Goal: Task Accomplishment & Management: Use online tool/utility

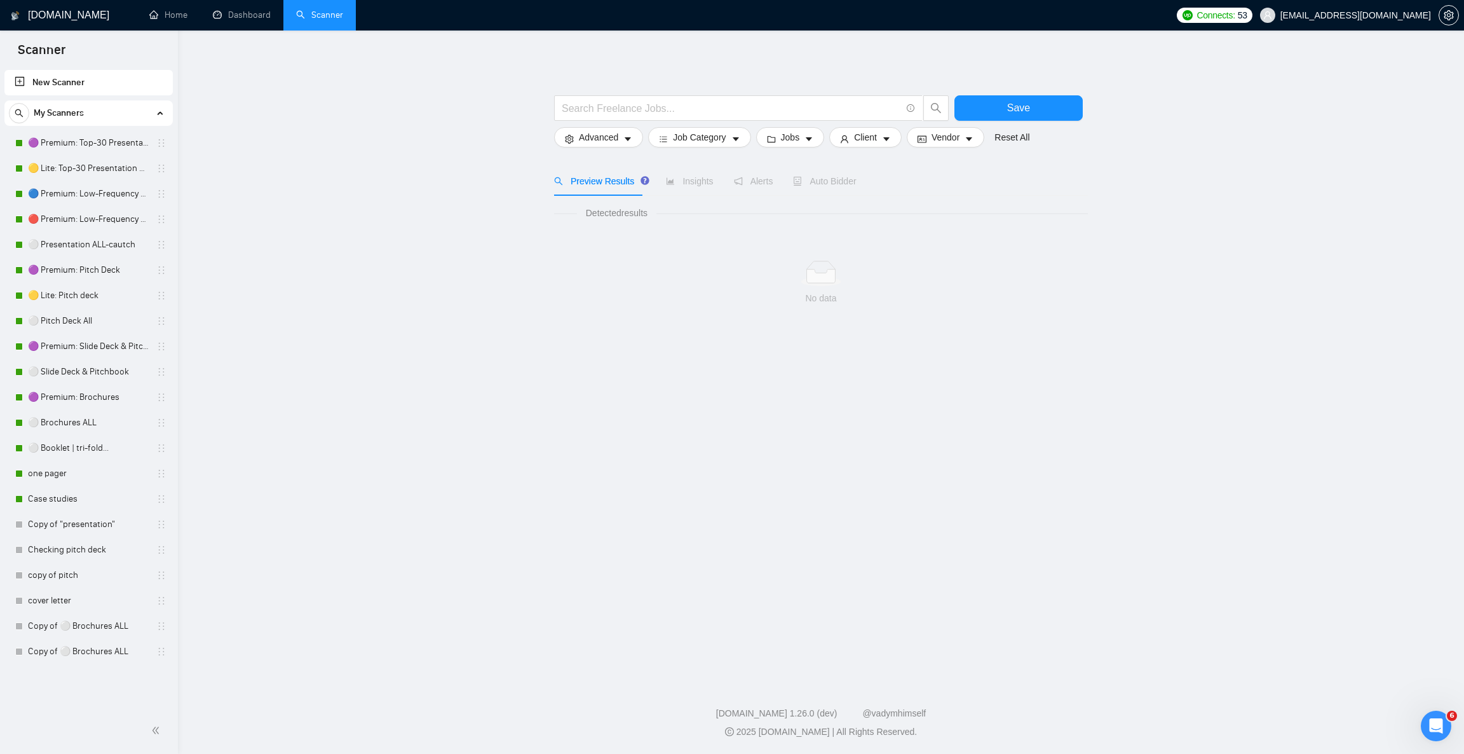
click at [838, 186] on span "Auto Bidder" at bounding box center [824, 181] width 63 height 10
click at [89, 410] on link "⚪ Brochures ALL" at bounding box center [88, 422] width 121 height 25
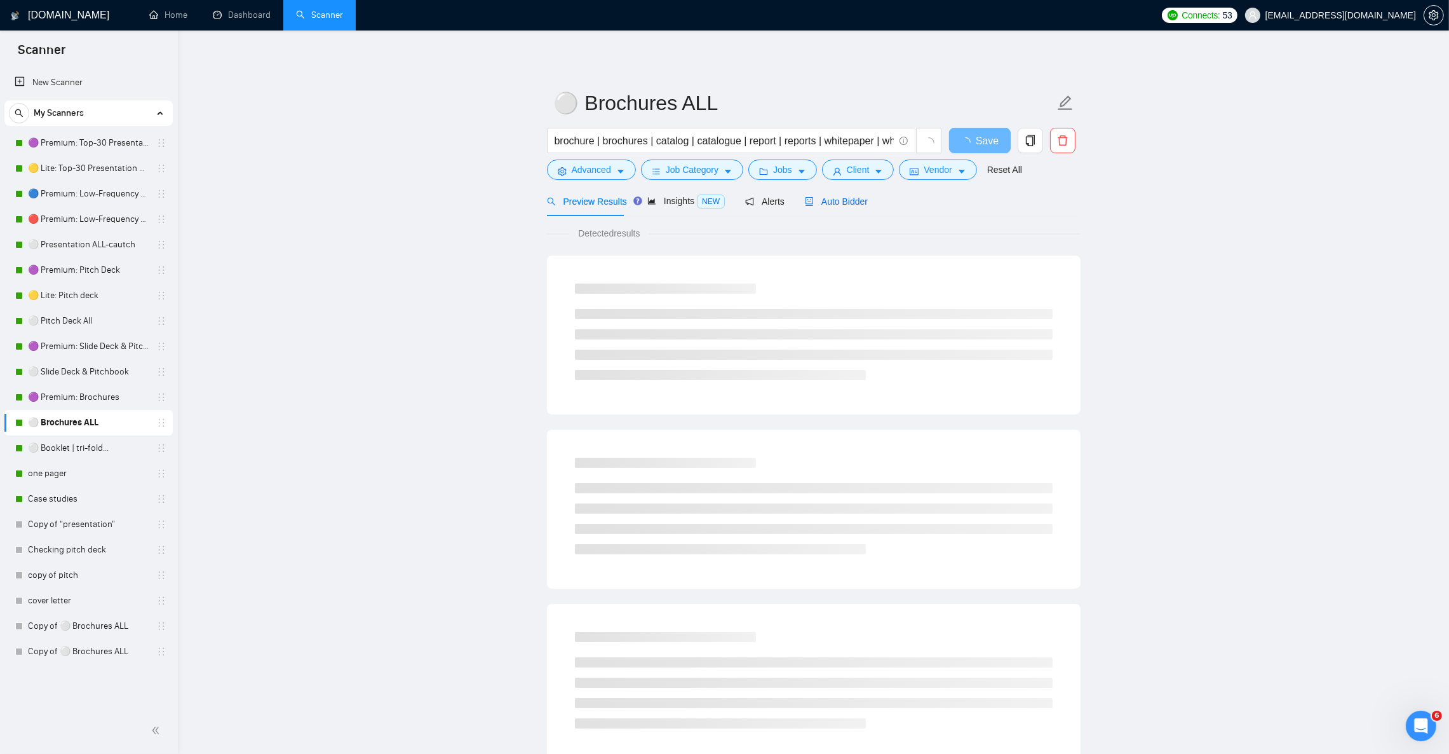
click at [850, 198] on span "Auto Bidder" at bounding box center [836, 201] width 63 height 10
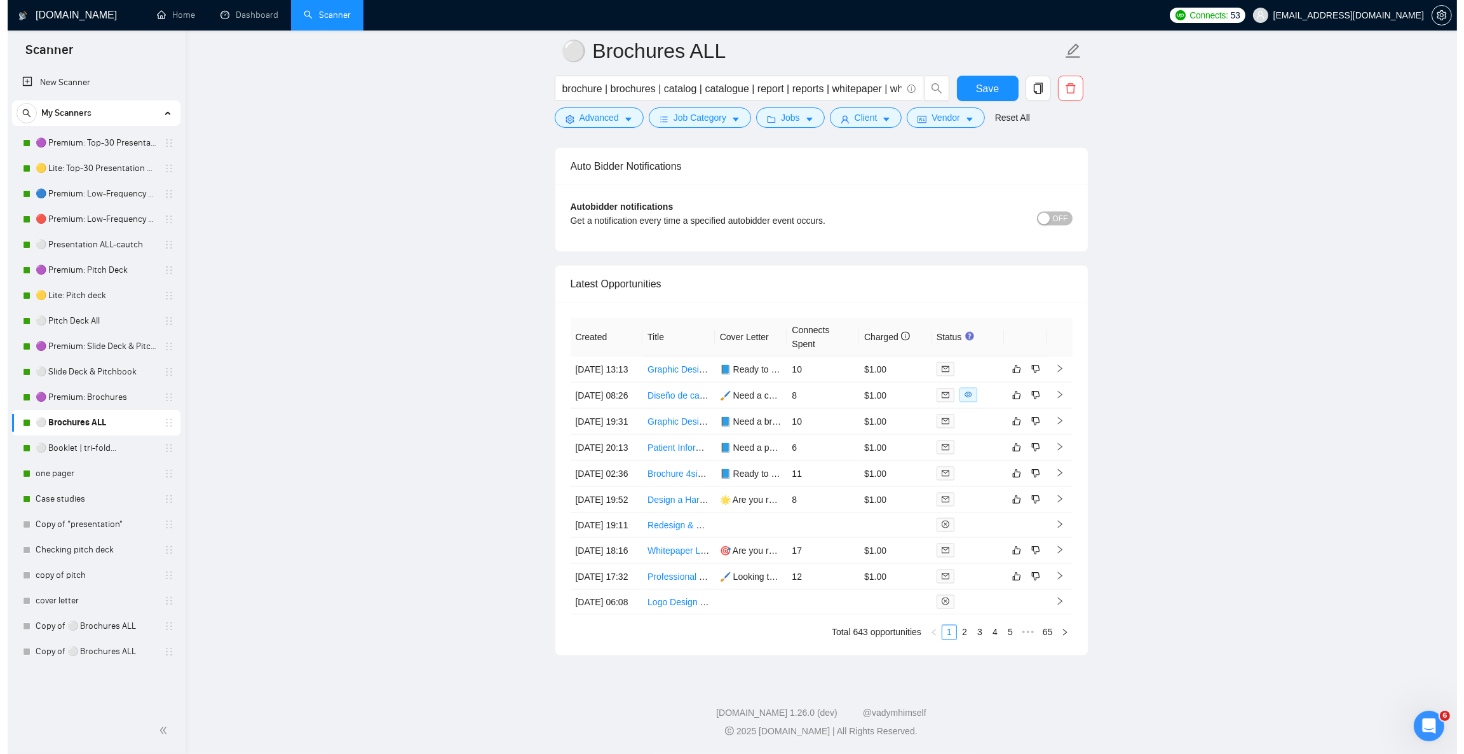
scroll to position [3145, 0]
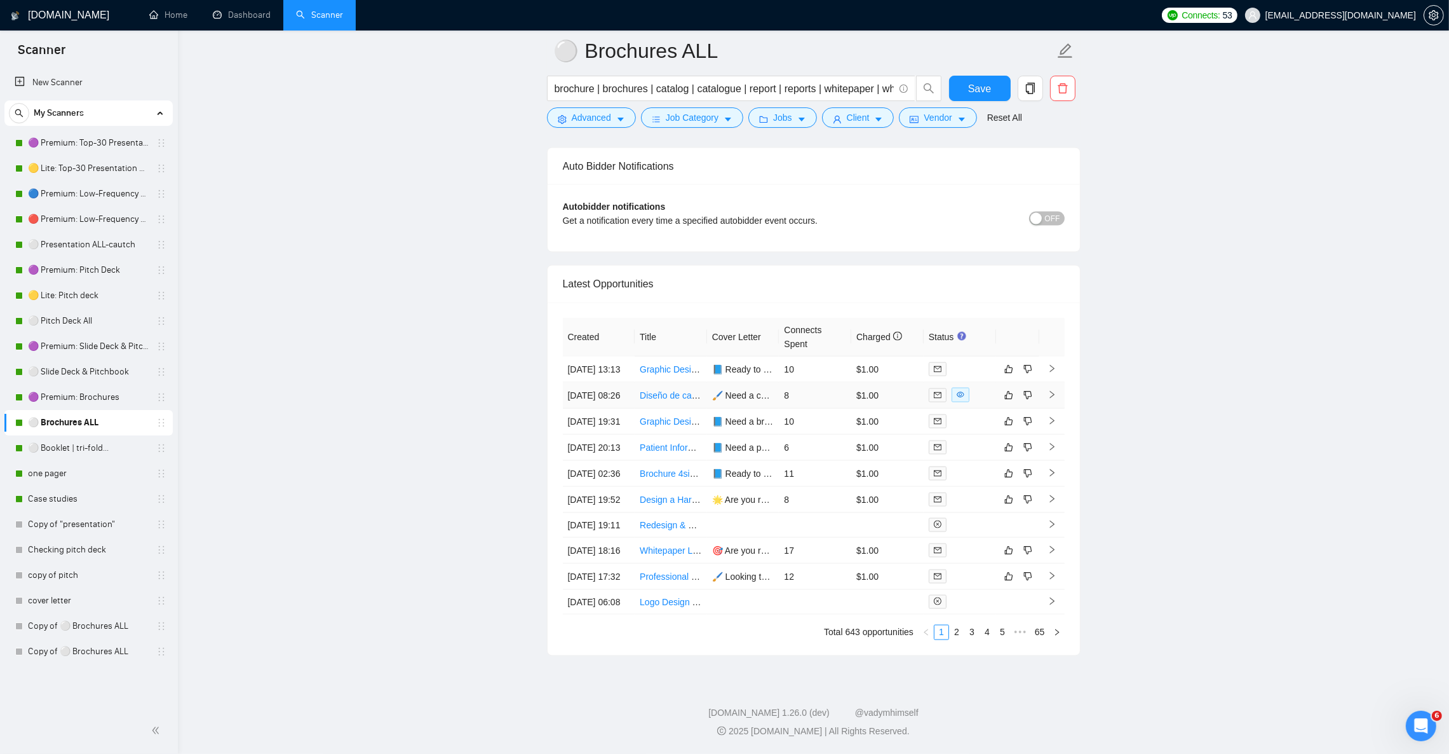
click at [1057, 383] on td at bounding box center [1052, 396] width 25 height 26
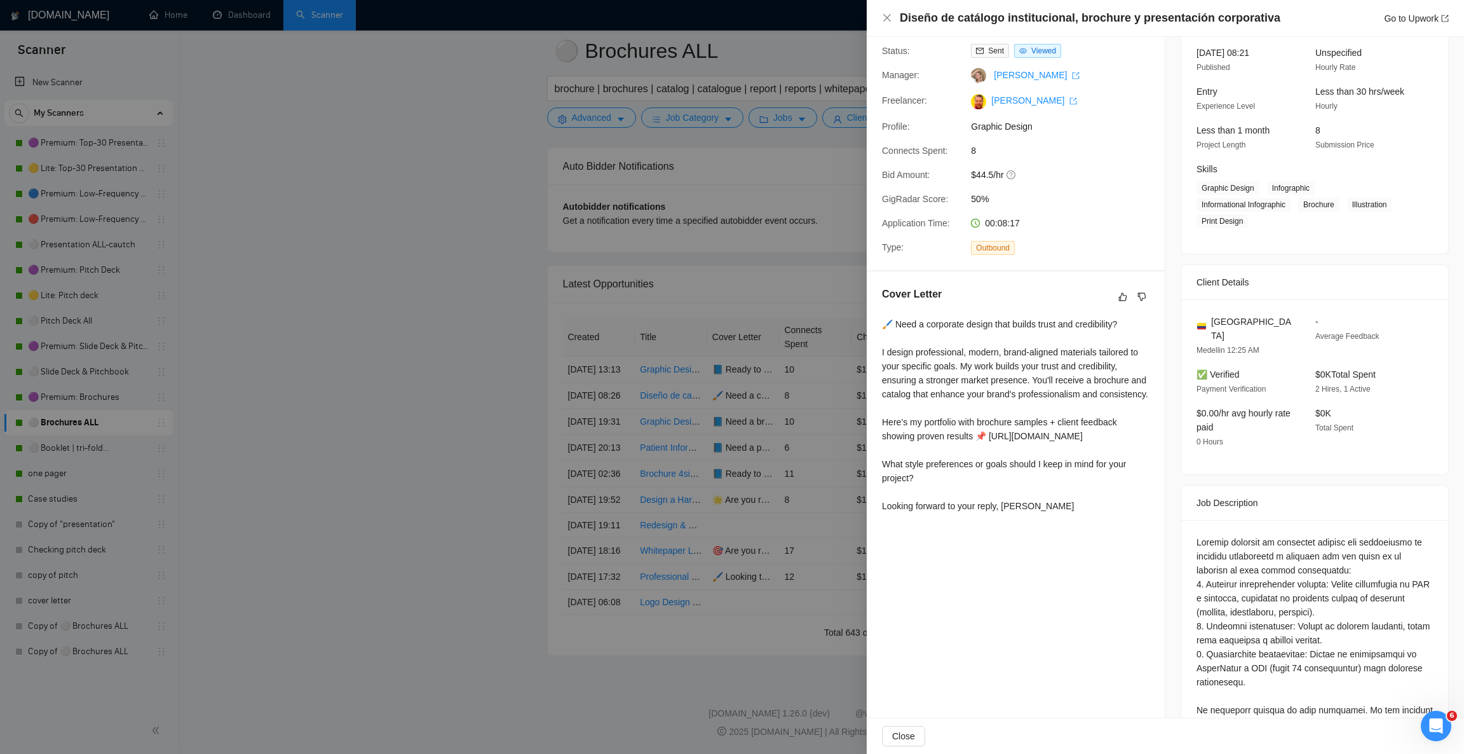
scroll to position [95, 0]
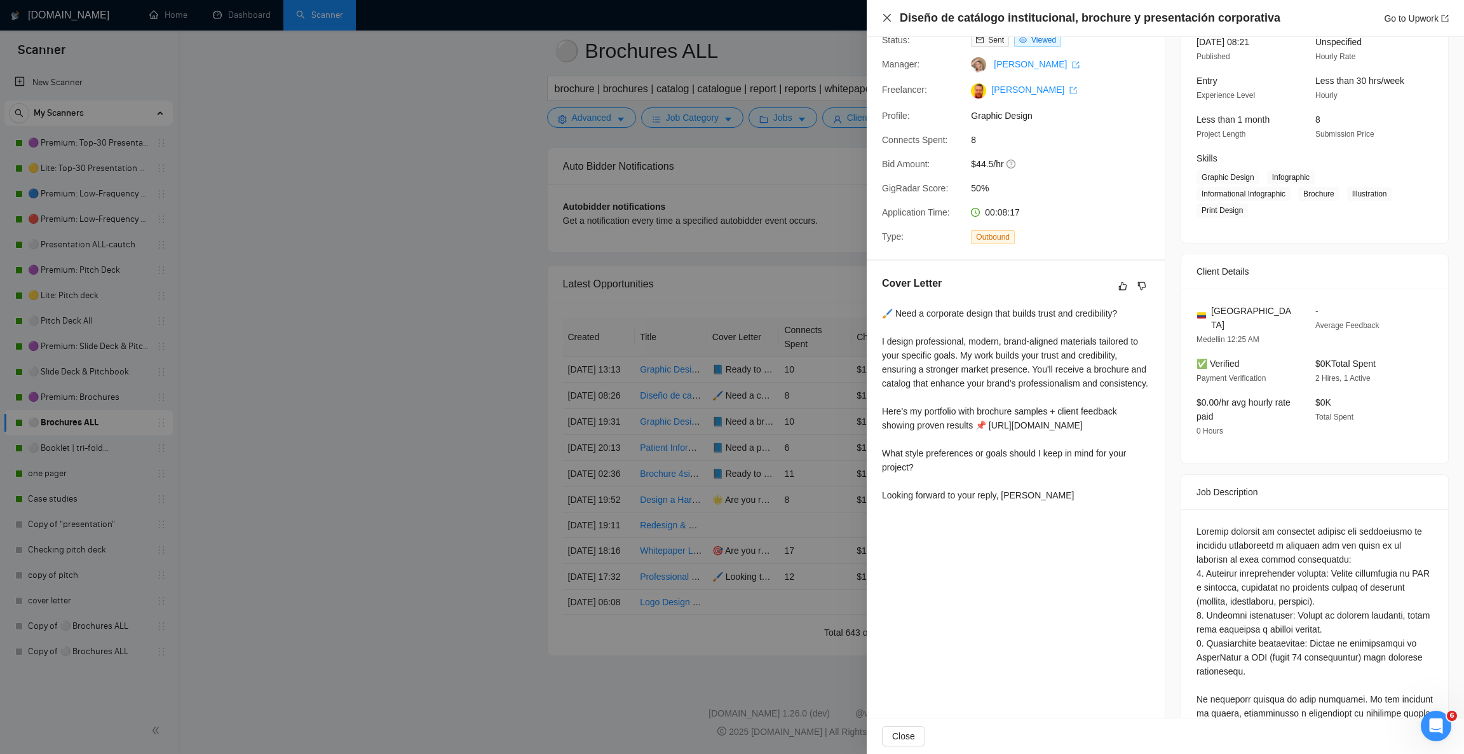
click at [885, 19] on icon "close" at bounding box center [887, 18] width 8 height 8
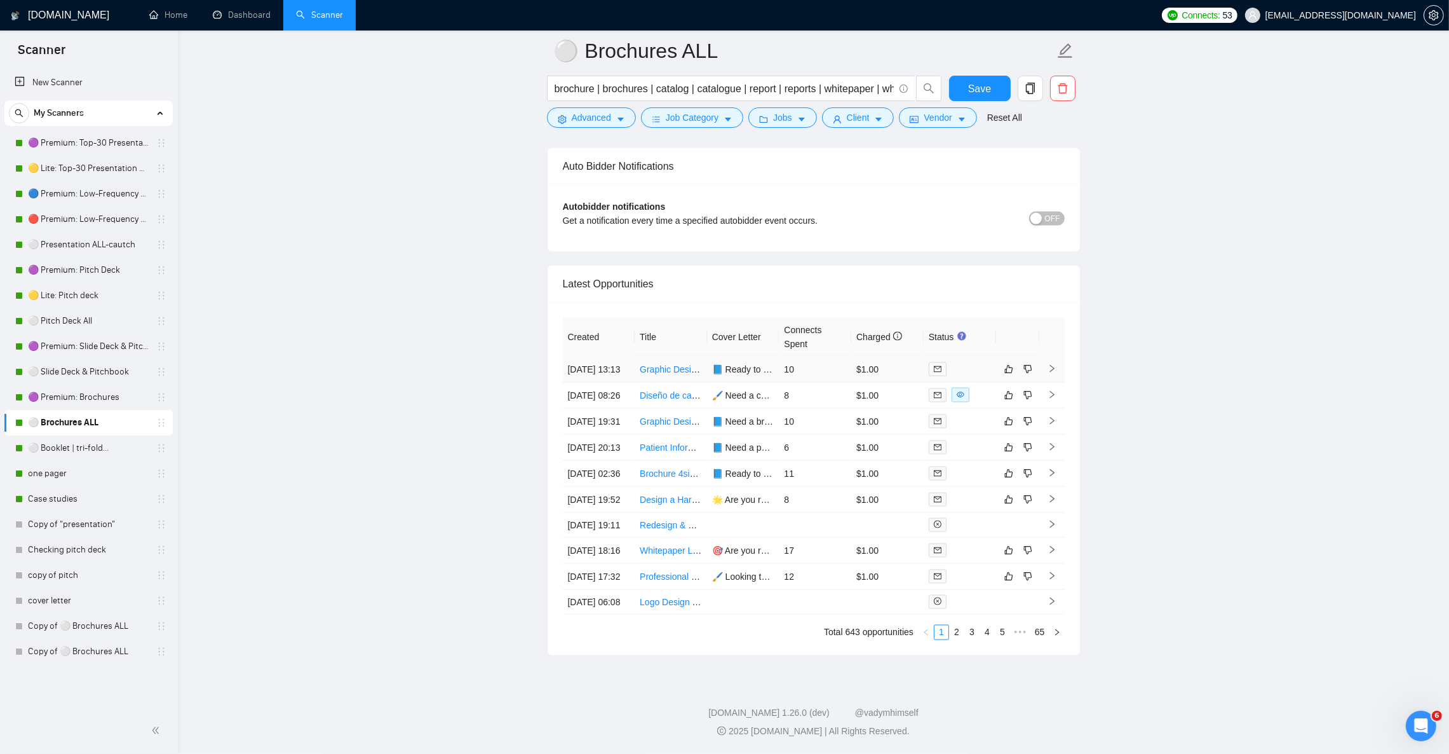
click at [1052, 364] on icon "right" at bounding box center [1052, 368] width 9 height 9
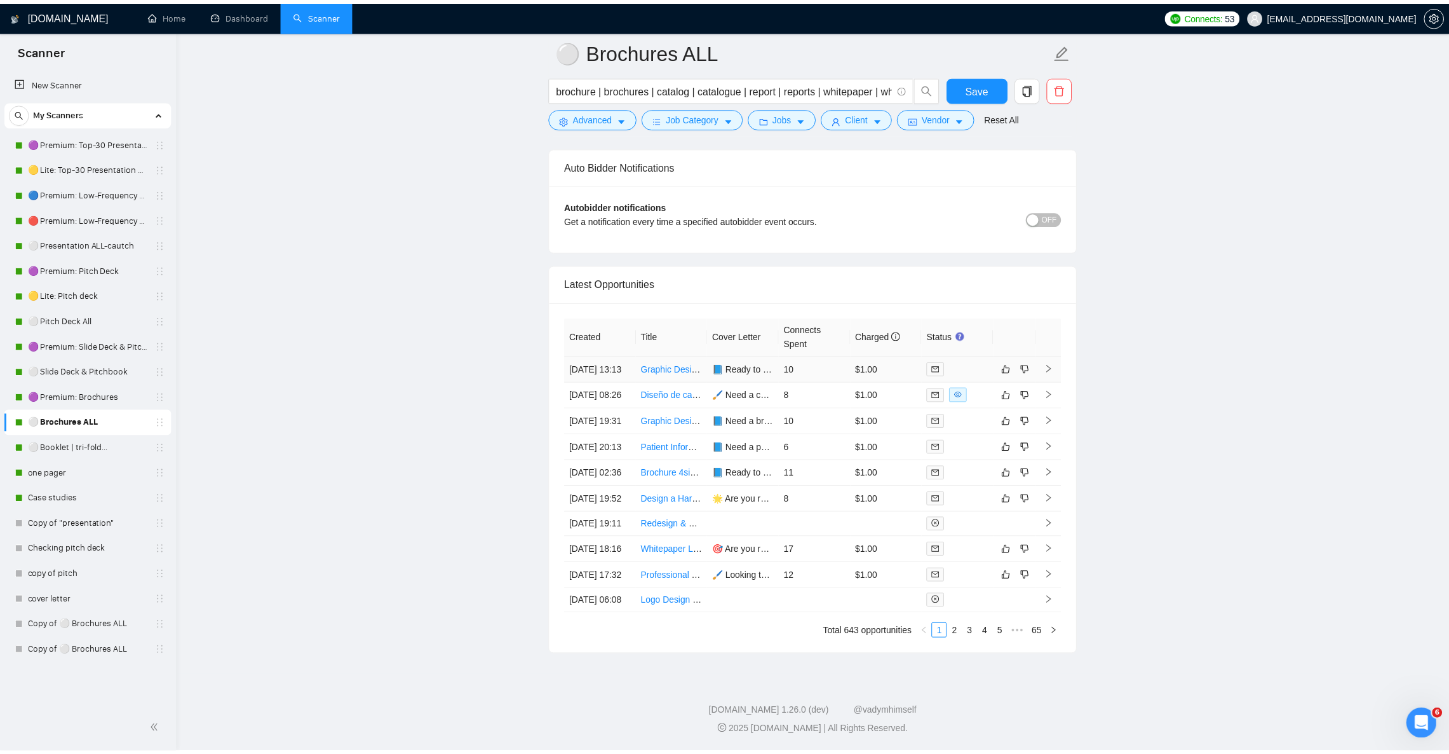
scroll to position [35, 0]
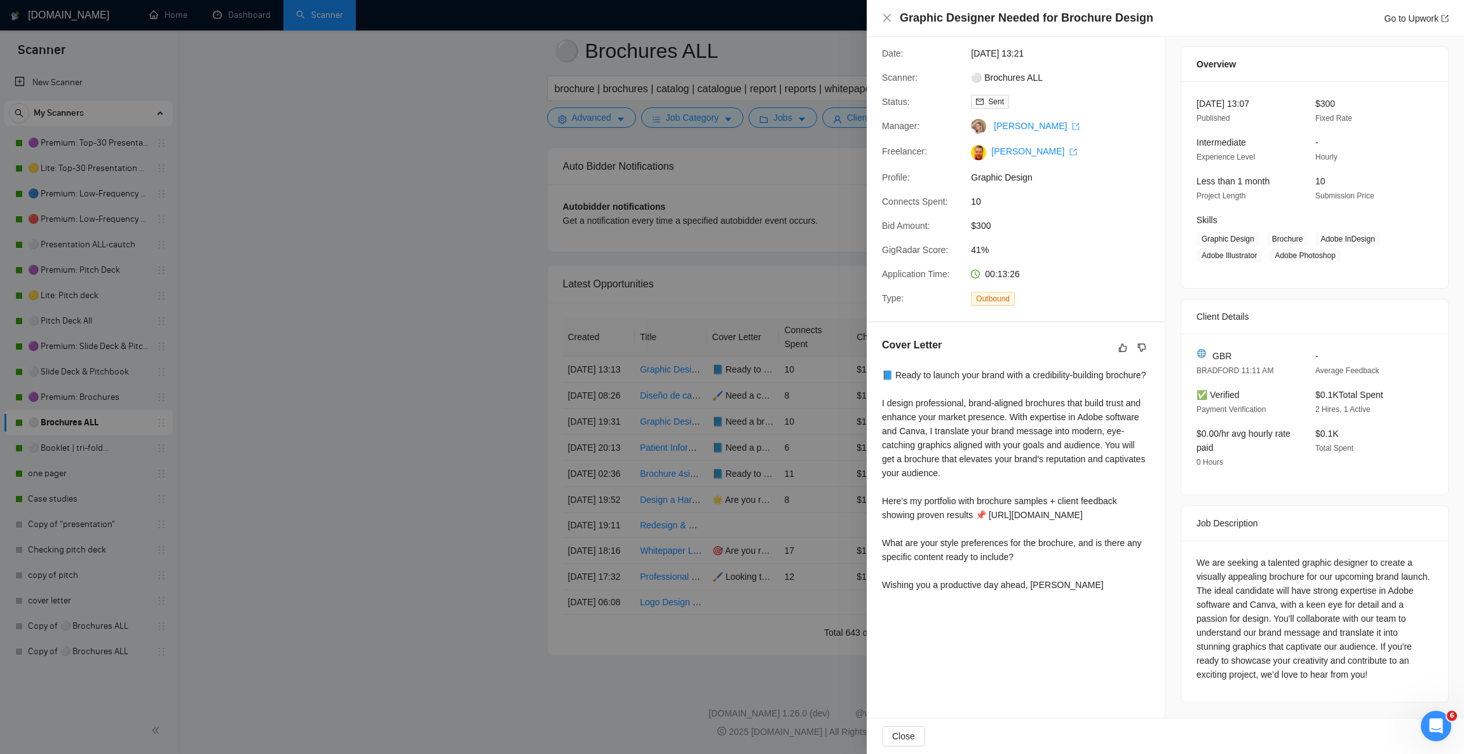
click at [574, 191] on div at bounding box center [732, 377] width 1464 height 754
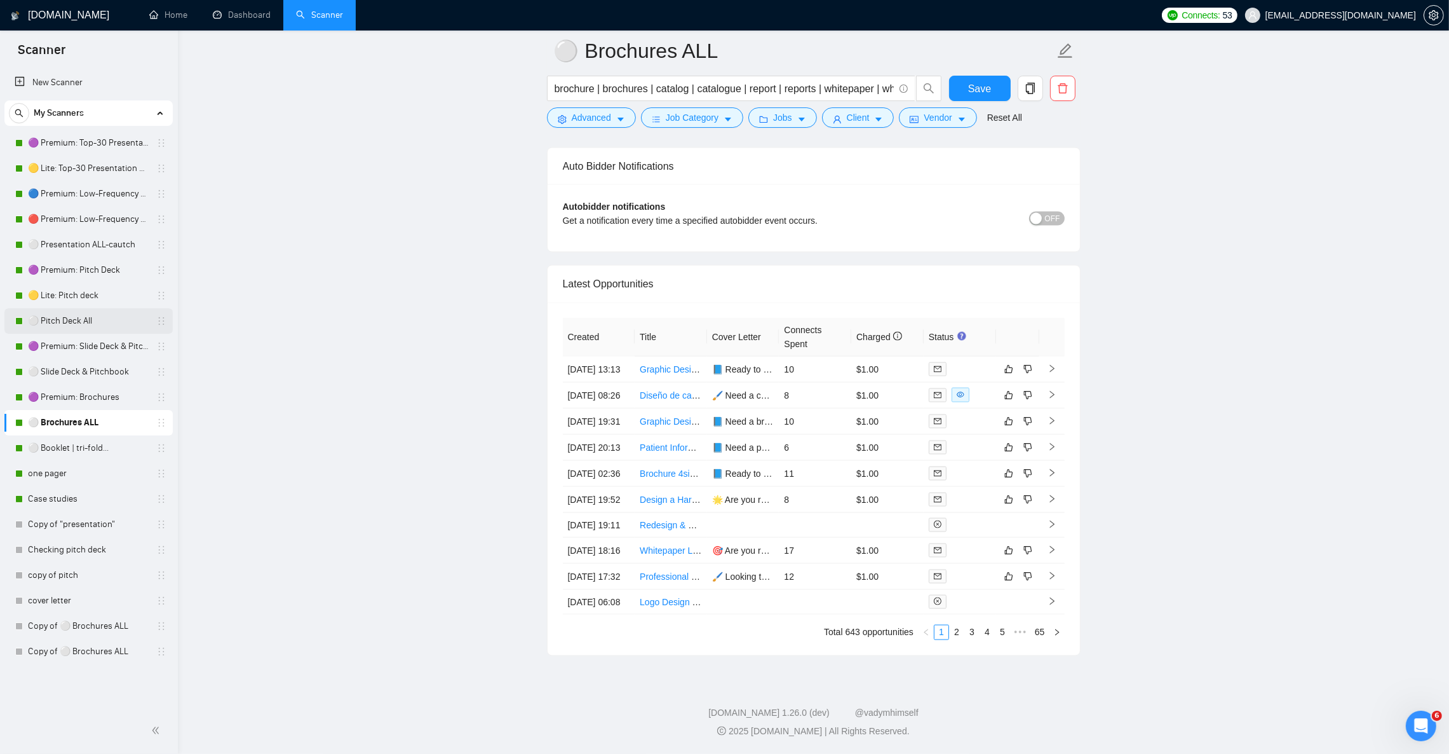
click at [78, 318] on link "⚪ Pitch Deck All" at bounding box center [88, 320] width 121 height 25
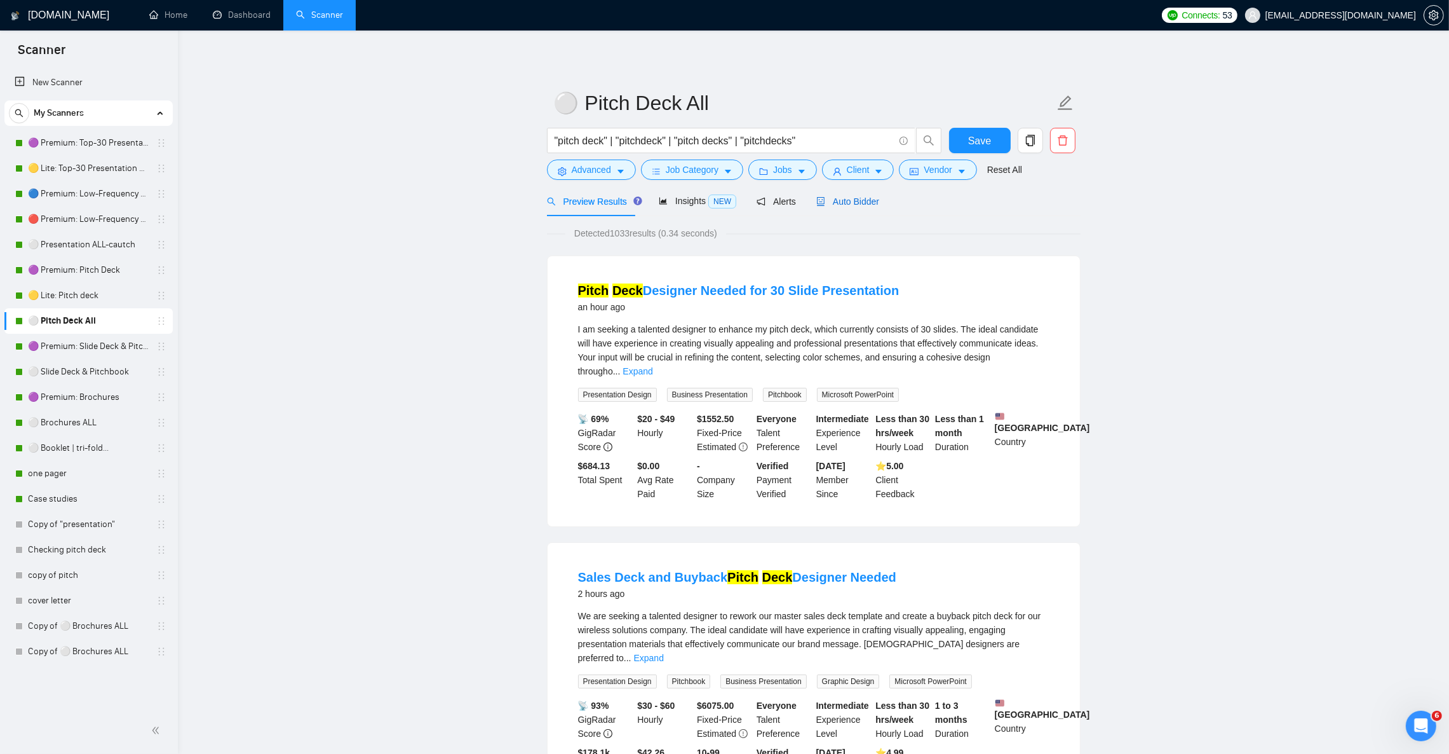
click at [843, 205] on span "Auto Bidder" at bounding box center [848, 201] width 63 height 10
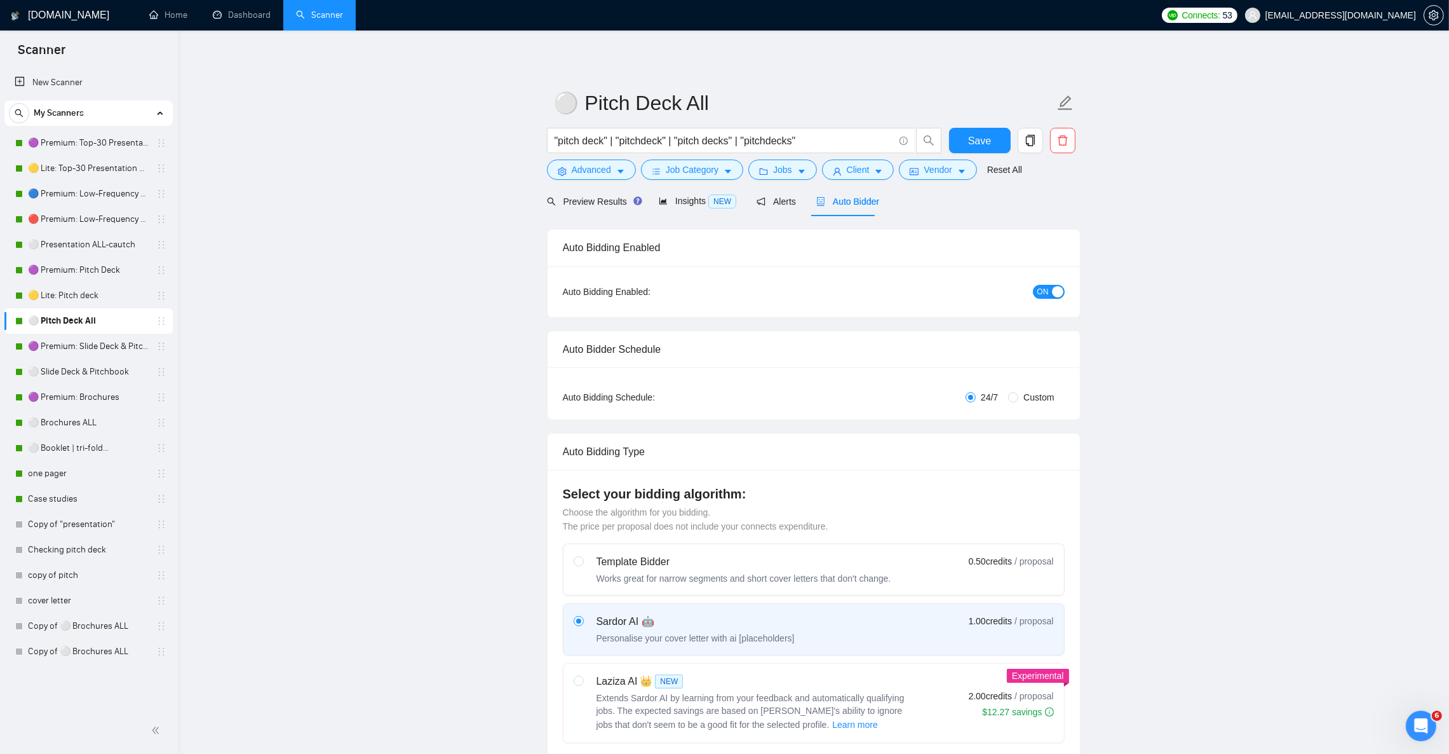
checkbox input "true"
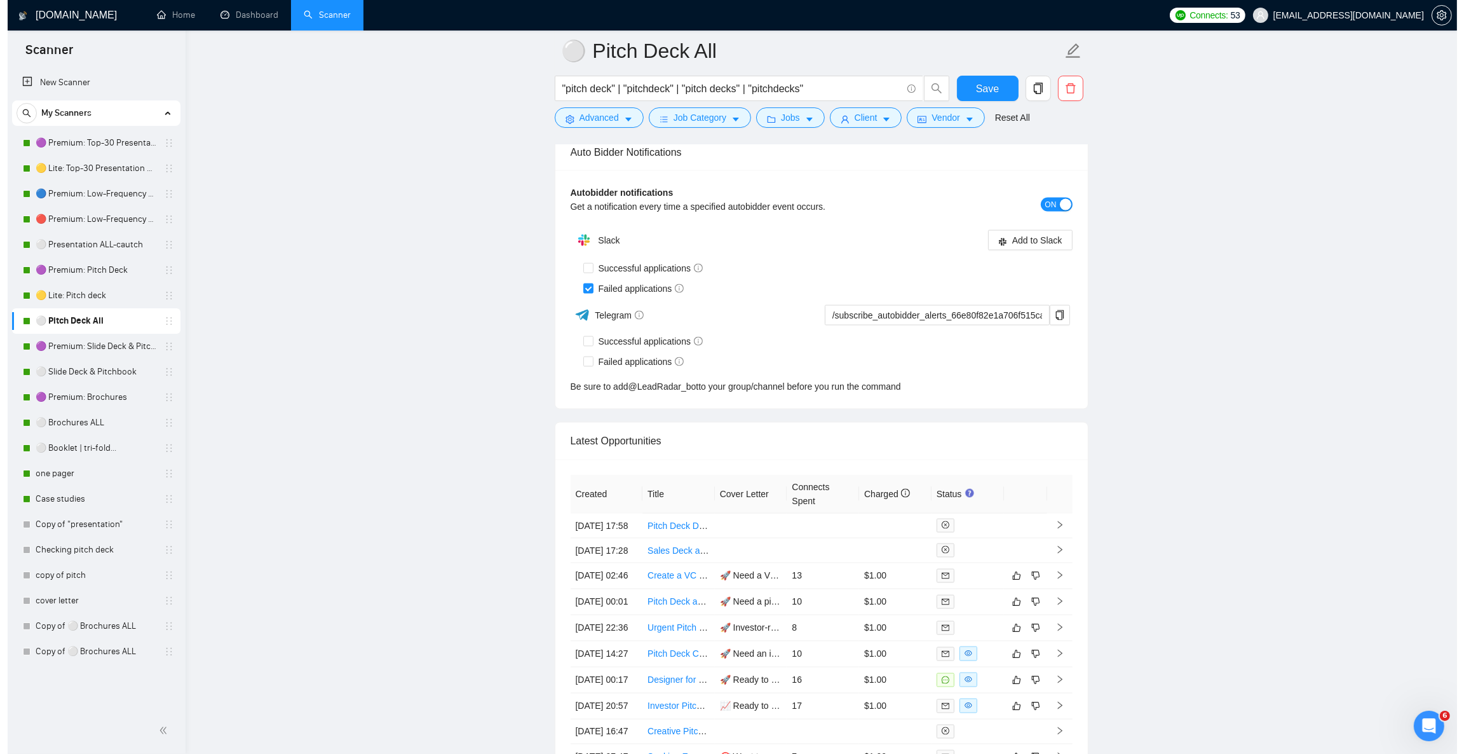
scroll to position [3335, 0]
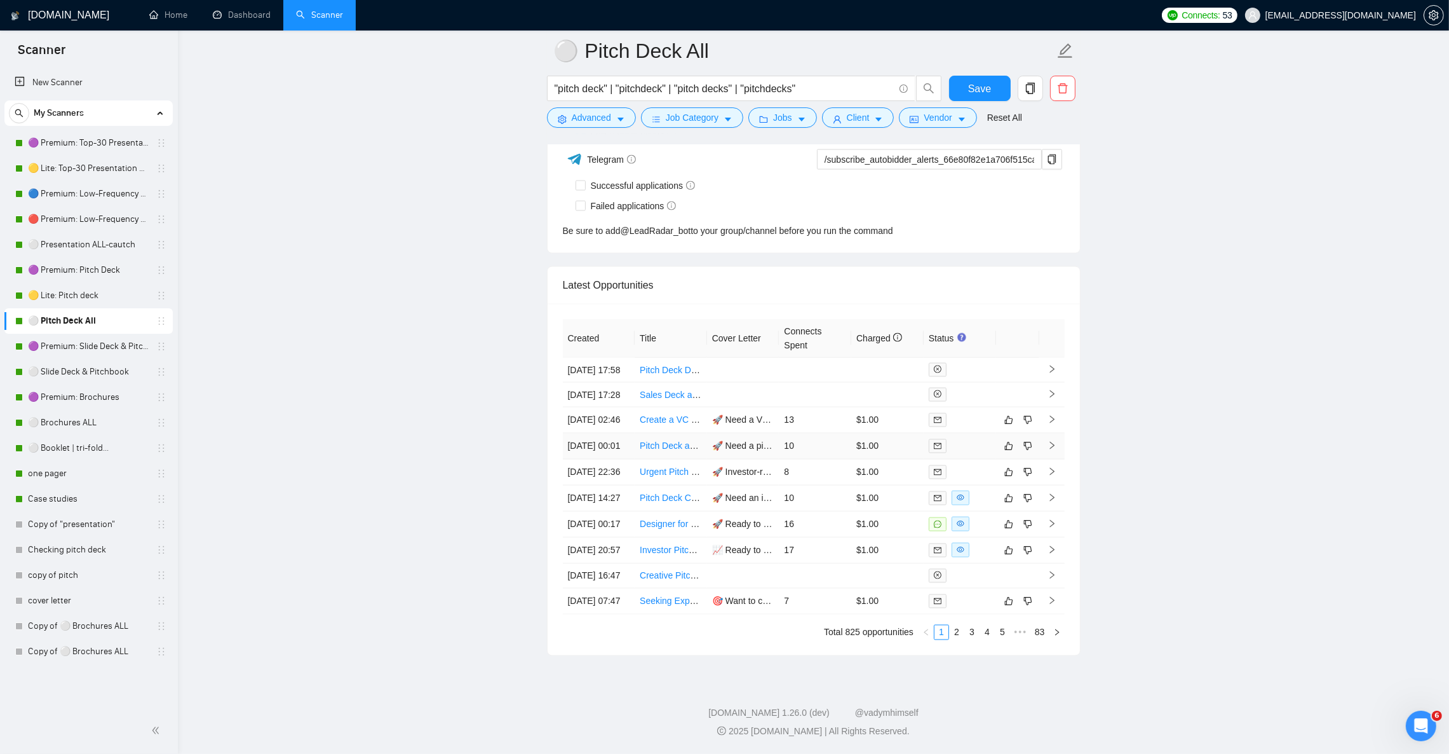
click at [1054, 441] on icon "right" at bounding box center [1052, 445] width 9 height 9
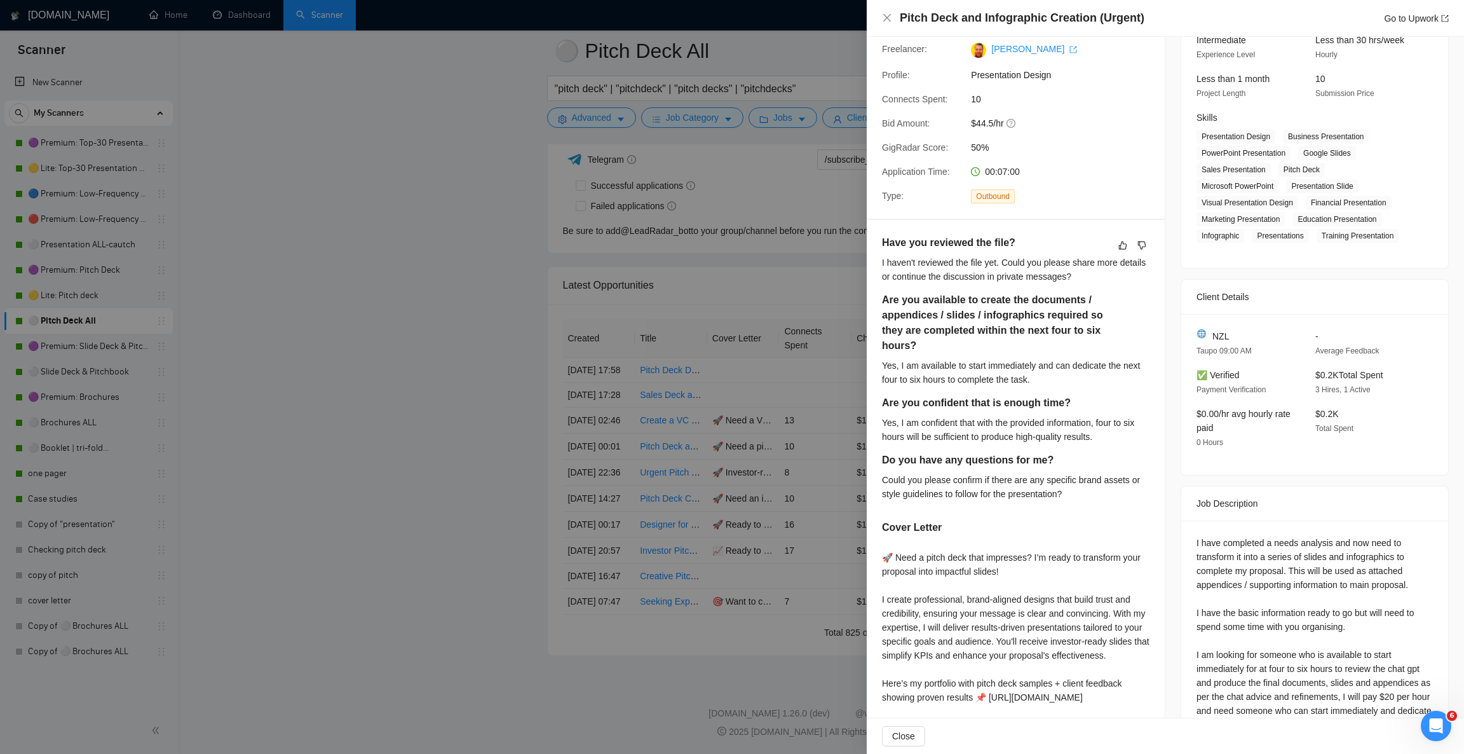
scroll to position [191, 0]
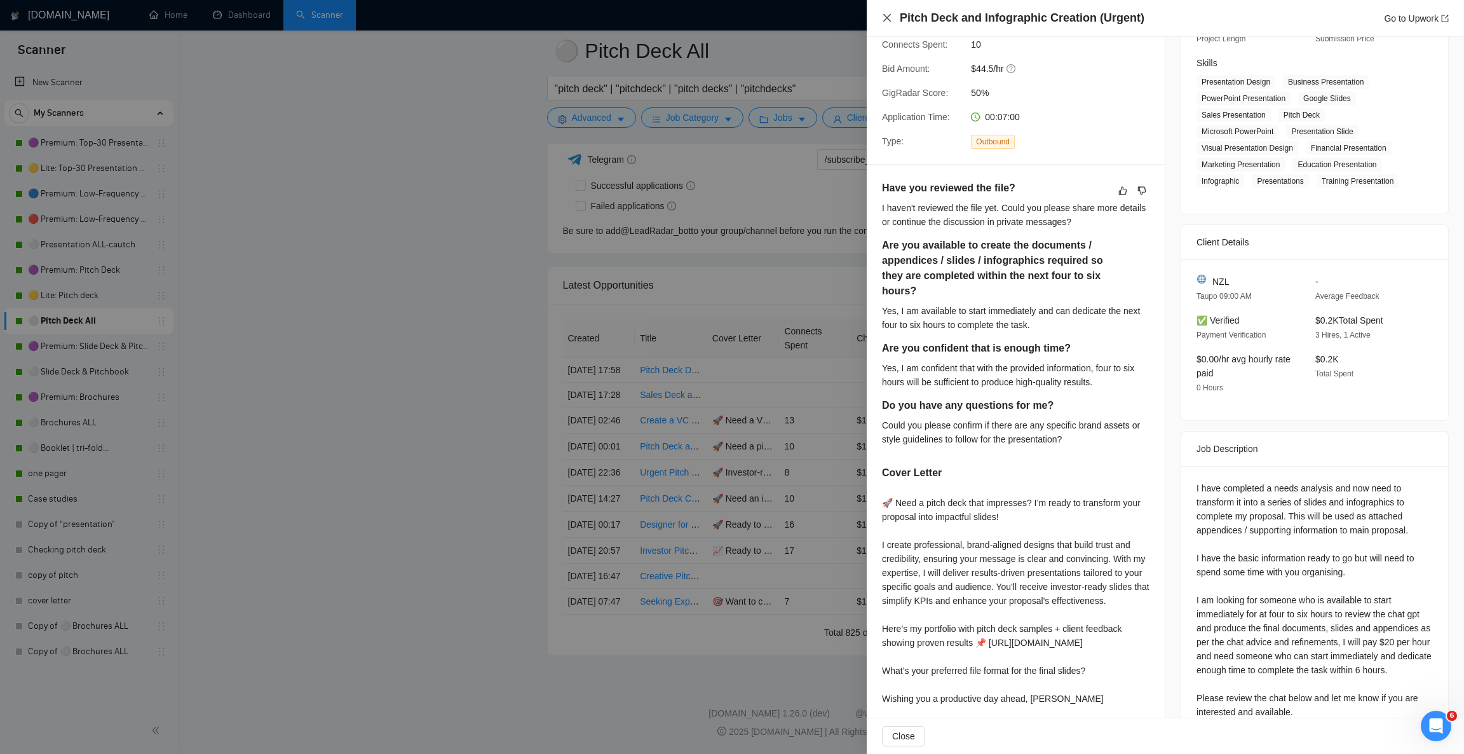
click at [885, 14] on icon "close" at bounding box center [887, 18] width 10 height 10
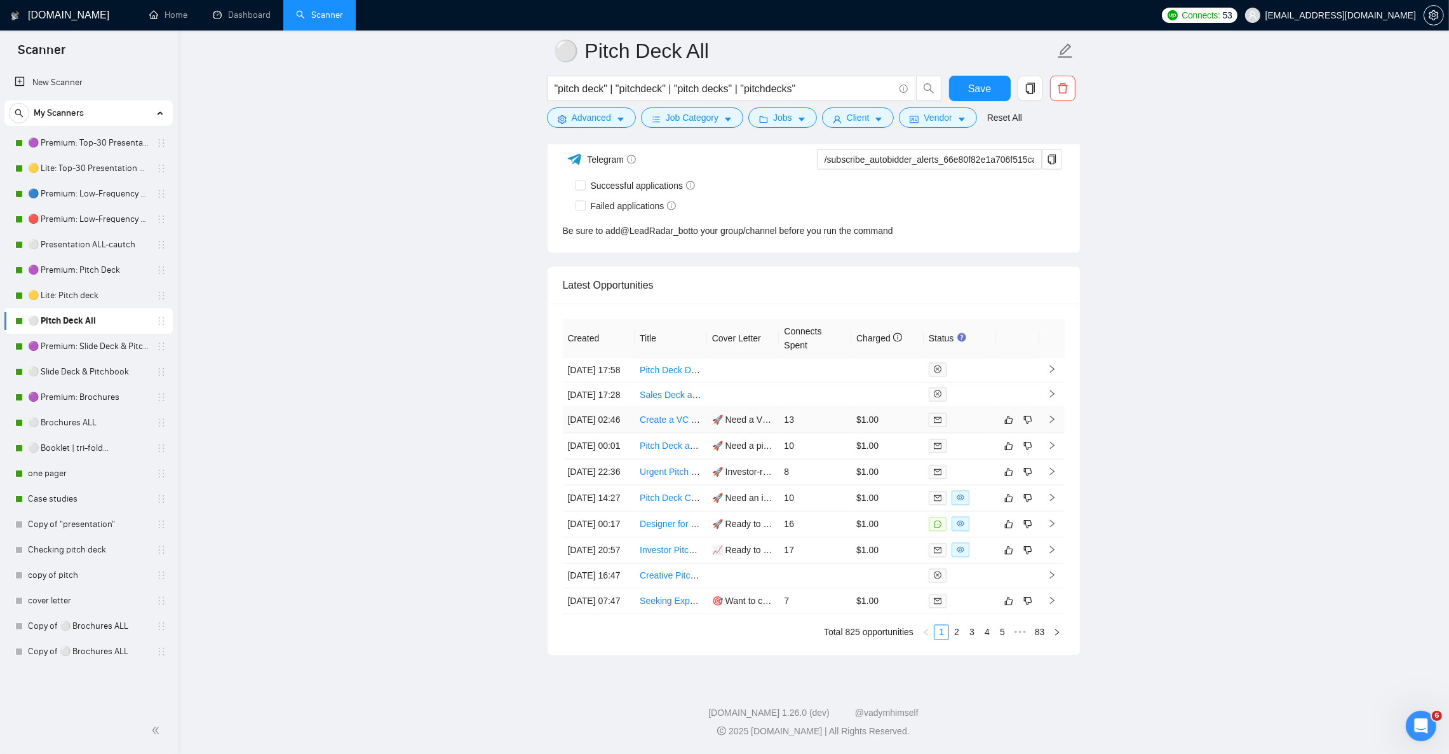
click at [1055, 415] on icon "right" at bounding box center [1052, 419] width 9 height 9
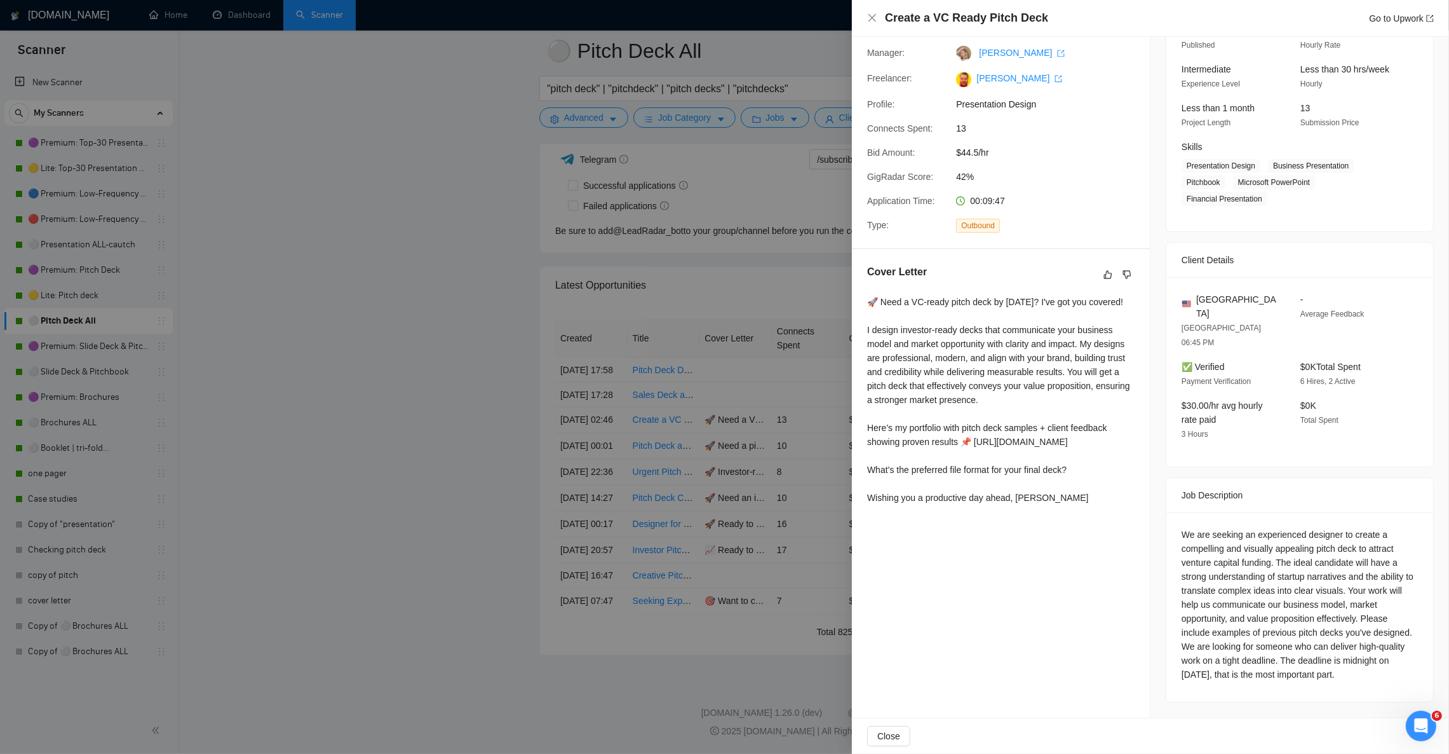
scroll to position [79, 0]
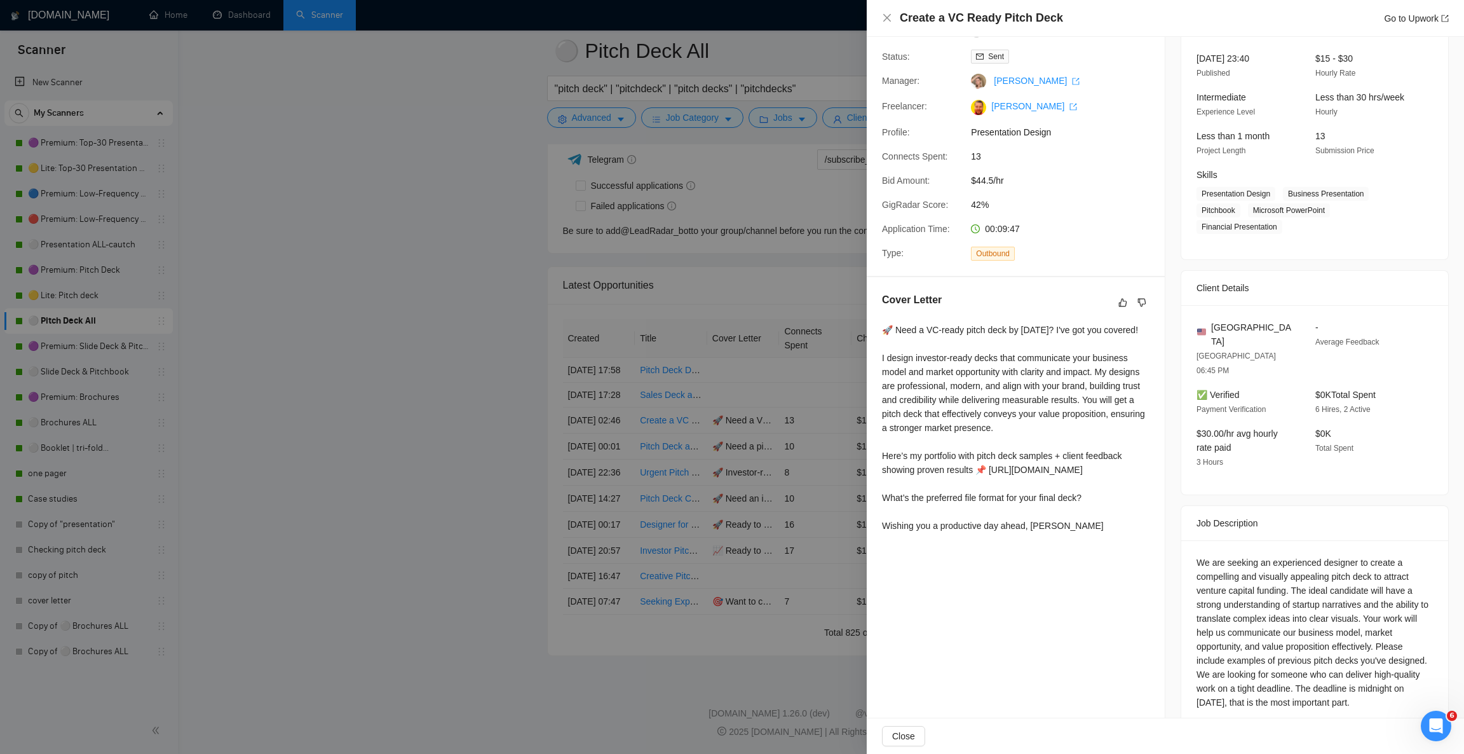
click at [93, 297] on div at bounding box center [732, 377] width 1464 height 754
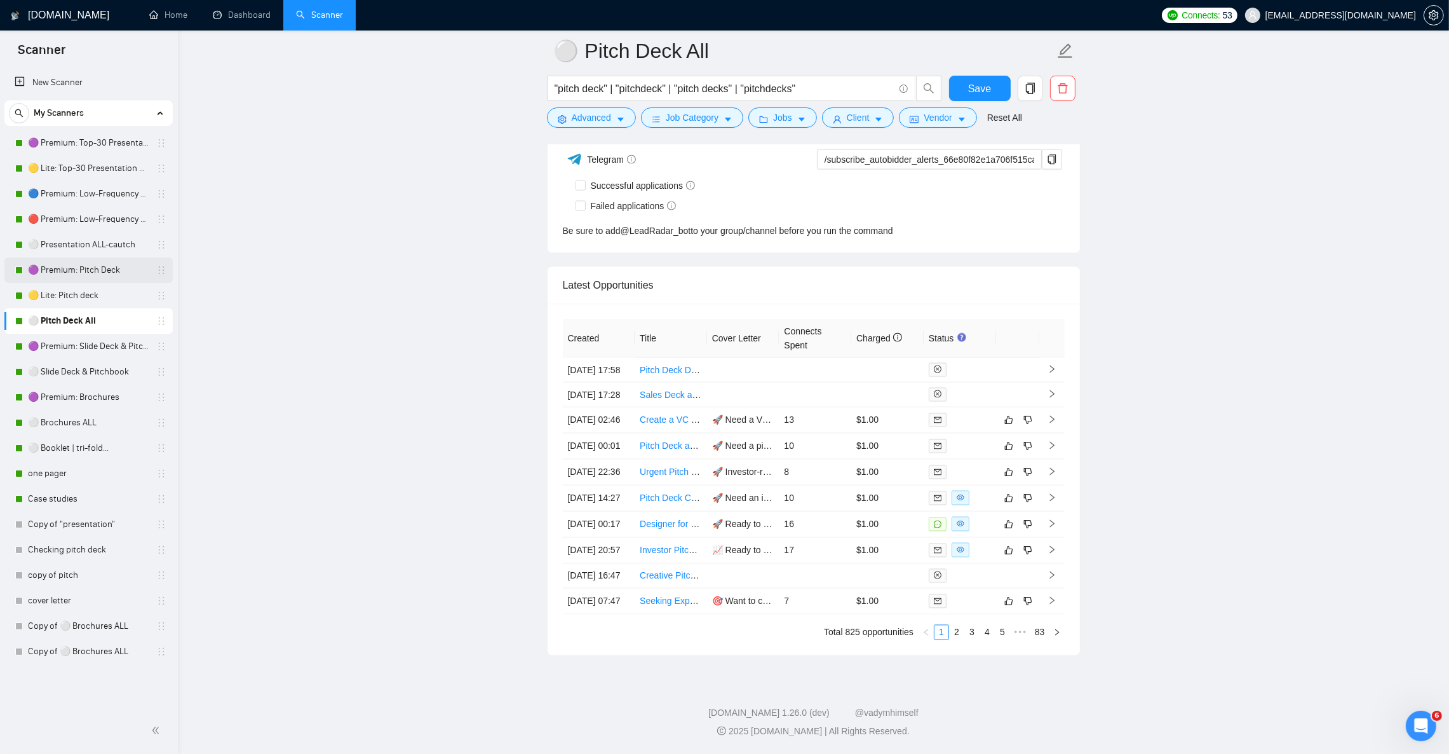
drag, startPoint x: 77, startPoint y: 271, endPoint x: 86, endPoint y: 273, distance: 9.9
click at [77, 271] on link "🟣 Premium: Pitch Deck" at bounding box center [88, 269] width 121 height 25
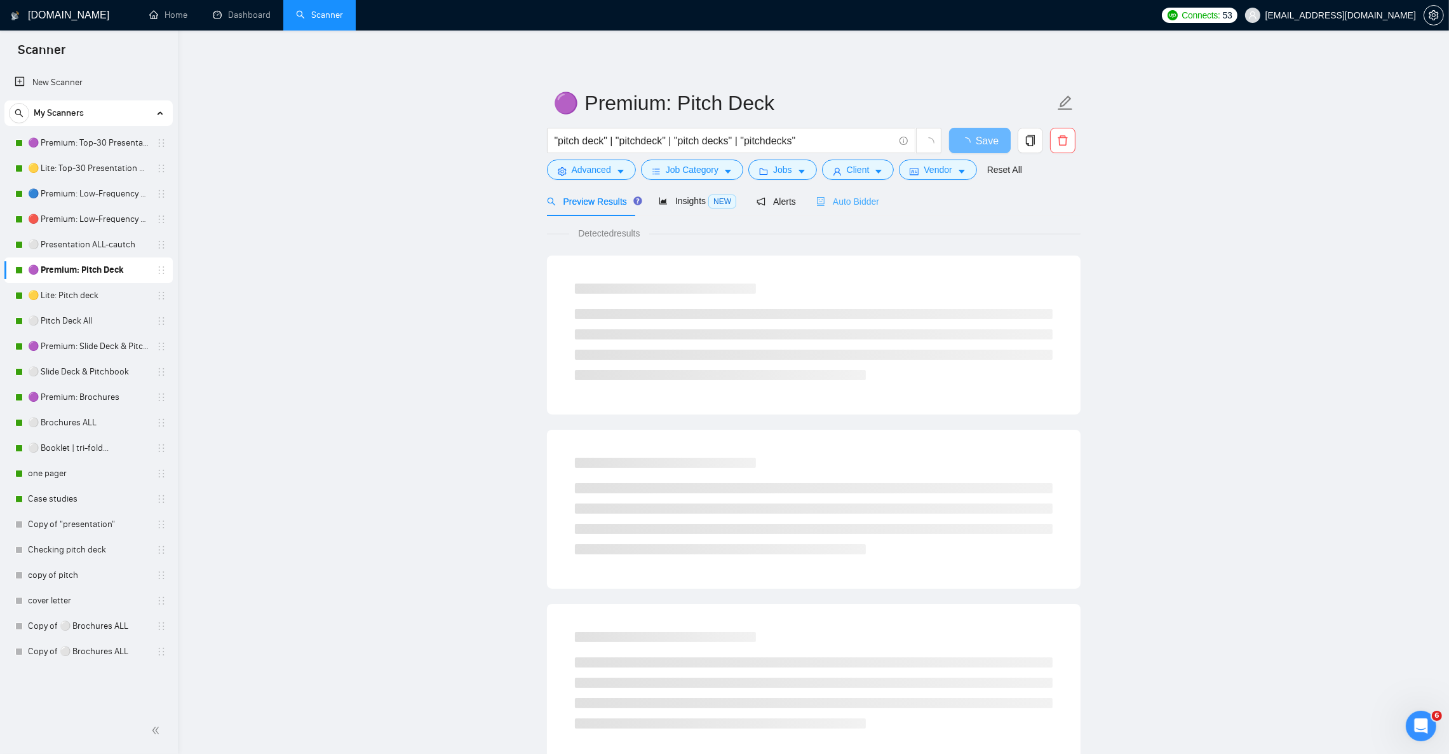
click at [855, 210] on div "Auto Bidder" at bounding box center [848, 201] width 63 height 30
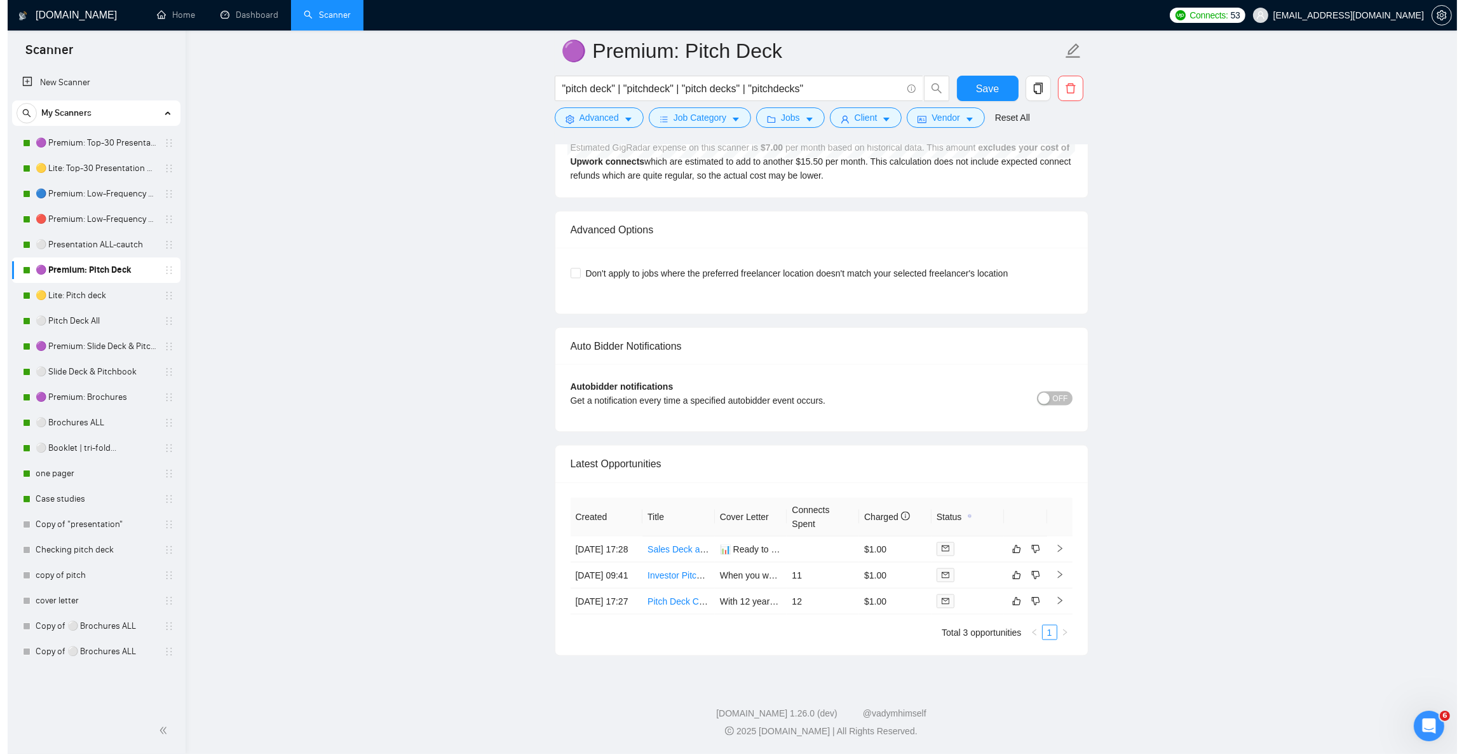
scroll to position [2950, 0]
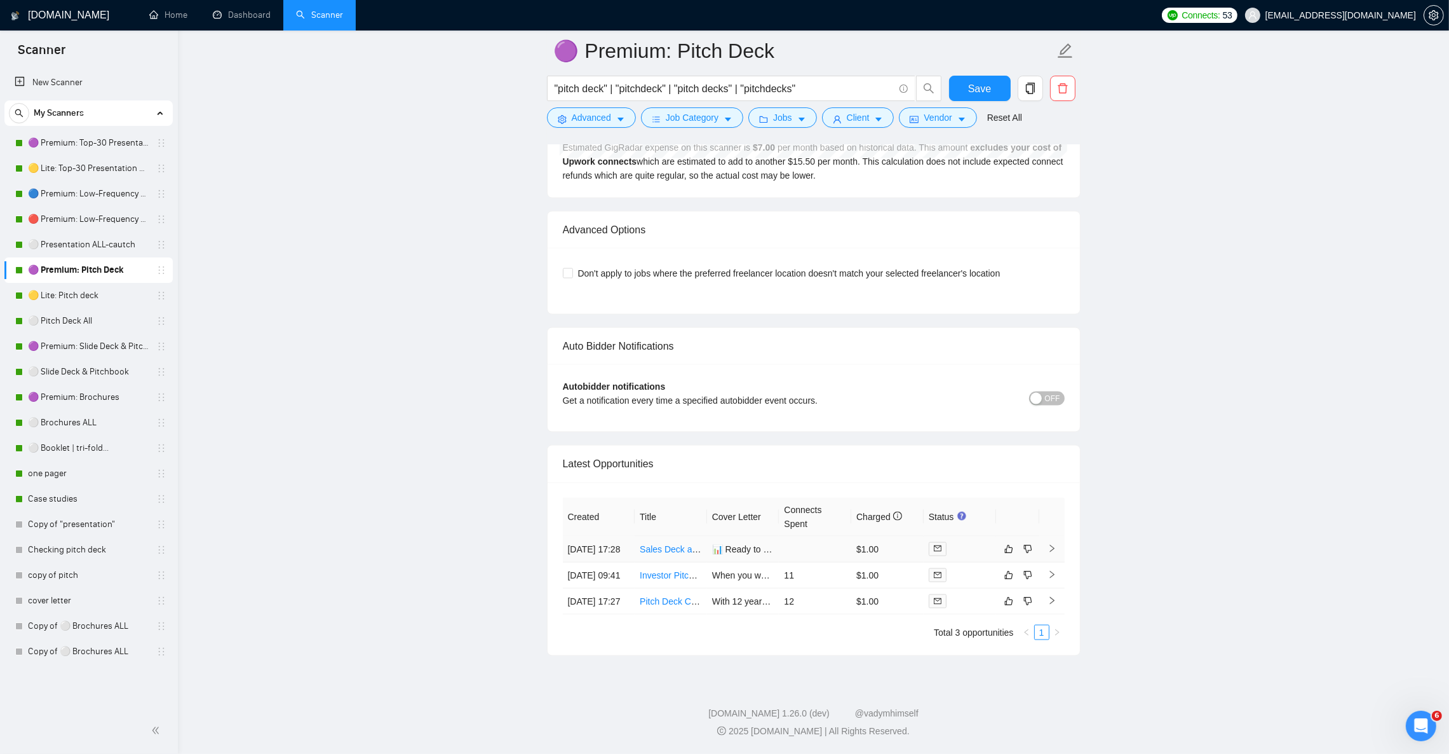
click at [1057, 536] on td at bounding box center [1052, 549] width 25 height 26
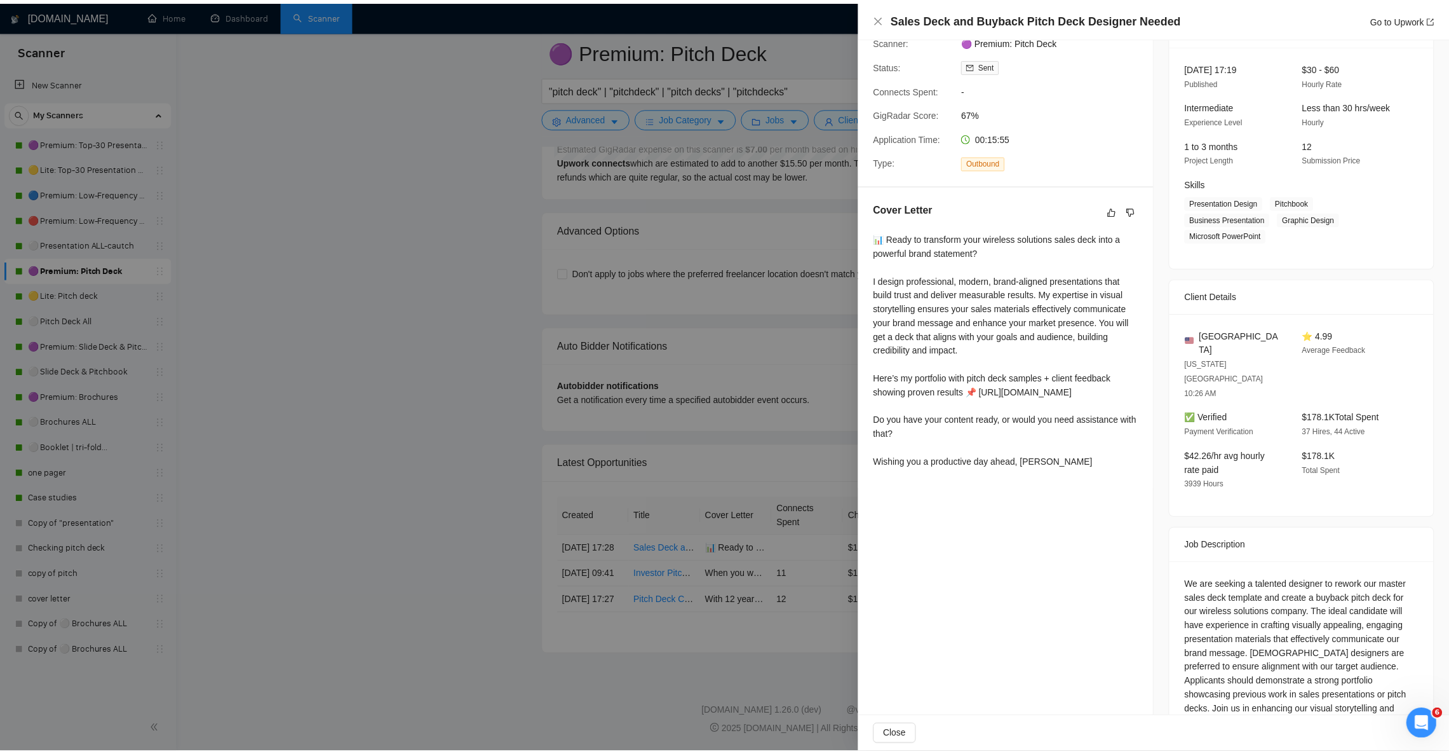
scroll to position [79, 0]
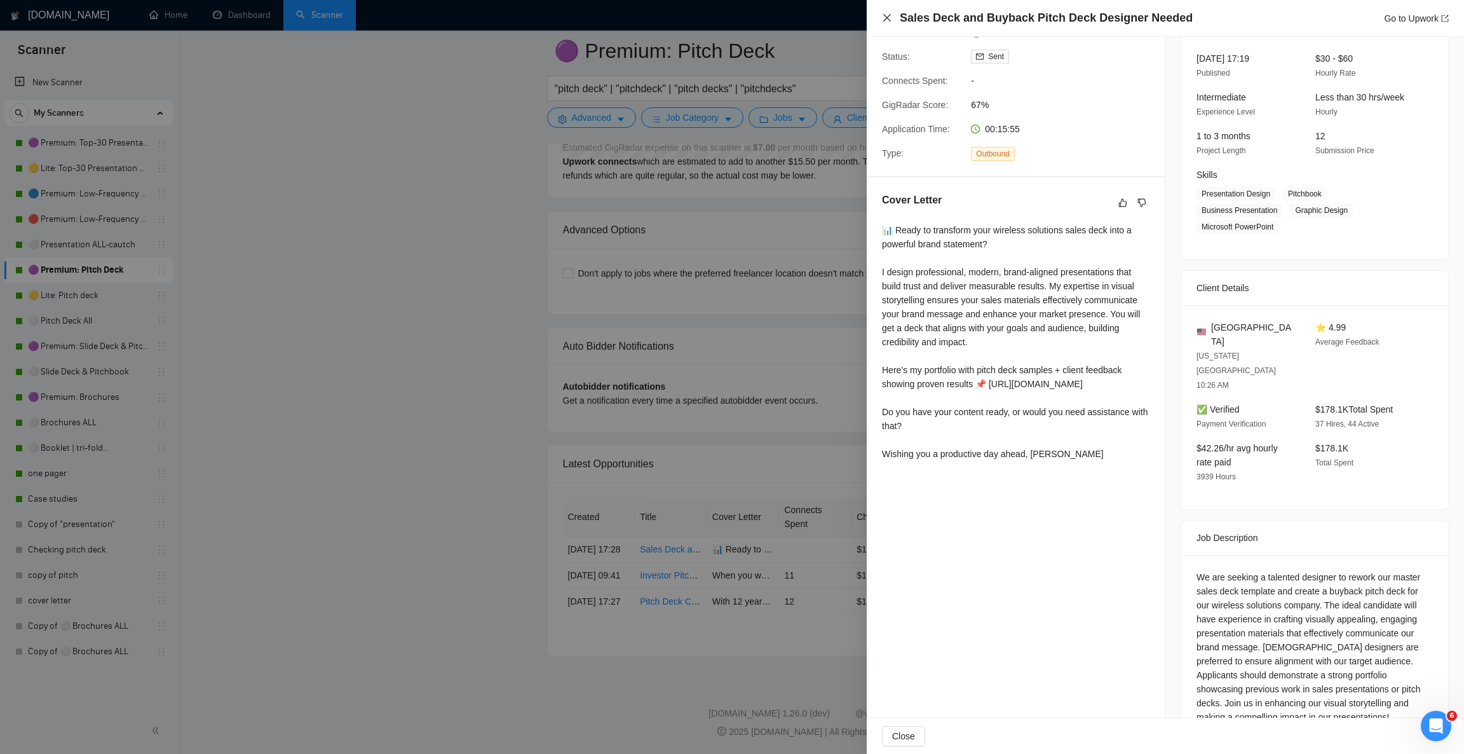
click at [885, 13] on icon "close" at bounding box center [887, 18] width 10 height 10
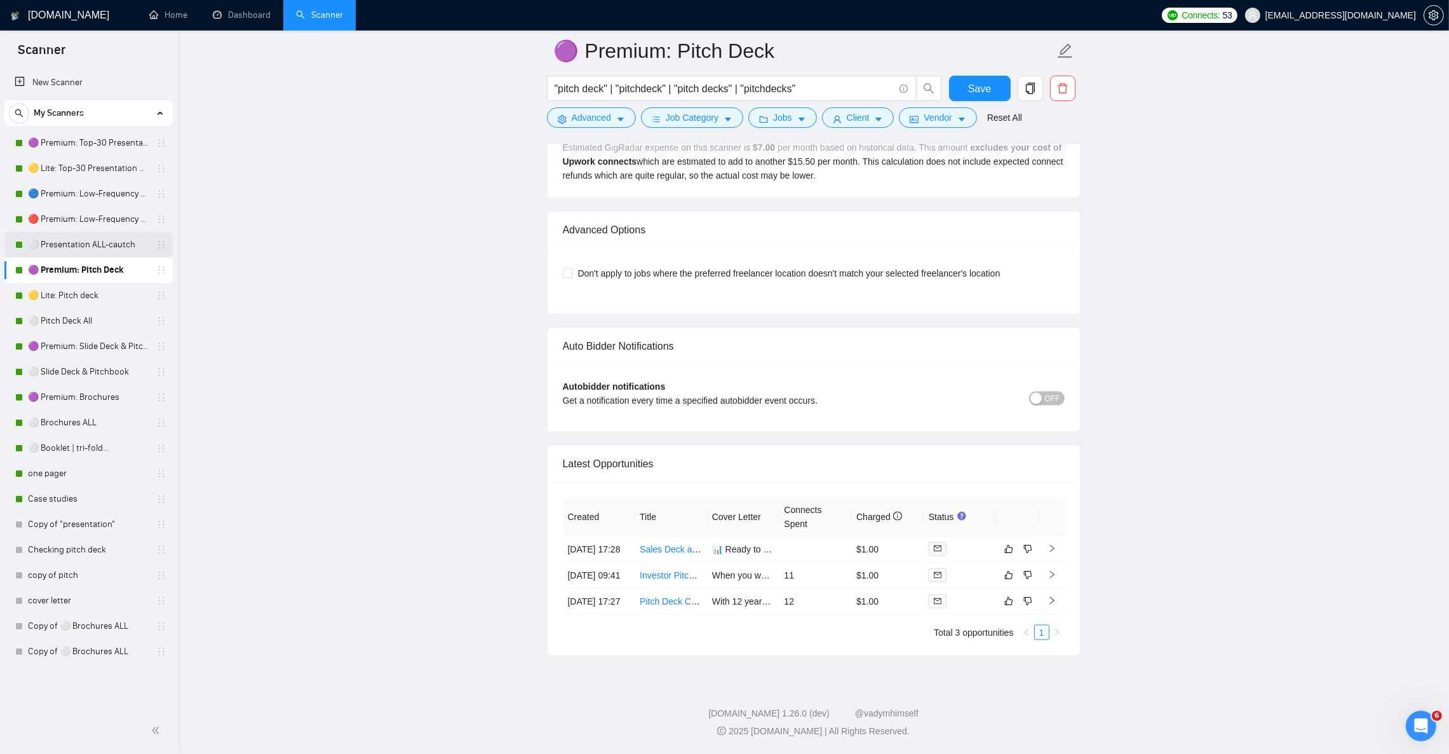
drag, startPoint x: 63, startPoint y: 245, endPoint x: 71, endPoint y: 247, distance: 8.4
click at [63, 245] on link "⚪ Presentation ALL-cautch" at bounding box center [88, 244] width 121 height 25
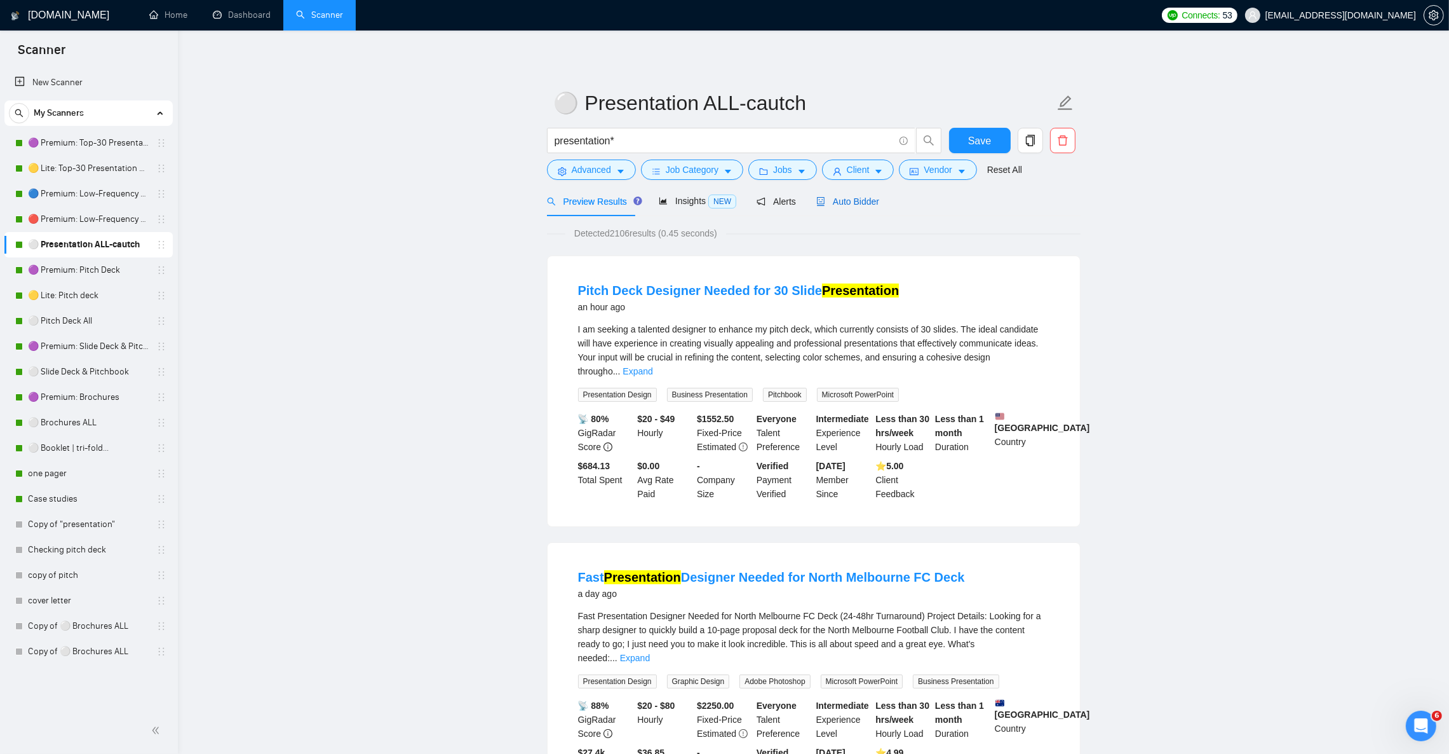
click at [849, 200] on span "Auto Bidder" at bounding box center [848, 201] width 63 height 10
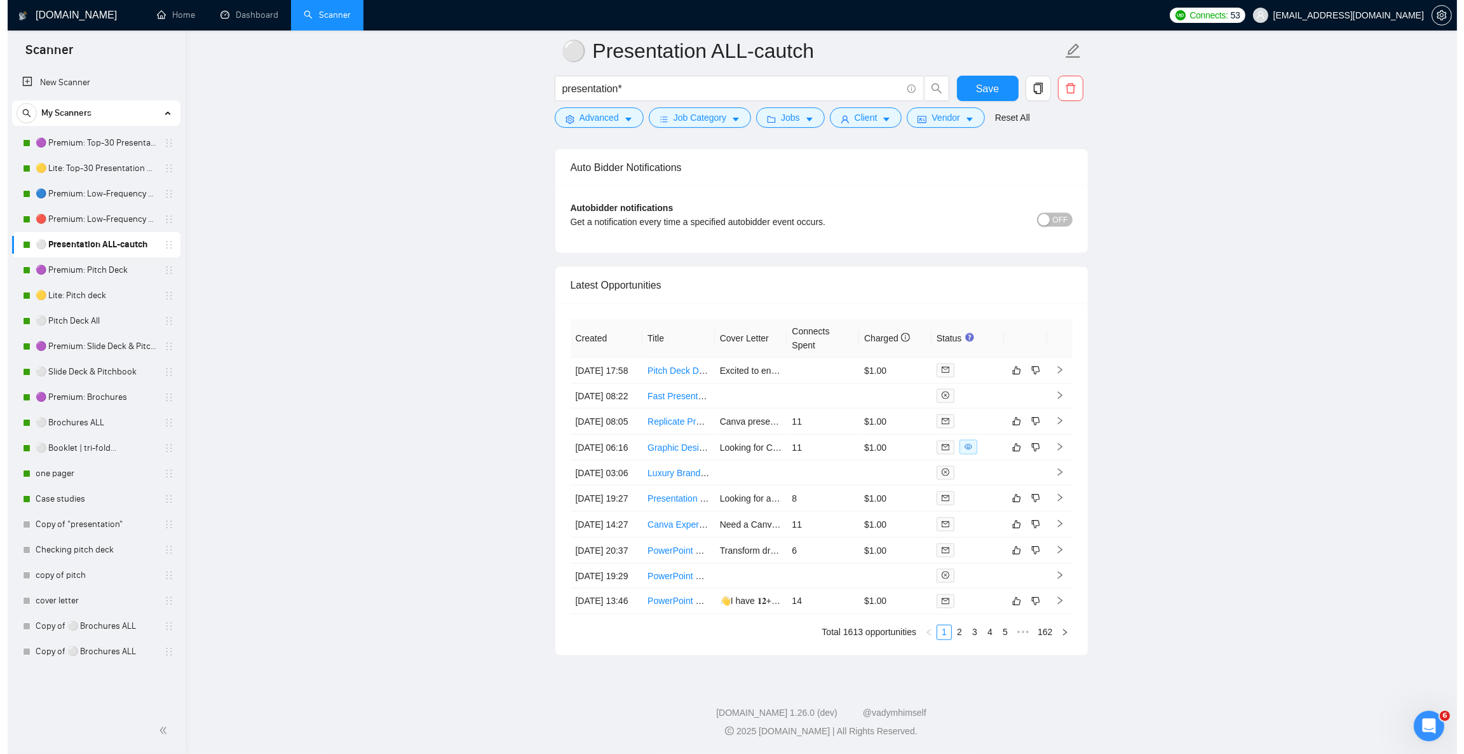
scroll to position [3145, 0]
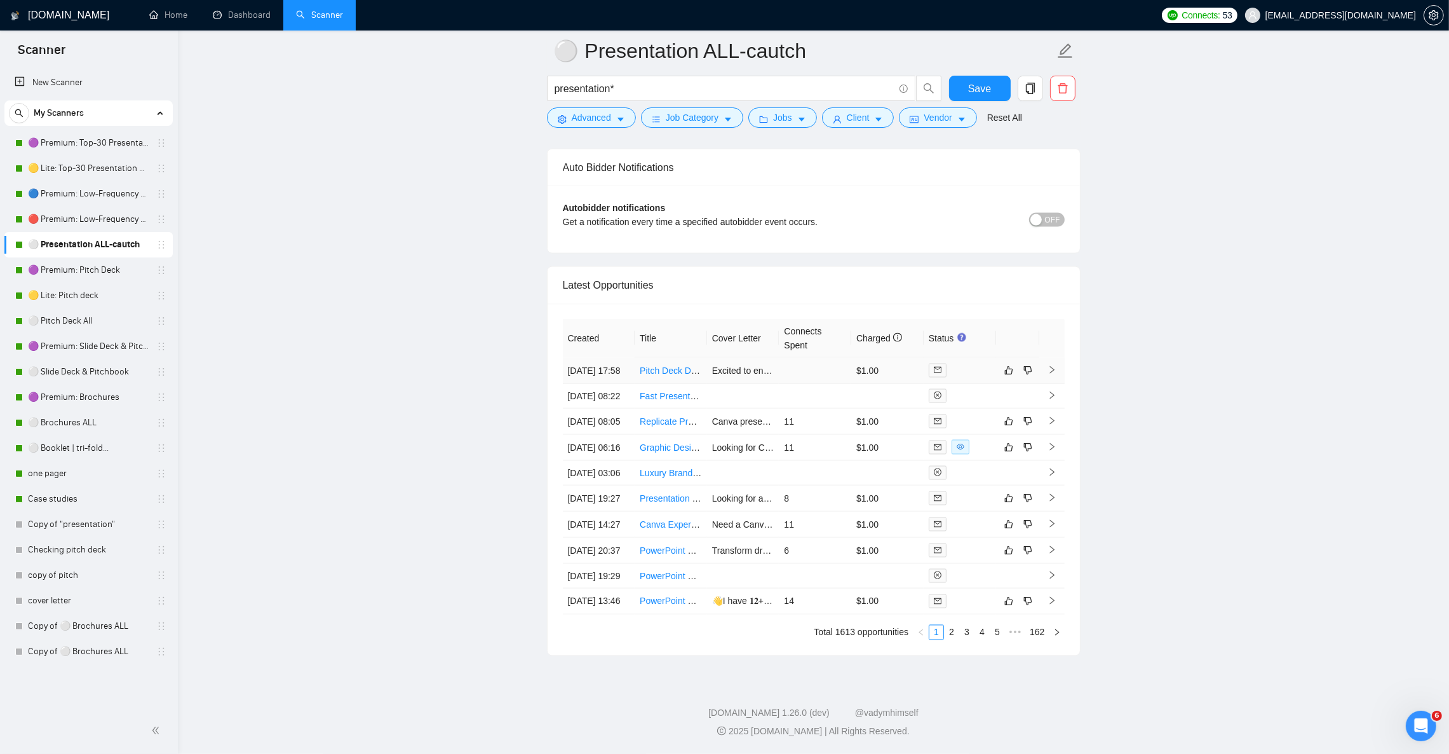
click at [1050, 365] on icon "right" at bounding box center [1052, 369] width 9 height 9
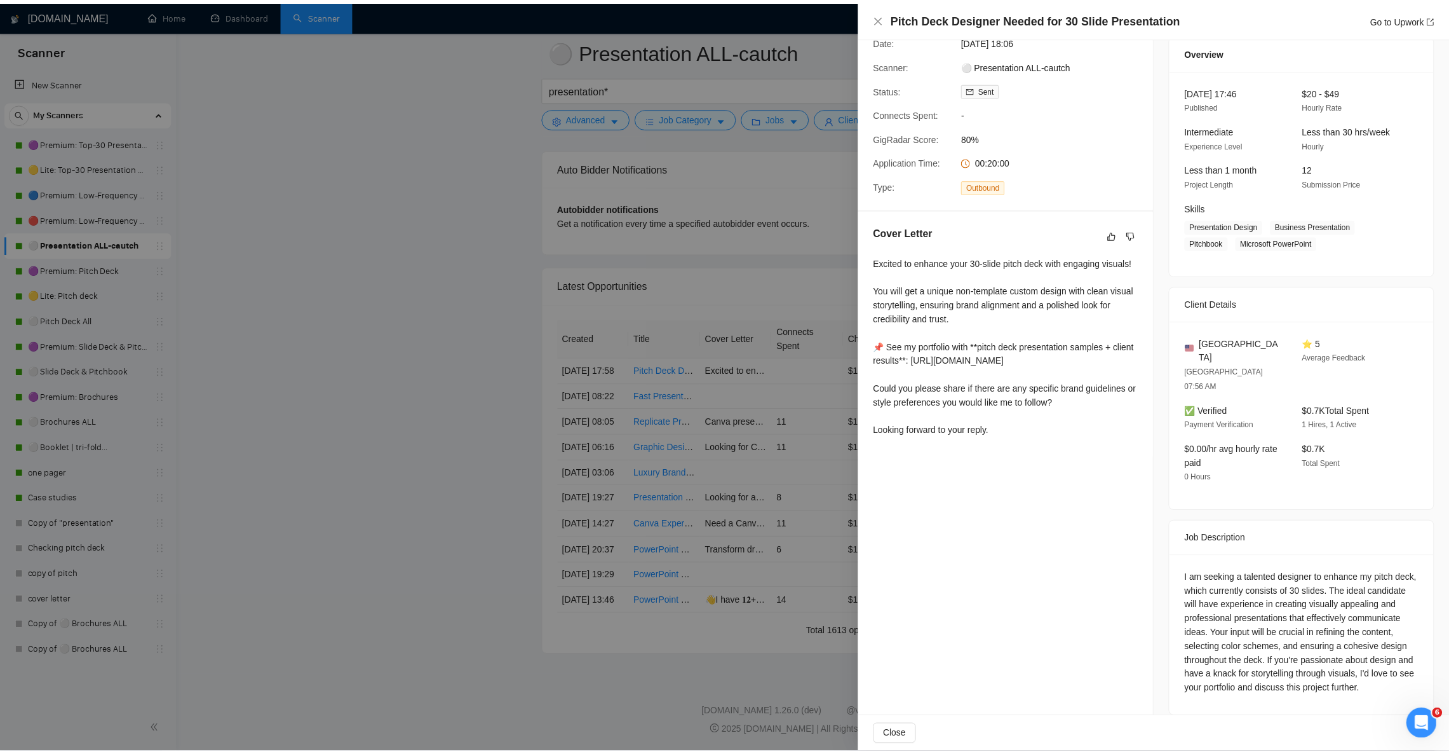
scroll to position [48, 0]
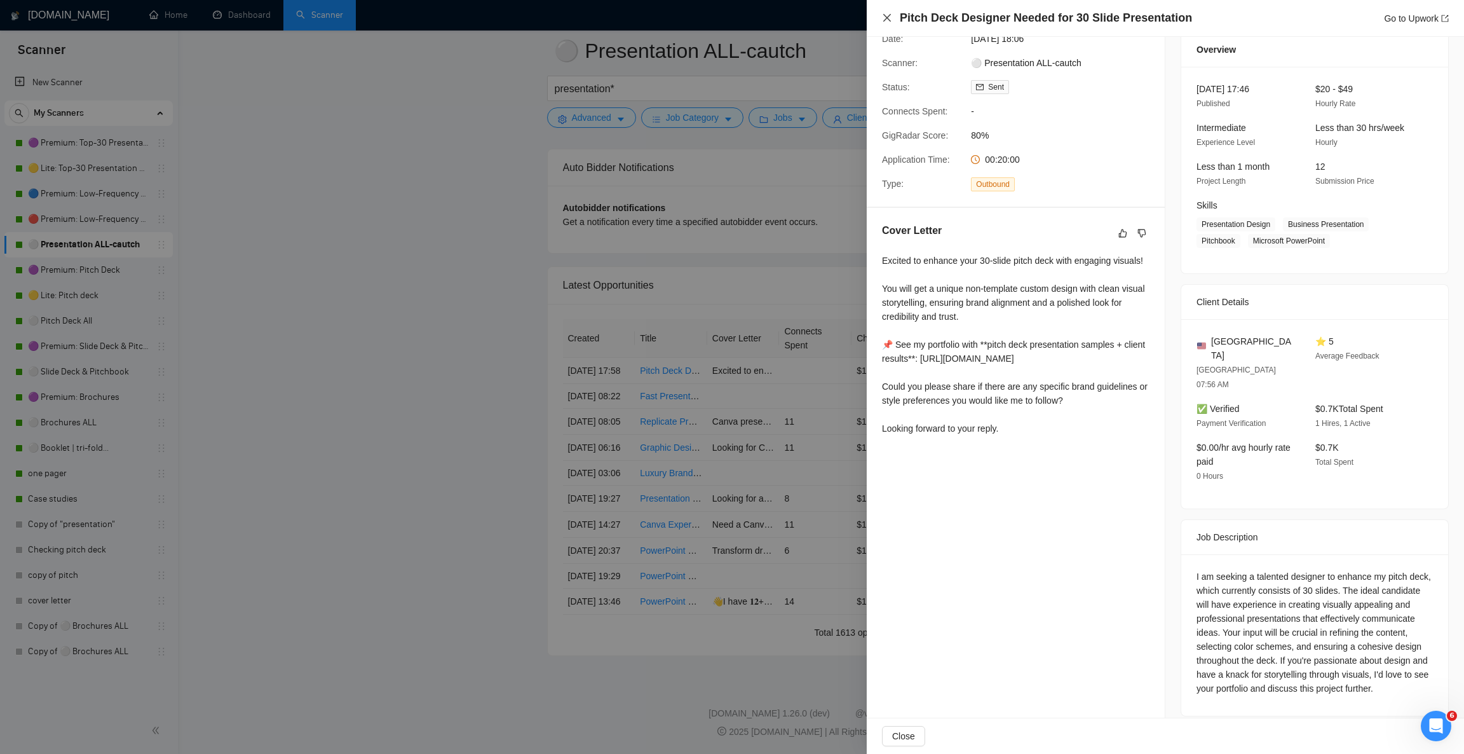
drag, startPoint x: 885, startPoint y: 13, endPoint x: 878, endPoint y: 22, distance: 10.8
click at [883, 14] on icon "close" at bounding box center [887, 18] width 10 height 10
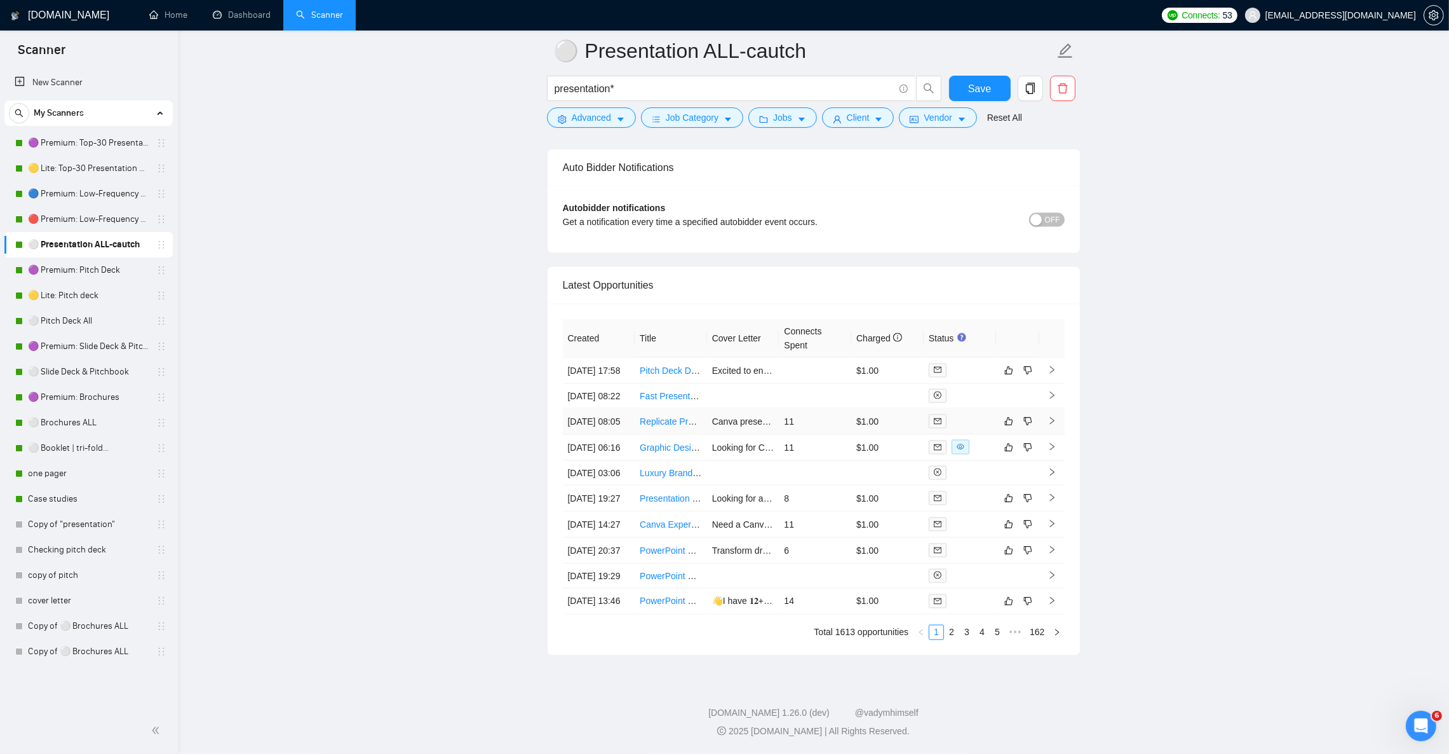
click at [1048, 416] on icon "right" at bounding box center [1052, 420] width 9 height 9
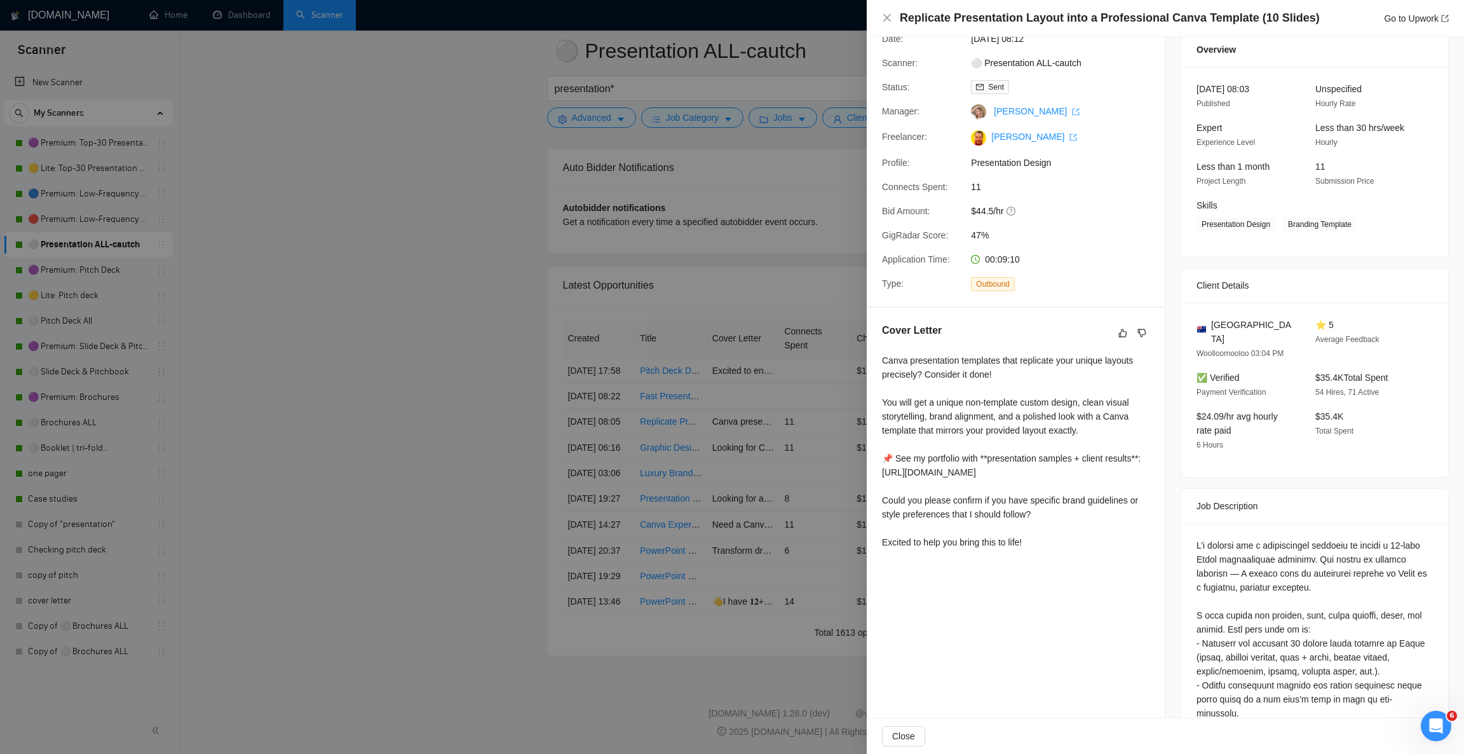
click at [456, 358] on div at bounding box center [732, 377] width 1464 height 754
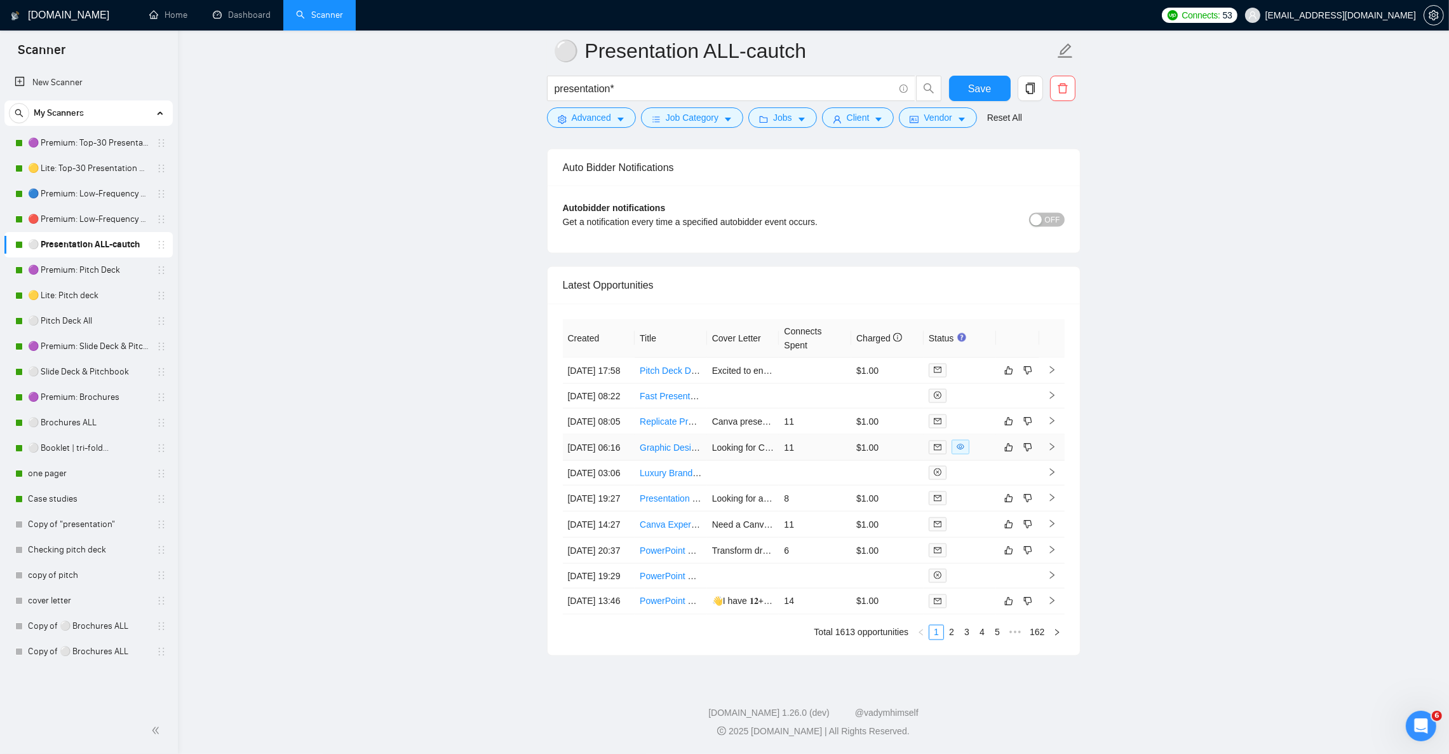
click at [1049, 442] on icon "right" at bounding box center [1052, 446] width 9 height 9
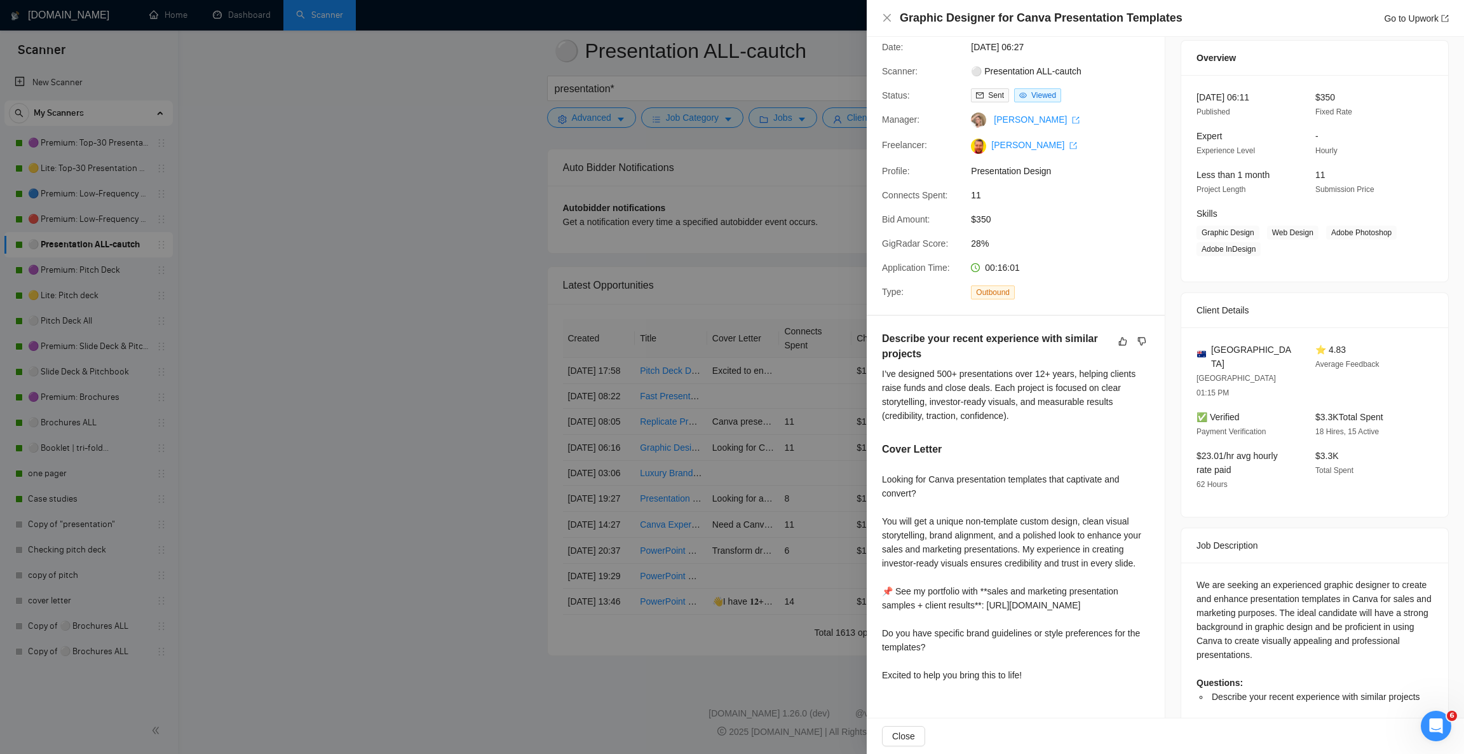
click at [365, 270] on div at bounding box center [732, 377] width 1464 height 754
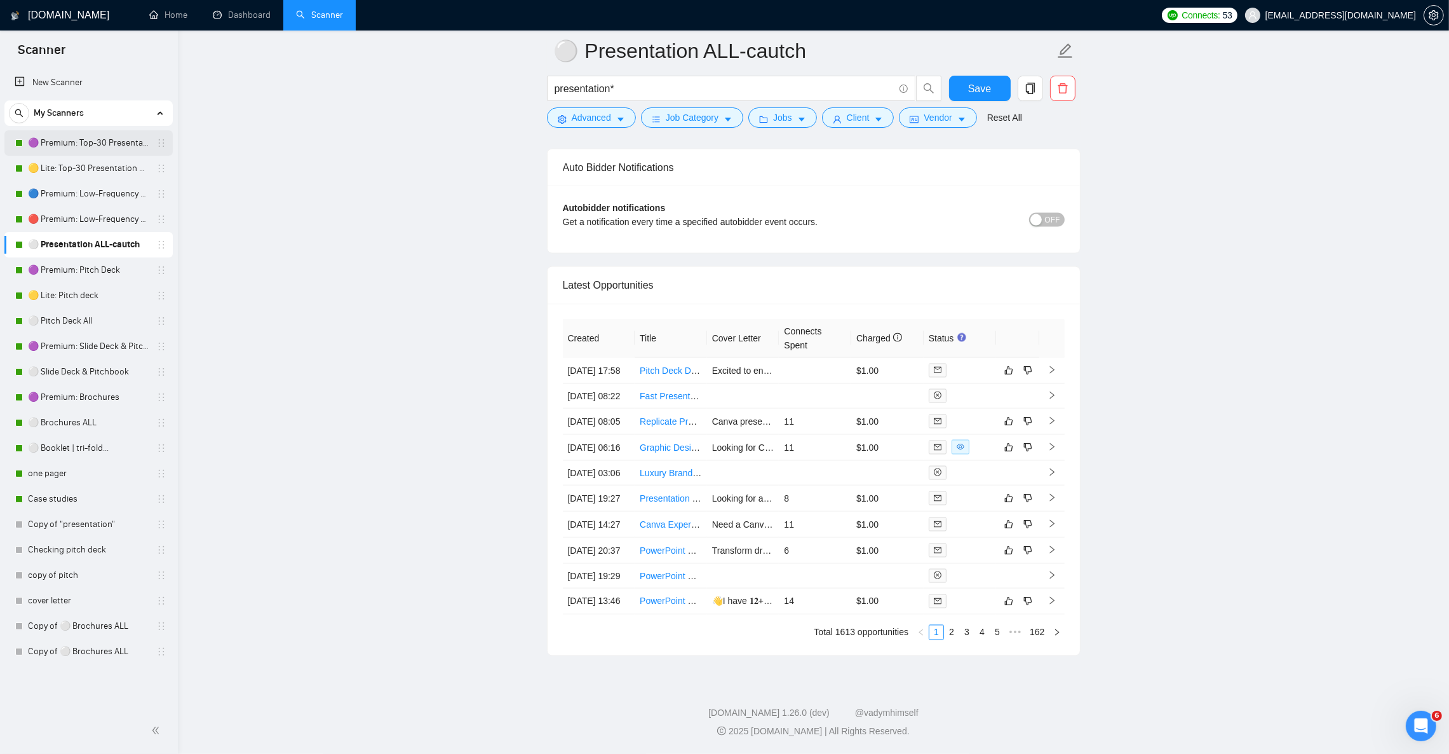
drag, startPoint x: 88, startPoint y: 135, endPoint x: 110, endPoint y: 151, distance: 27.2
click at [88, 135] on link "🟣 Premium: Top-30 Presentation Keywords" at bounding box center [88, 142] width 121 height 25
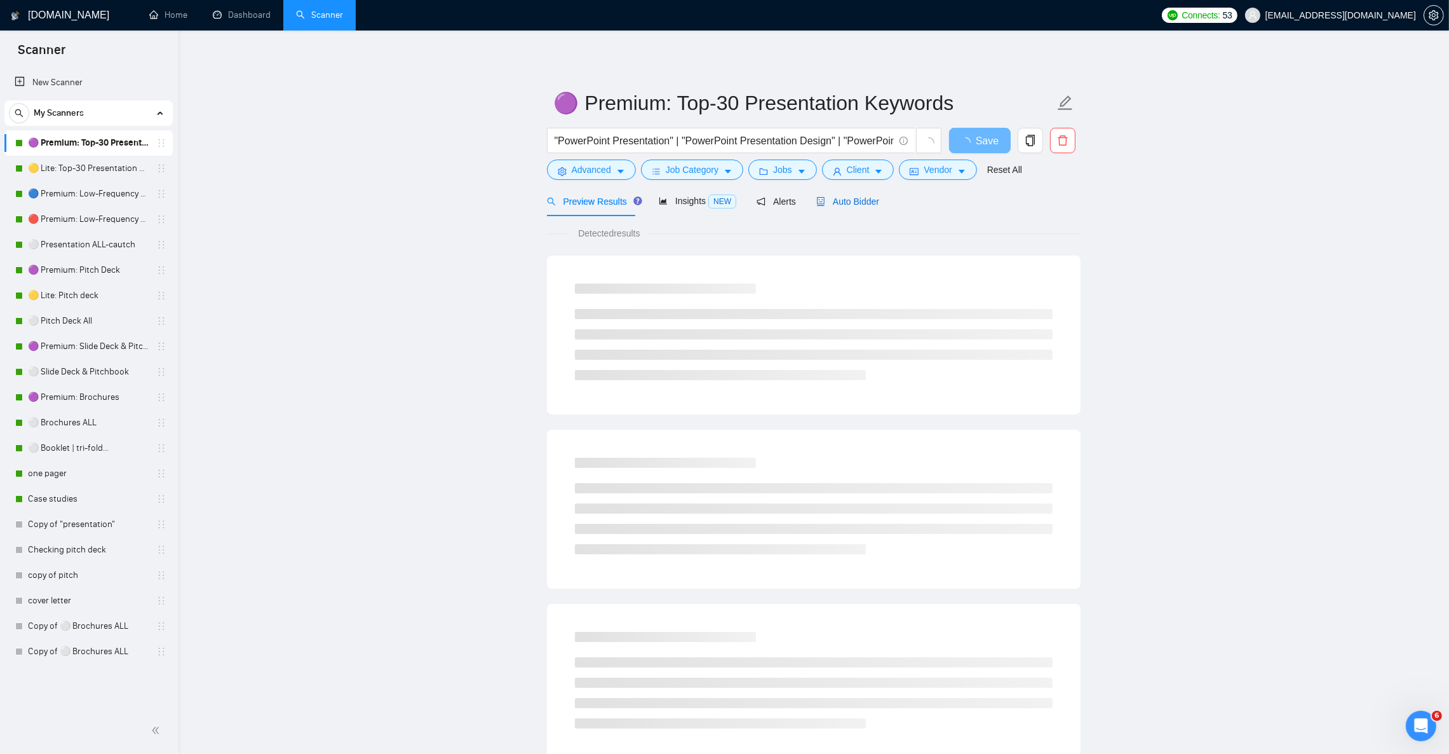
click at [855, 201] on span "Auto Bidder" at bounding box center [848, 201] width 63 height 10
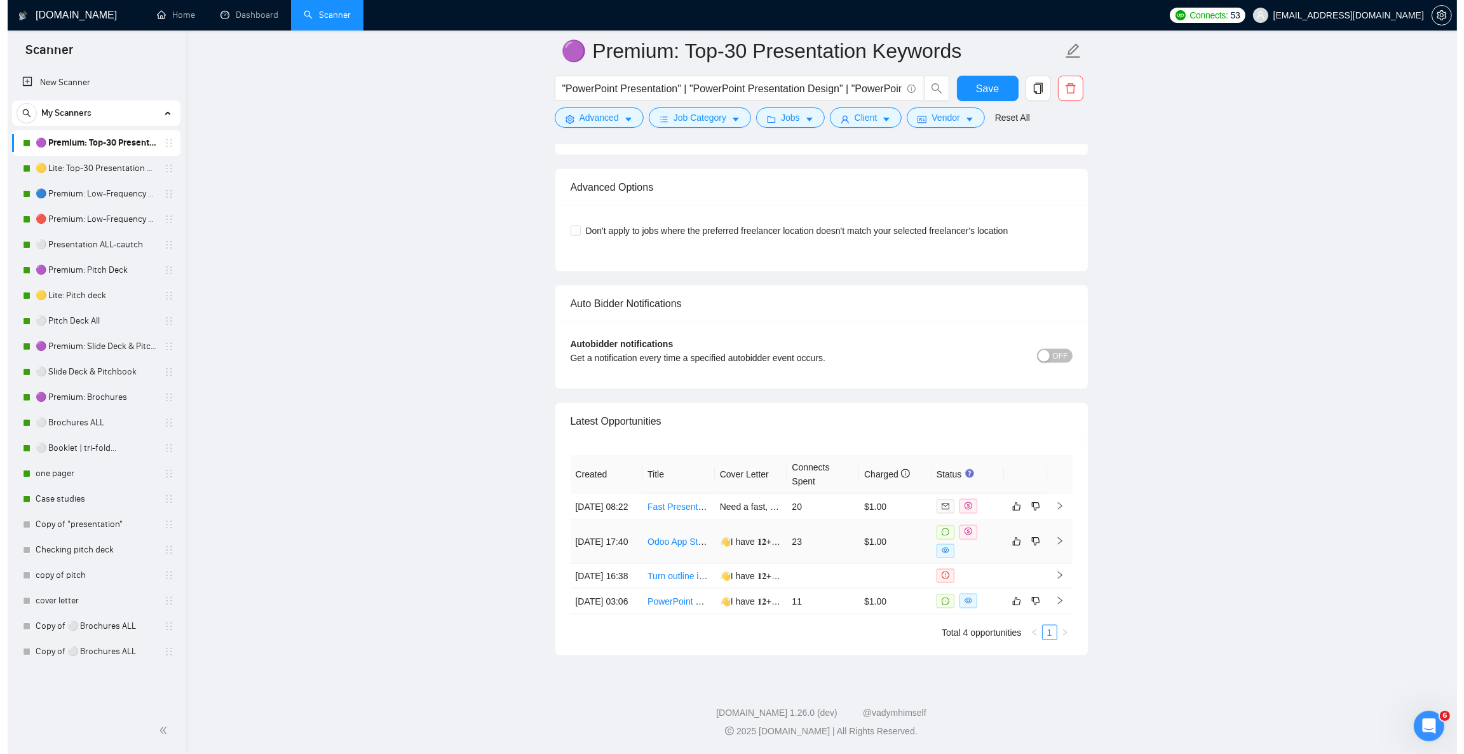
scroll to position [2994, 0]
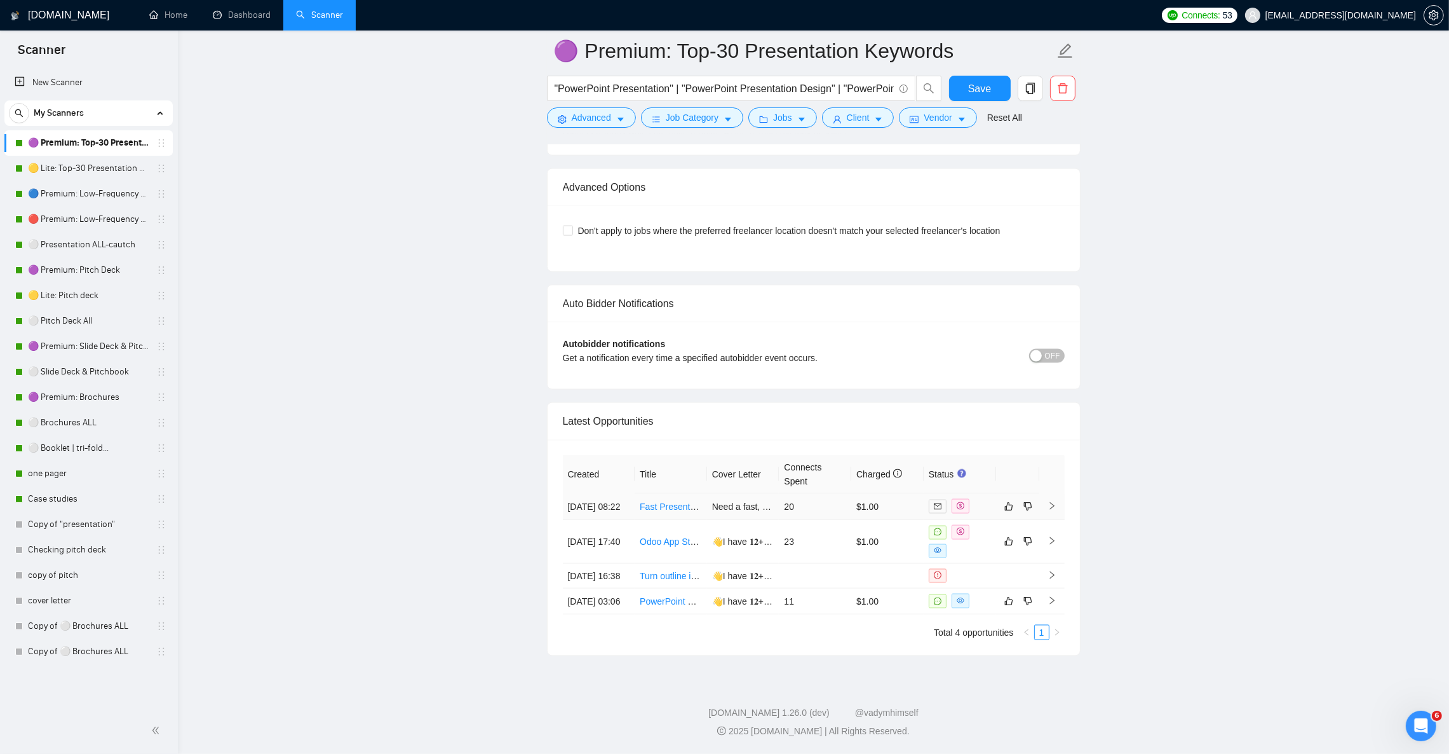
click at [1049, 501] on icon "right" at bounding box center [1052, 505] width 9 height 9
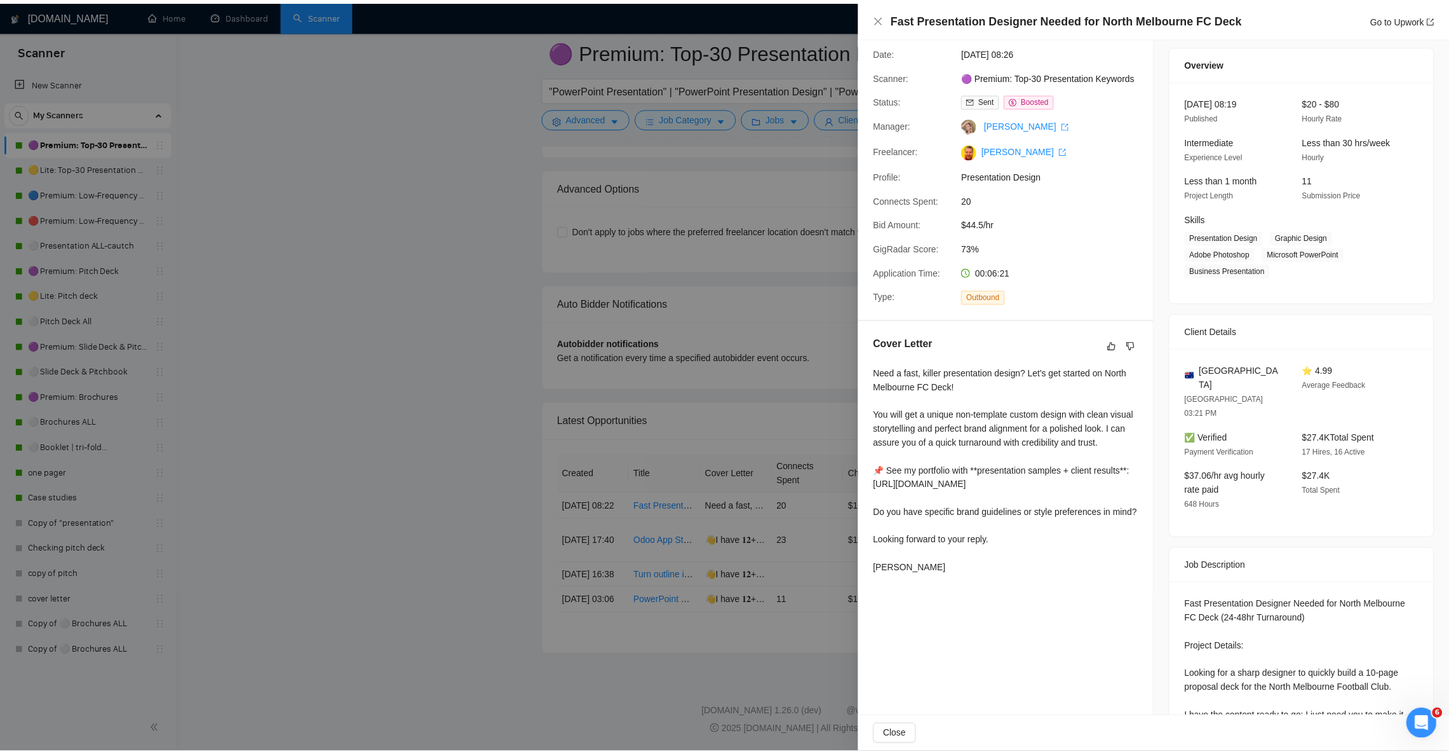
scroll to position [95, 0]
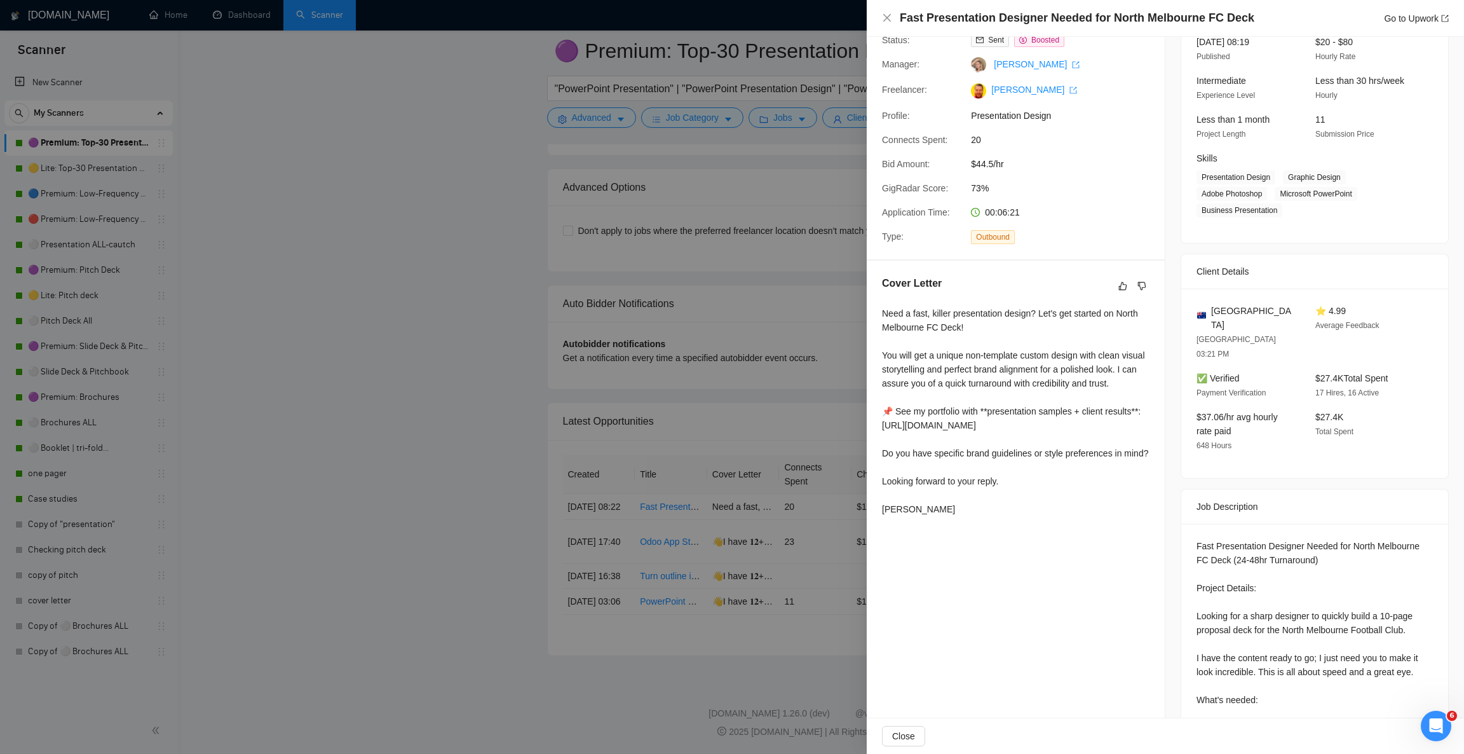
click at [318, 336] on div at bounding box center [732, 377] width 1464 height 754
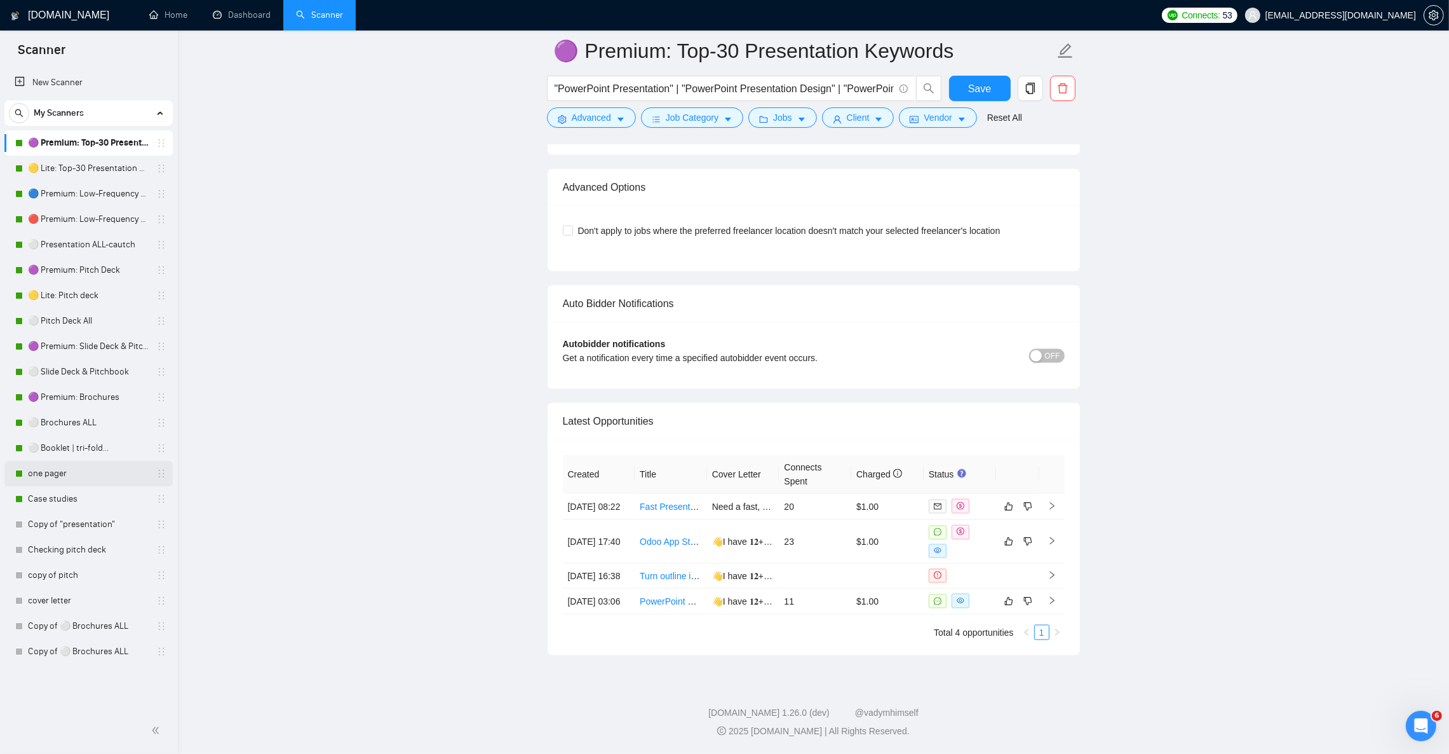
drag, startPoint x: 58, startPoint y: 470, endPoint x: 78, endPoint y: 468, distance: 19.8
click at [58, 470] on link "one pager" at bounding box center [88, 473] width 121 height 25
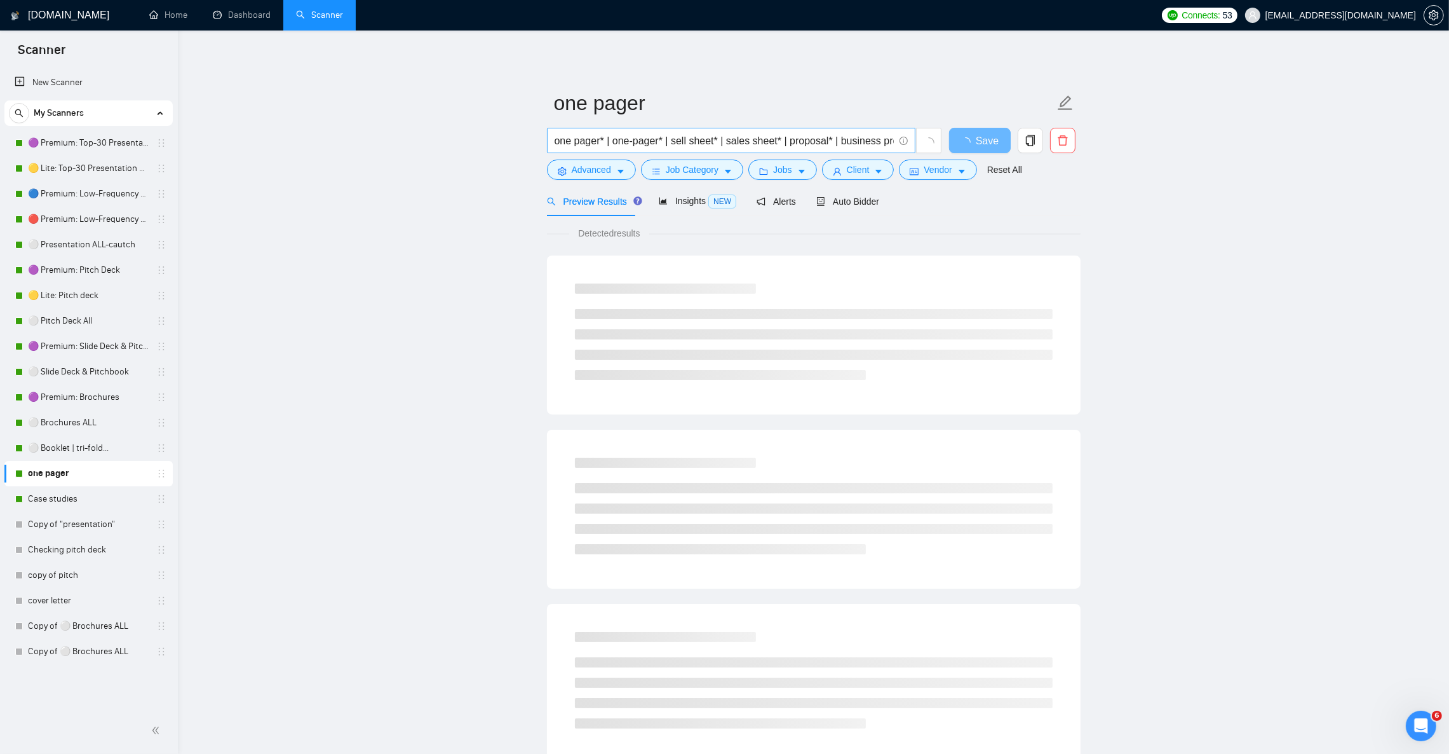
click at [768, 130] on span "one pager* | one-pager* | sell sheet* | sales sheet* | proposal* | business pro…" at bounding box center [731, 140] width 369 height 25
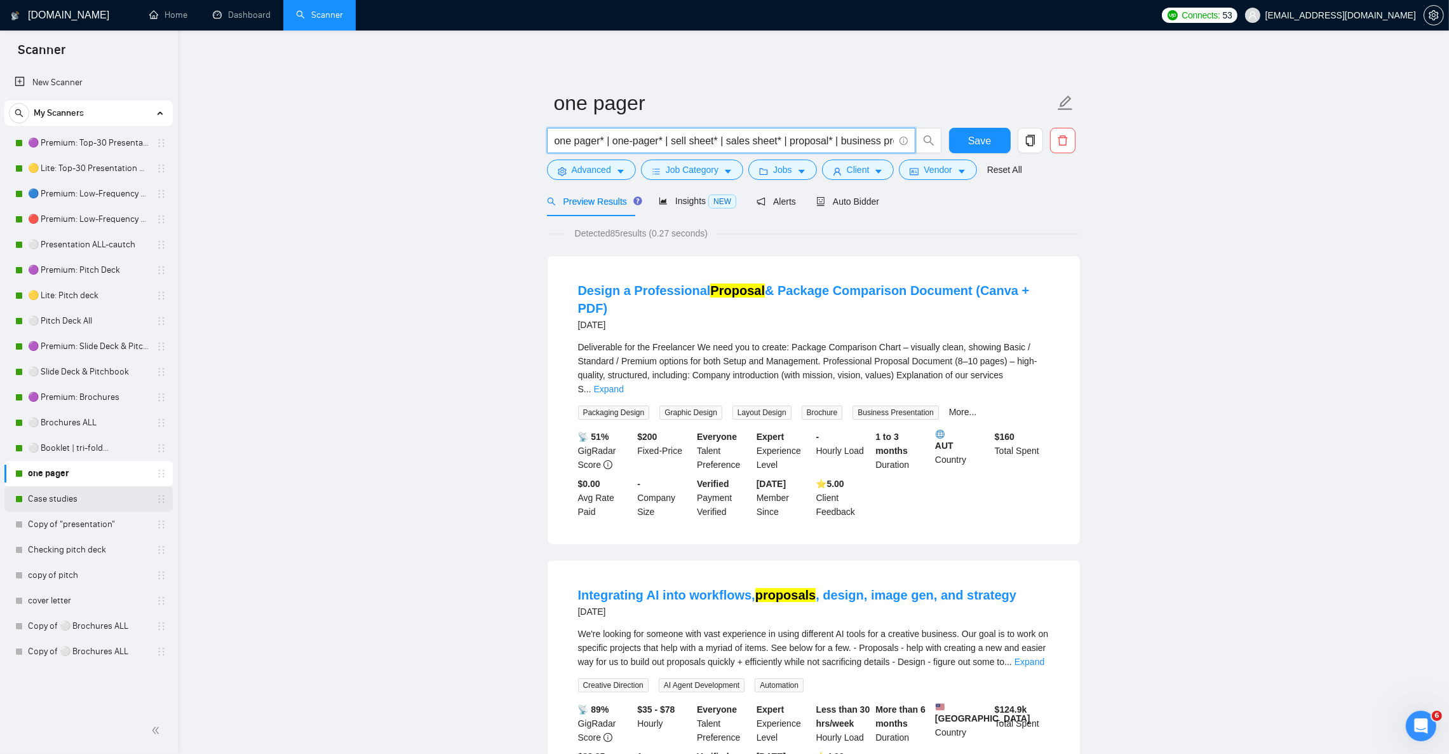
drag, startPoint x: 67, startPoint y: 501, endPoint x: 78, endPoint y: 499, distance: 11.0
click at [67, 501] on link "Case studies" at bounding box center [88, 498] width 121 height 25
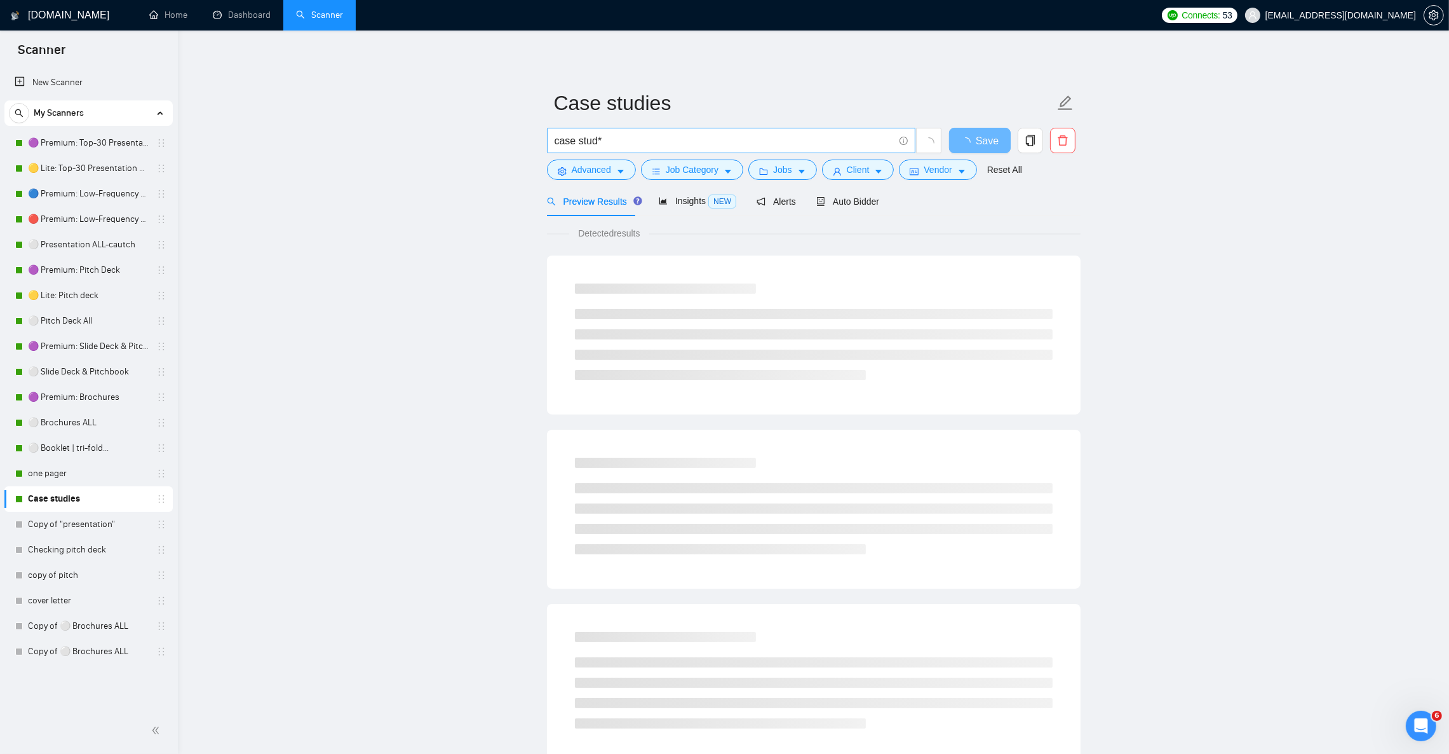
click at [635, 133] on input "case stud*" at bounding box center [724, 141] width 339 height 16
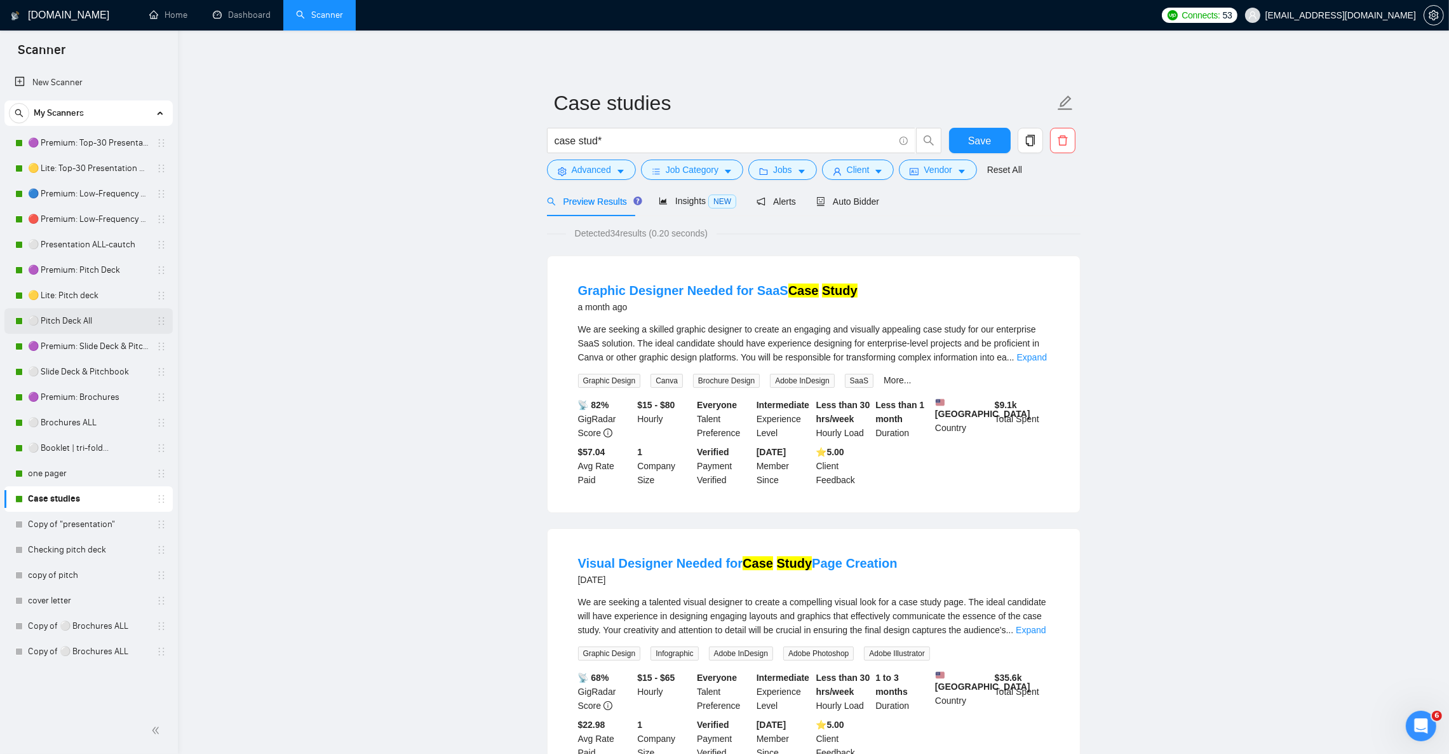
click at [93, 319] on link "⚪ Pitch Deck All" at bounding box center [88, 320] width 121 height 25
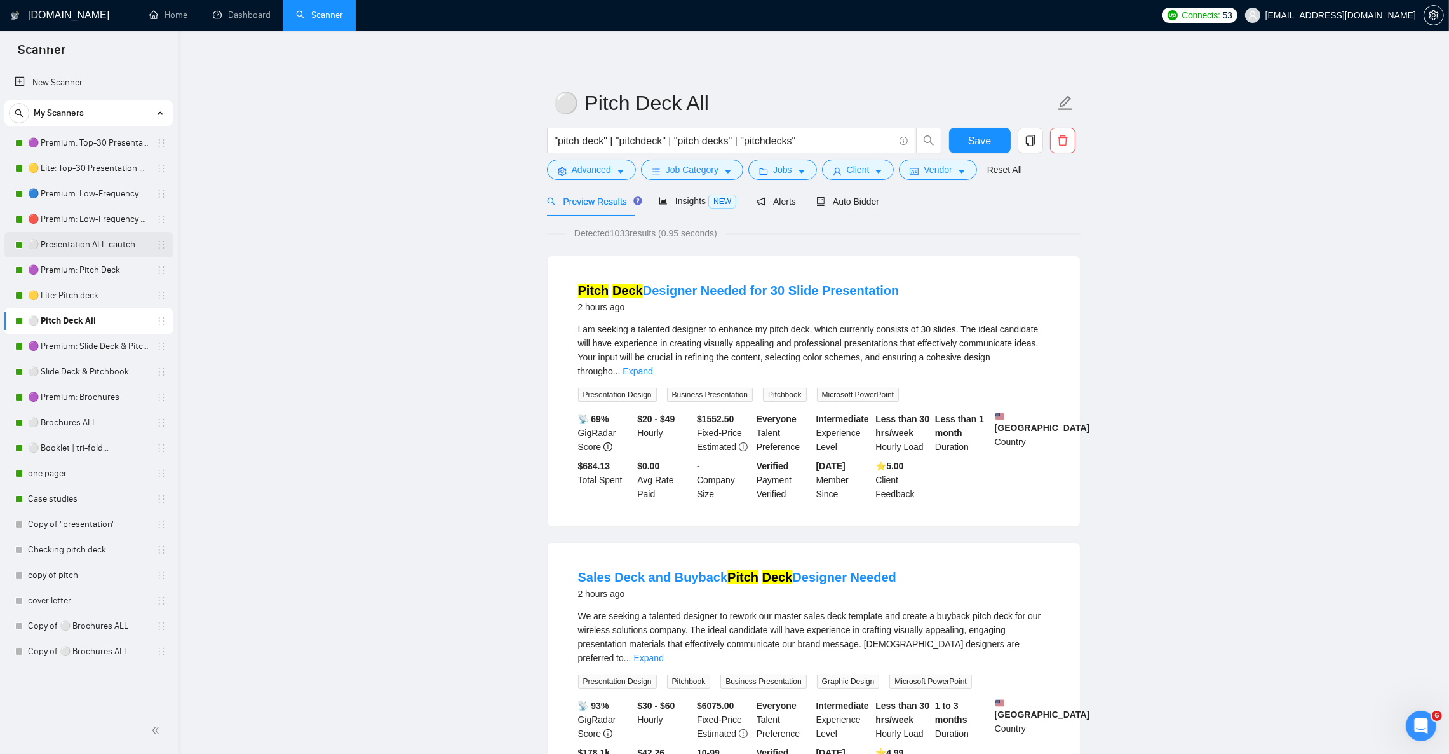
click at [98, 248] on link "⚪ Presentation ALL-cautch" at bounding box center [88, 244] width 121 height 25
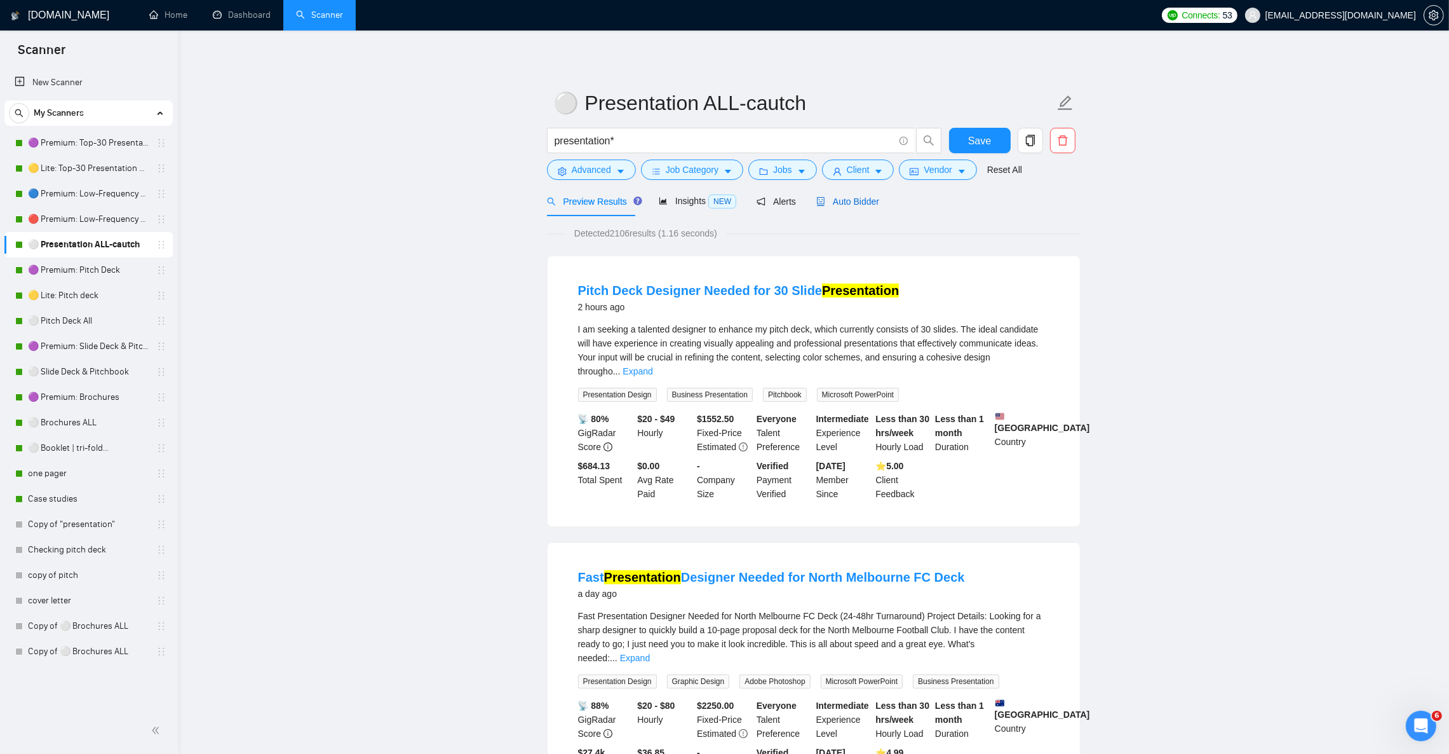
click at [866, 202] on span "Auto Bidder" at bounding box center [848, 201] width 63 height 10
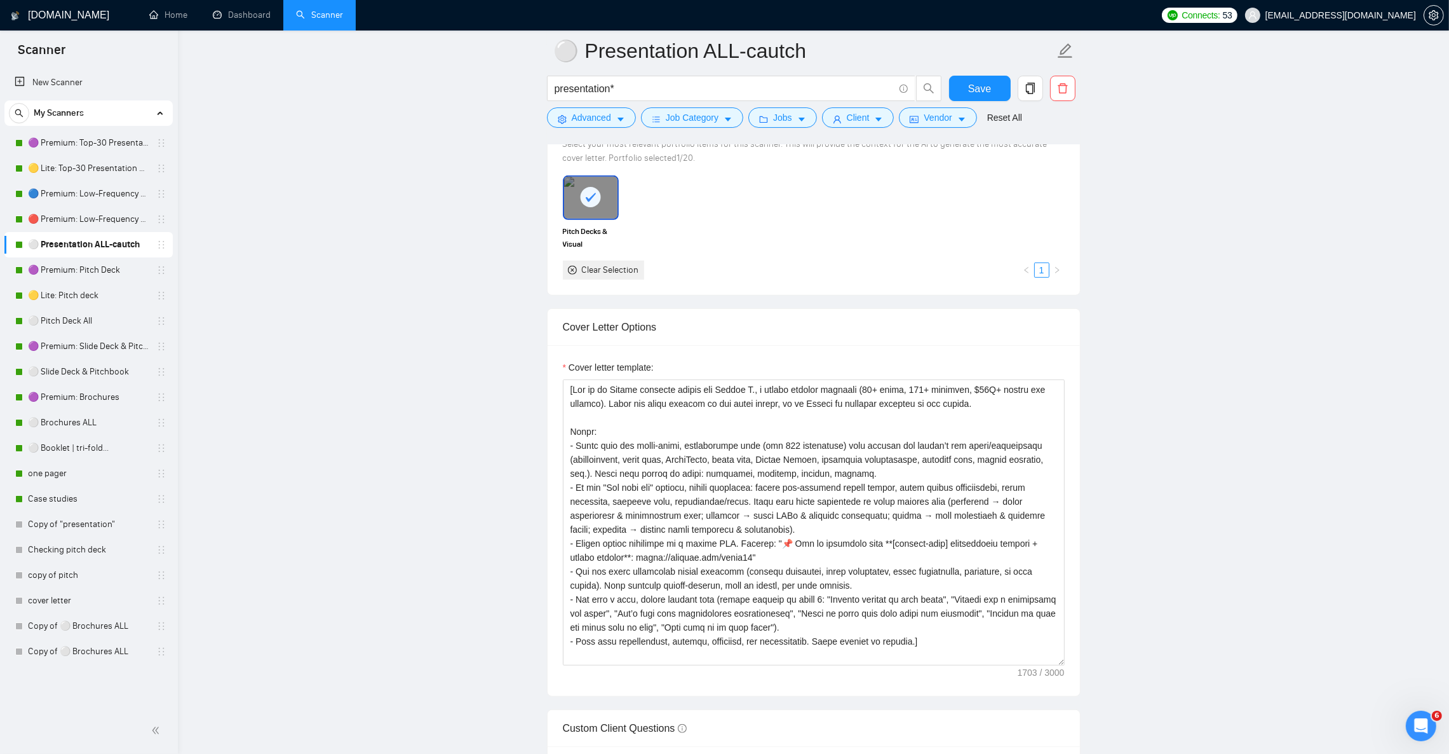
scroll to position [1238, 0]
click at [940, 506] on textarea "Cover letter template:" at bounding box center [814, 524] width 502 height 286
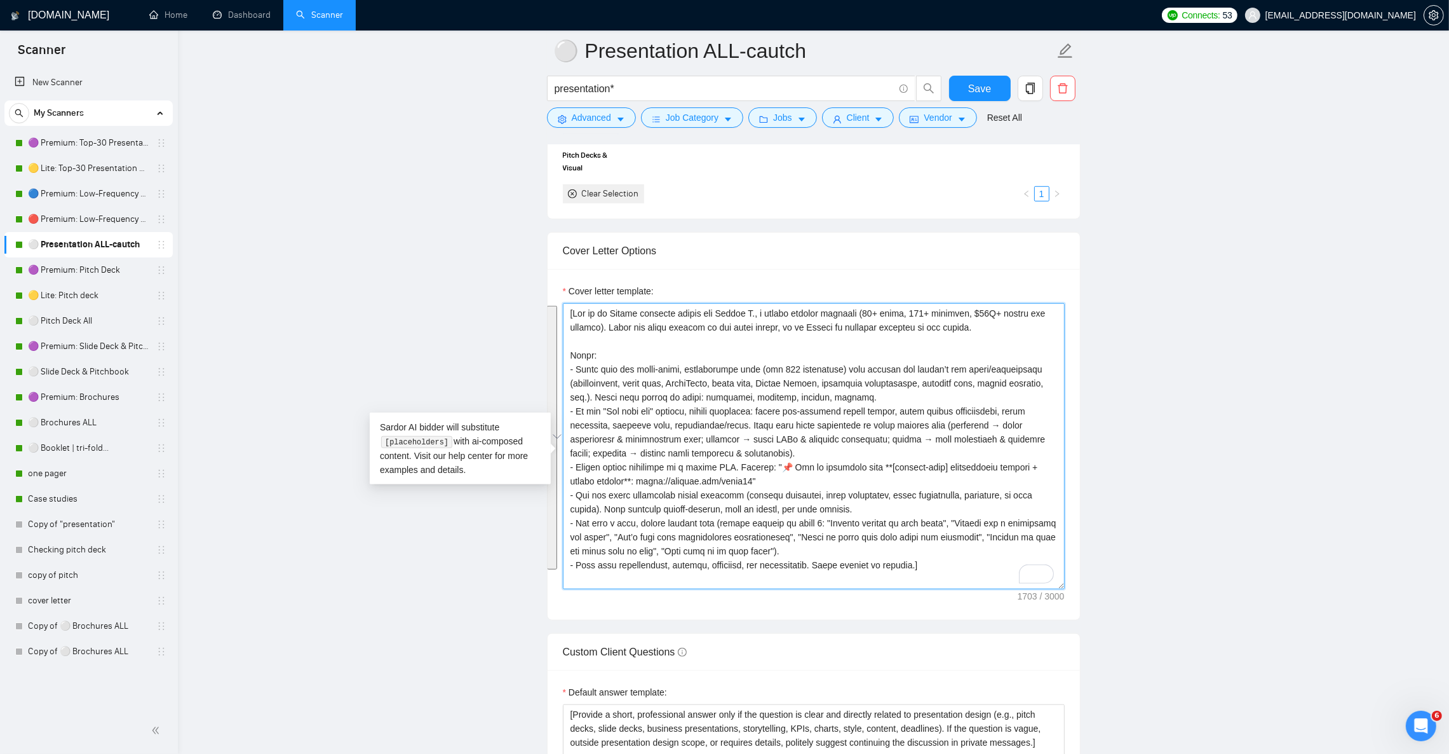
scroll to position [1334, 0]
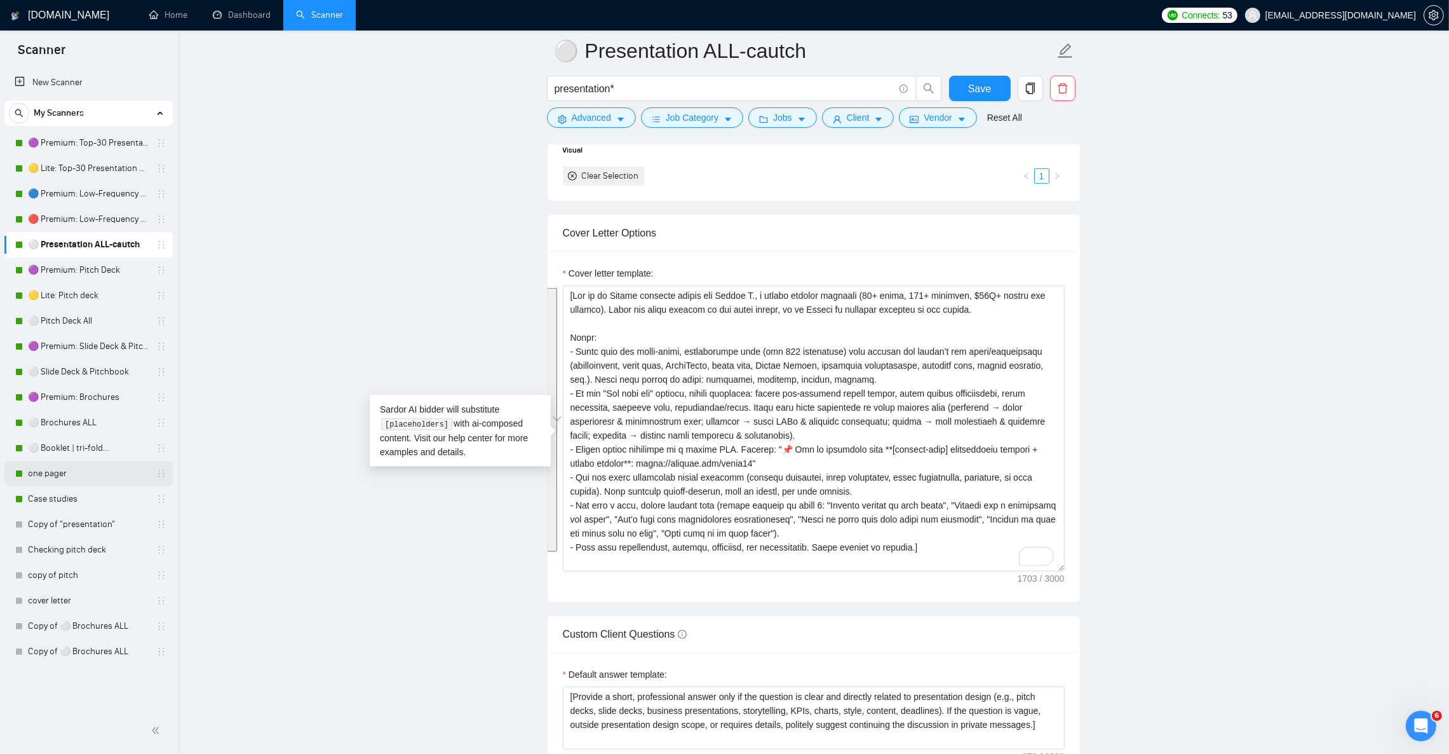
click at [43, 478] on link "one pager" at bounding box center [88, 473] width 121 height 25
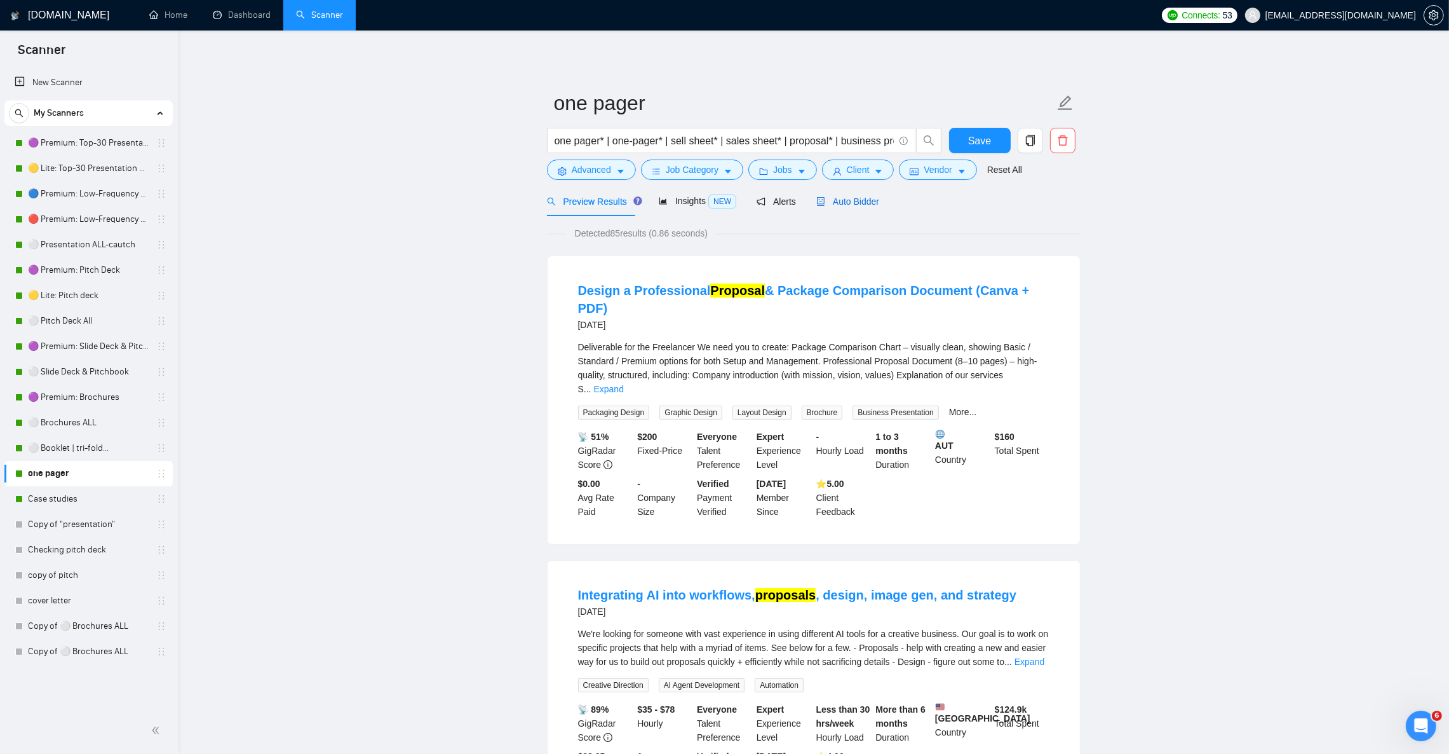
click at [844, 203] on span "Auto Bidder" at bounding box center [848, 201] width 63 height 10
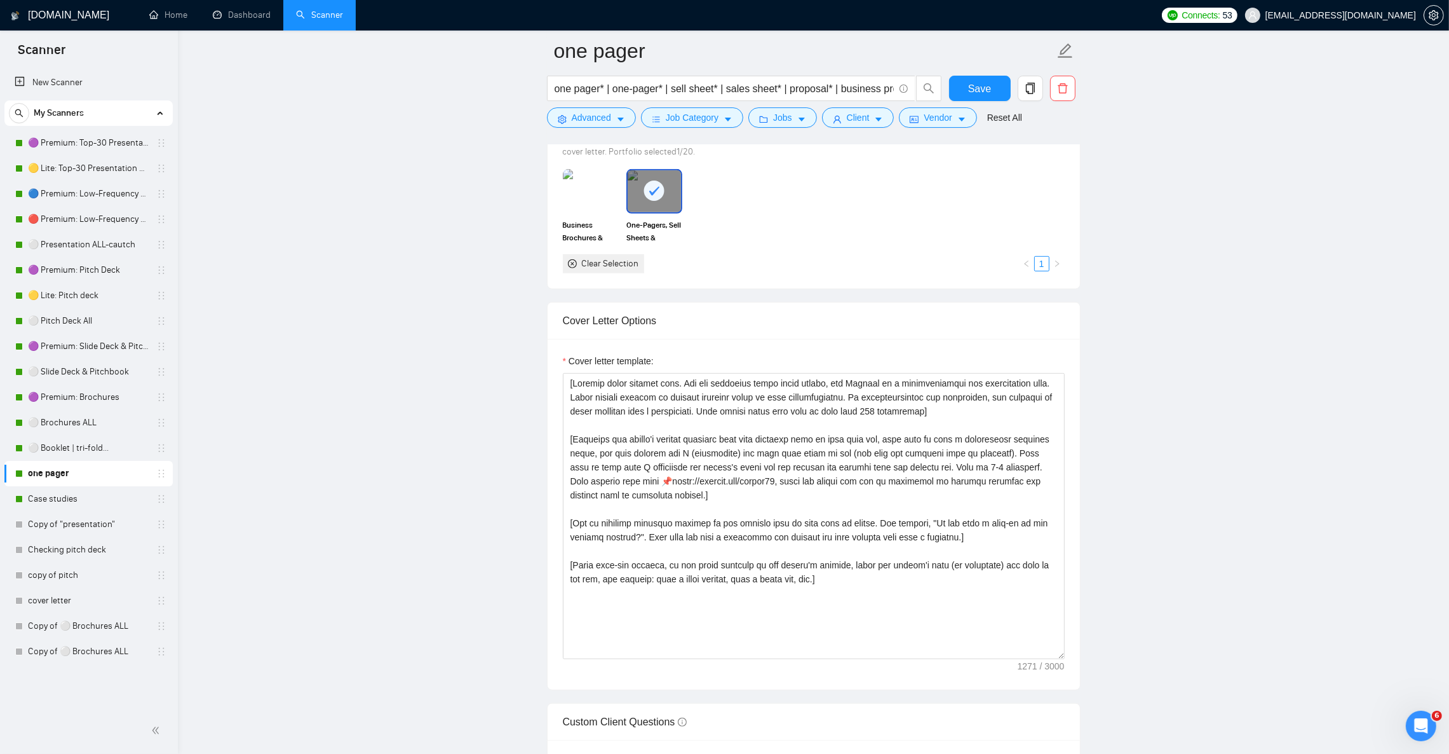
scroll to position [1238, 0]
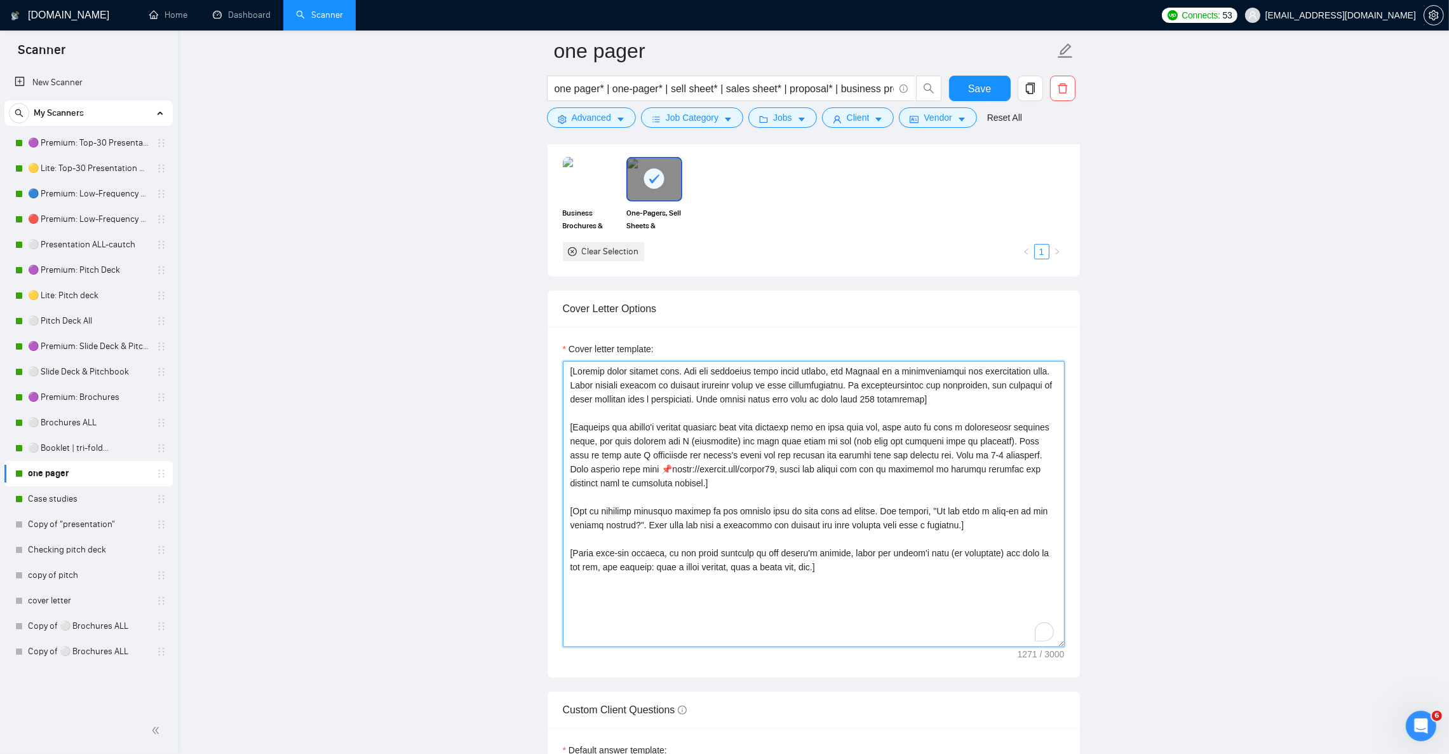
click at [749, 395] on textarea "Cover letter template:" at bounding box center [814, 504] width 502 height 286
click at [742, 418] on textarea "Cover letter template:" at bounding box center [814, 504] width 502 height 286
paste textarea "Act as an Upwork proposal writer for Julian N., a senior graphic designer (12+ …"
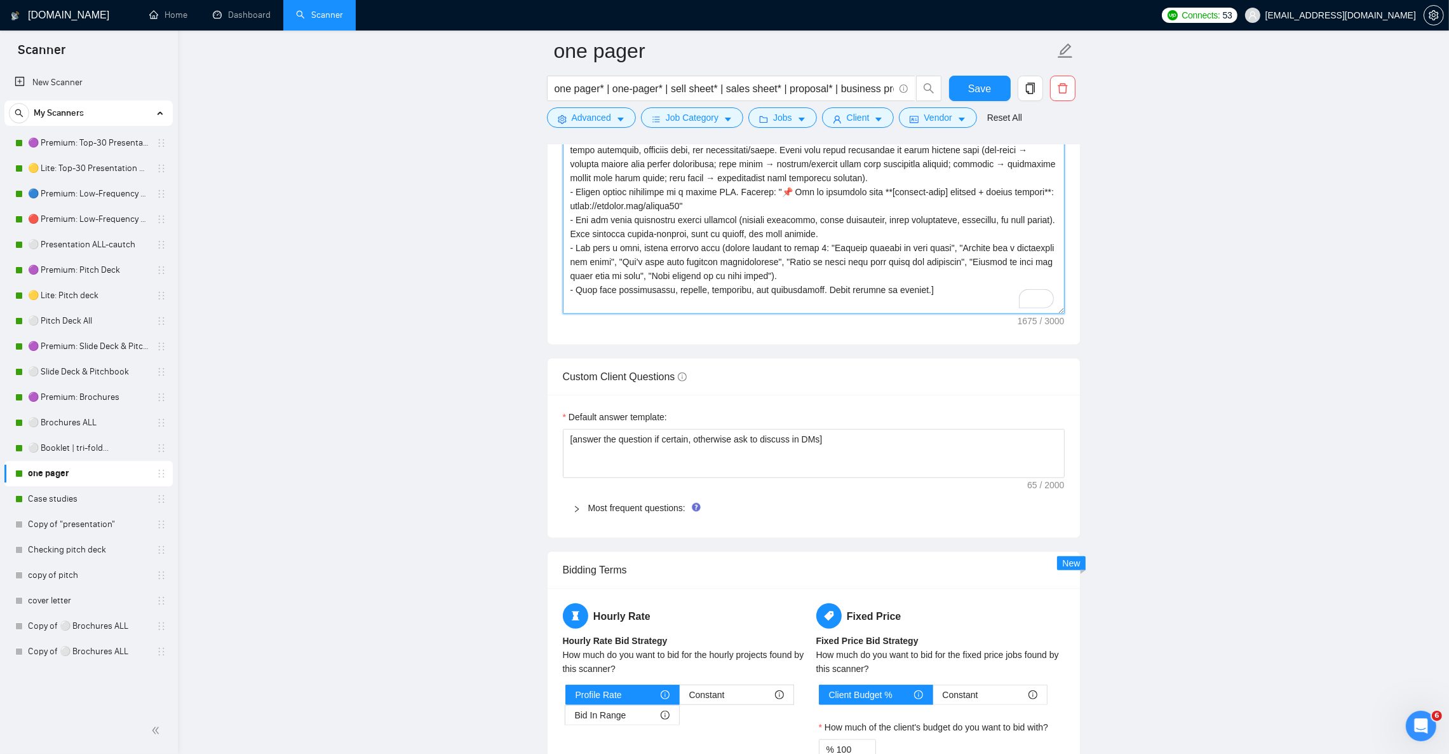
scroll to position [1430, 0]
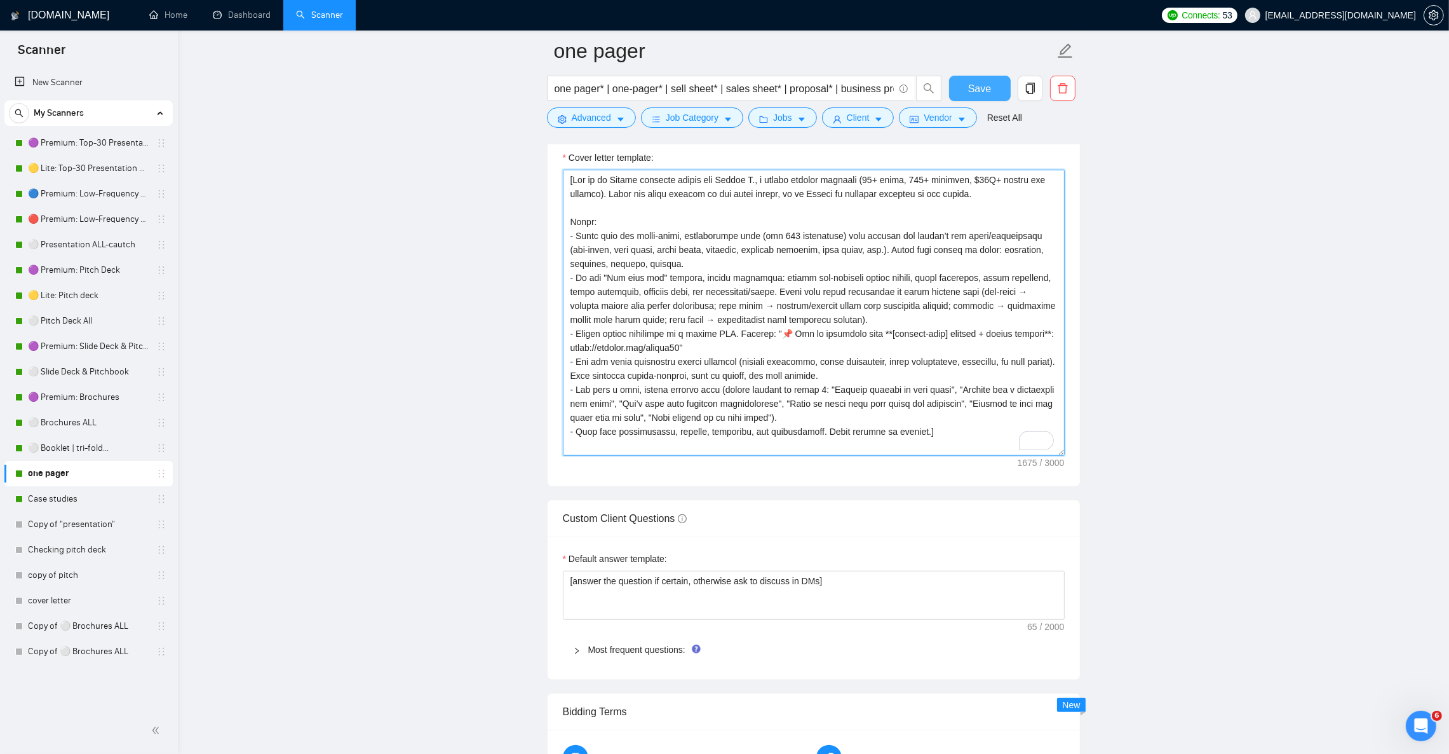
type textarea "[Lor ip do Sitame consecte adipis eli Seddoe T., i utlabo etdolor magnaali (76+…"
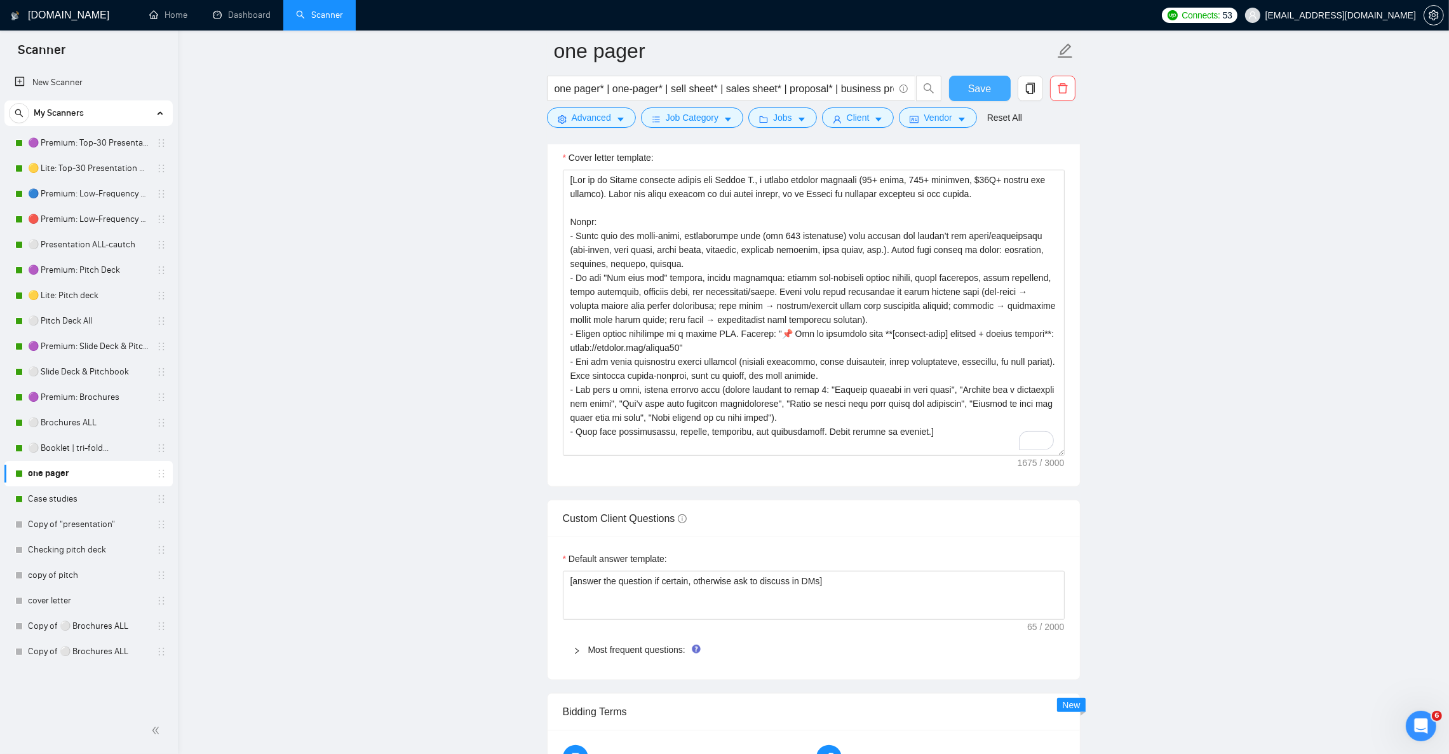
click at [988, 97] on button "Save" at bounding box center [980, 88] width 62 height 25
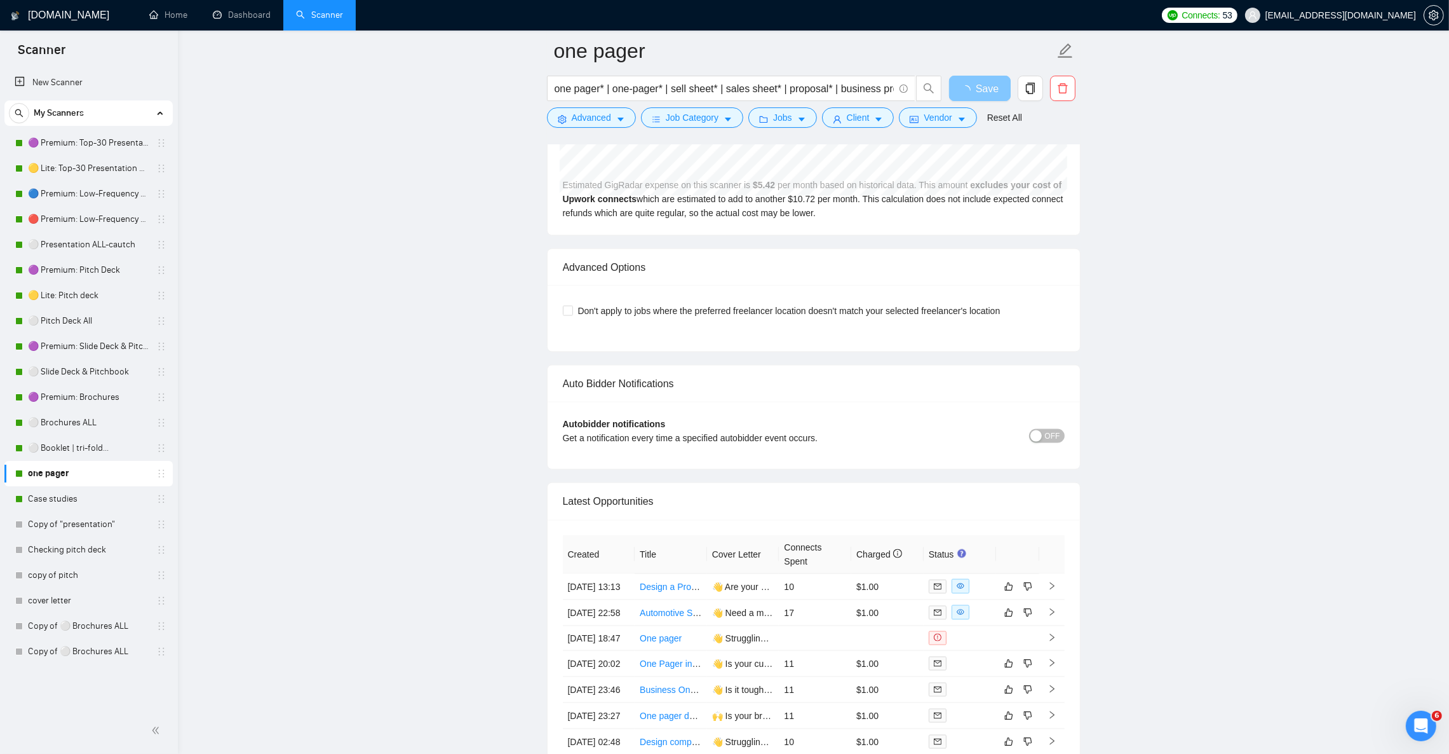
scroll to position [3050, 0]
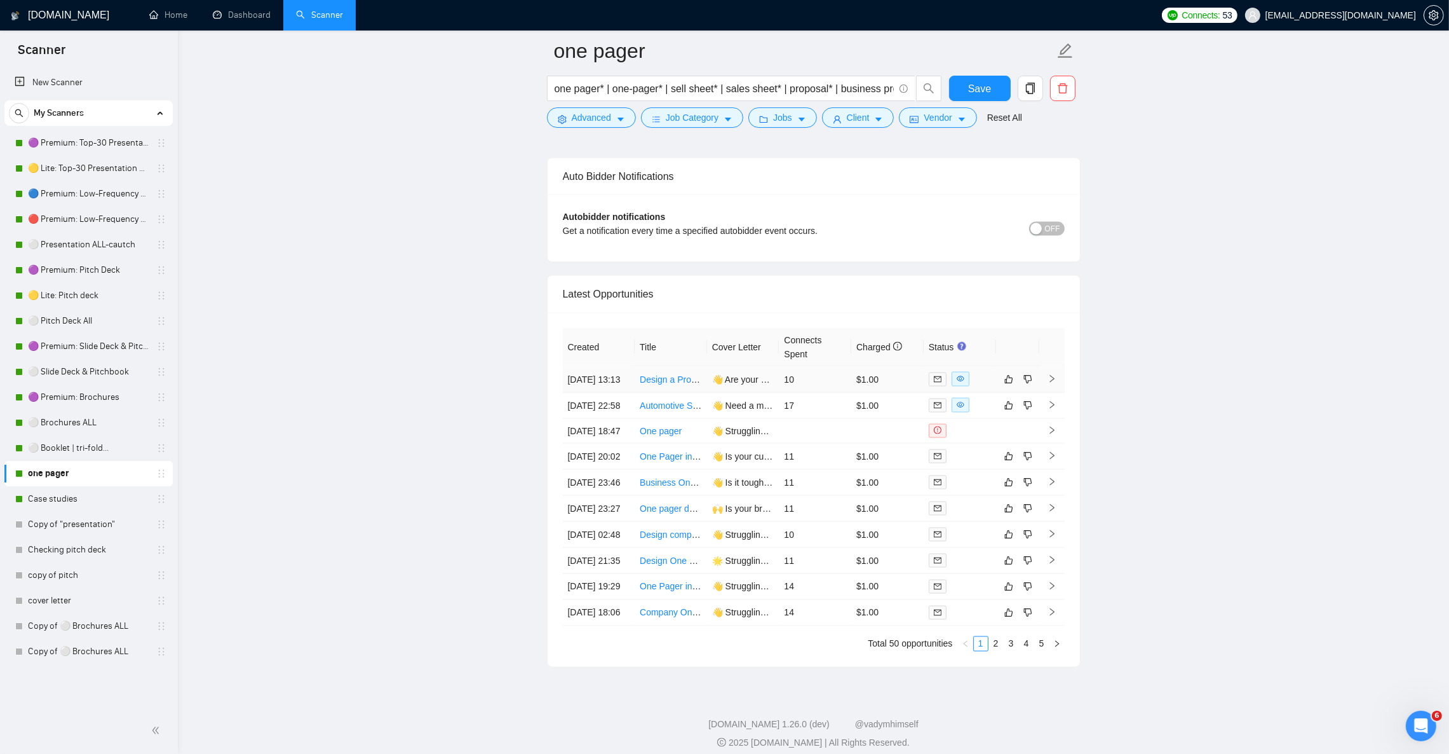
click at [1051, 393] on td at bounding box center [1052, 380] width 25 height 26
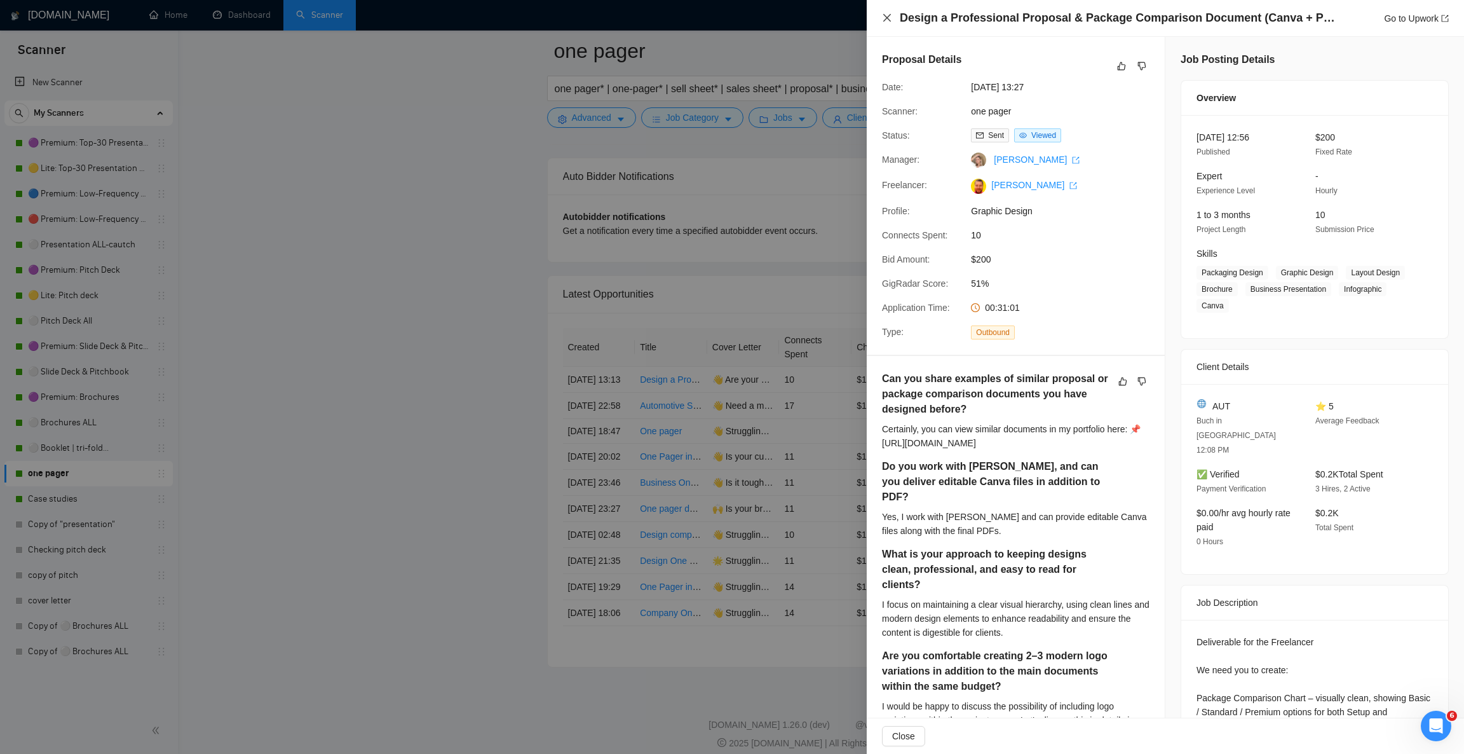
click at [883, 15] on icon "close" at bounding box center [887, 18] width 8 height 8
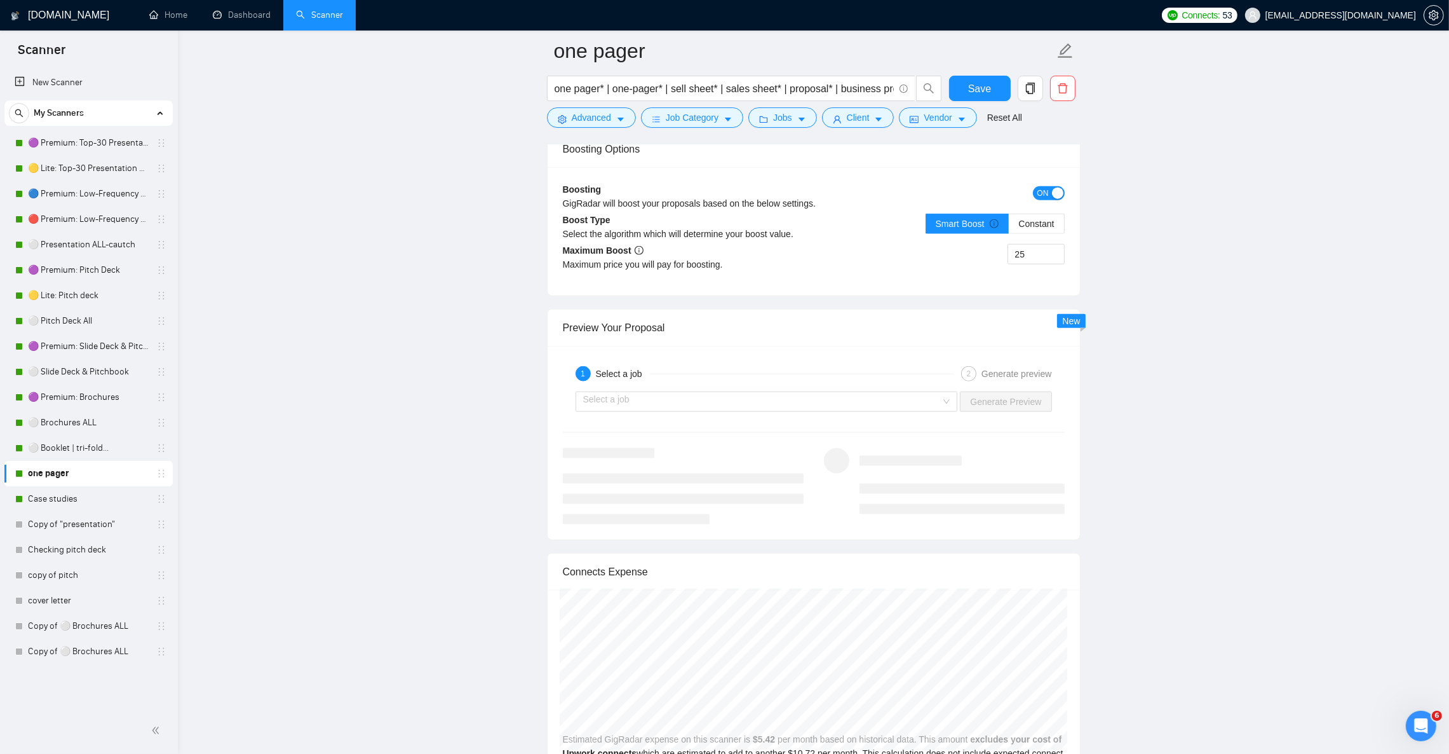
scroll to position [2287, 0]
click at [865, 413] on input "search" at bounding box center [762, 403] width 358 height 19
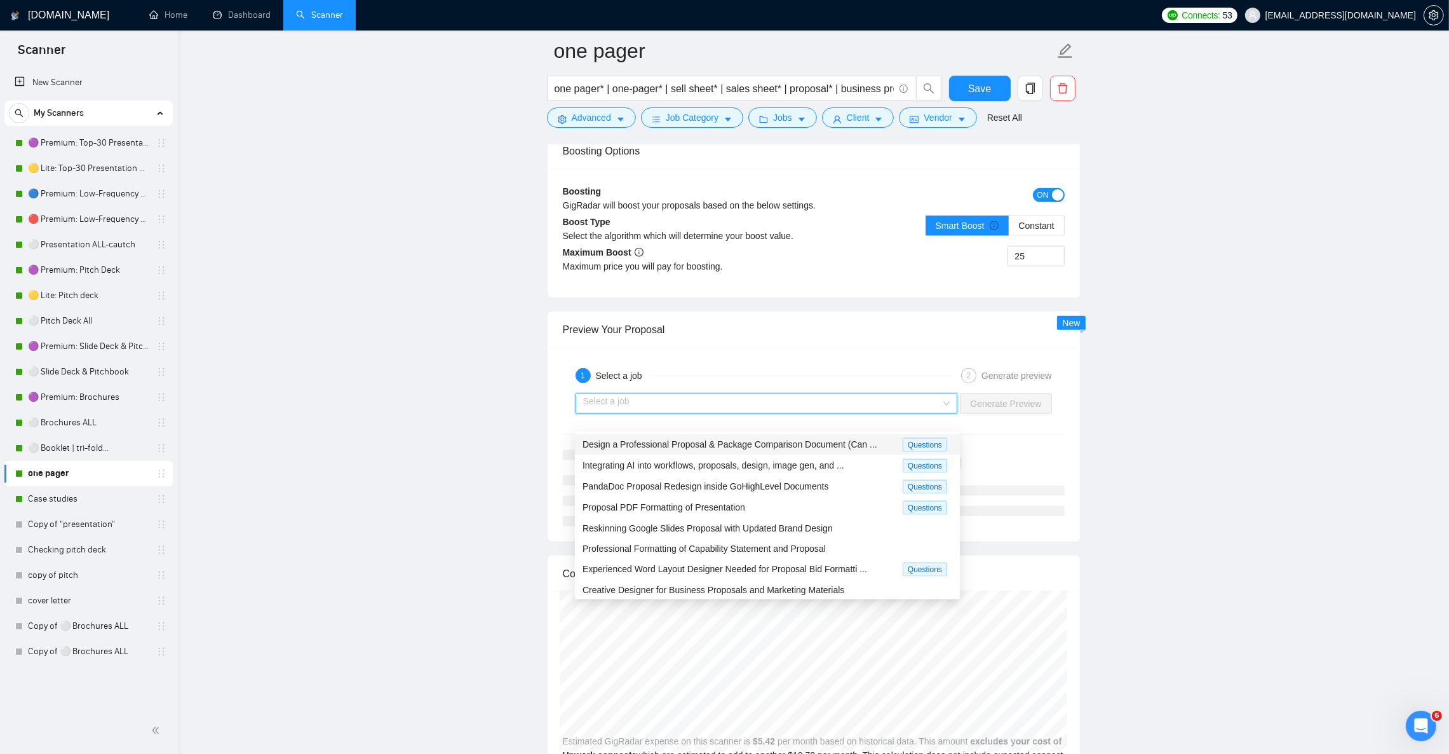
click at [826, 449] on div "Design a Professional Proposal & Package Comparison Document (Can ..." at bounding box center [743, 444] width 320 height 15
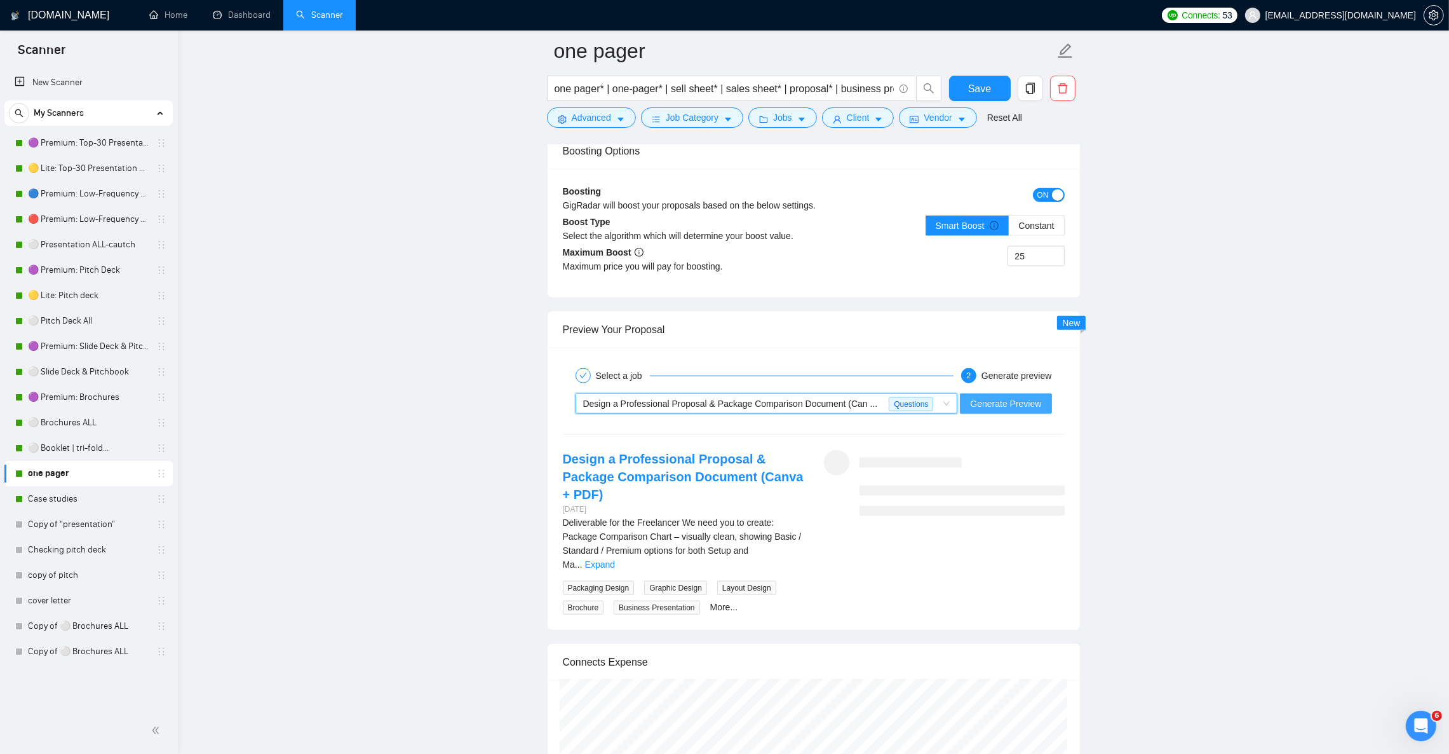
click at [998, 410] on span "Generate Preview" at bounding box center [1005, 404] width 71 height 14
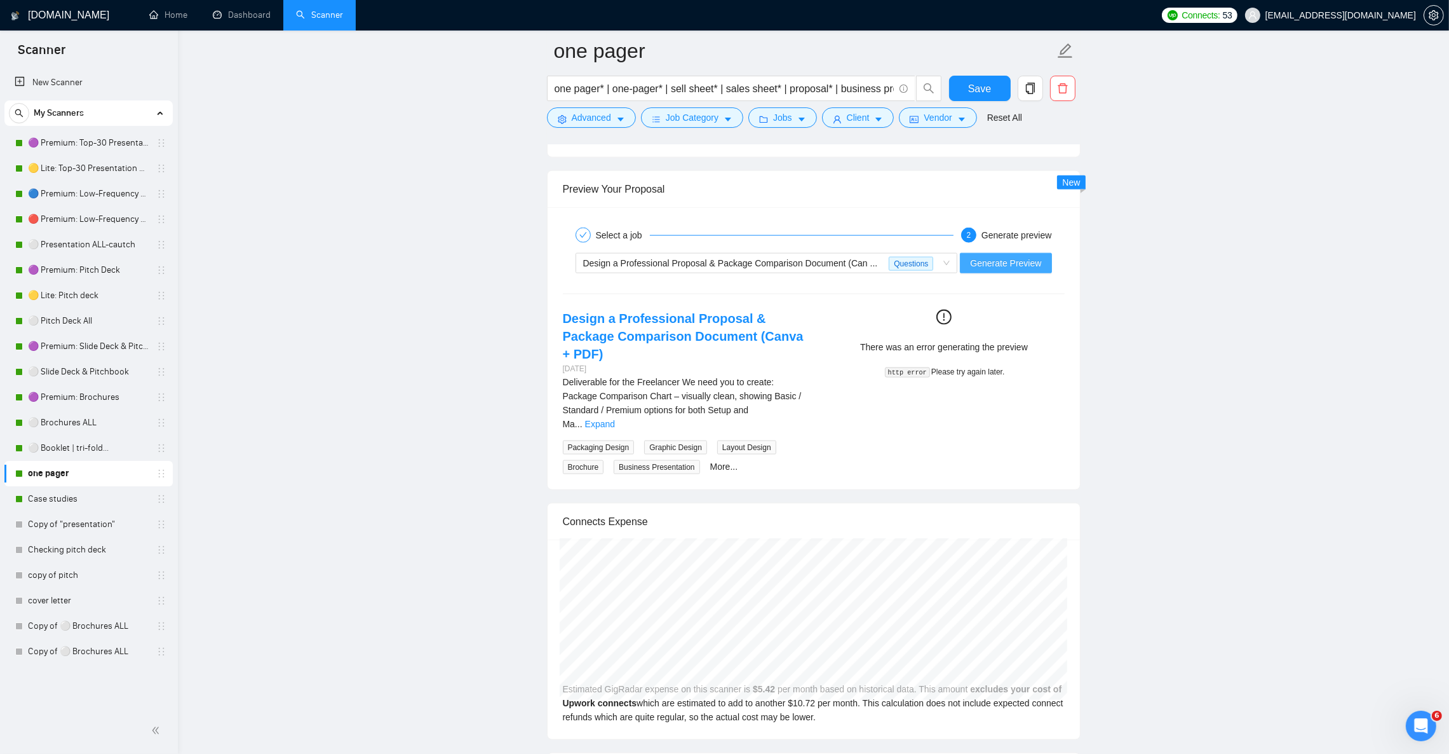
scroll to position [2382, 0]
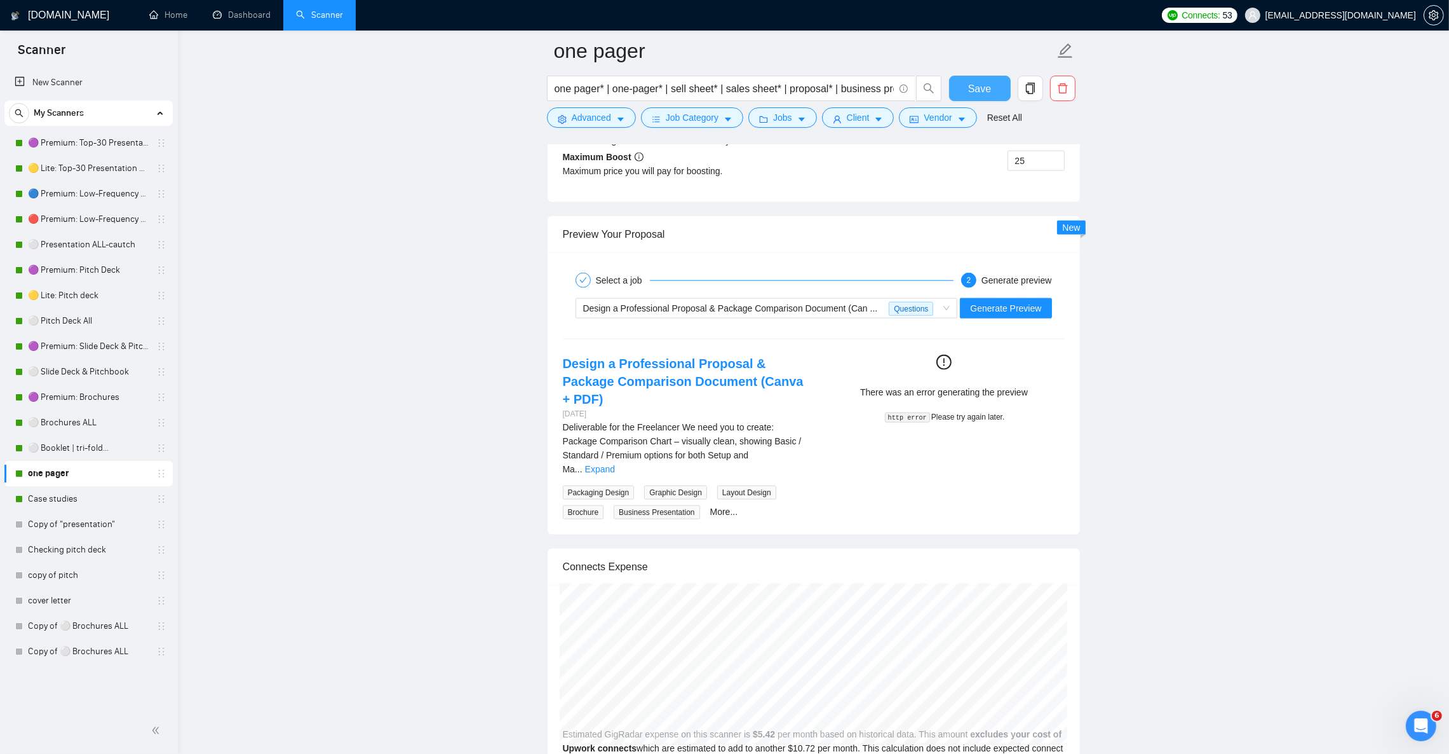
click at [986, 87] on span "Save" at bounding box center [979, 89] width 23 height 16
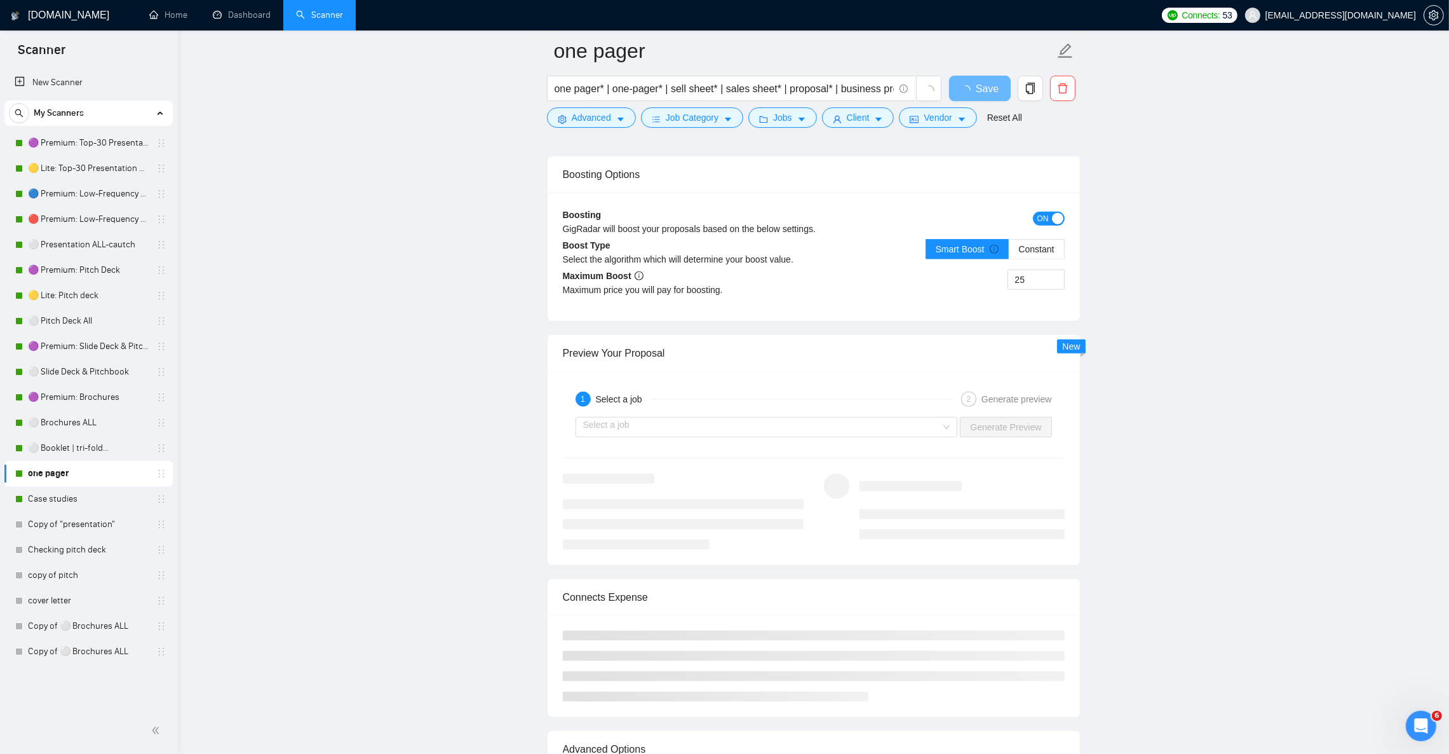
scroll to position [2192, 0]
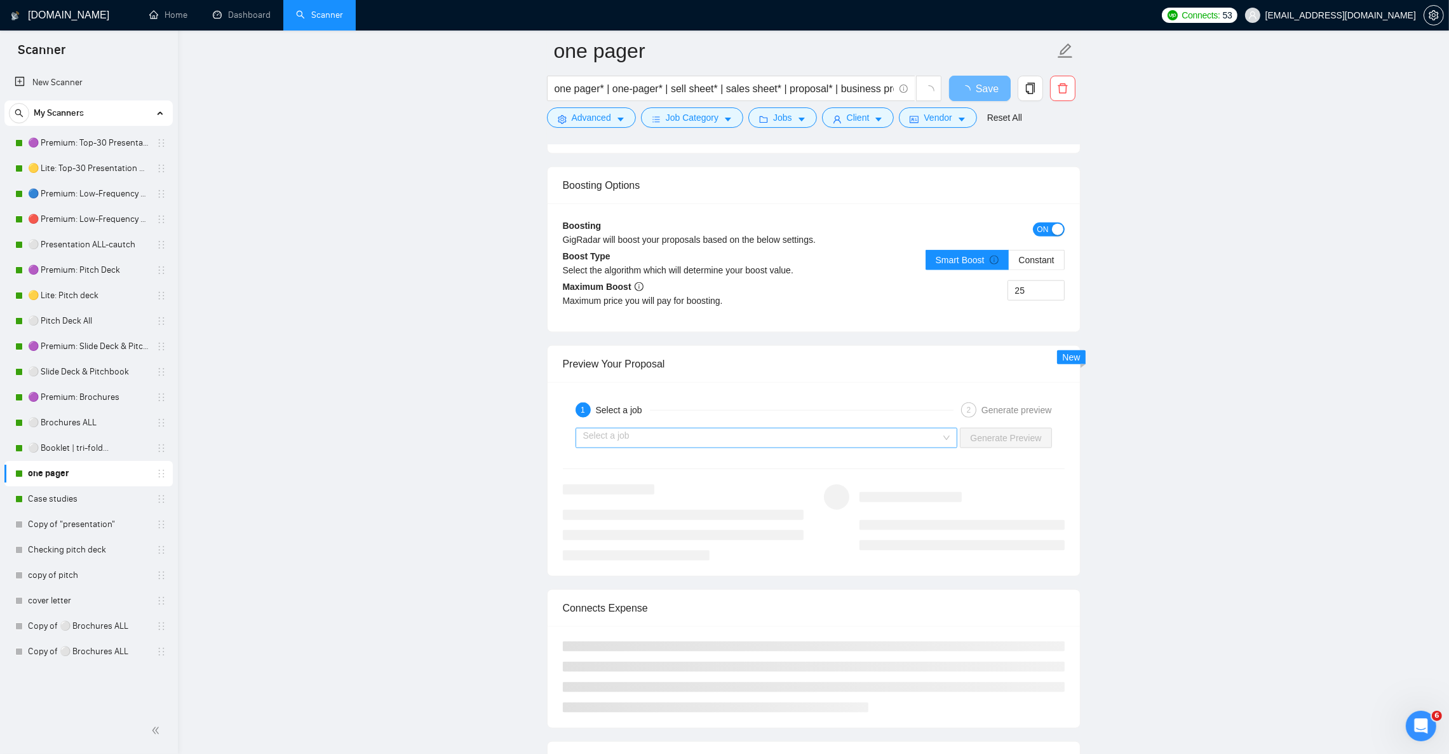
click at [753, 447] on input "search" at bounding box center [762, 437] width 358 height 19
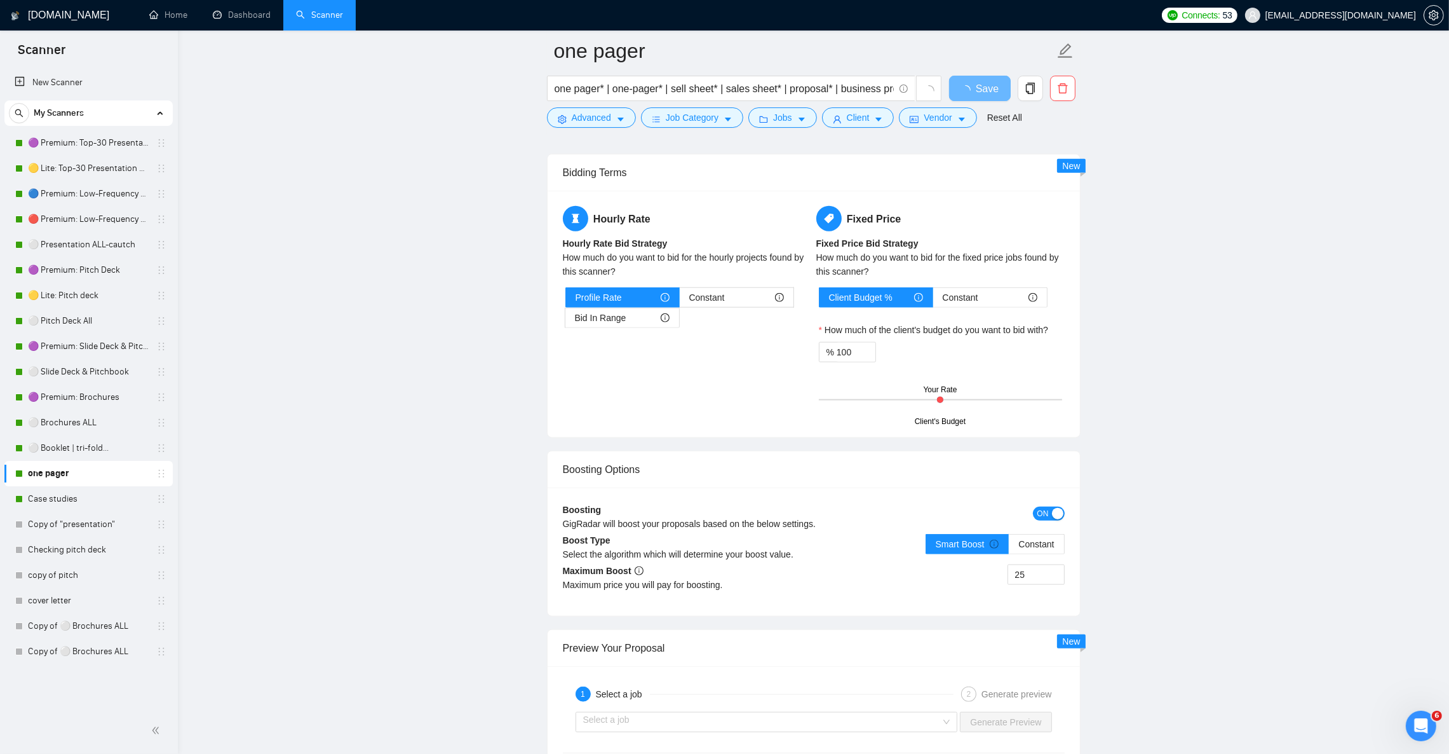
scroll to position [1906, 0]
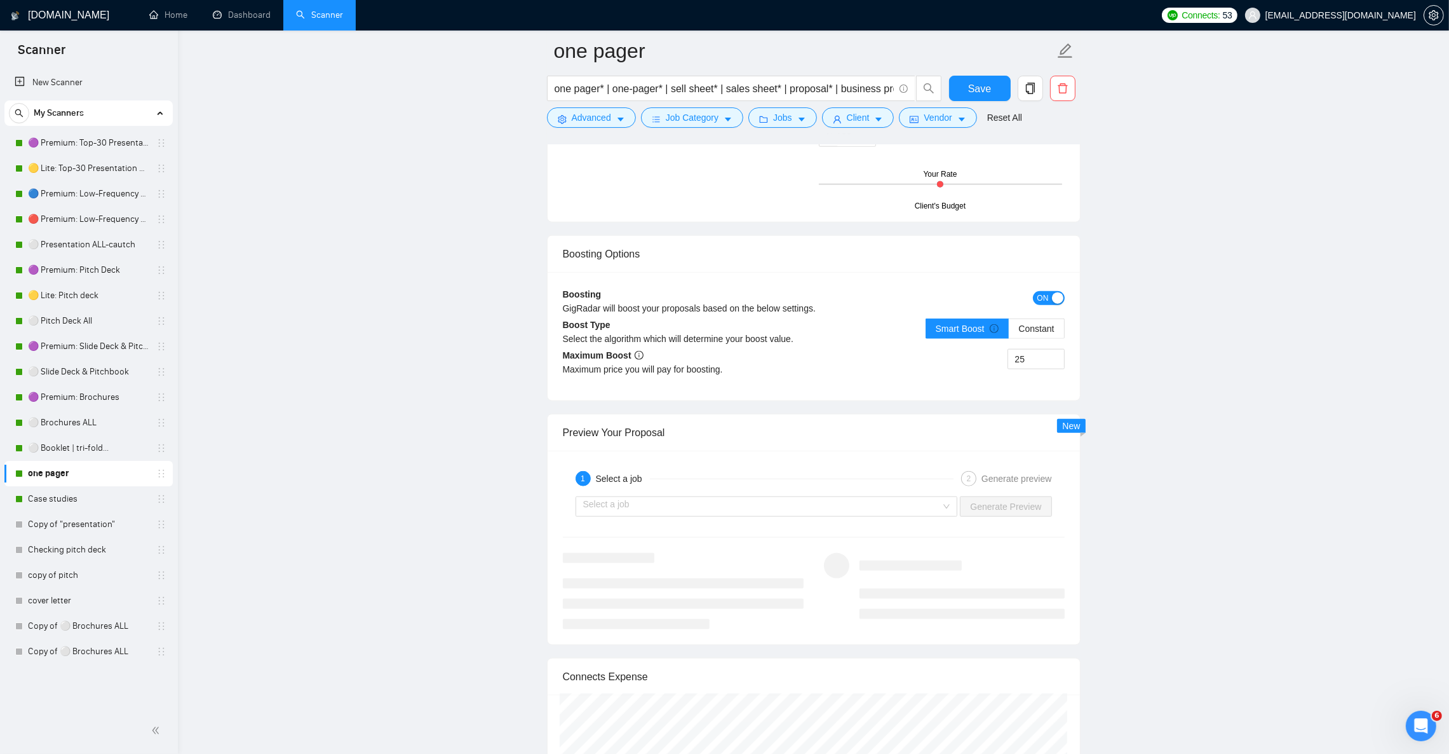
scroll to position [2382, 0]
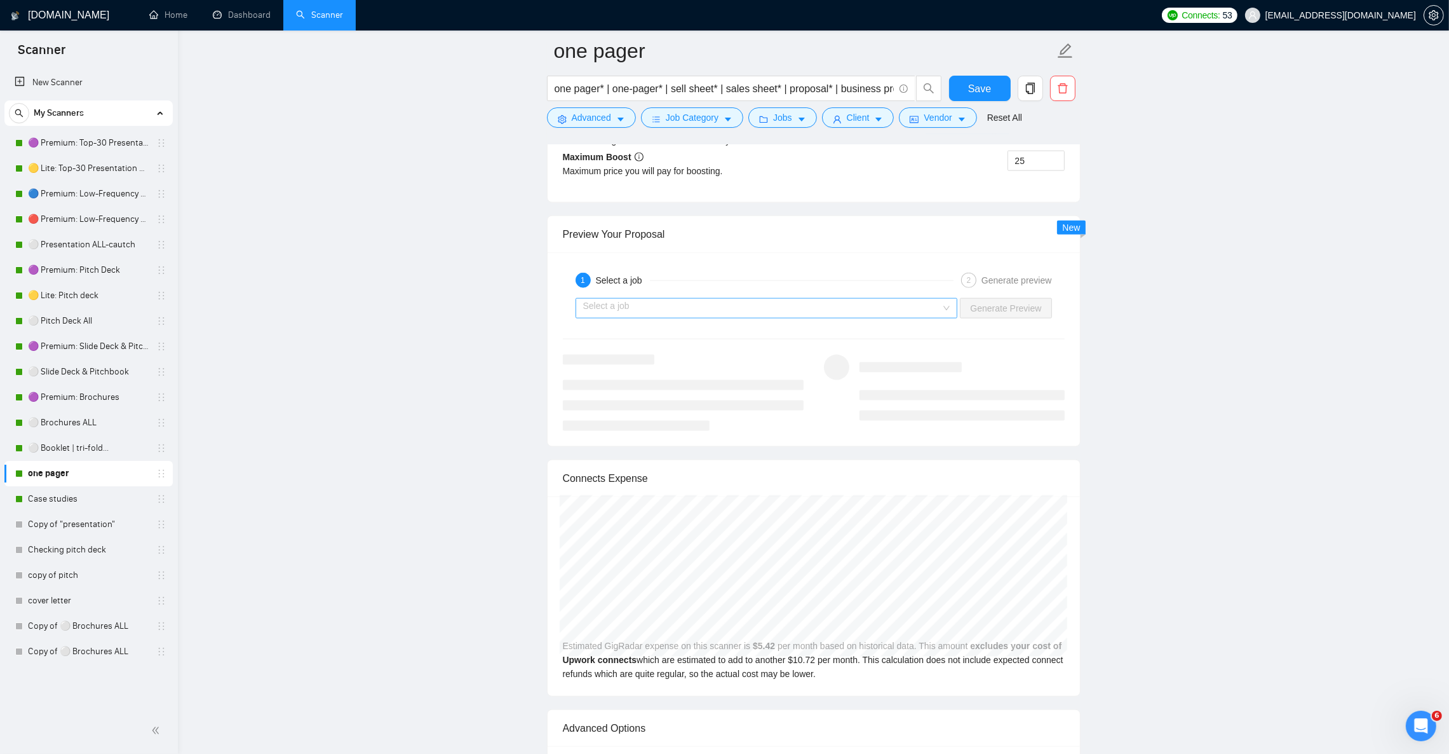
click at [707, 313] on div "Select a job" at bounding box center [767, 308] width 383 height 20
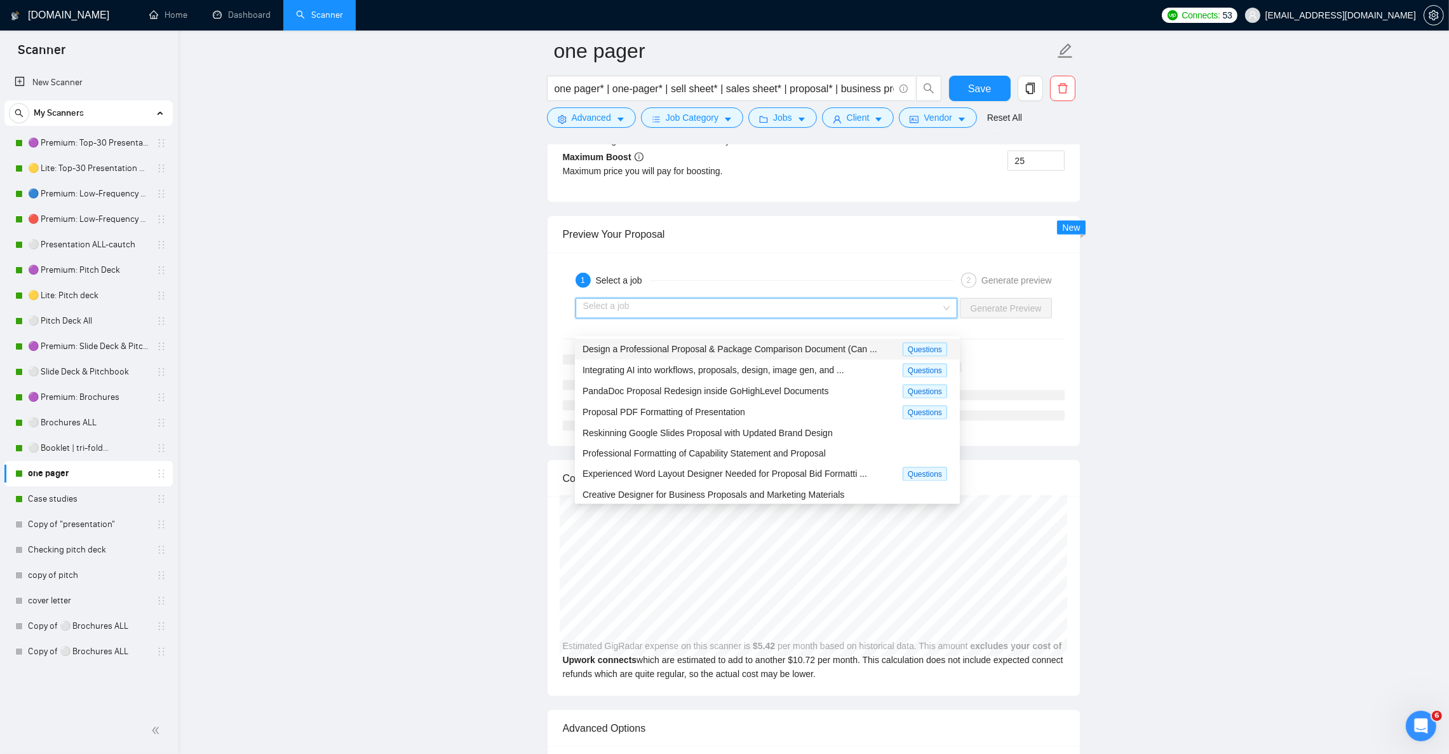
click at [691, 346] on span "Design a Professional Proposal & Package Comparison Document (Can ..." at bounding box center [730, 349] width 295 height 10
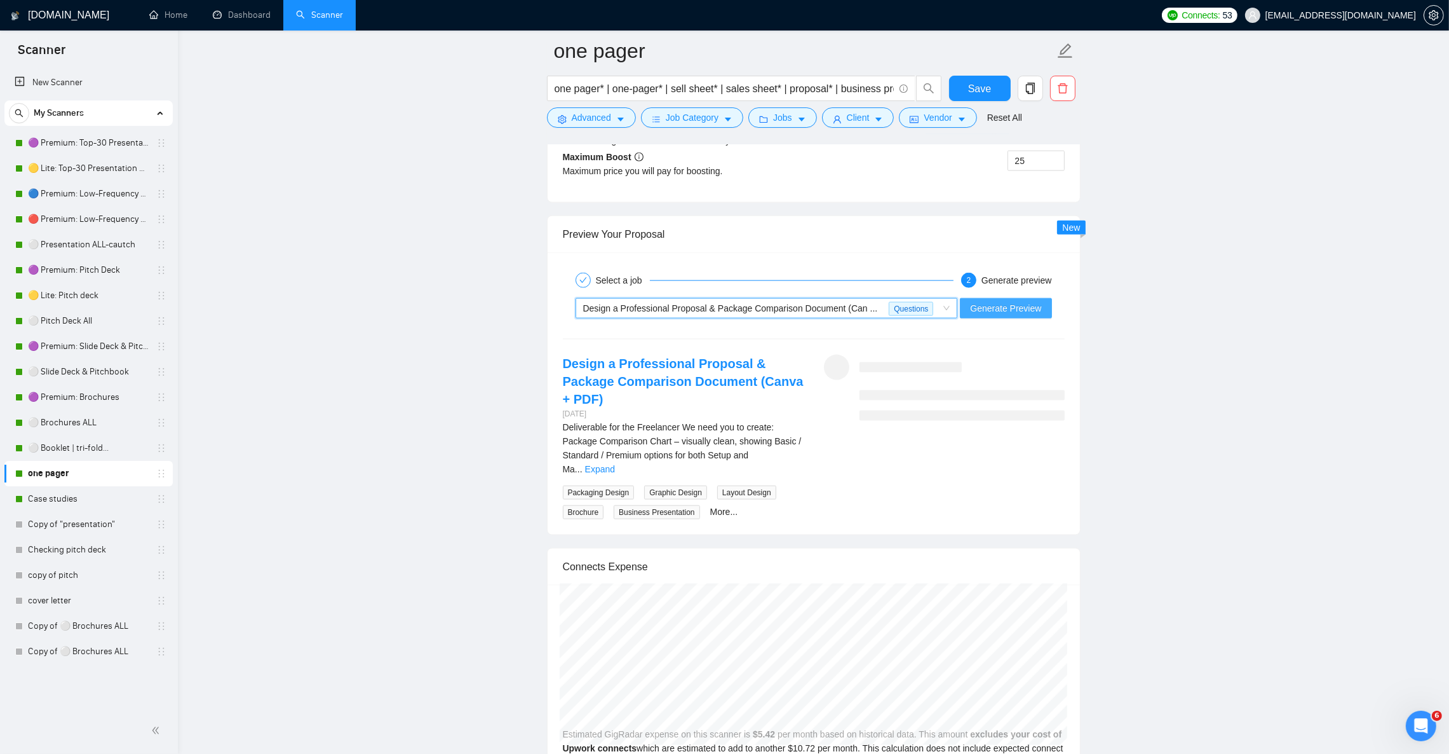
click at [1024, 315] on span "Generate Preview" at bounding box center [1005, 308] width 71 height 14
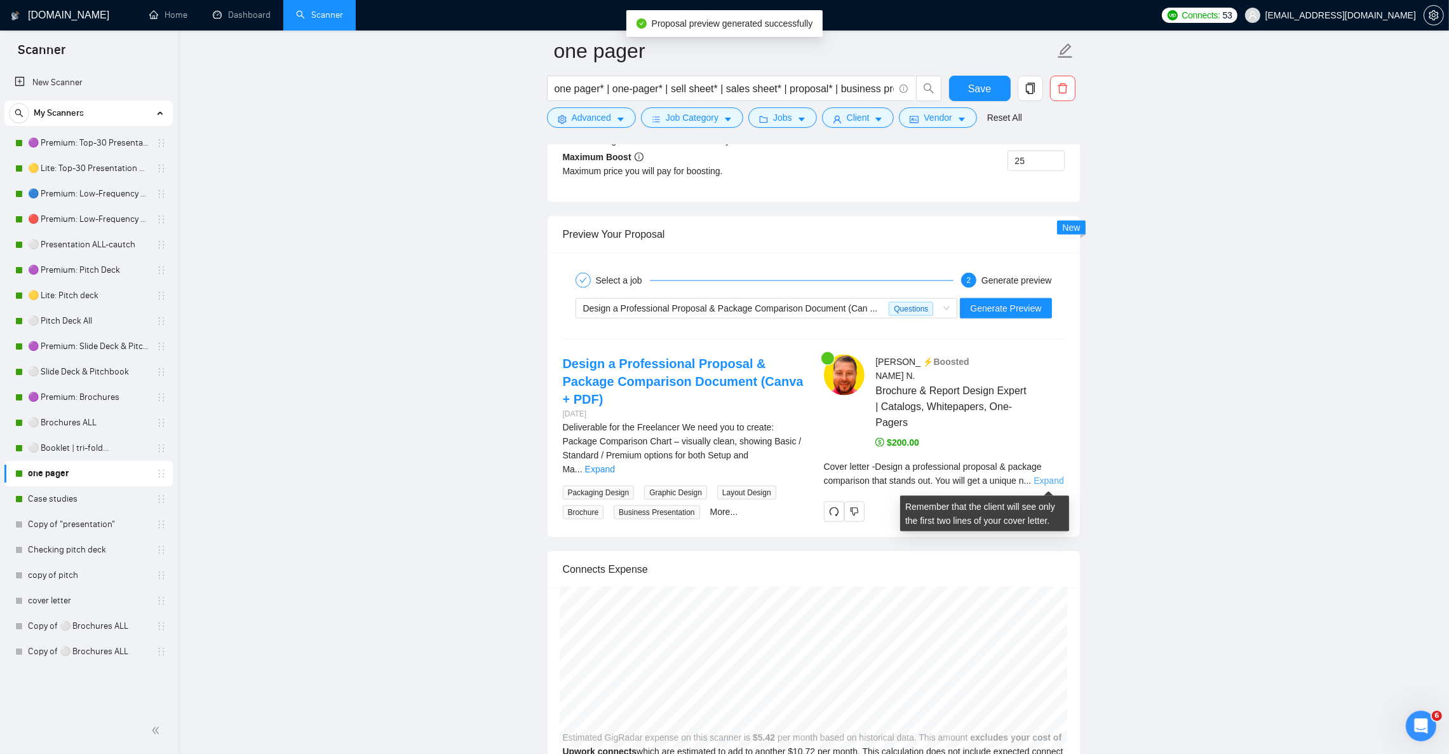
click at [1046, 485] on link "Expand" at bounding box center [1049, 480] width 30 height 10
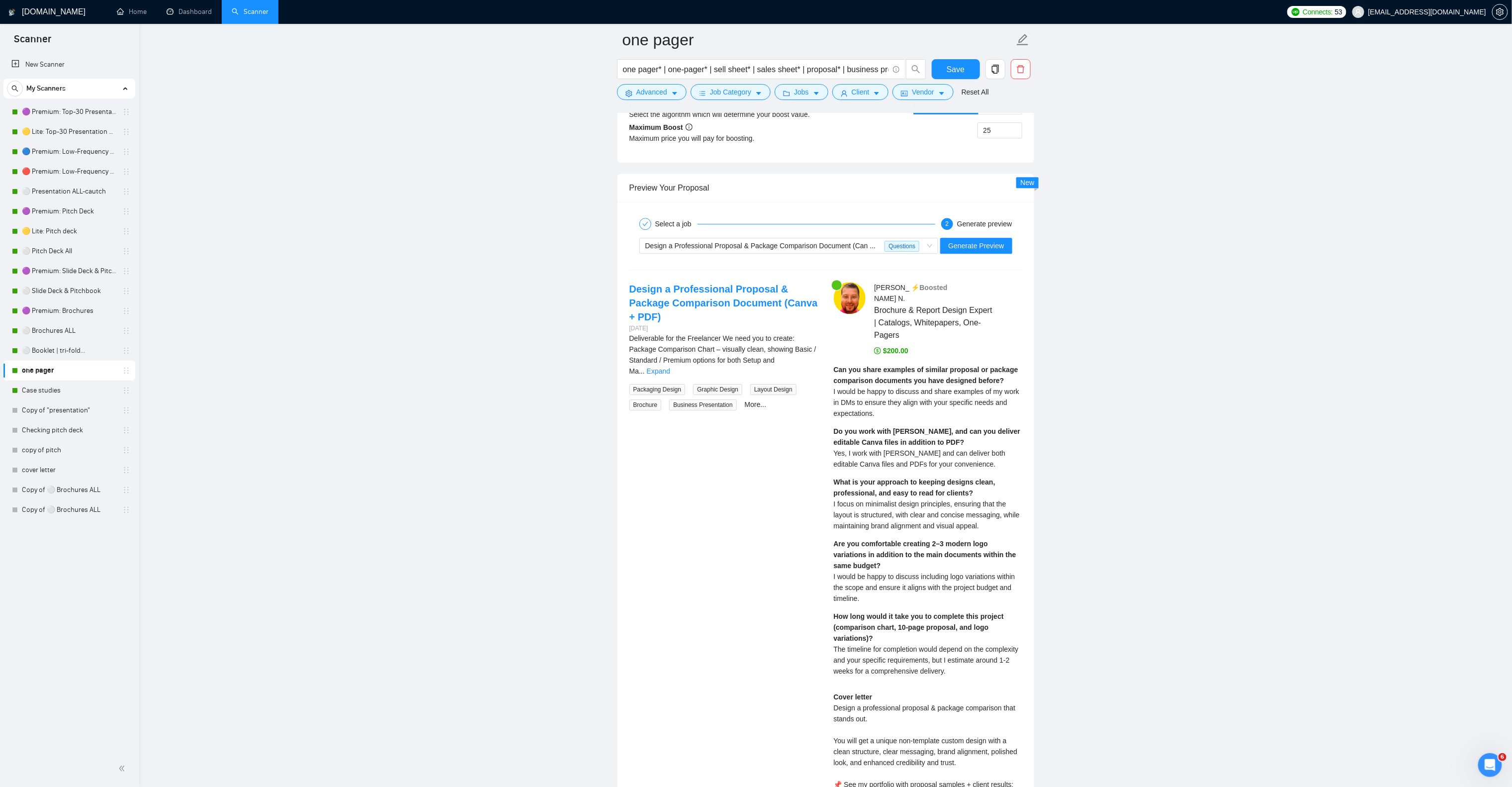
scroll to position [1841, 0]
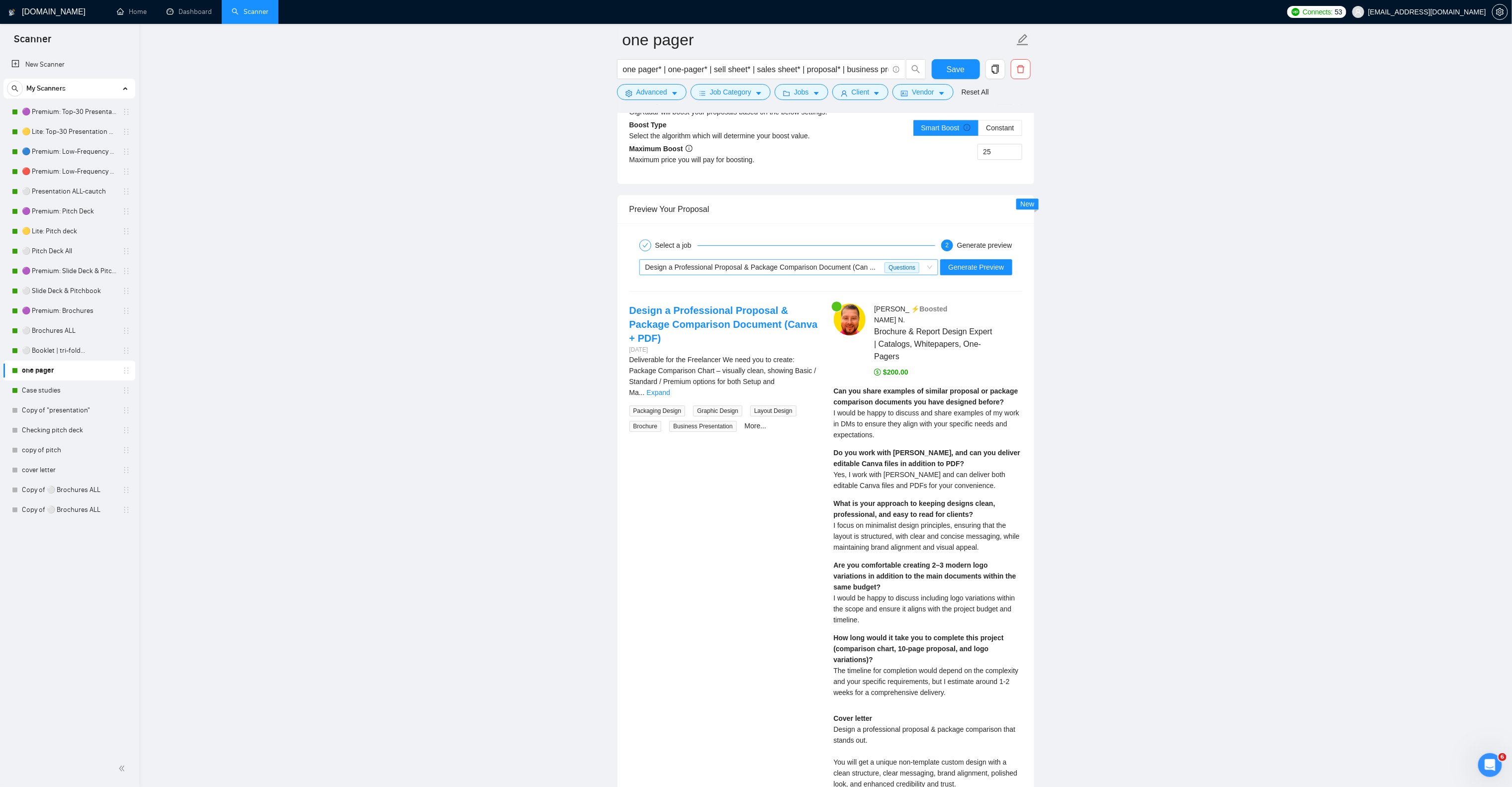
click at [797, 275] on div "Design a Professional Proposal & Package Comparison Document (Can ..." at bounding box center [765, 267] width 239 height 15
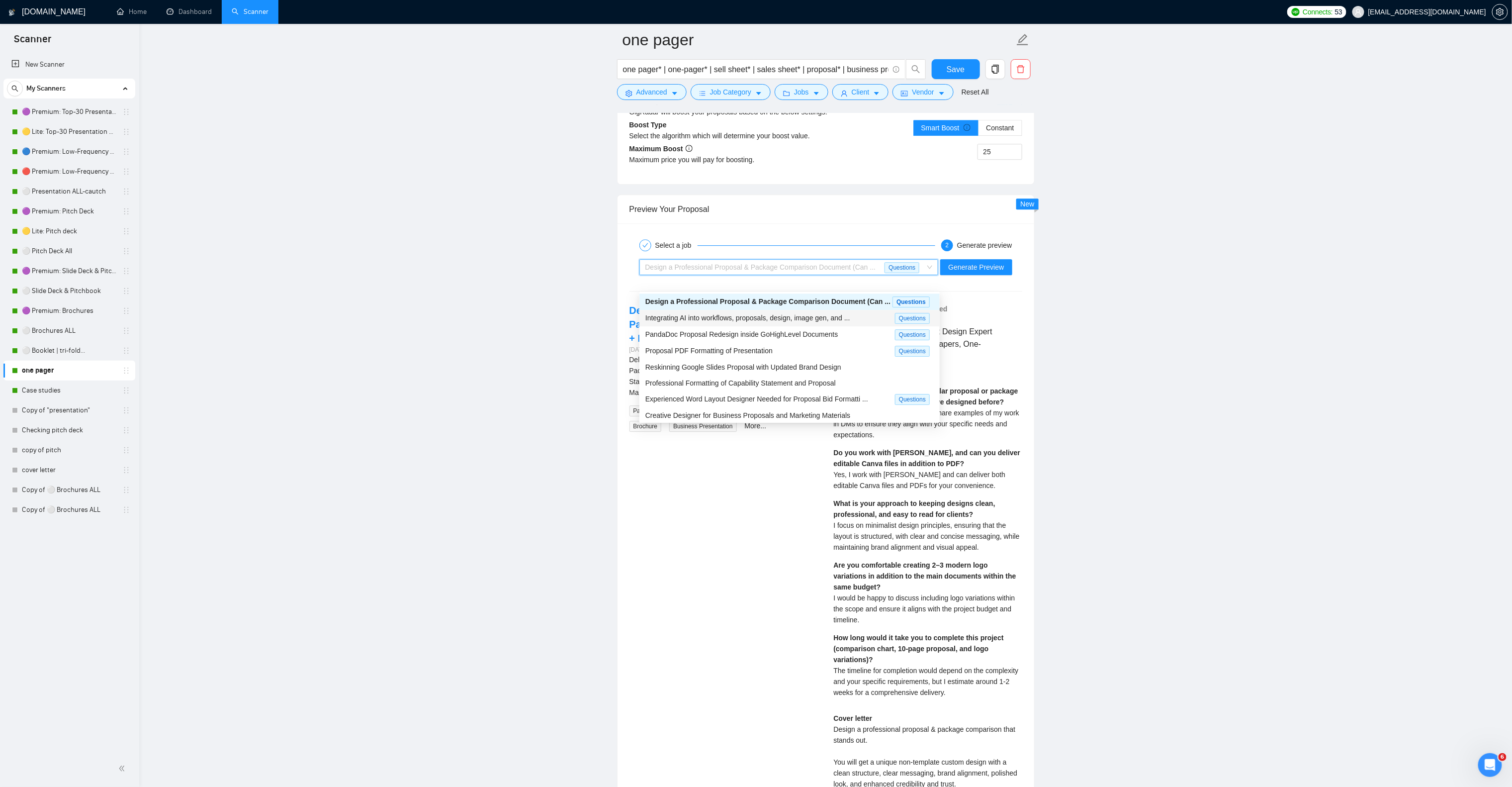
click at [788, 319] on span "Integrating AI into workflows, proposals, design, image gen, and ..." at bounding box center [748, 318] width 205 height 8
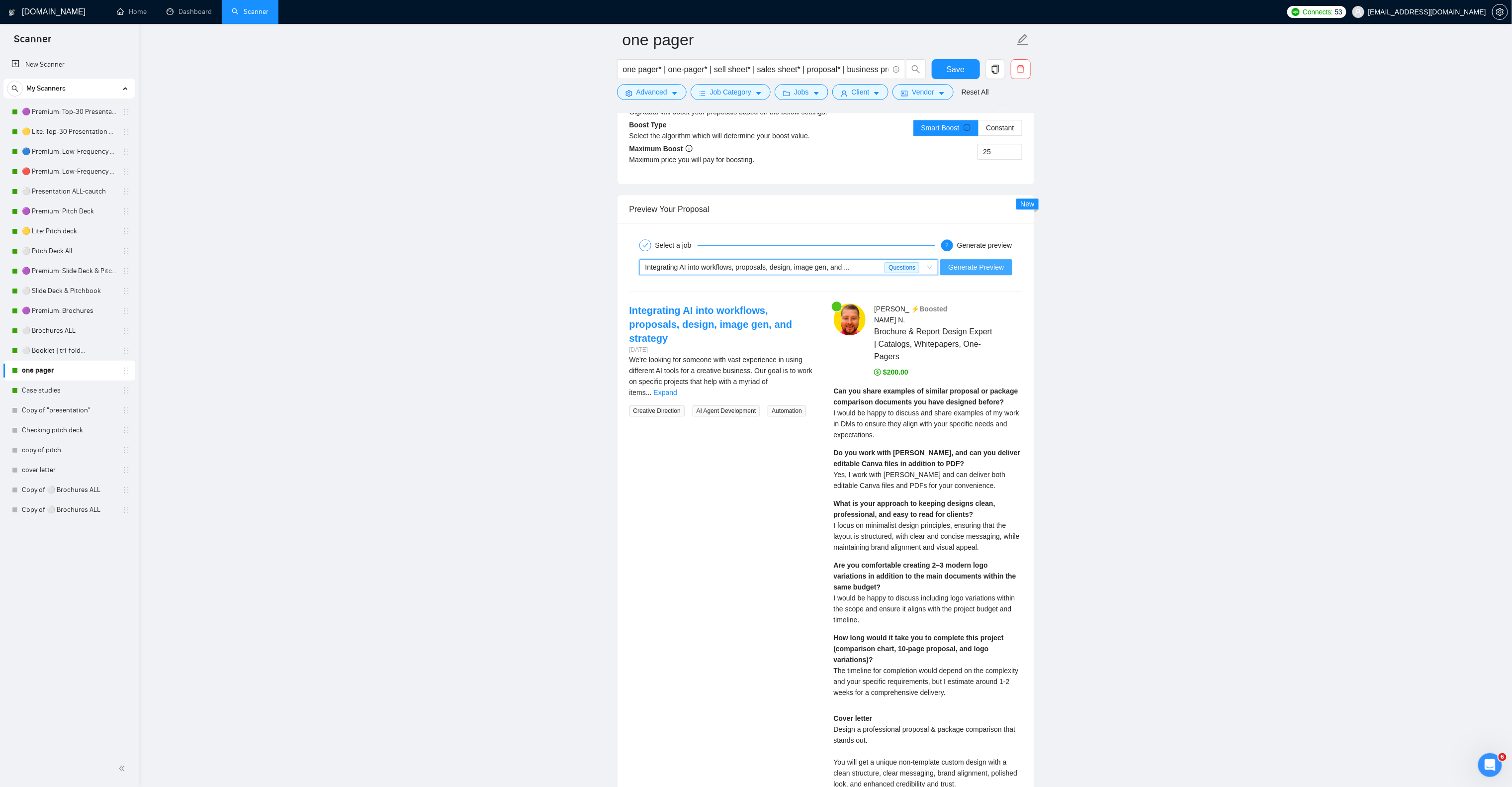
click at [961, 273] on span "Generate Preview" at bounding box center [976, 267] width 56 height 11
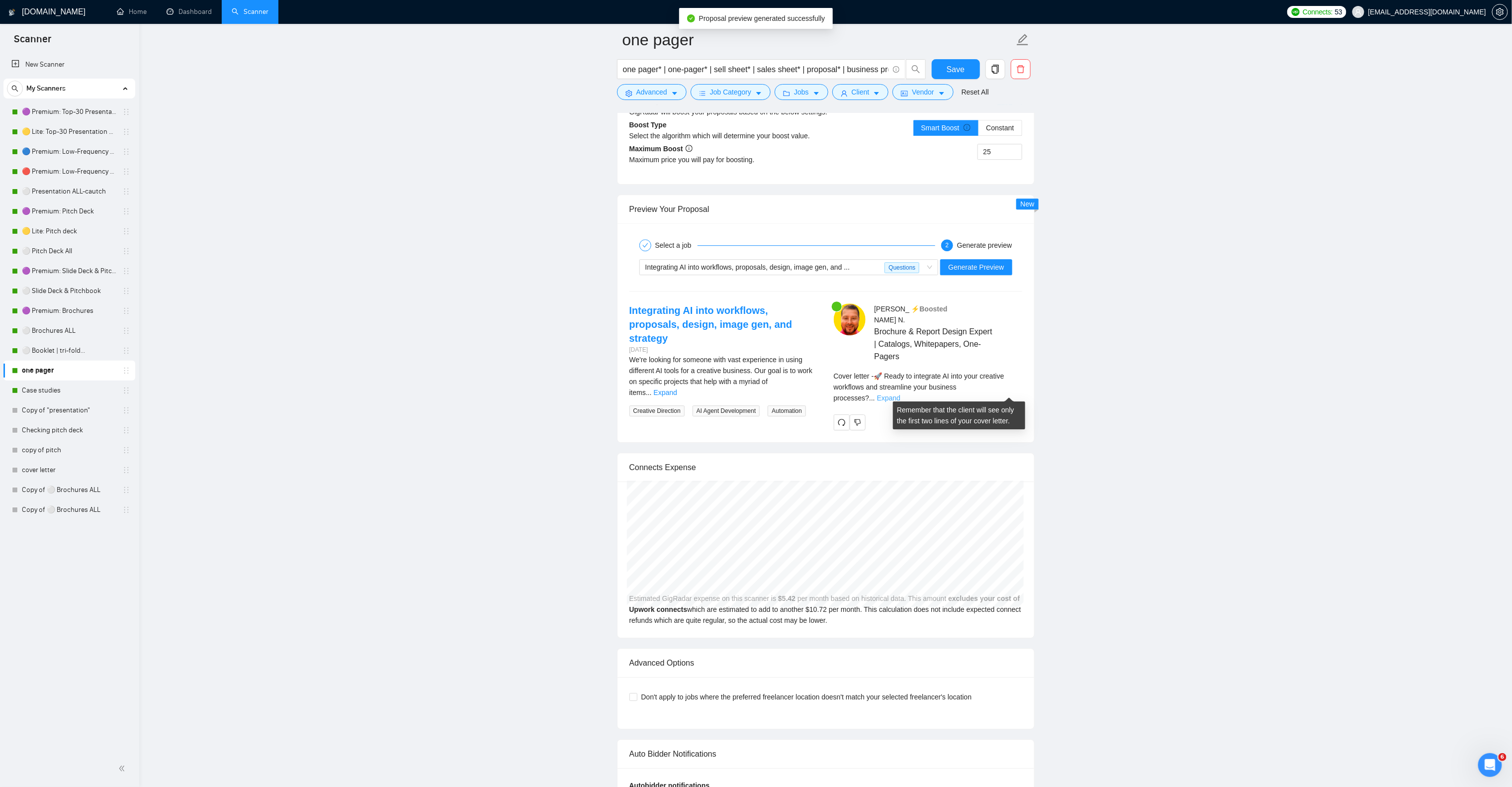
click at [901, 394] on link "Expand" at bounding box center [889, 398] width 23 height 8
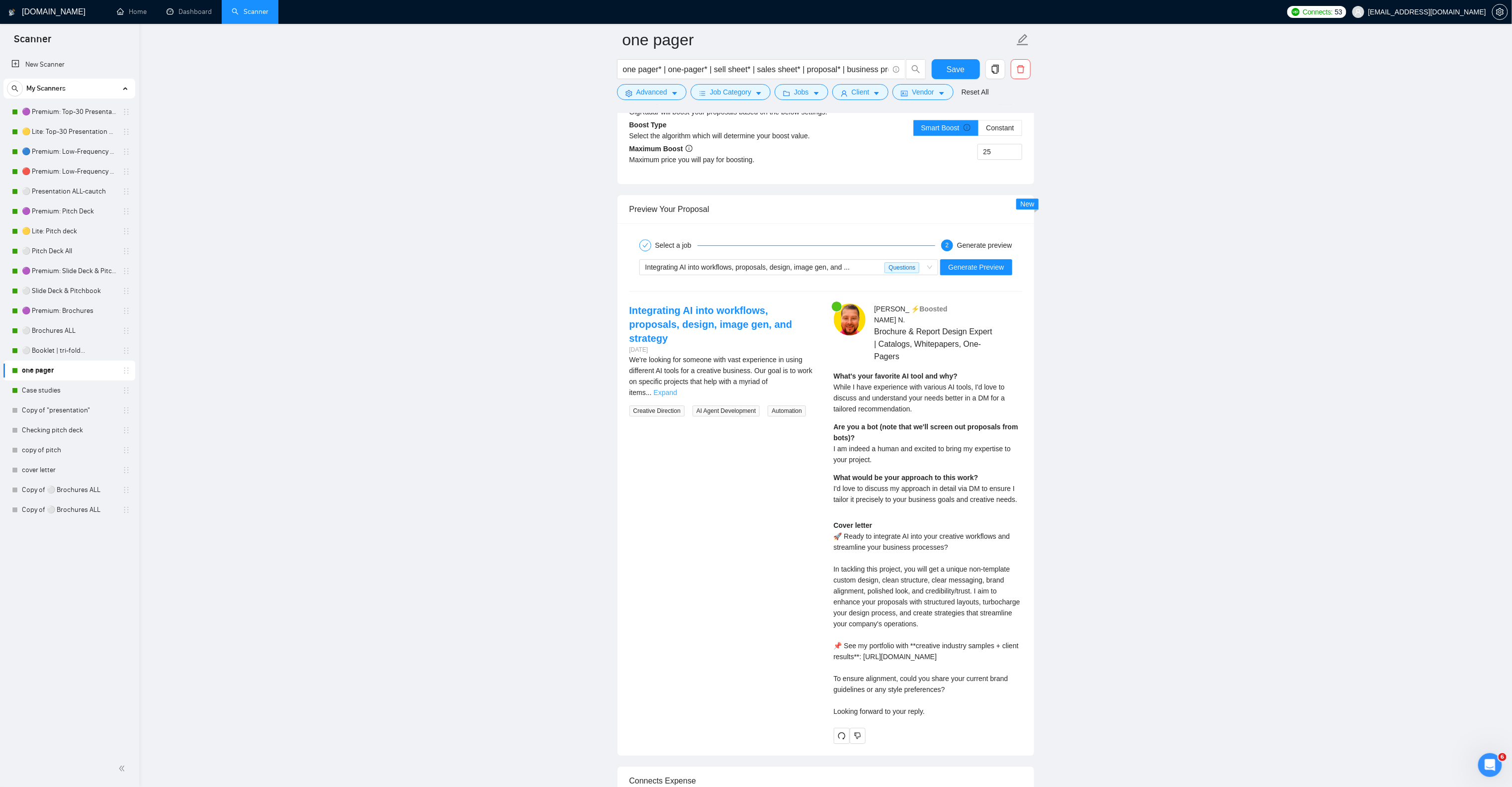
click at [677, 388] on link "Expand" at bounding box center [666, 392] width 23 height 8
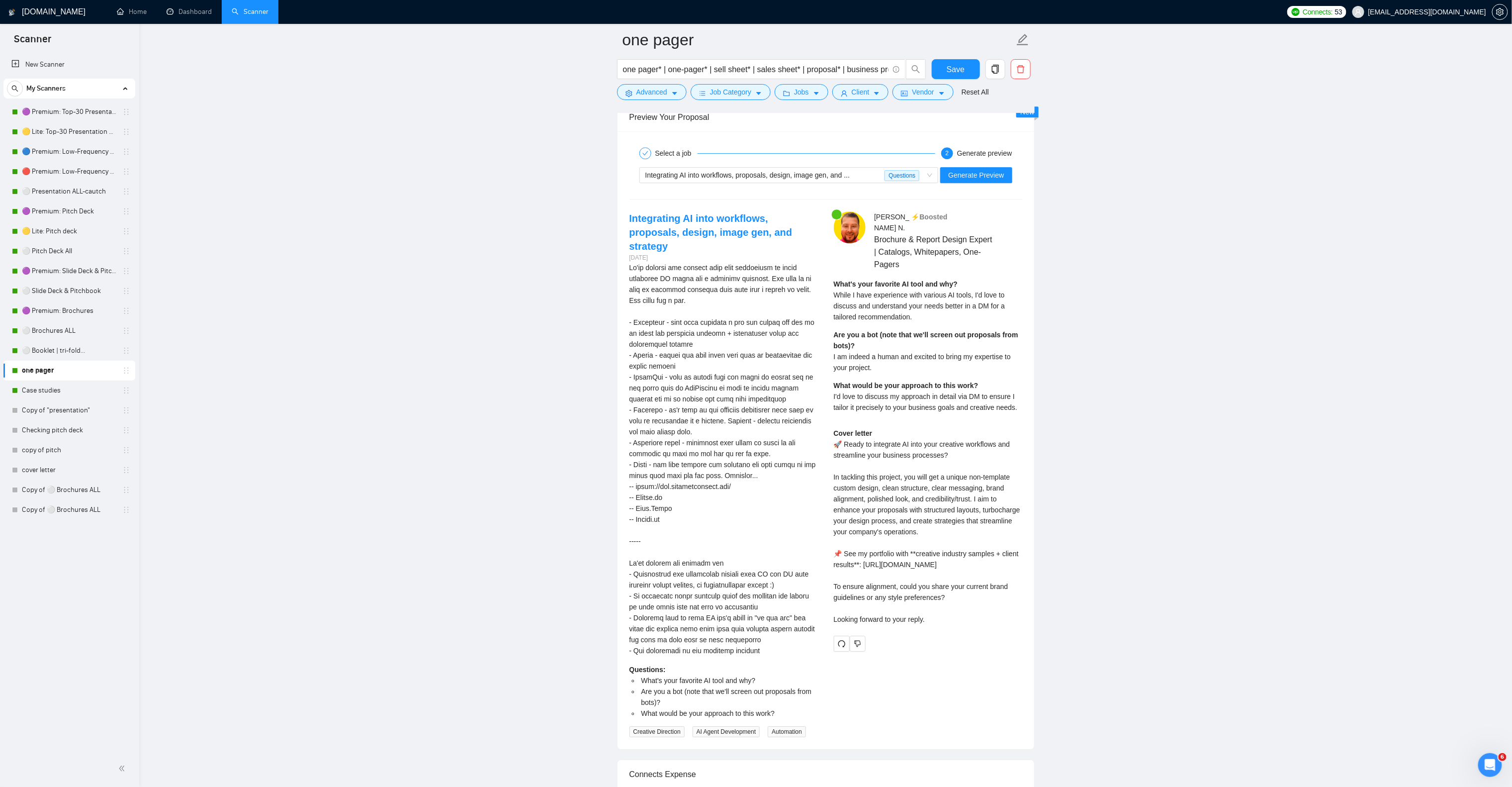
scroll to position [1940, 0]
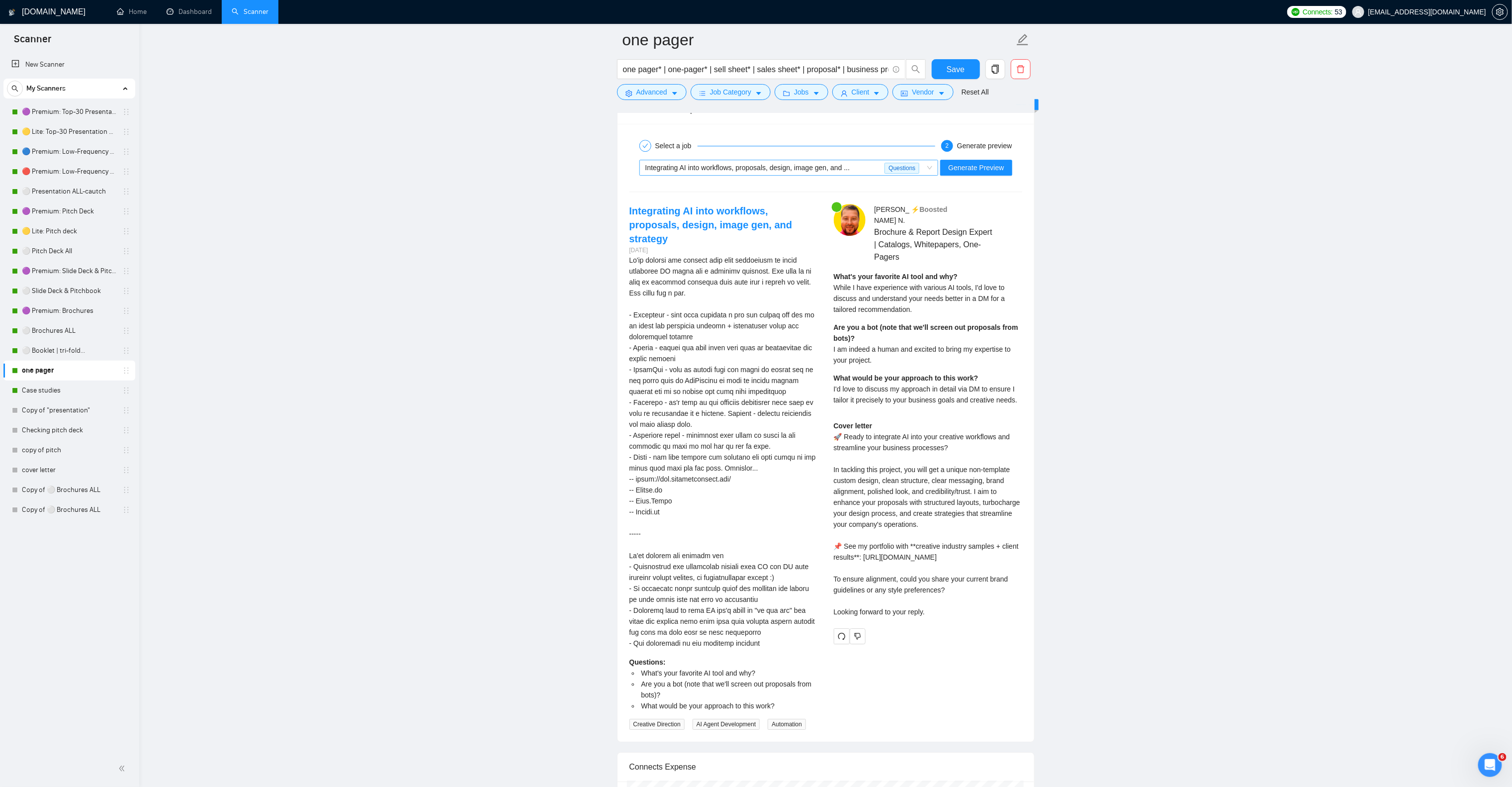
click at [790, 171] on span "Integrating AI into workflows, proposals, design, image gen, and ..." at bounding box center [748, 168] width 205 height 8
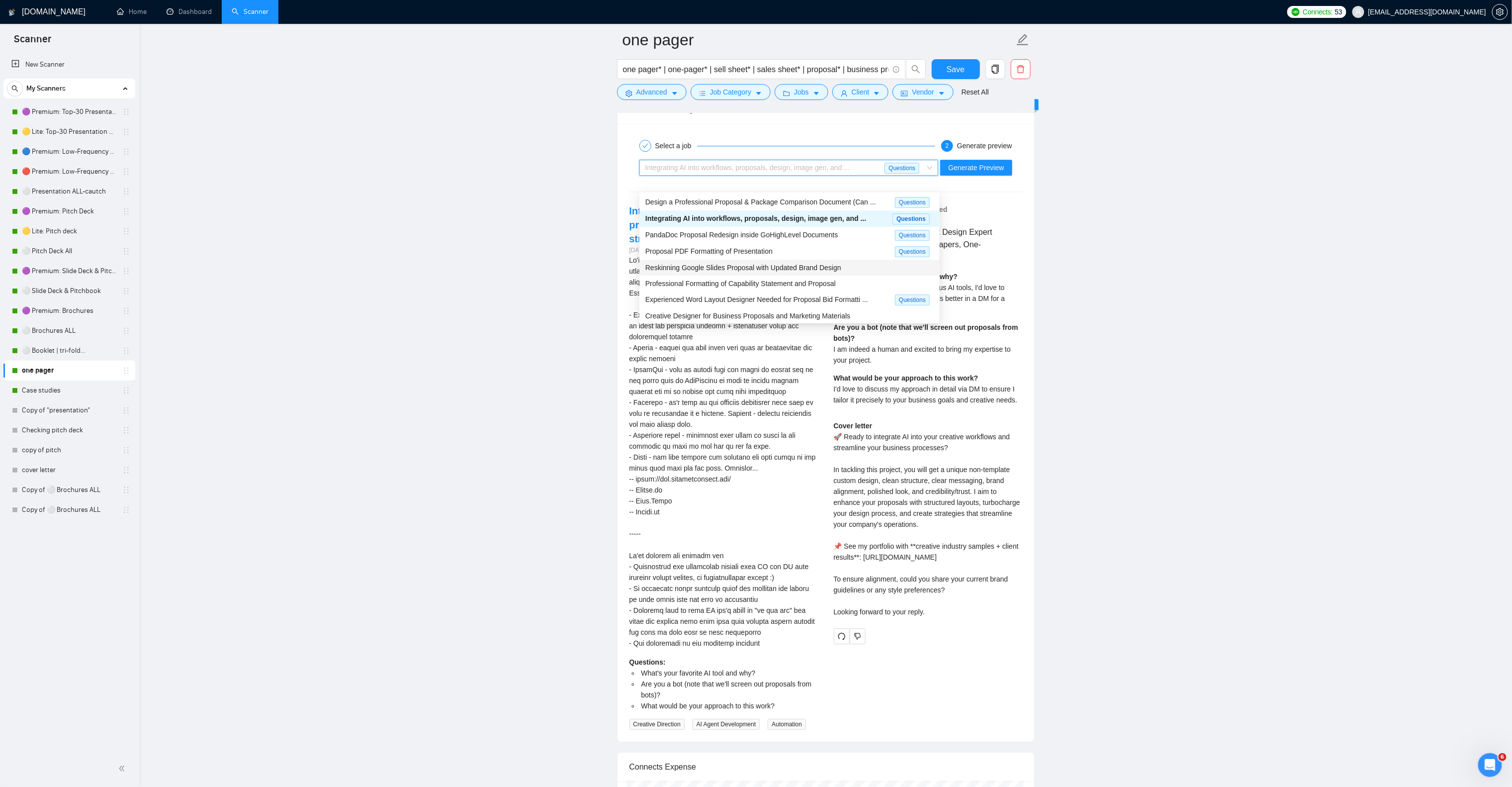
click at [805, 266] on span "Reskinning Google Slides Proposal with Updated Brand Design" at bounding box center [743, 268] width 196 height 8
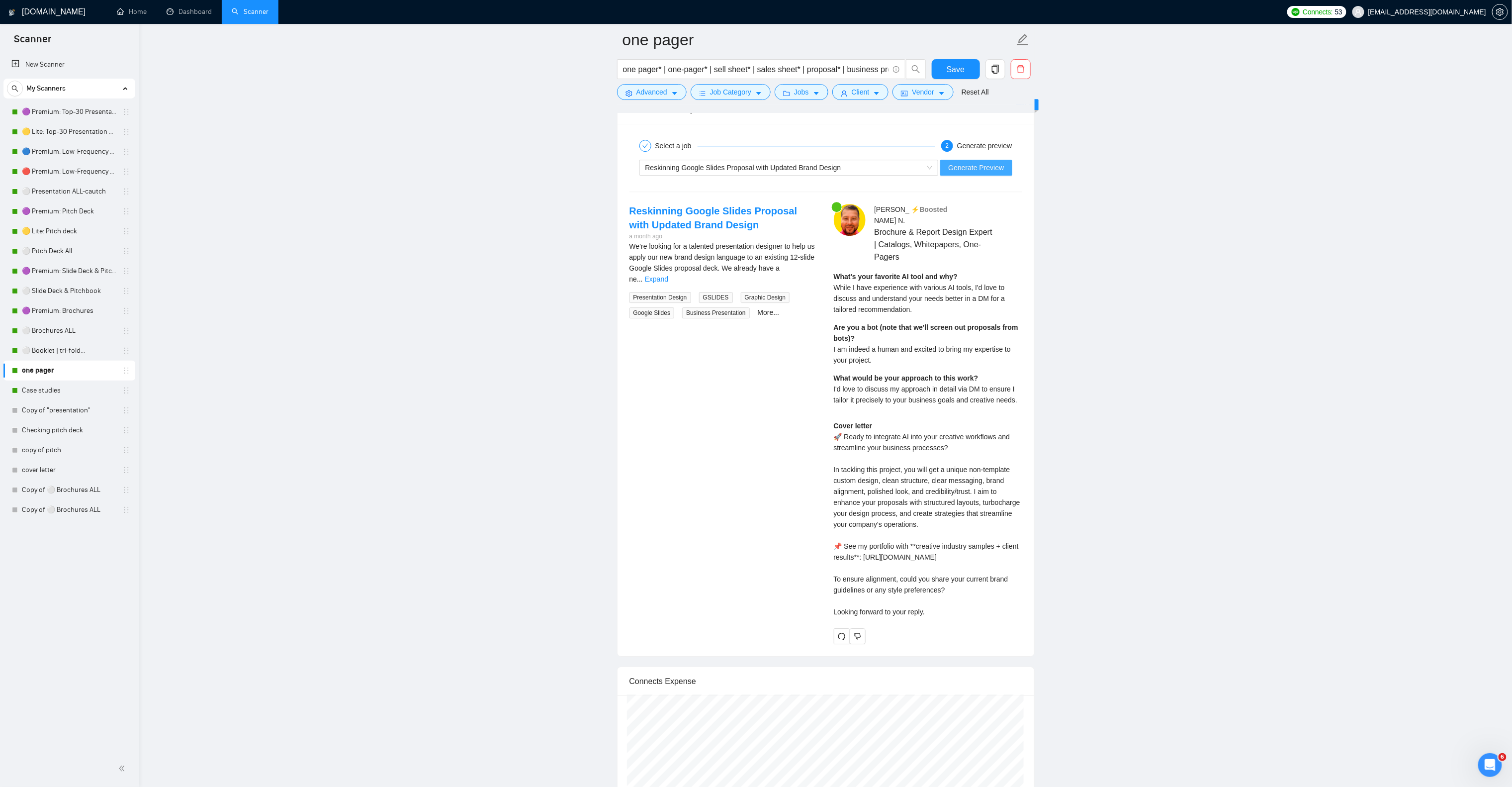
click at [960, 173] on span "Generate Preview" at bounding box center [976, 168] width 56 height 11
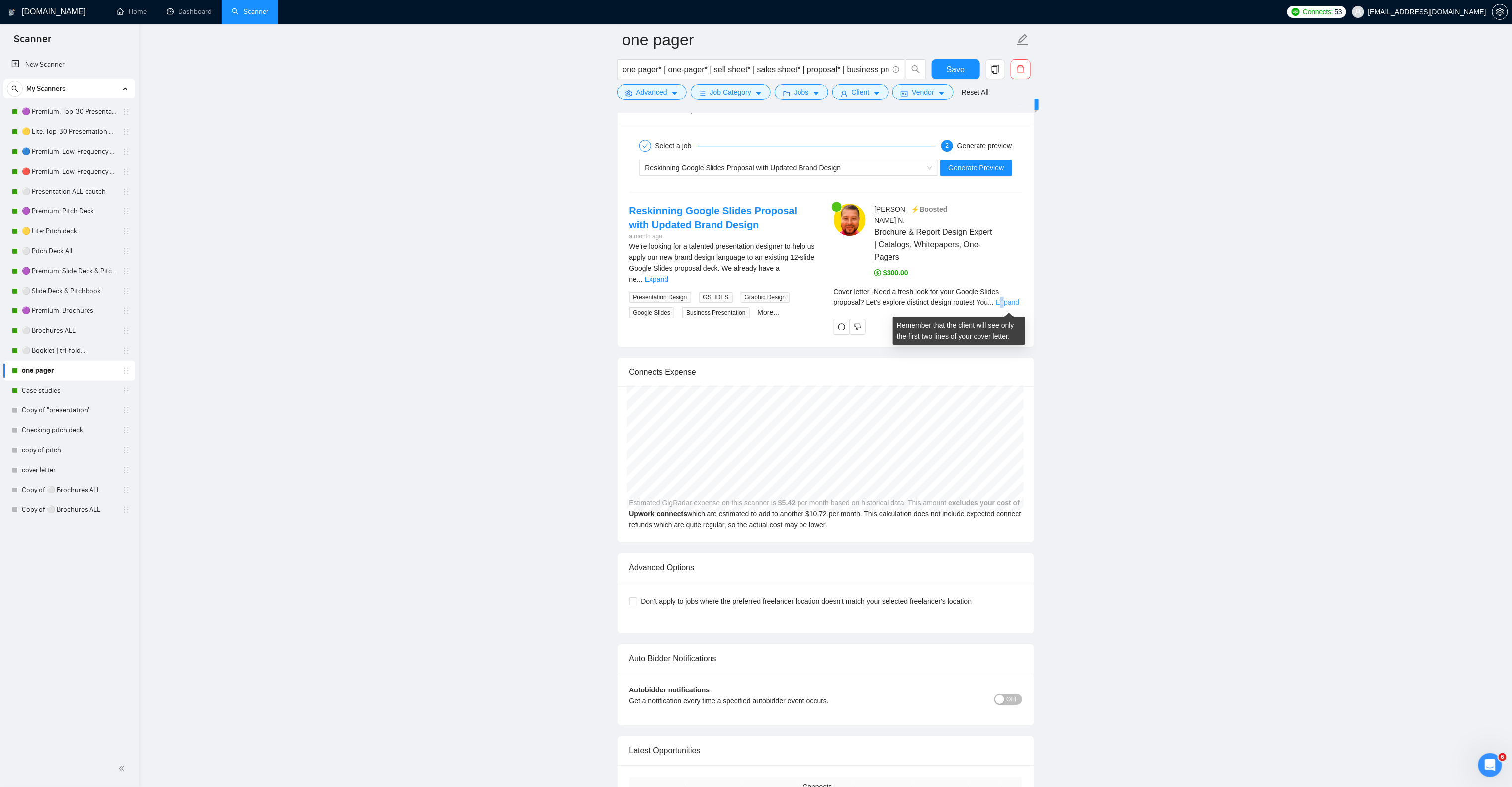
click at [1000, 303] on link "Expand" at bounding box center [1008, 302] width 23 height 8
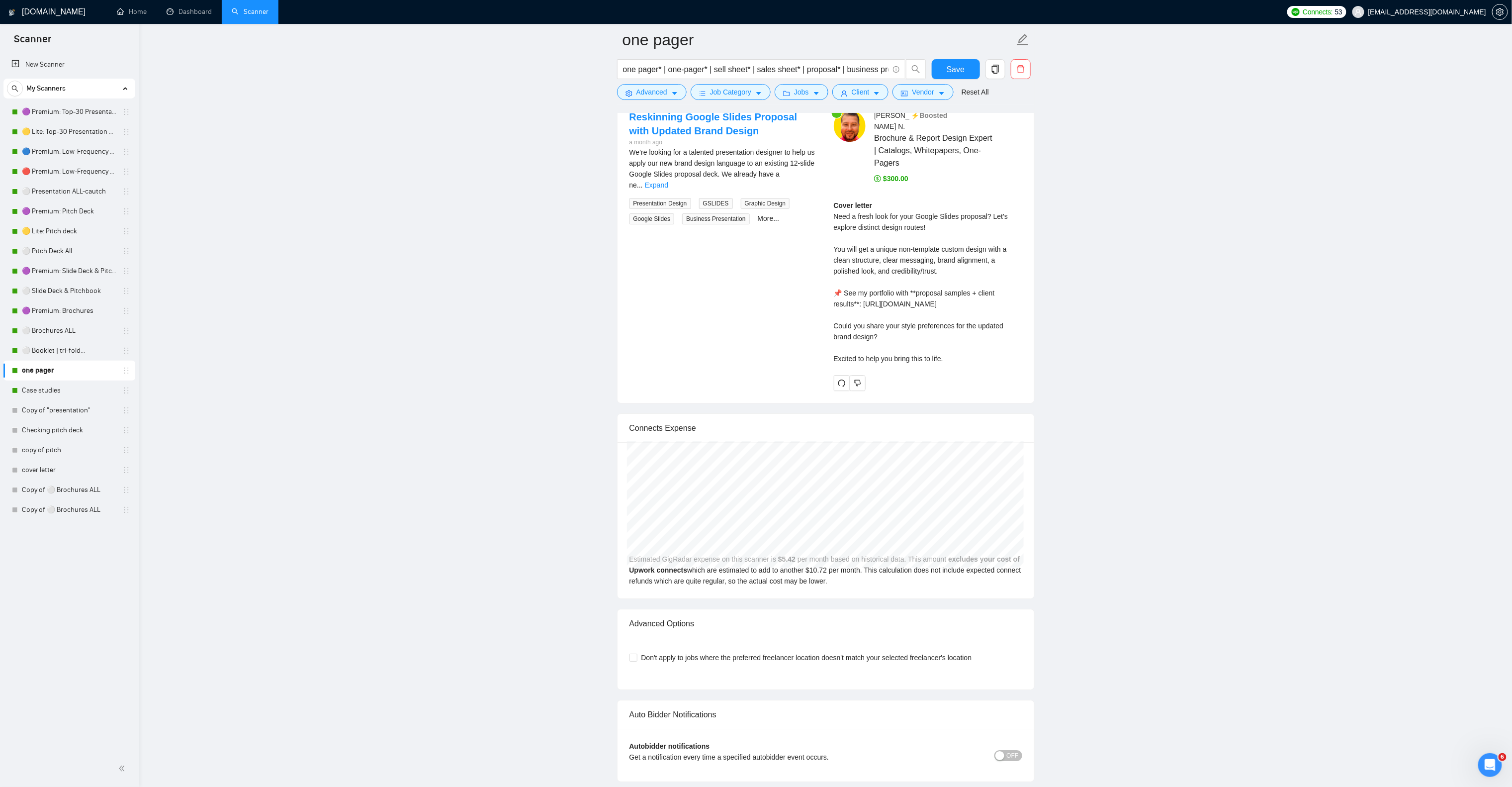
scroll to position [2040, 0]
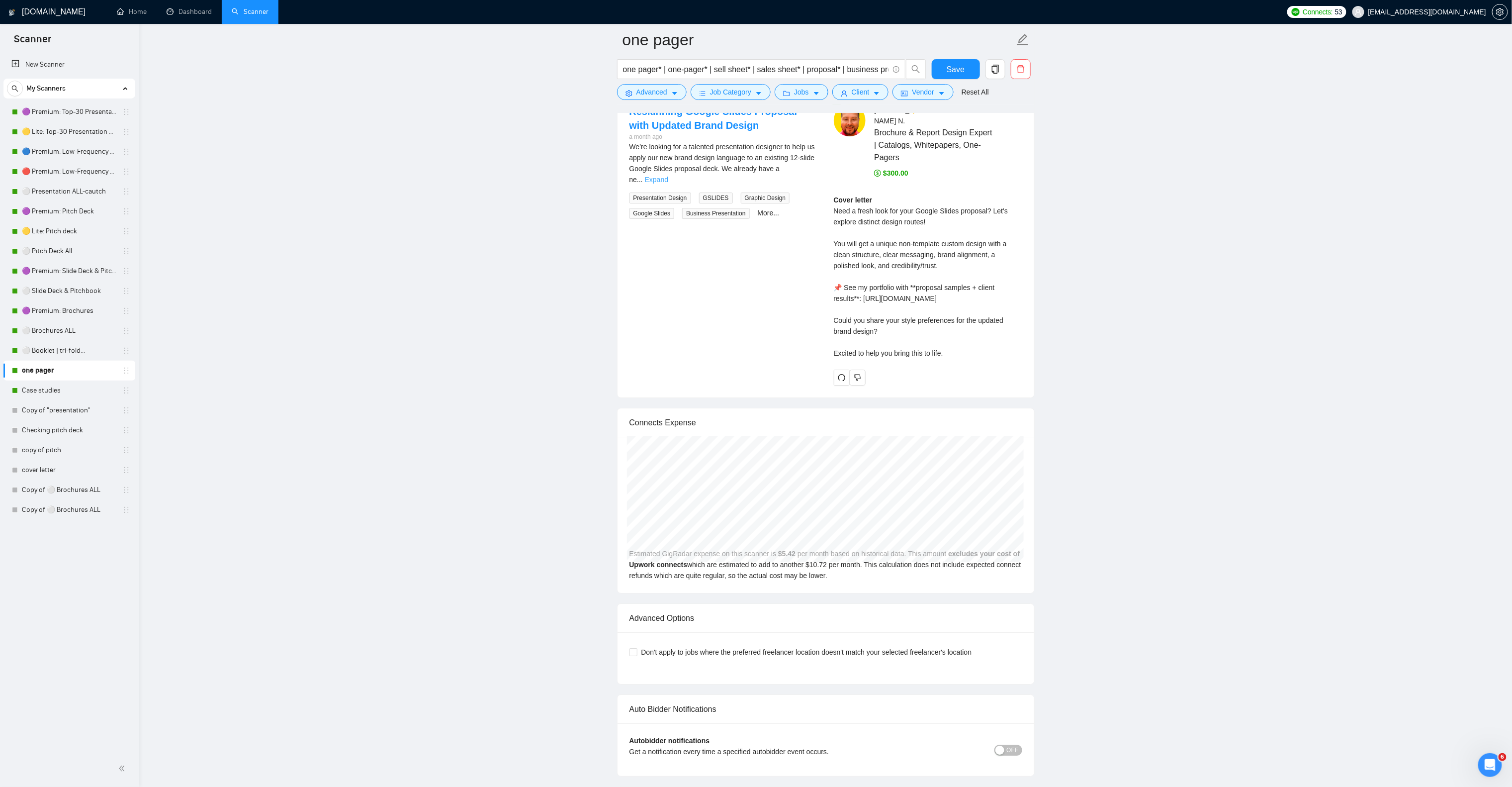
click at [668, 183] on link "Expand" at bounding box center [657, 179] width 23 height 8
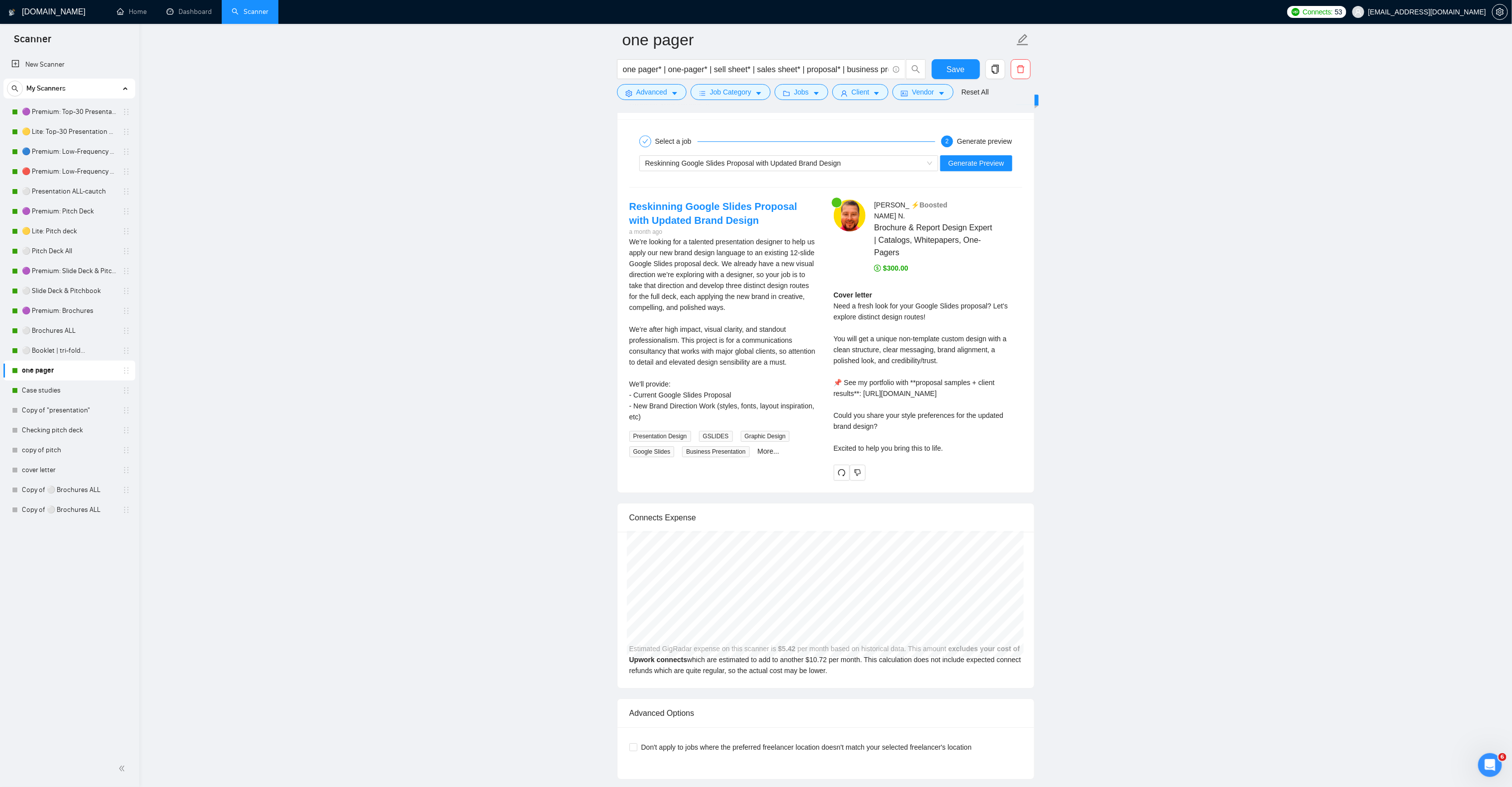
scroll to position [1940, 0]
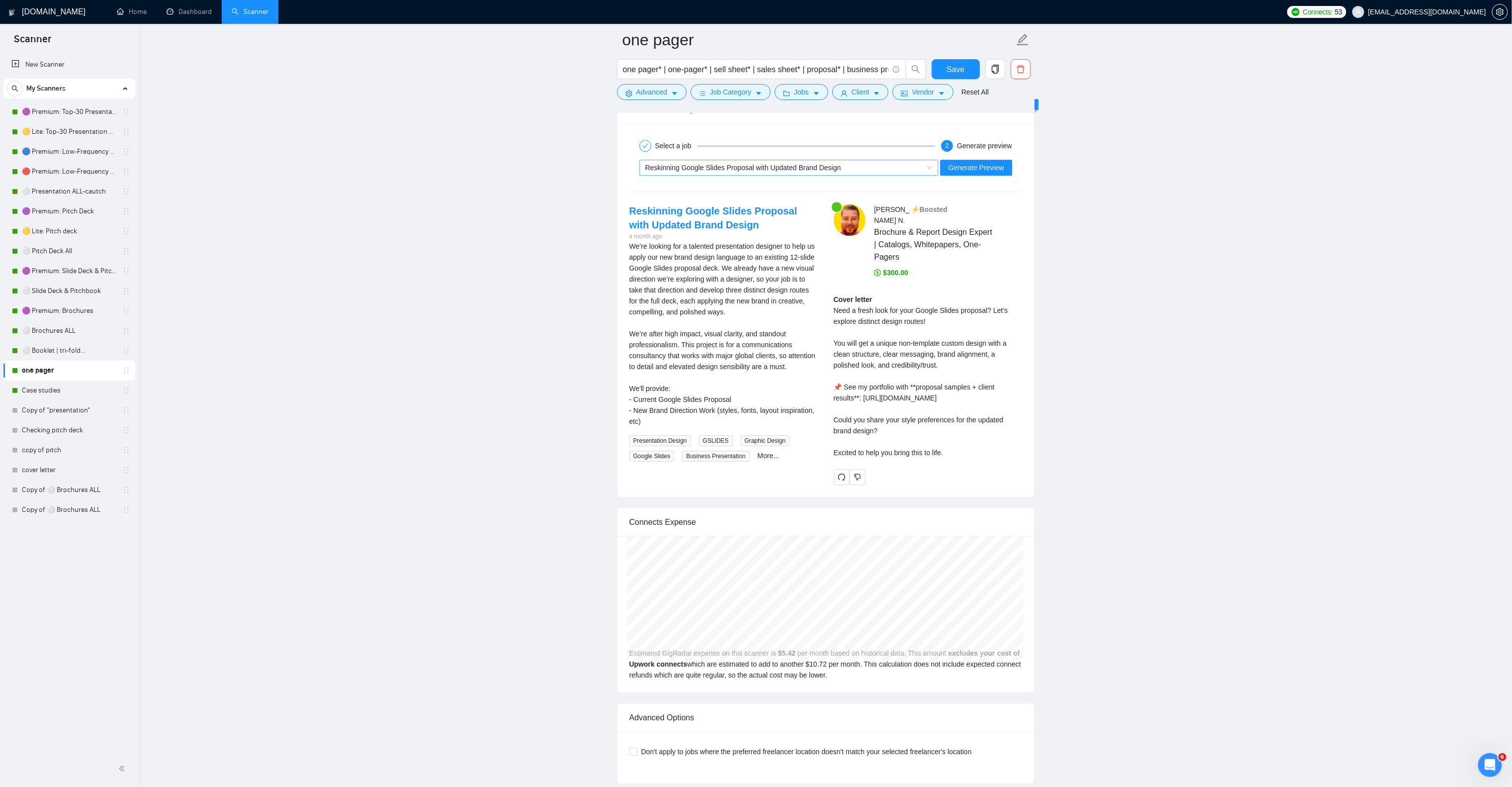
click at [778, 171] on span "Reskinning Google Slides Proposal with Updated Brand Design" at bounding box center [743, 168] width 196 height 8
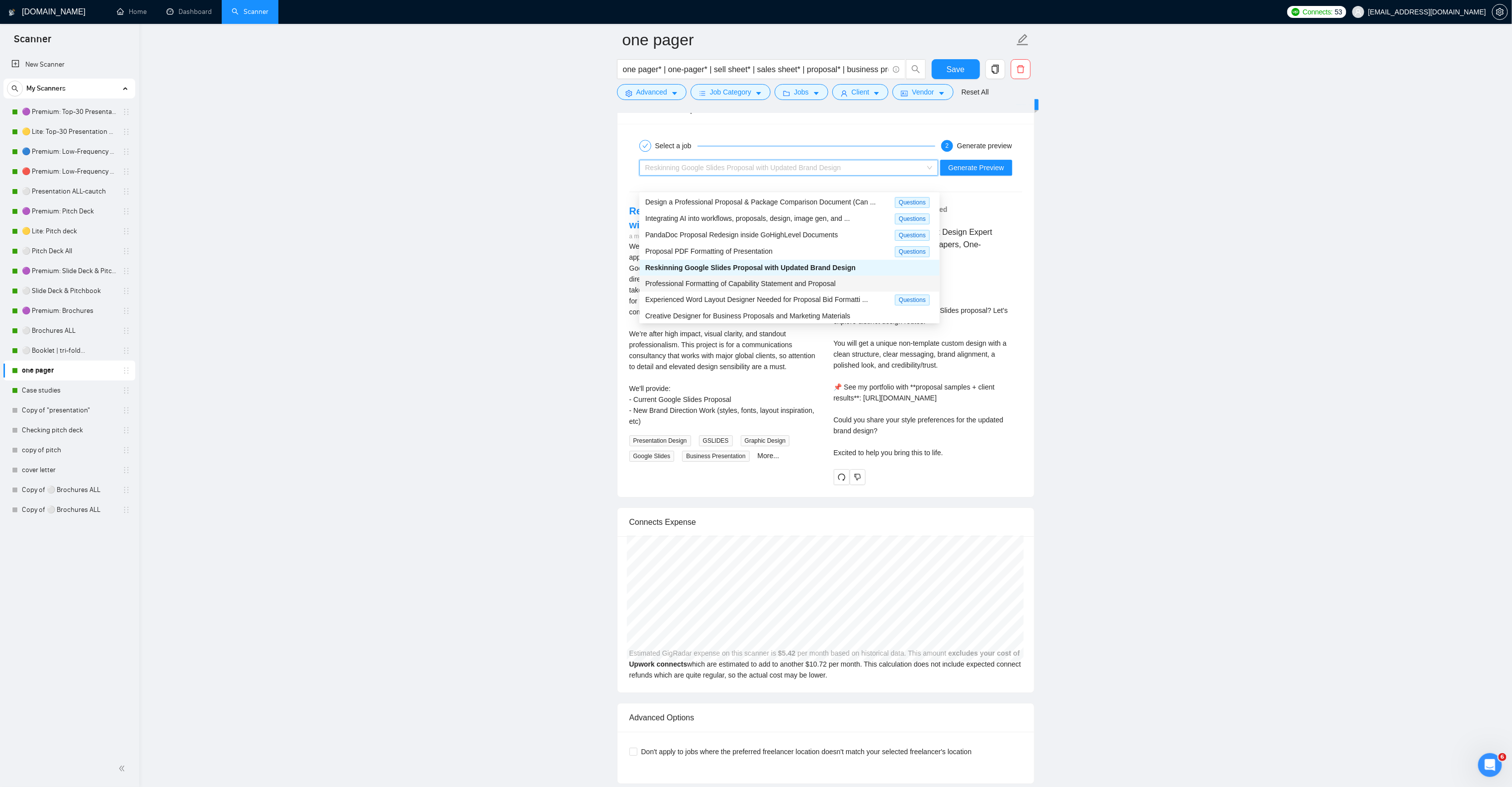
click at [794, 282] on span "Professional Formatting of Capability Statement and Proposal" at bounding box center [740, 283] width 190 height 8
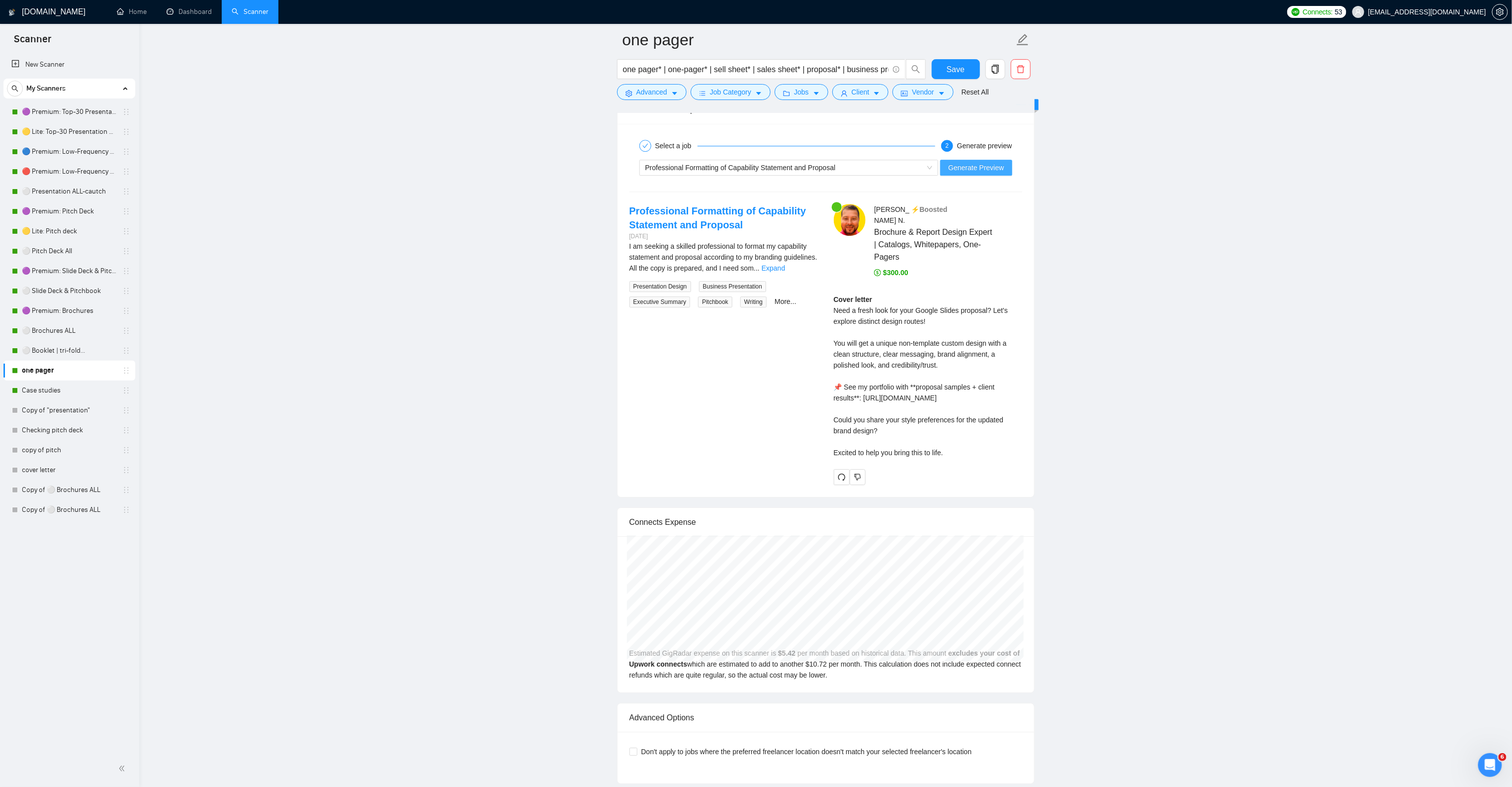
click at [959, 173] on span "Generate Preview" at bounding box center [976, 168] width 56 height 11
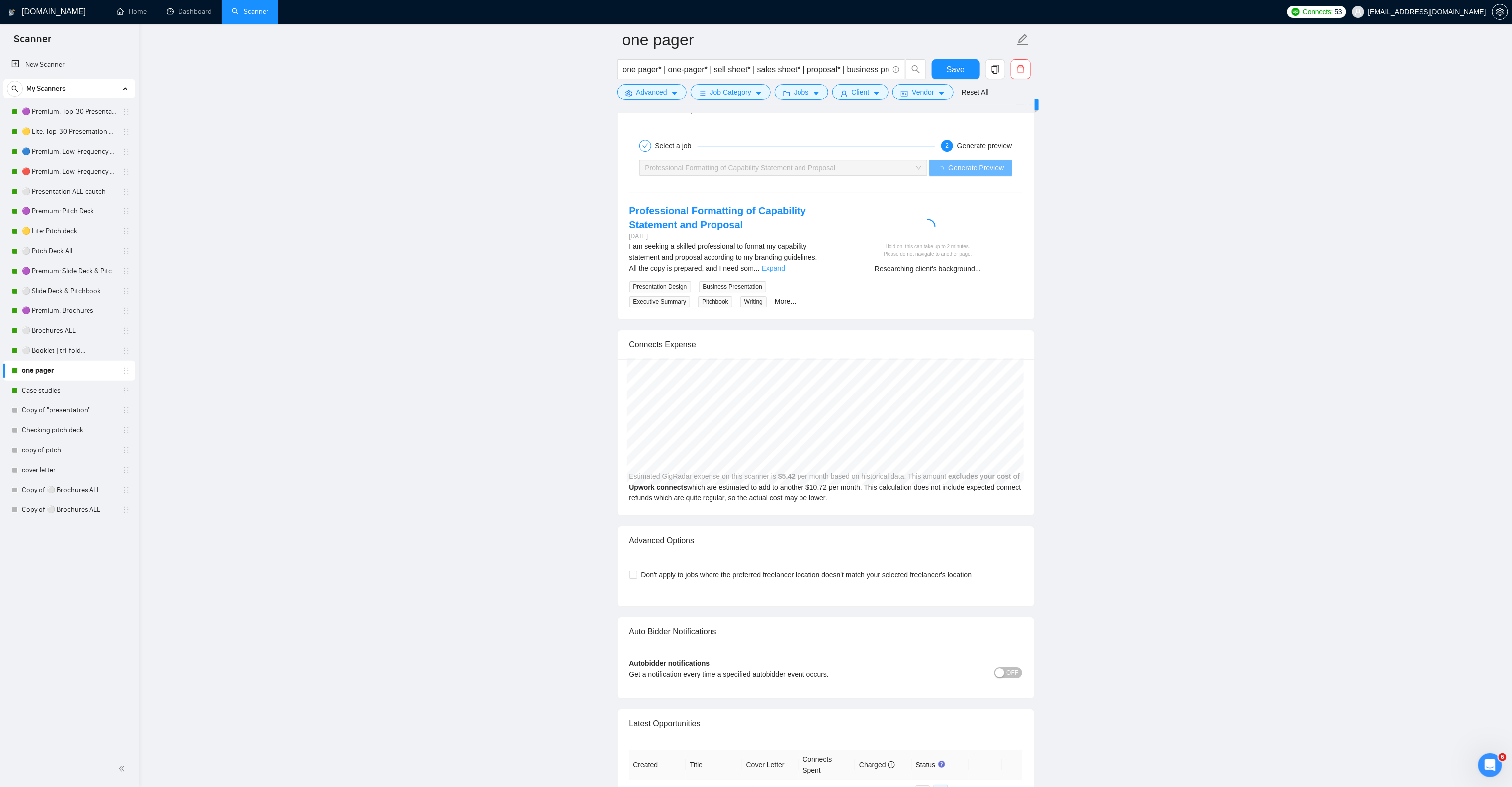
click at [785, 273] on link "Expand" at bounding box center [774, 268] width 23 height 8
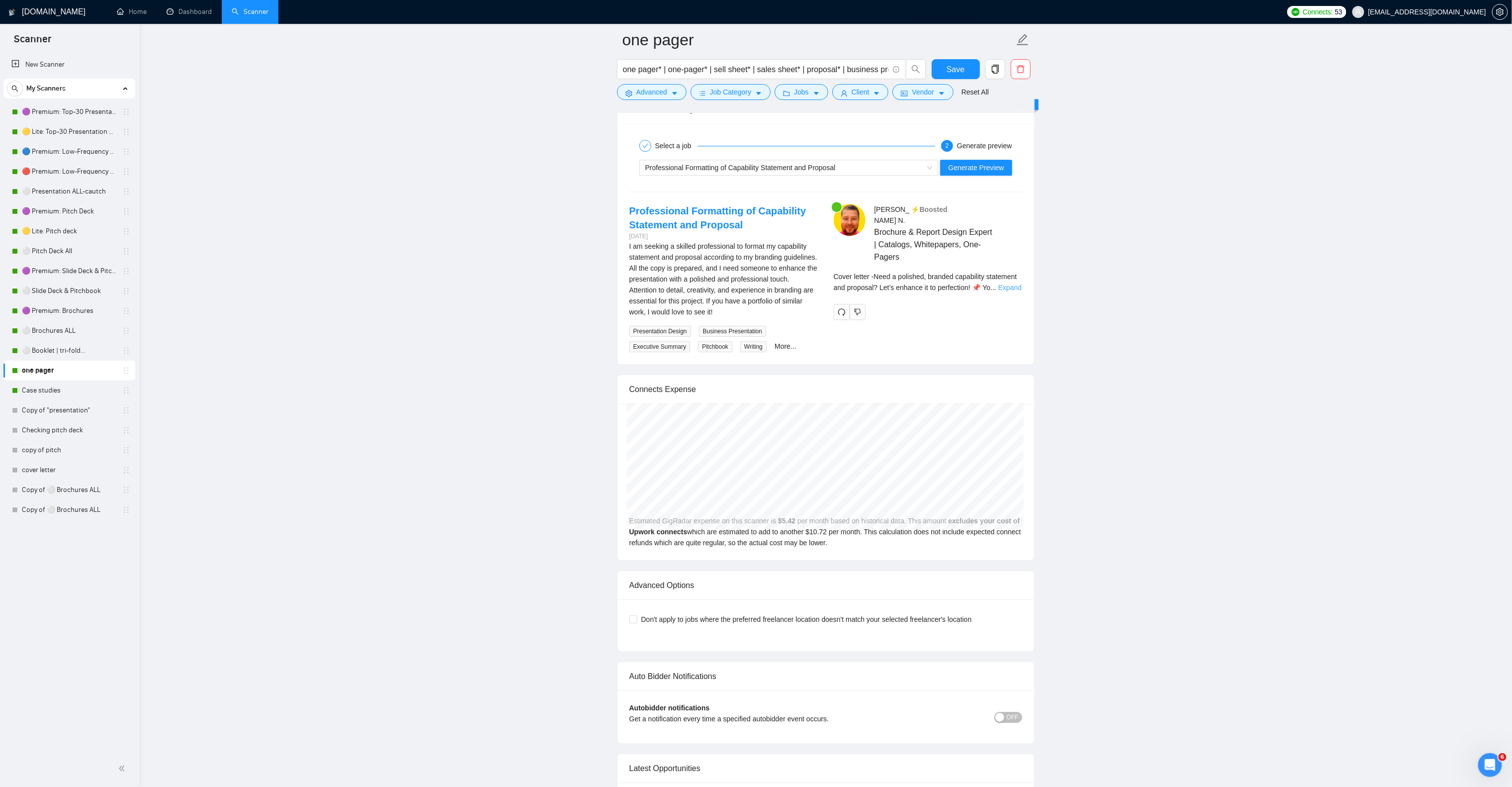
click at [1016, 291] on link "Expand" at bounding box center [1010, 287] width 23 height 8
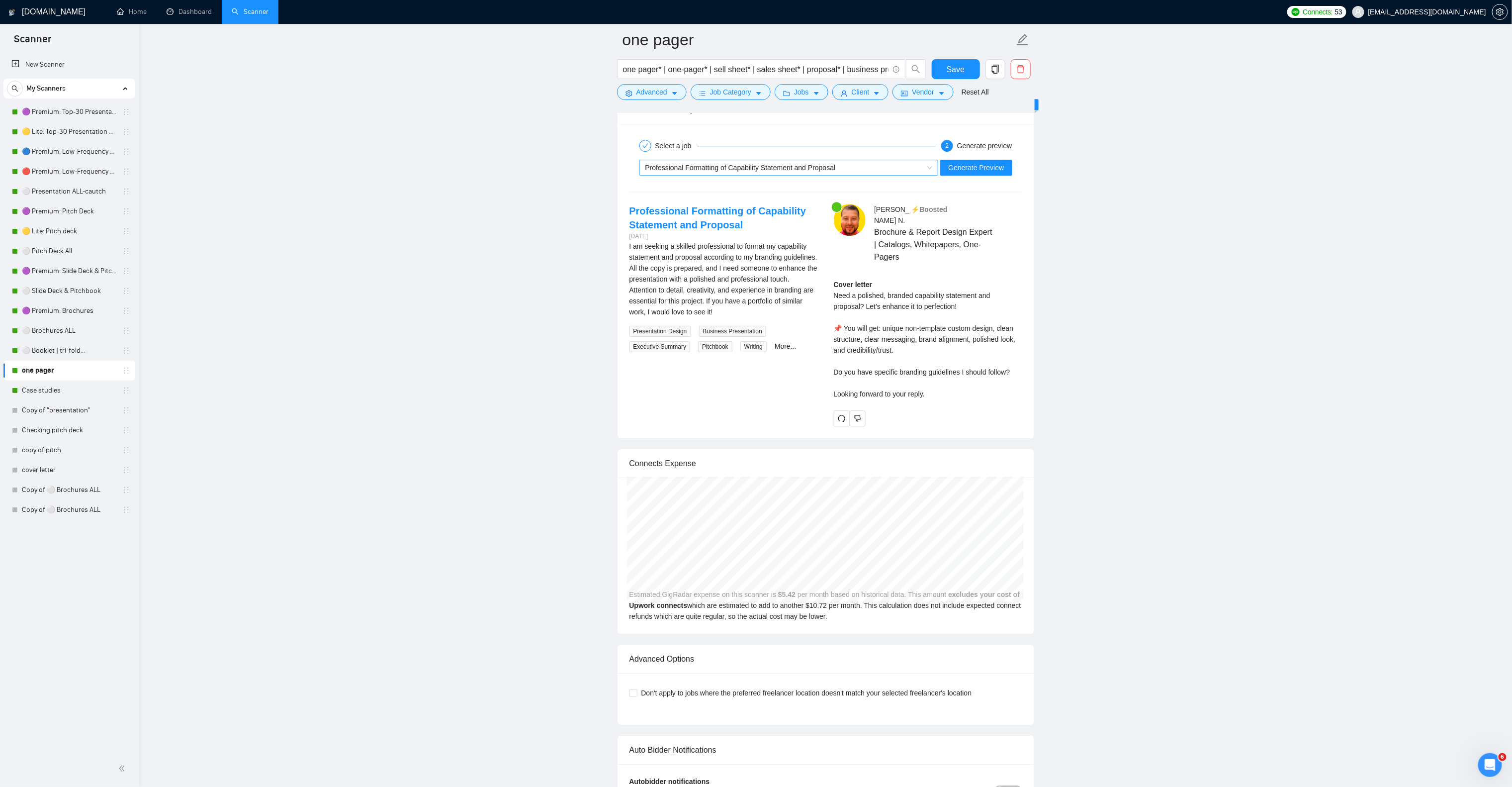
click at [790, 171] on span "Professional Formatting of Capability Statement and Proposal" at bounding box center [740, 168] width 190 height 8
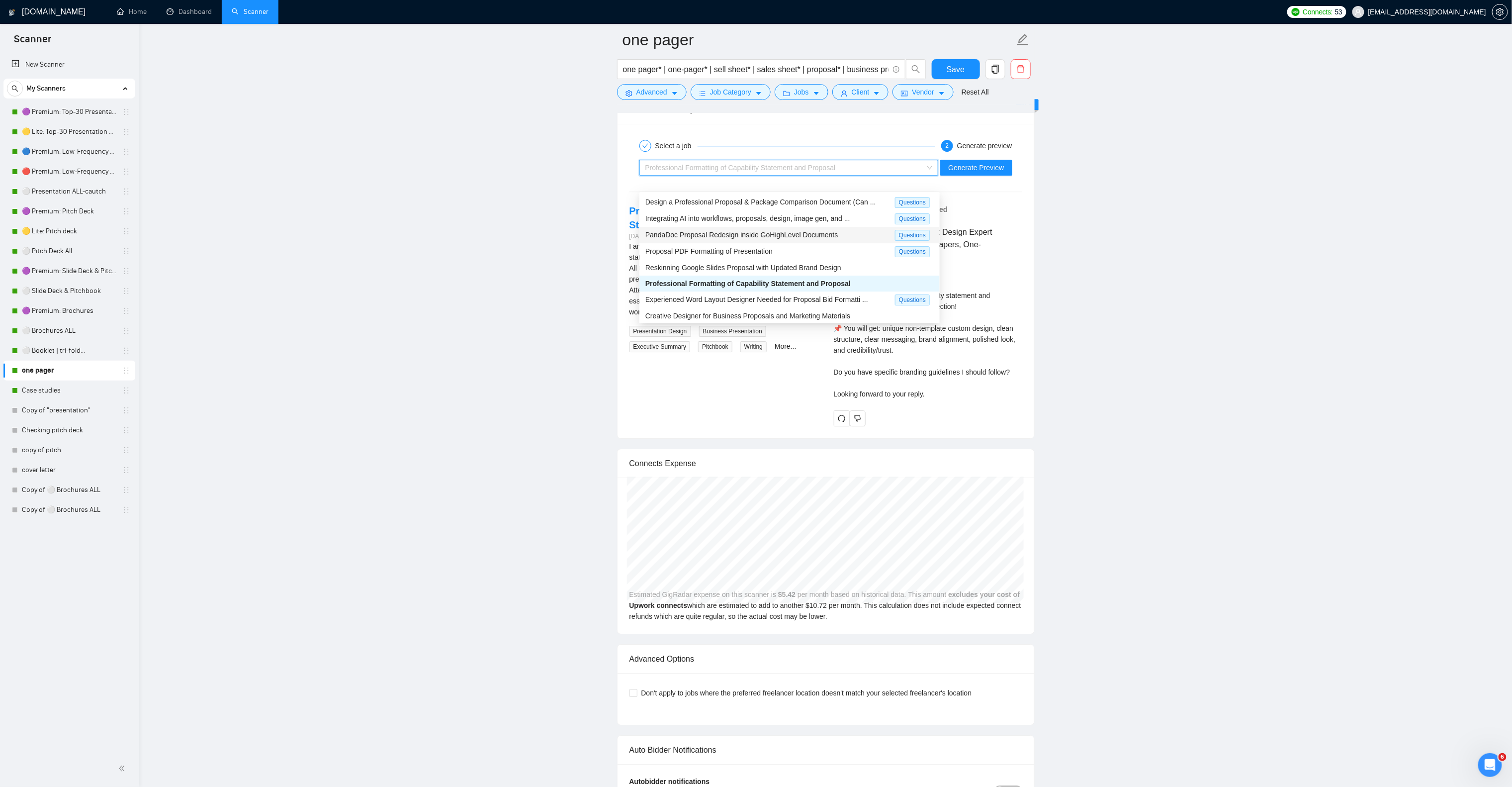
click at [805, 238] on span "PandaDoc Proposal Redesign inside GoHighLevel Documents" at bounding box center [742, 235] width 193 height 8
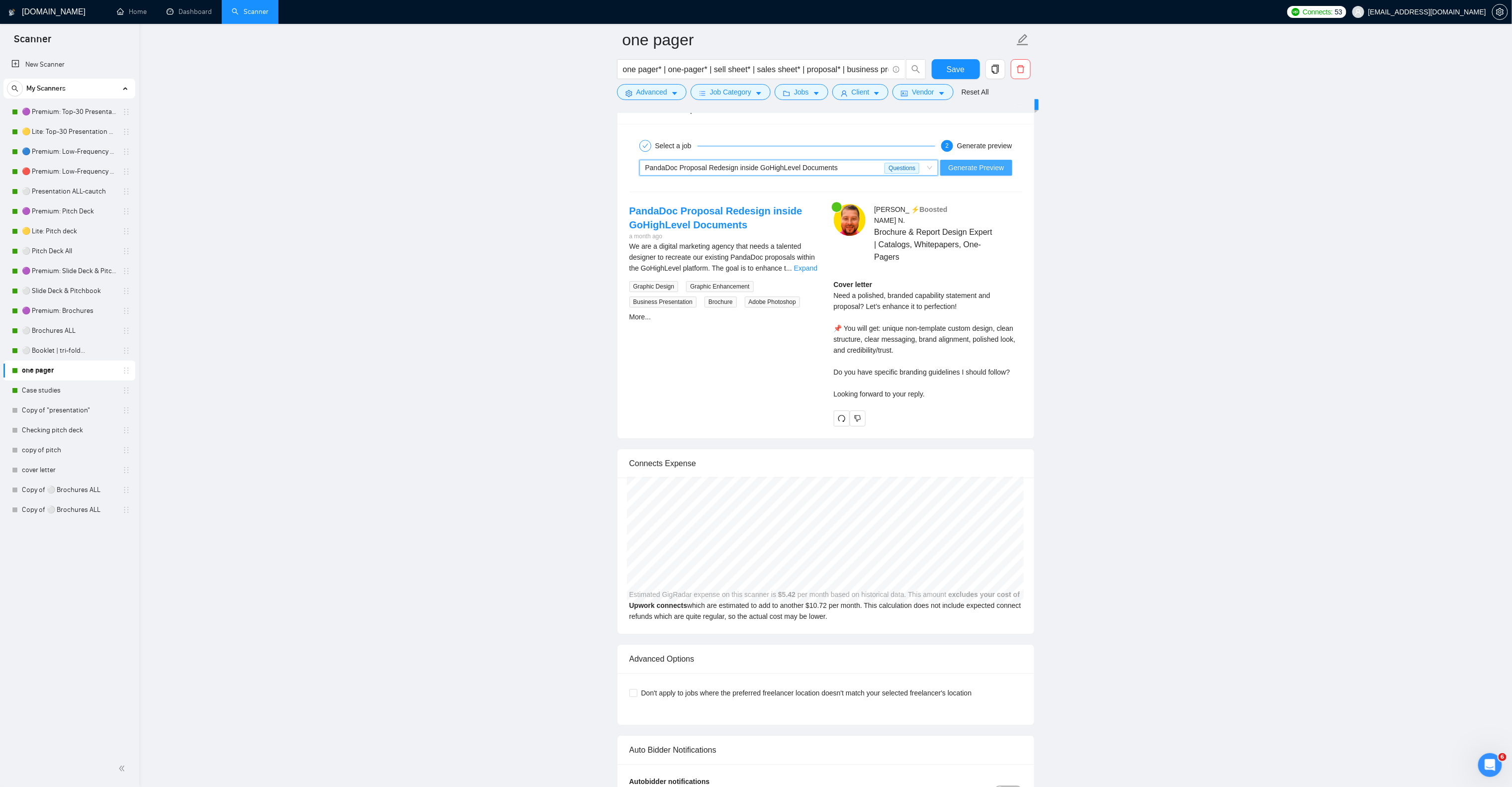
click at [954, 173] on span "Generate Preview" at bounding box center [976, 168] width 56 height 11
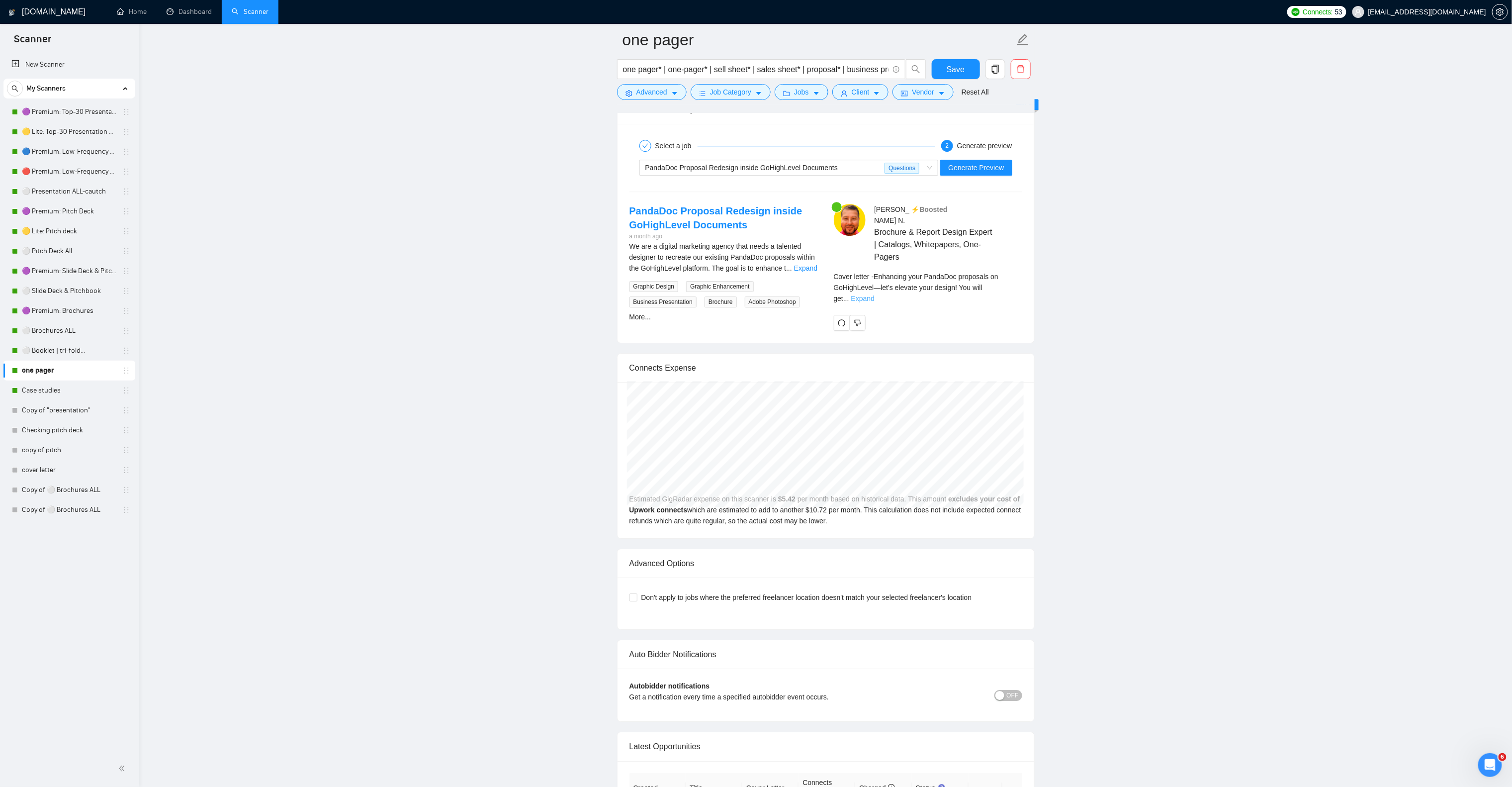
click at [875, 294] on link "Expand" at bounding box center [863, 298] width 23 height 8
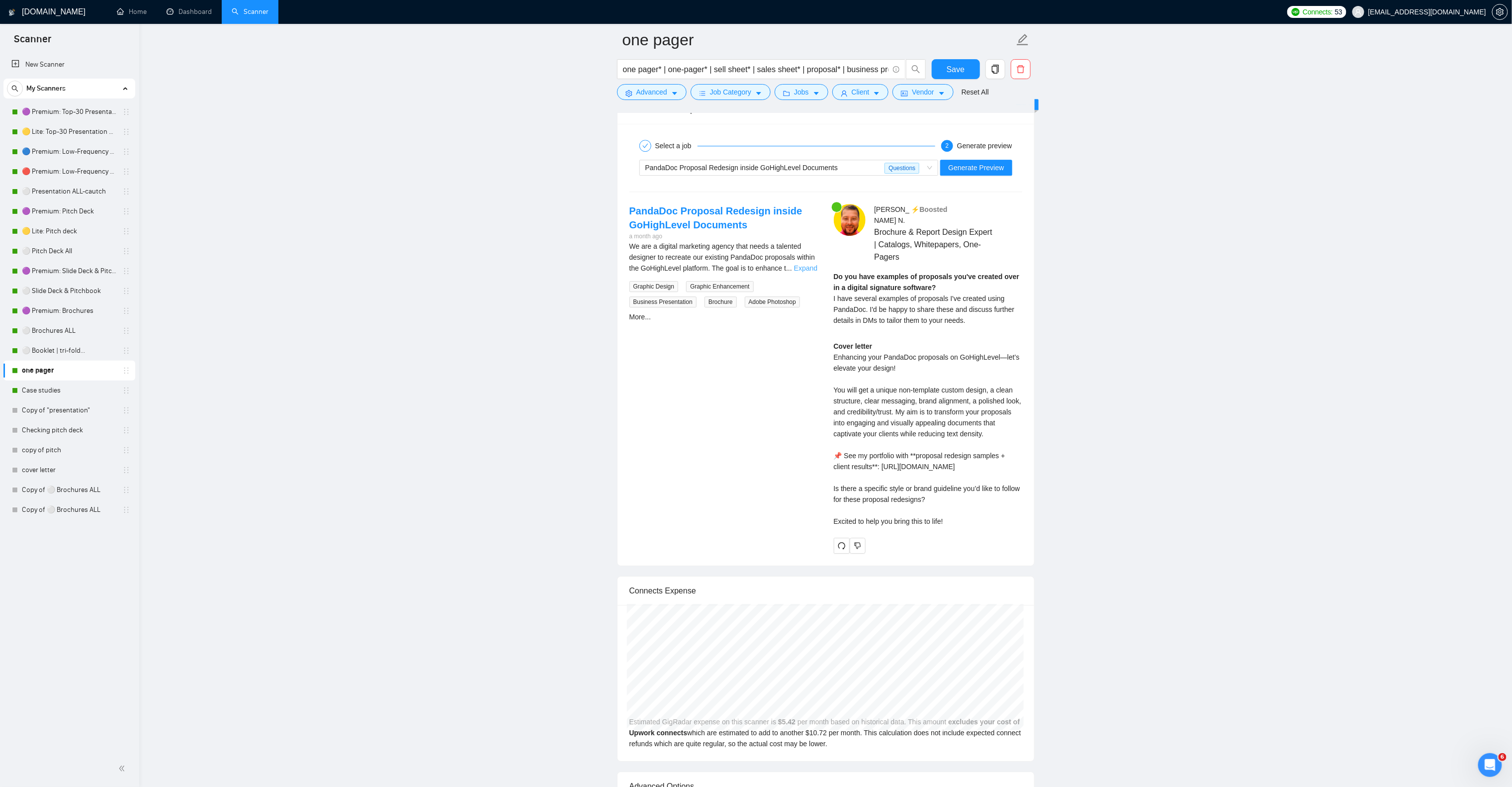
click at [797, 273] on link "Expand" at bounding box center [806, 268] width 23 height 8
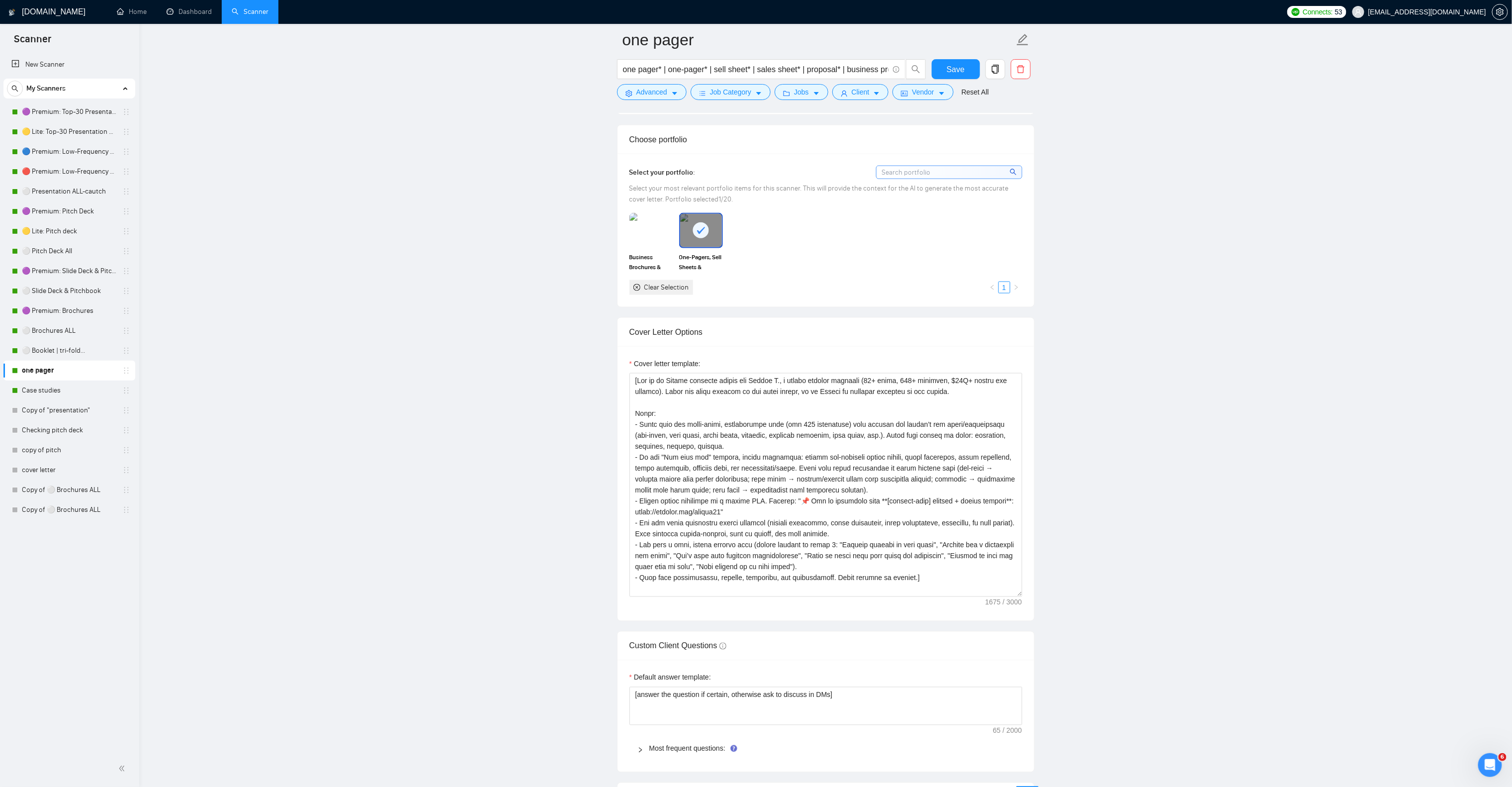
scroll to position [846, 0]
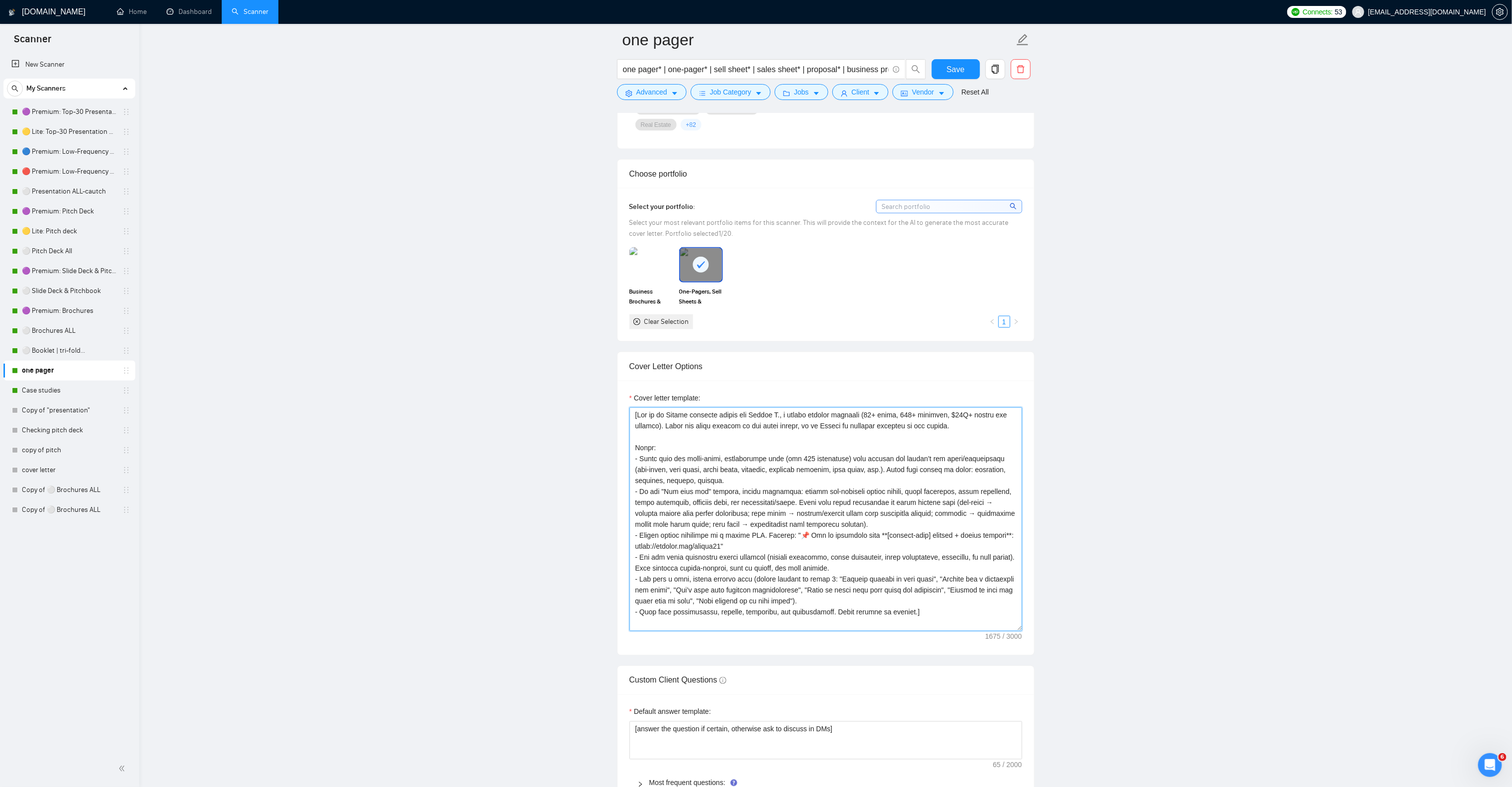
drag, startPoint x: 725, startPoint y: 443, endPoint x: 727, endPoint y: 433, distance: 10.2
click at [725, 443] on textarea "Cover letter template:" at bounding box center [826, 519] width 393 height 224
paste textarea "- Lorem ipsu dolors am conse: adipiscin, elitsedd, eiusmod, tempori. Utlabore: …"
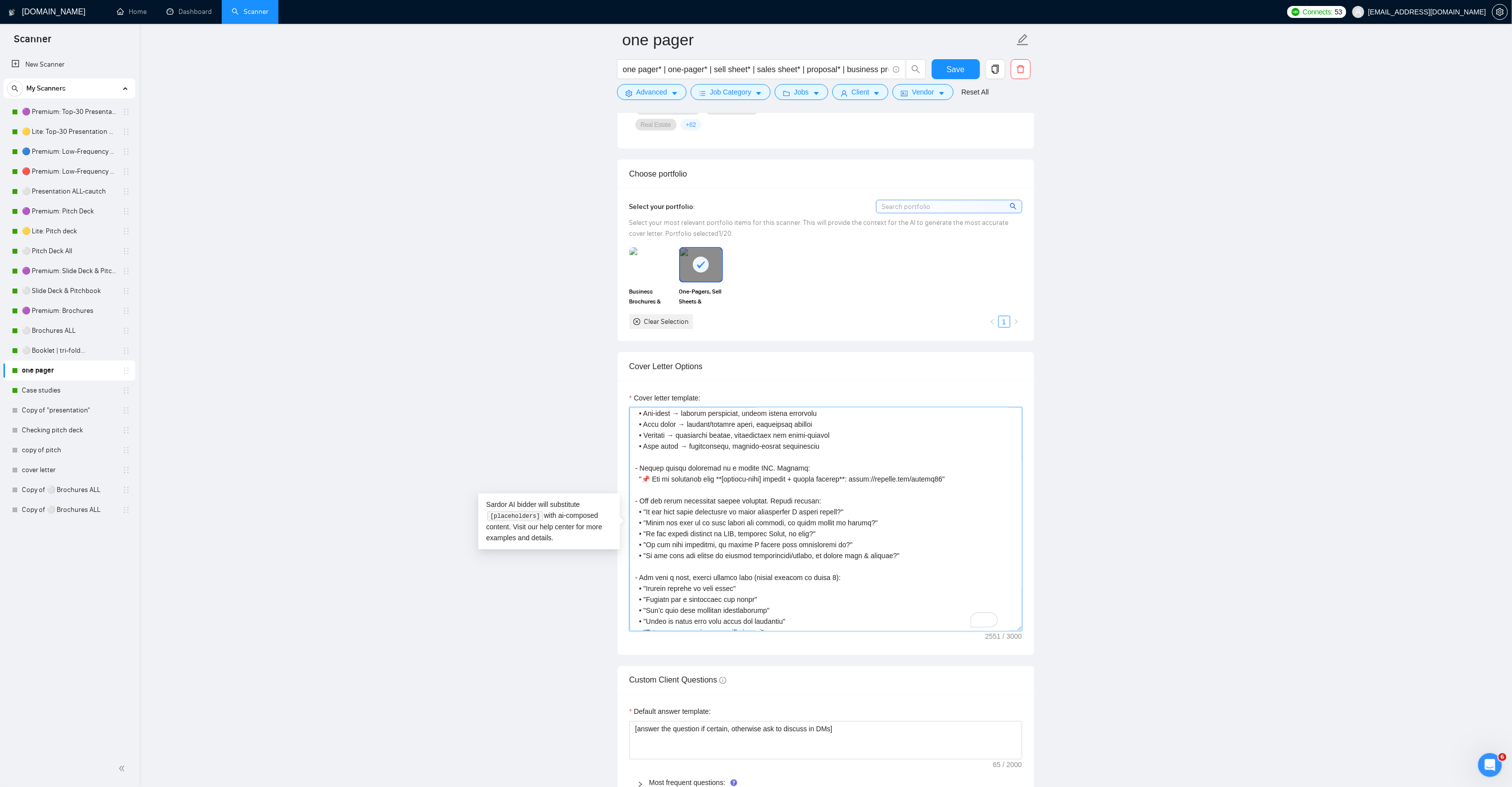
scroll to position [0, 0]
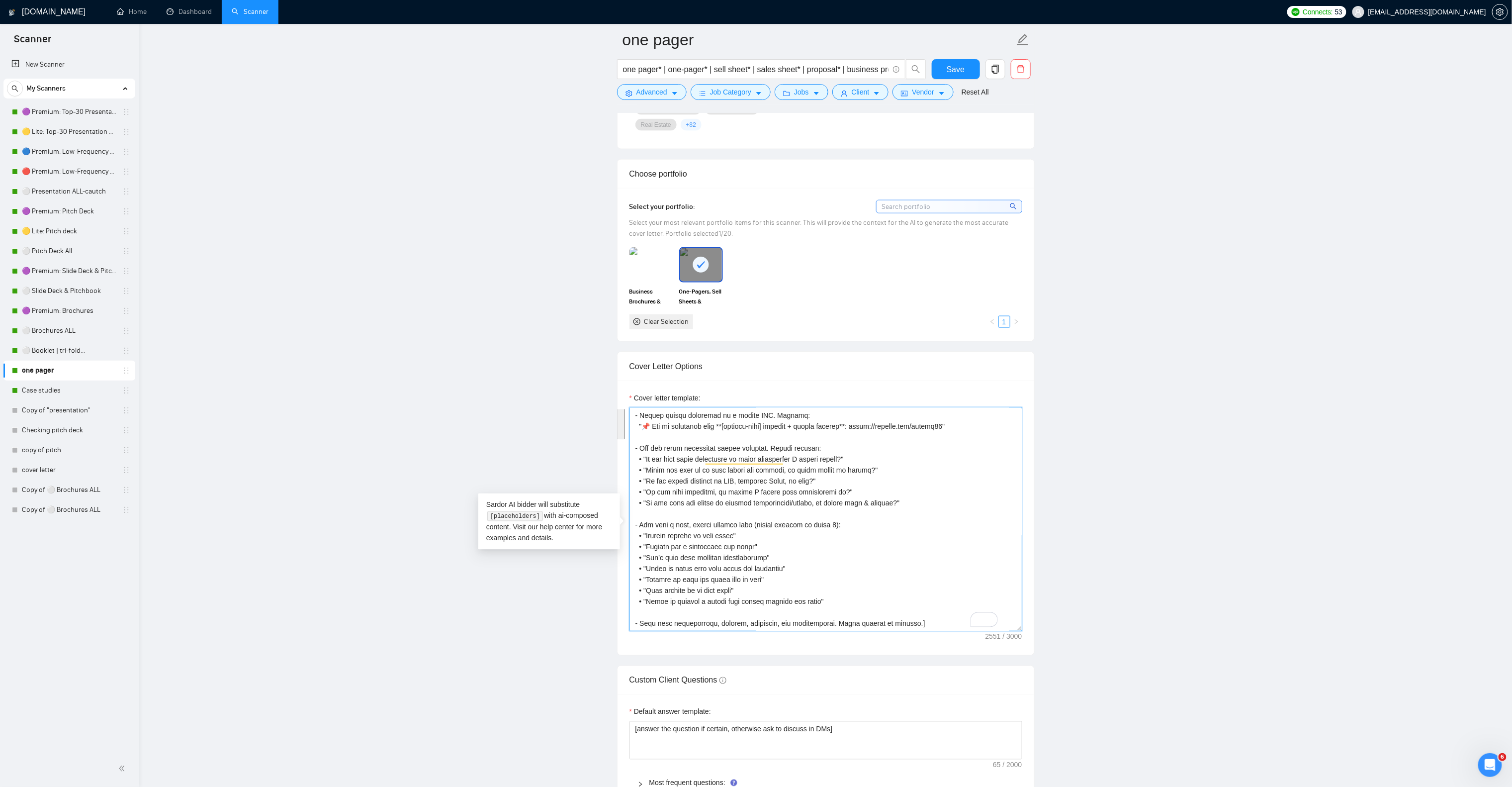
type textarea "[Lor ip do Sitame consecte adipis eli Seddoe T., i utlabo etdolor magnaali (31+…"
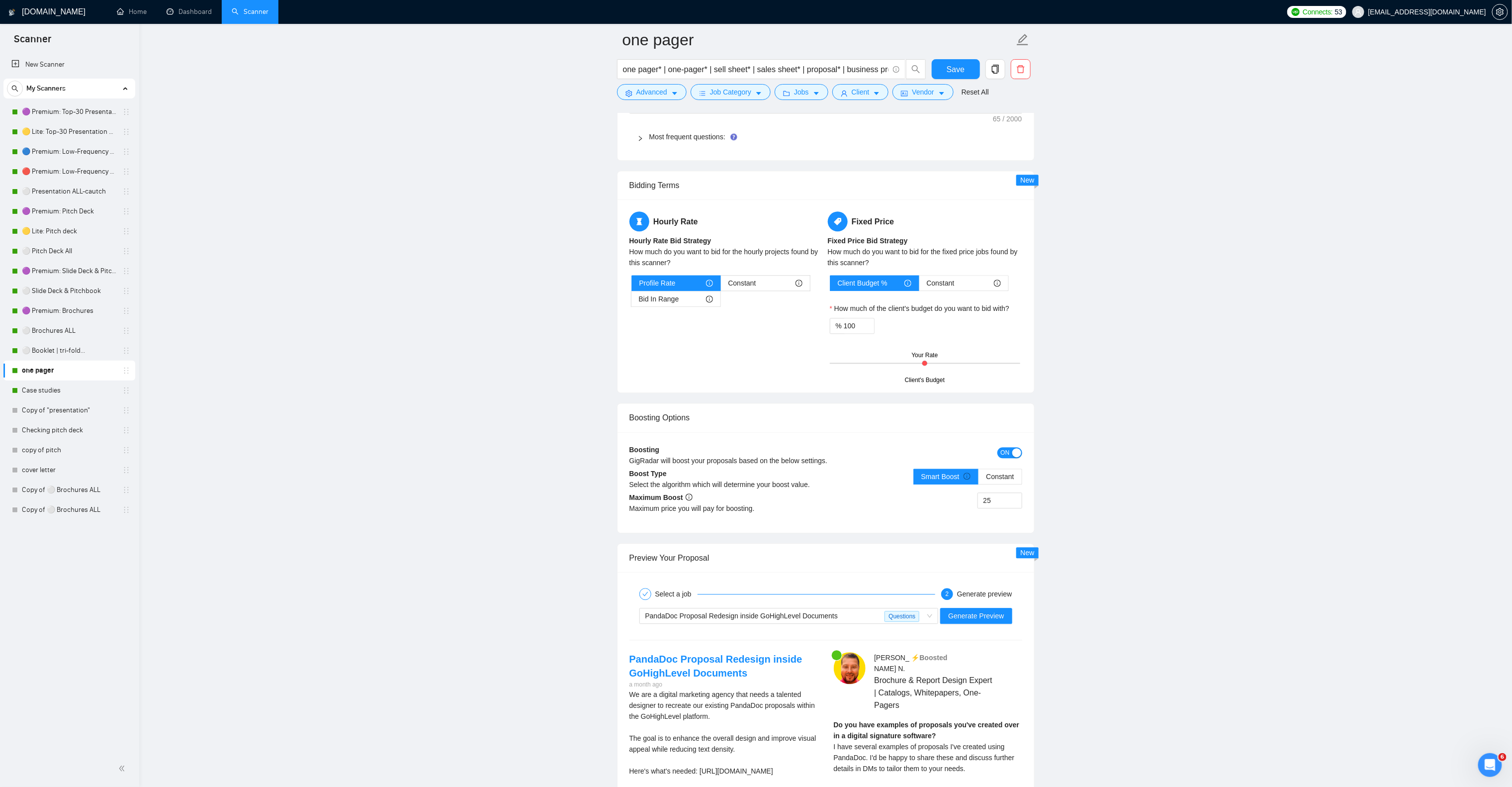
scroll to position [1741, 0]
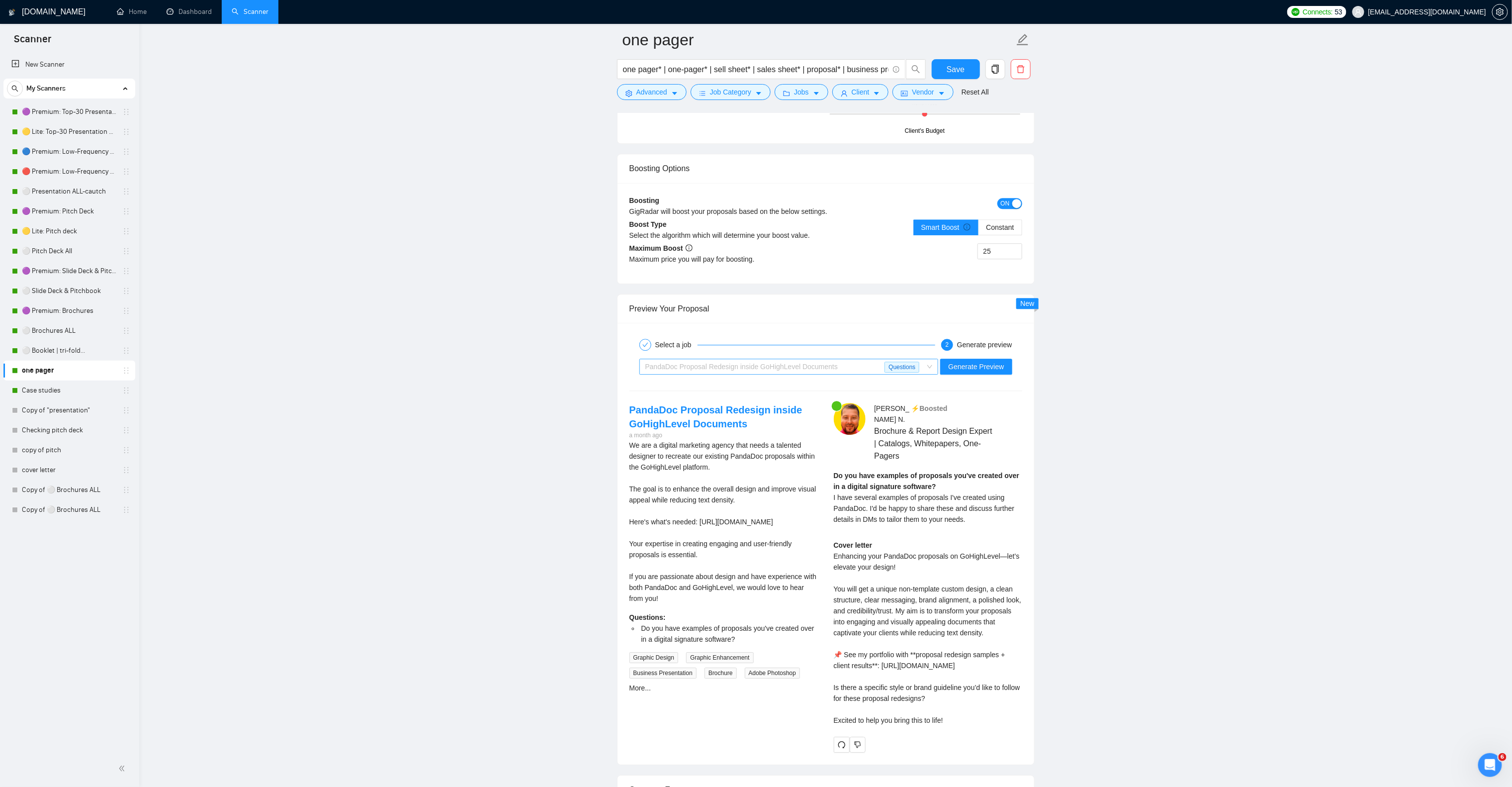
click at [750, 370] on span "PandaDoc Proposal Redesign inside GoHighLevel Documents" at bounding box center [742, 366] width 193 height 8
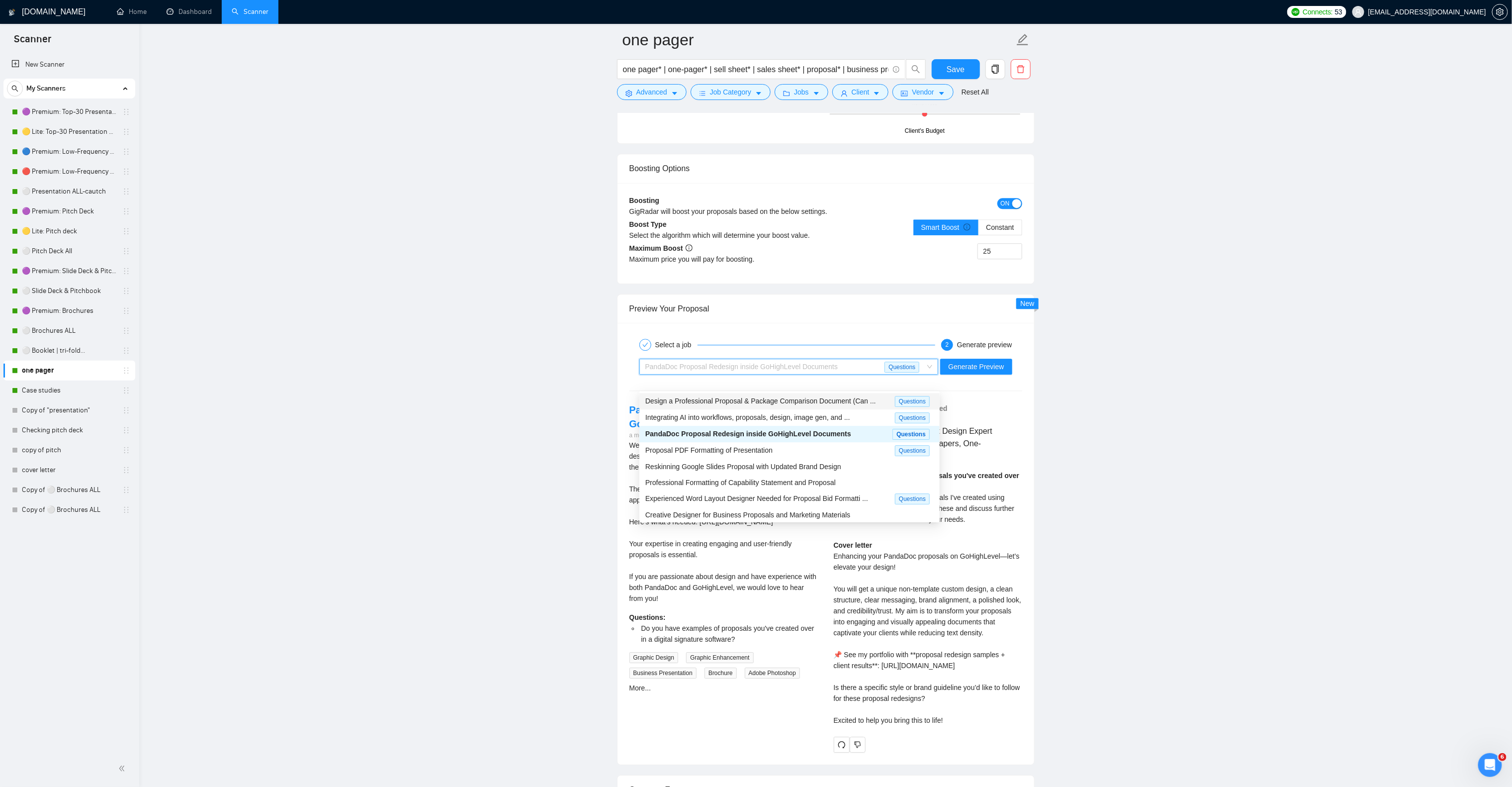
click at [788, 402] on span "Design a Professional Proposal & Package Comparison Document (Can ..." at bounding box center [761, 401] width 231 height 8
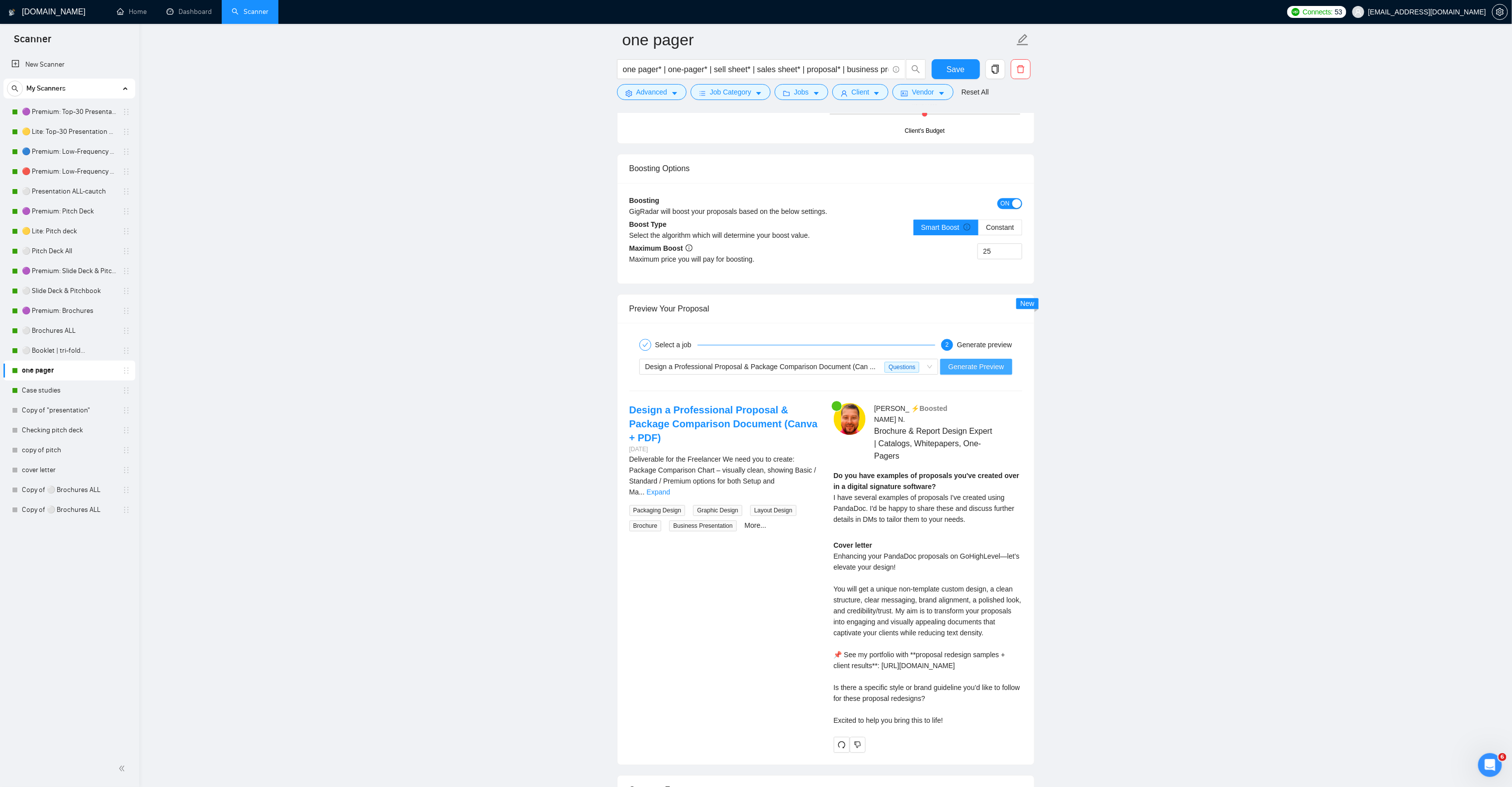
click at [988, 372] on span "Generate Preview" at bounding box center [976, 366] width 56 height 11
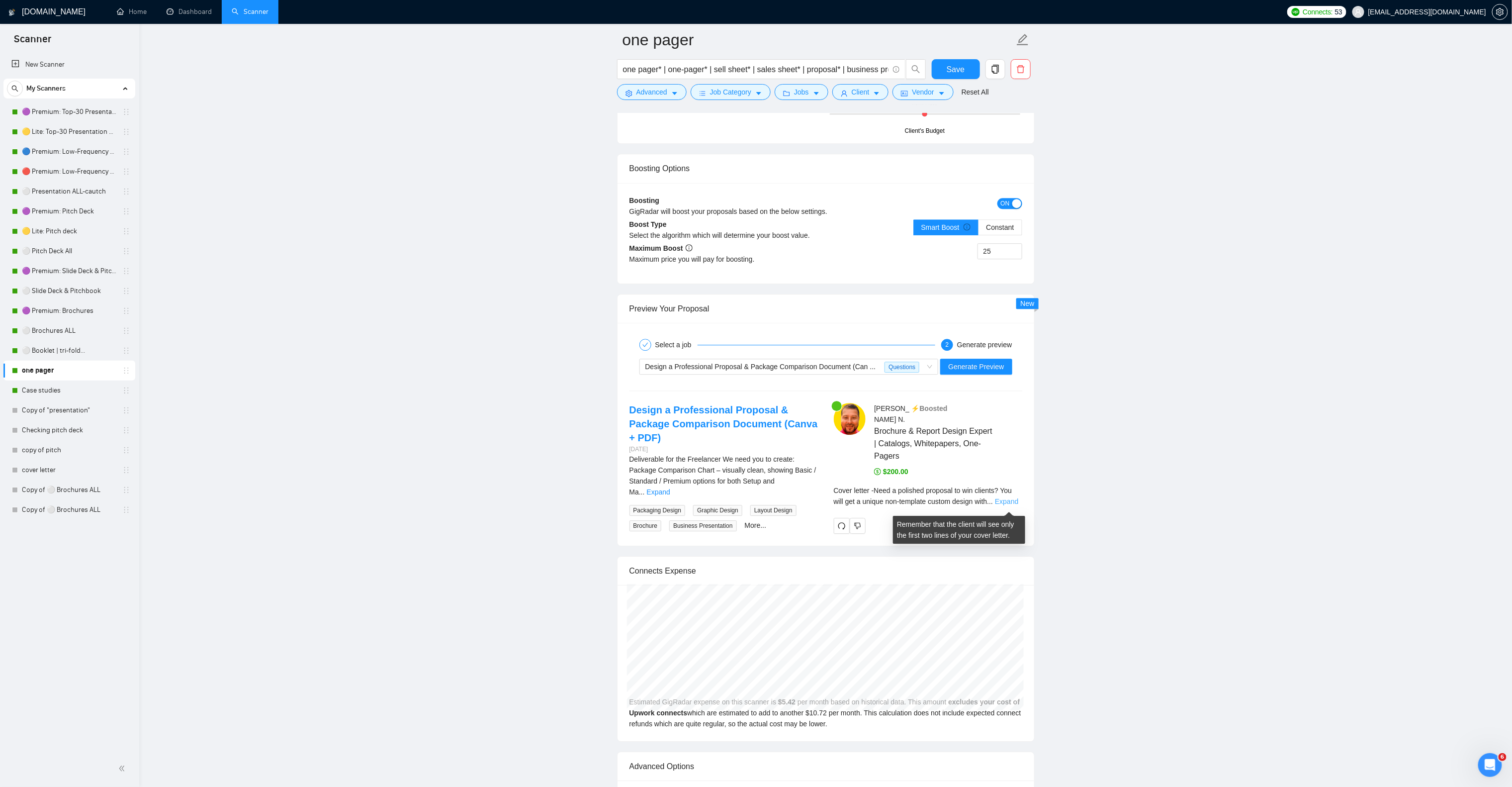
click at [1004, 505] on link "Expand" at bounding box center [1007, 501] width 23 height 8
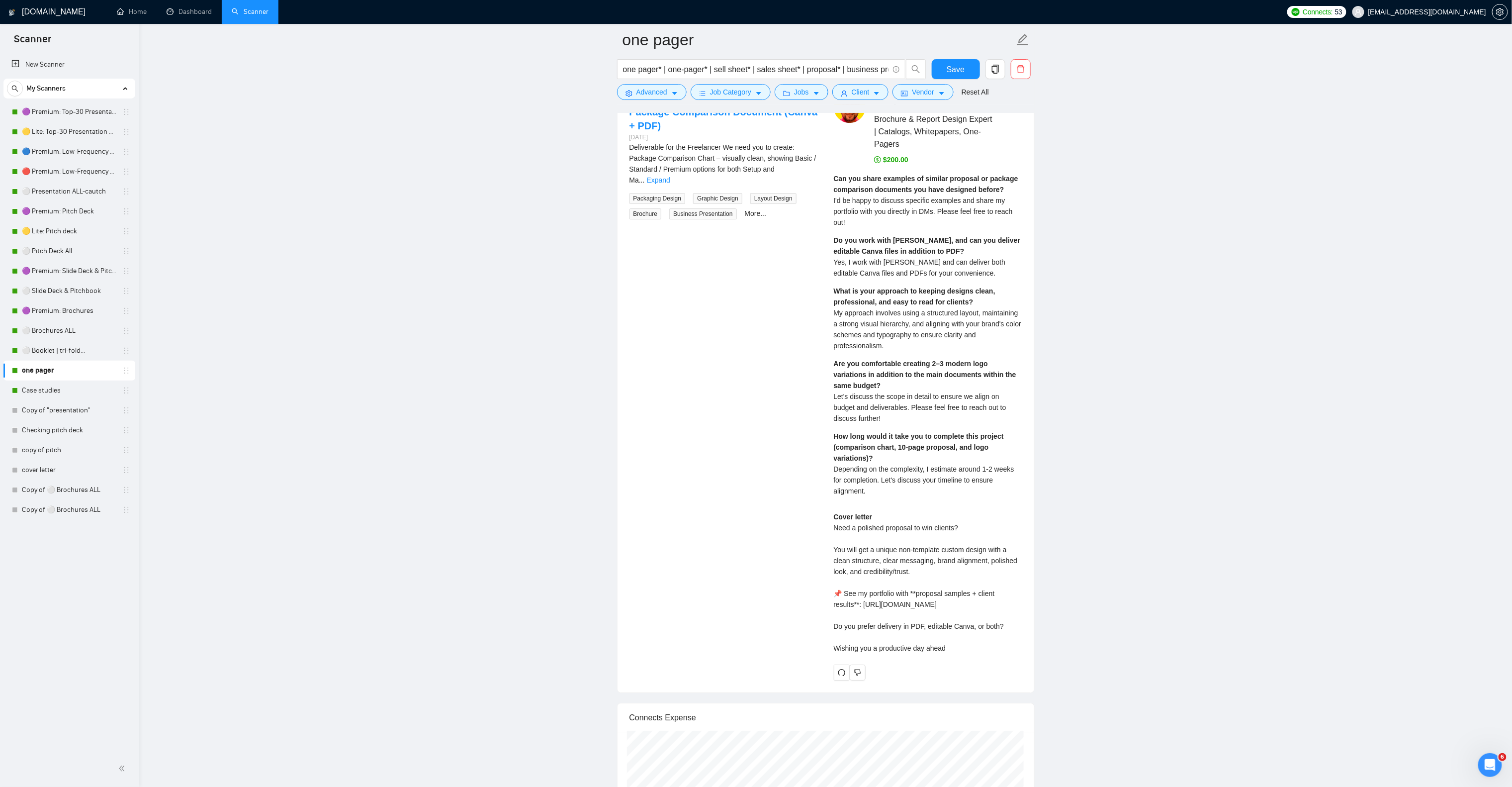
scroll to position [2040, 0]
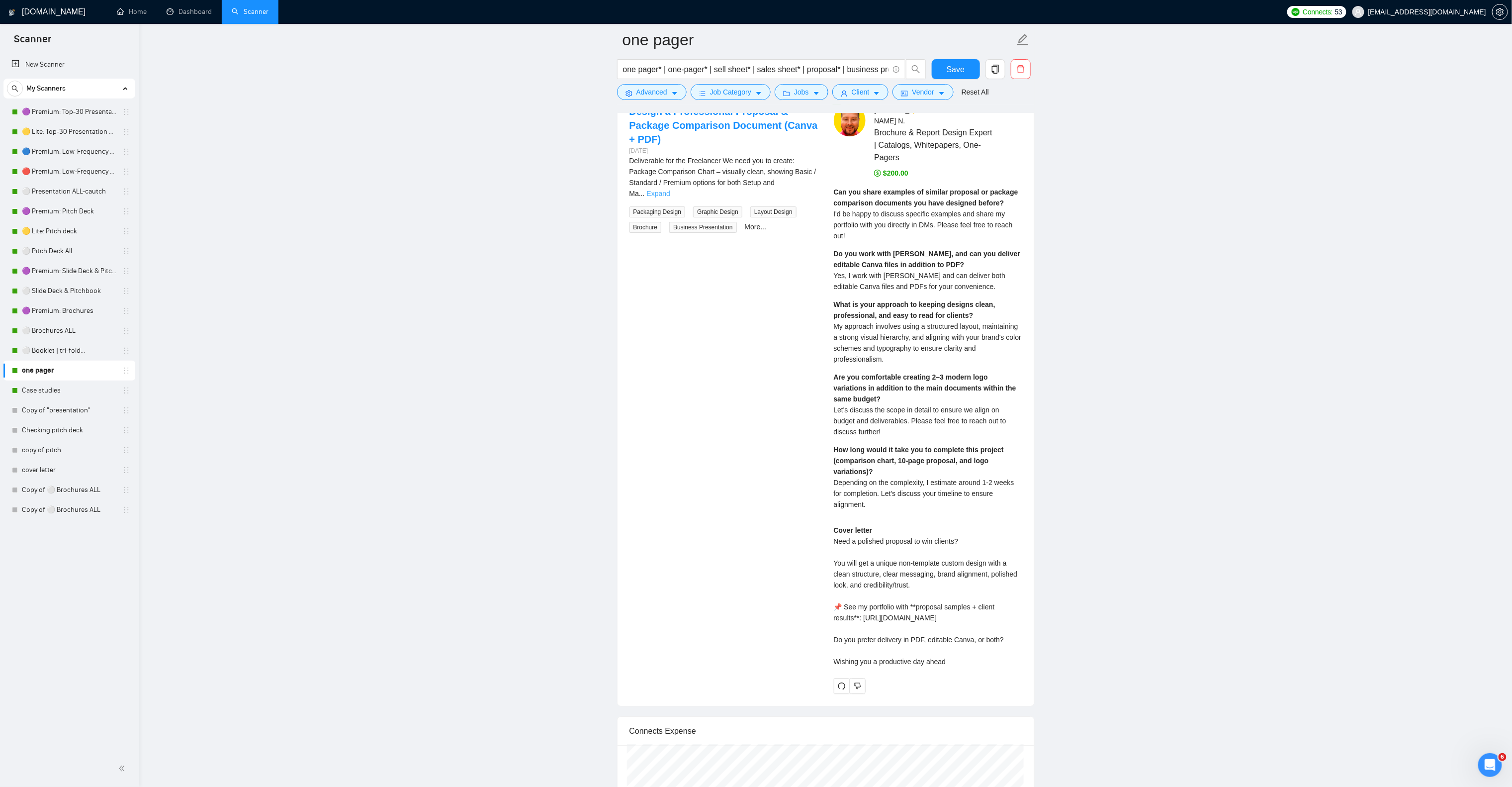
click at [671, 190] on link "Expand" at bounding box center [659, 193] width 23 height 8
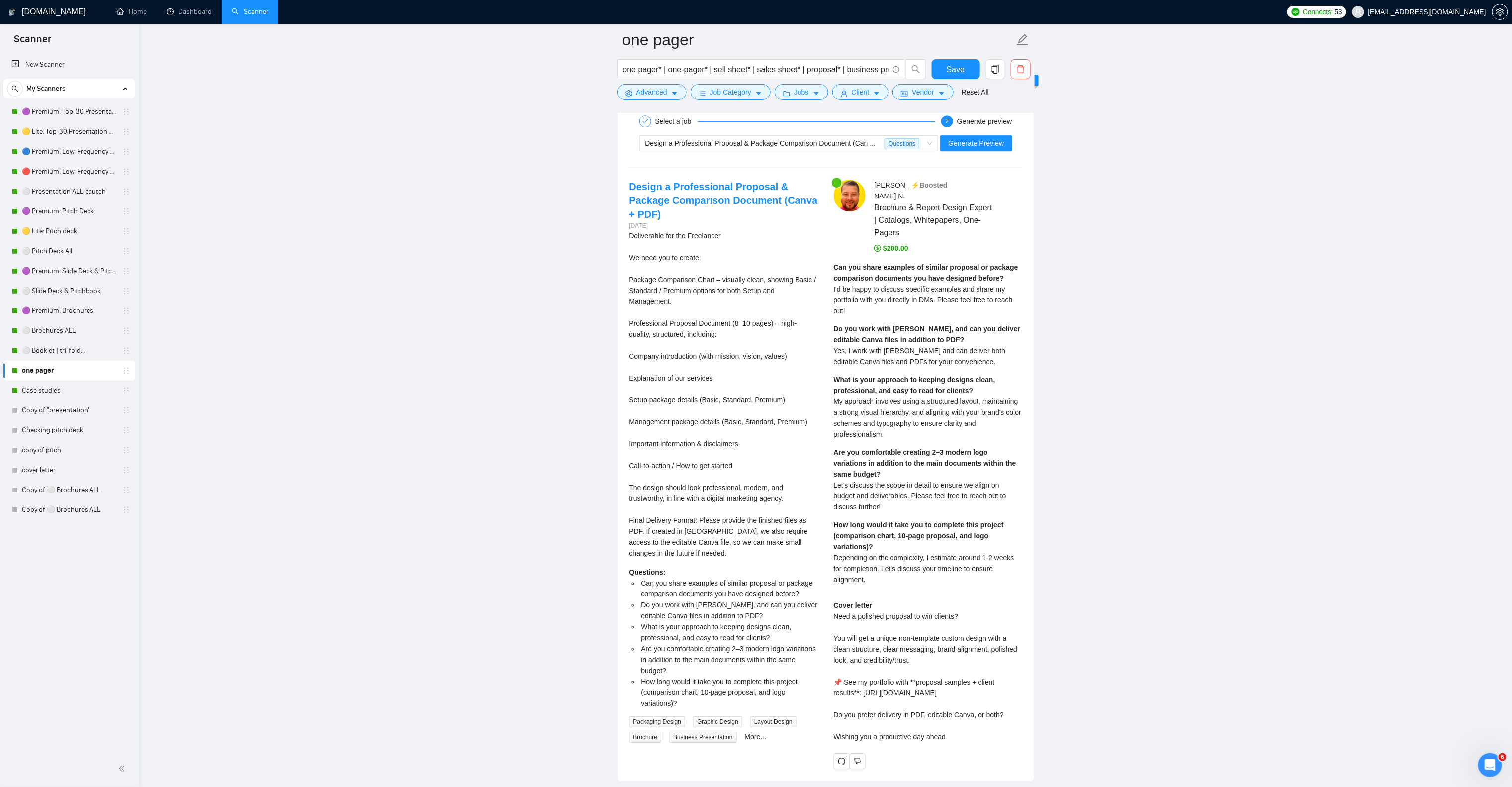
scroll to position [1841, 0]
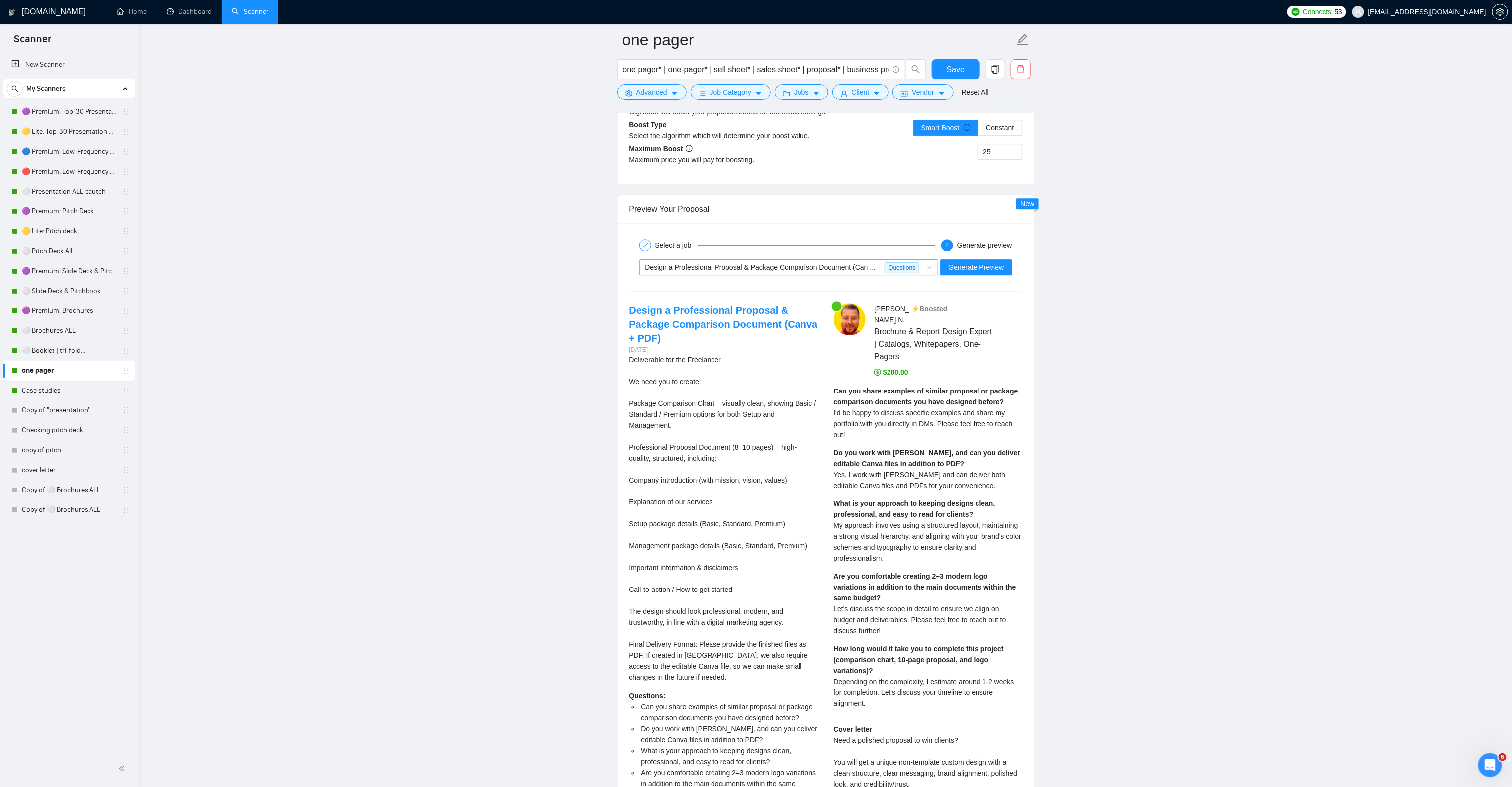
click at [717, 271] on span "Design a Professional Proposal & Package Comparison Document (Can ..." at bounding box center [761, 267] width 231 height 8
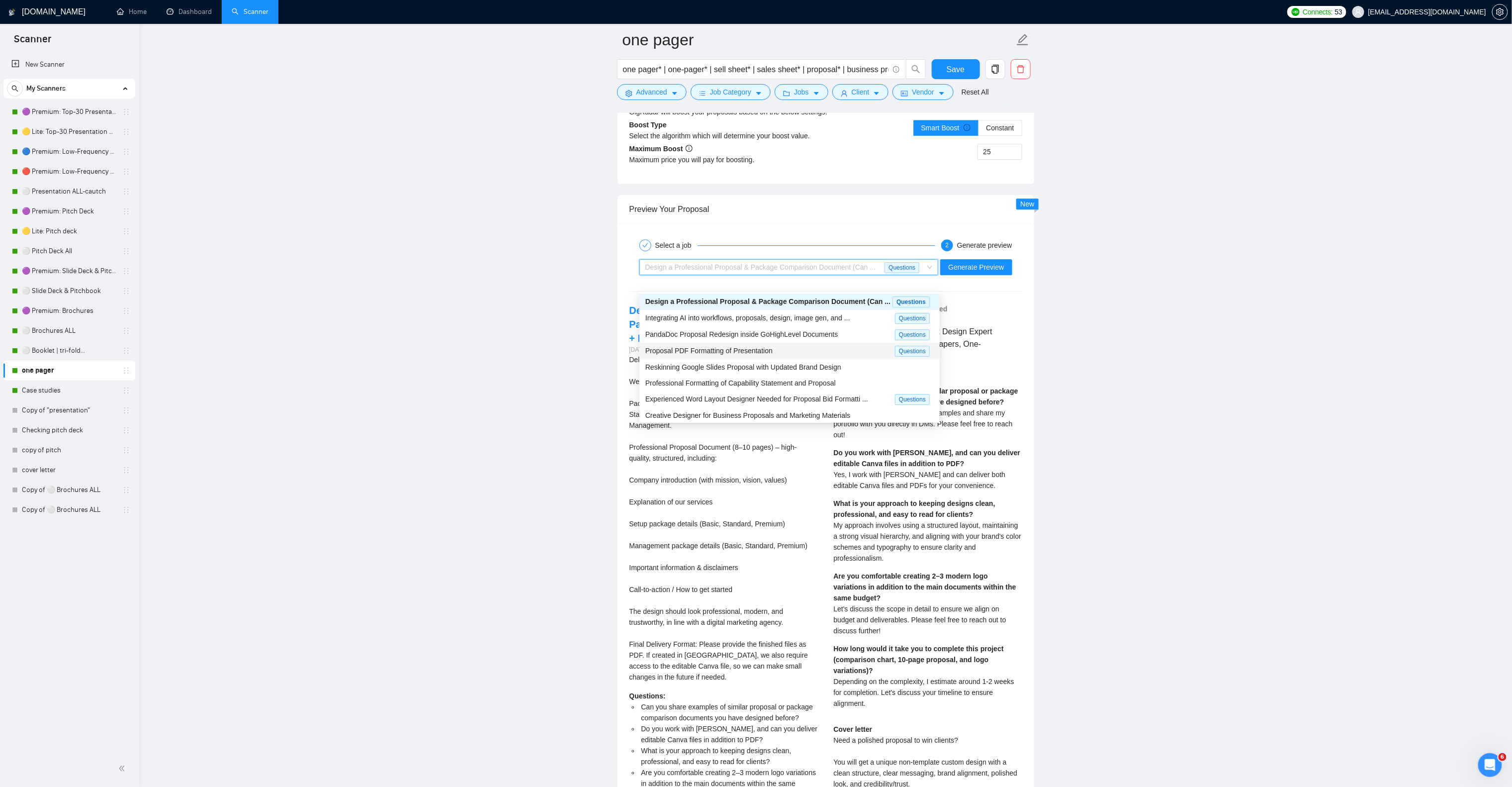
click at [746, 351] on span "Proposal PDF Formatting of Presentation" at bounding box center [709, 351] width 128 height 8
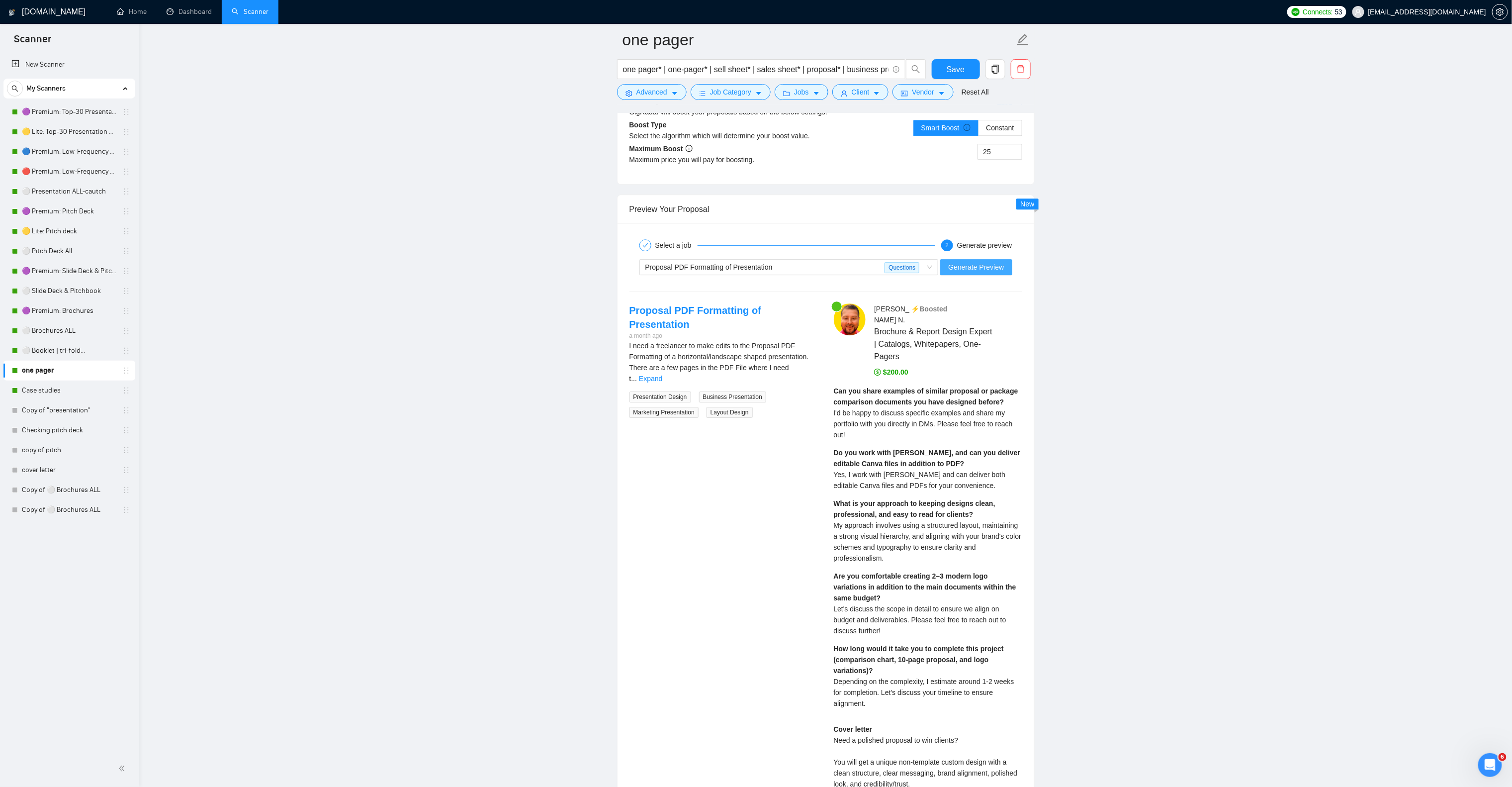
click at [971, 273] on span "Generate Preview" at bounding box center [976, 267] width 56 height 11
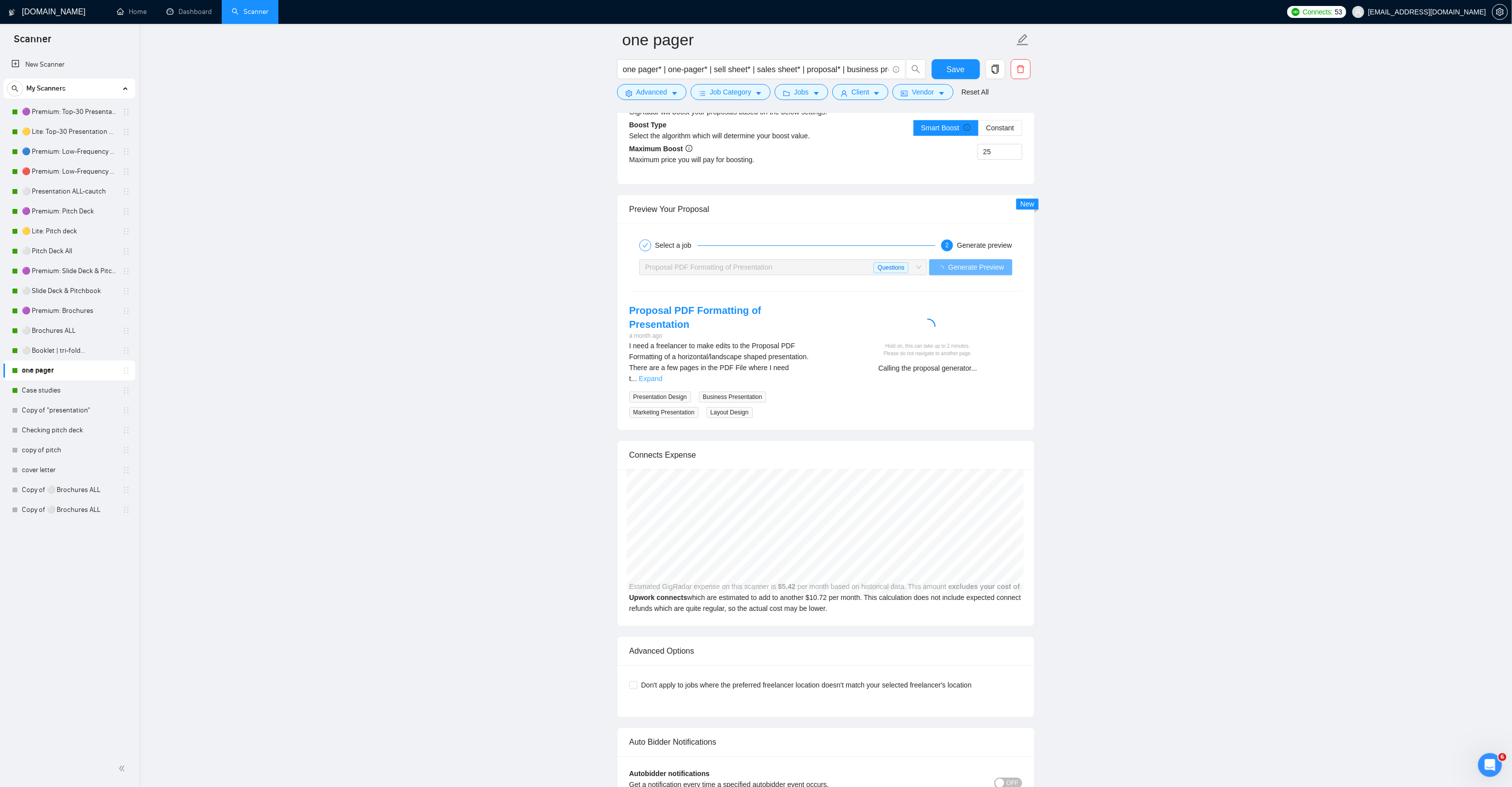
click at [662, 374] on link "Expand" at bounding box center [651, 378] width 23 height 8
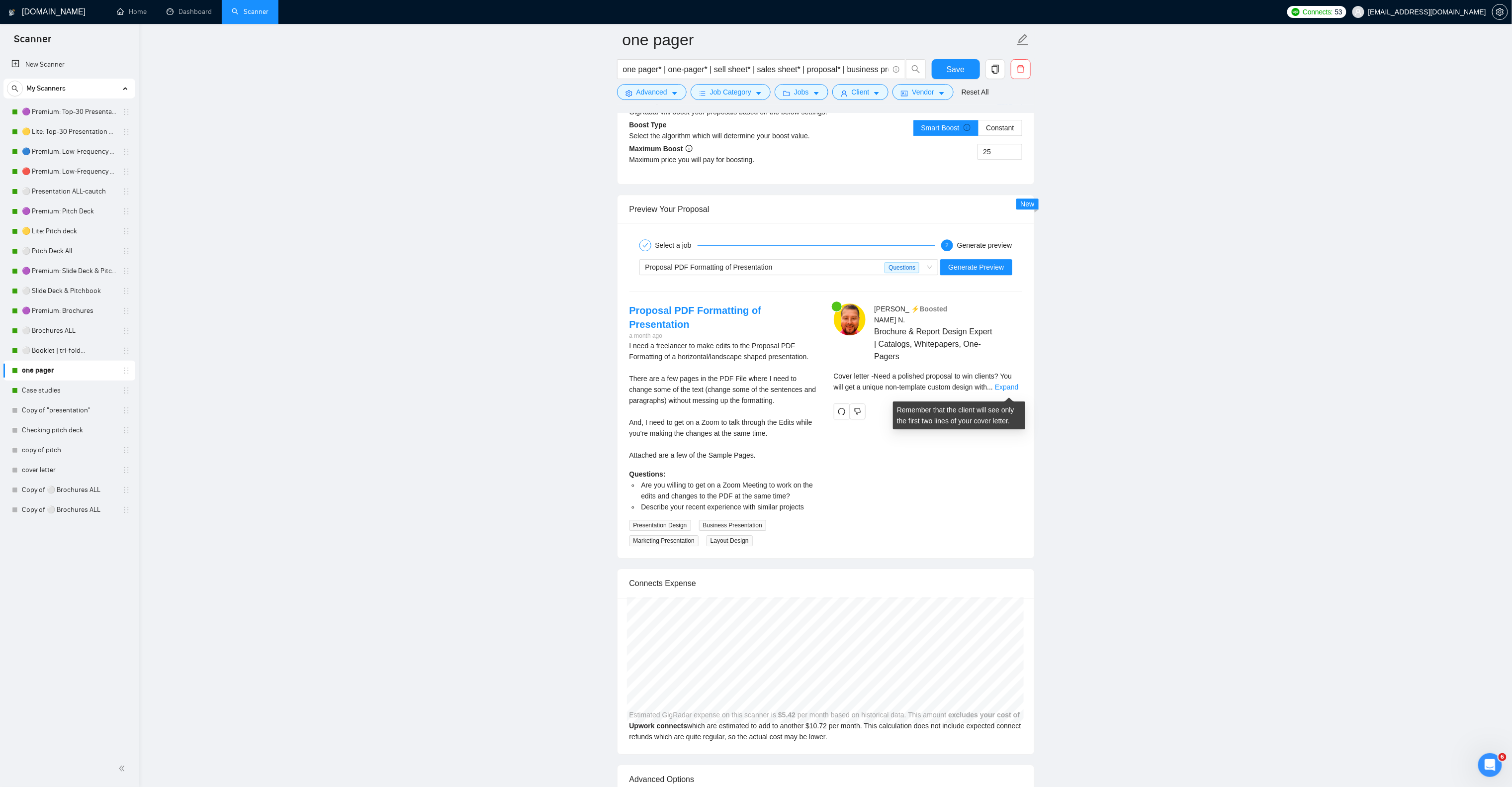
click at [1006, 383] on span "Cover letter - Need a polished proposal to win clients? You will get a unique n…" at bounding box center [923, 381] width 178 height 19
click at [1008, 387] on link "Expand" at bounding box center [1007, 387] width 23 height 8
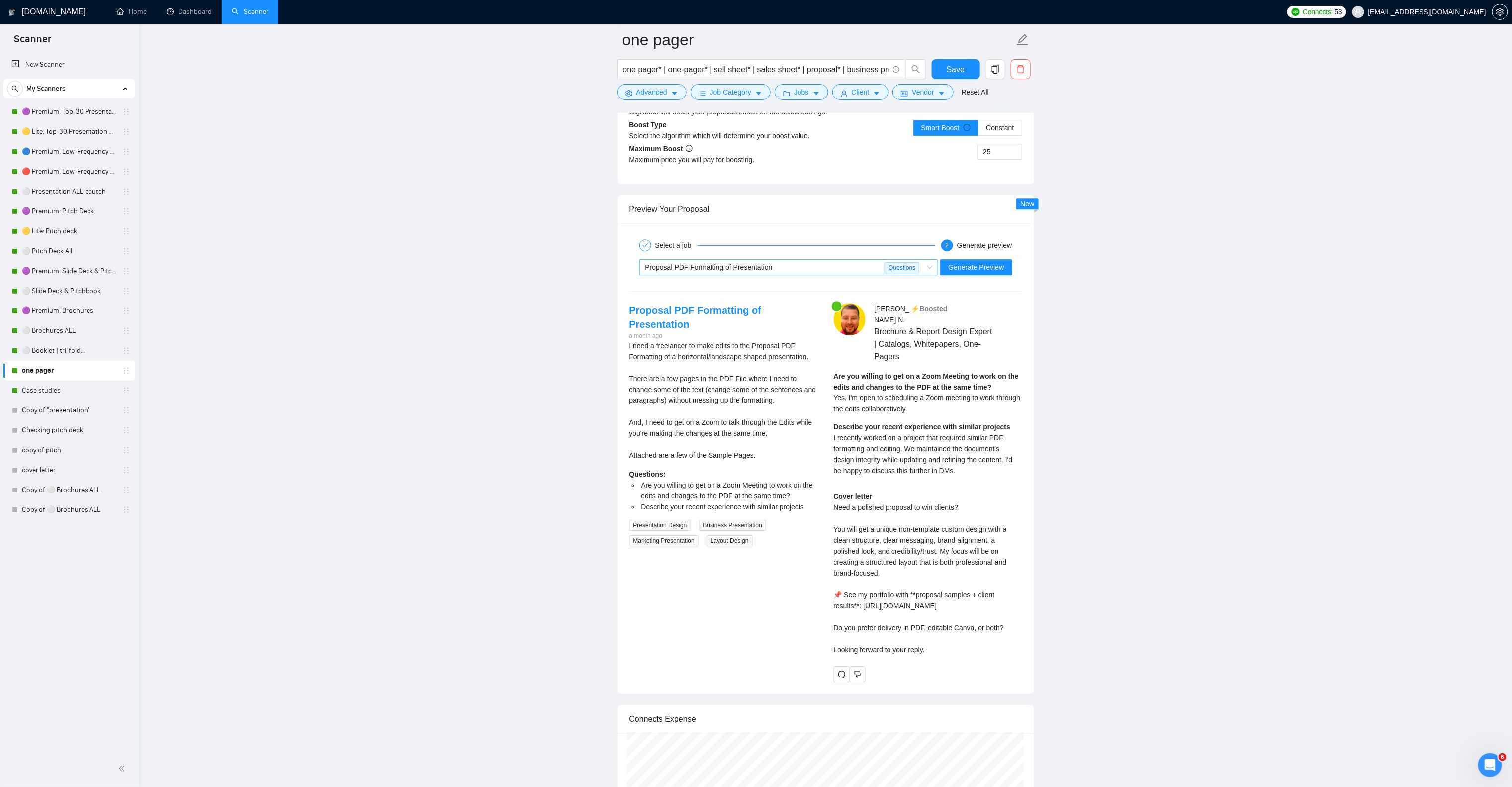
click at [776, 275] on div "Proposal PDF Formatting of Presentation" at bounding box center [765, 267] width 239 height 15
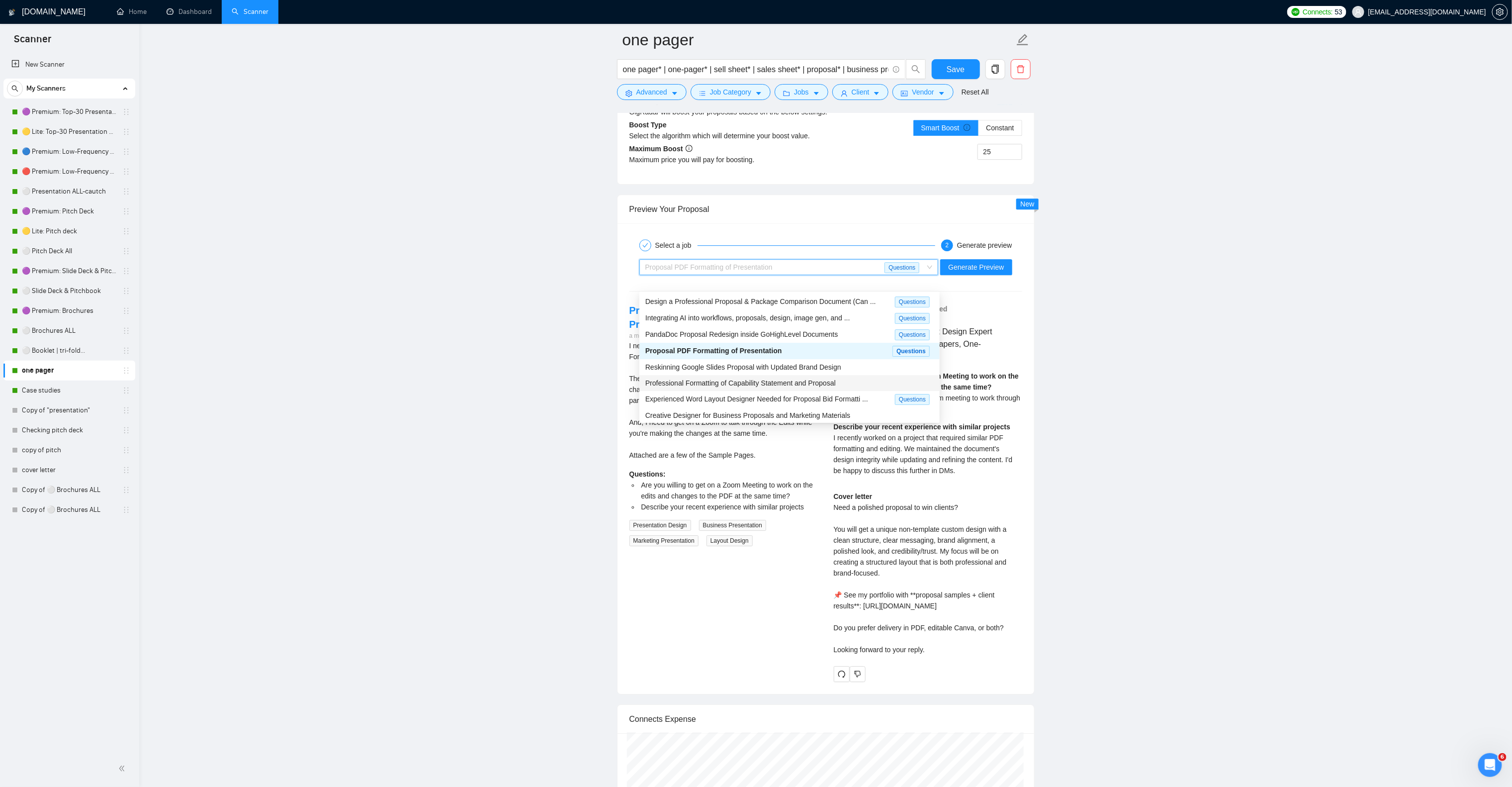
click at [803, 383] on span "Professional Formatting of Capability Statement and Proposal" at bounding box center [740, 383] width 190 height 8
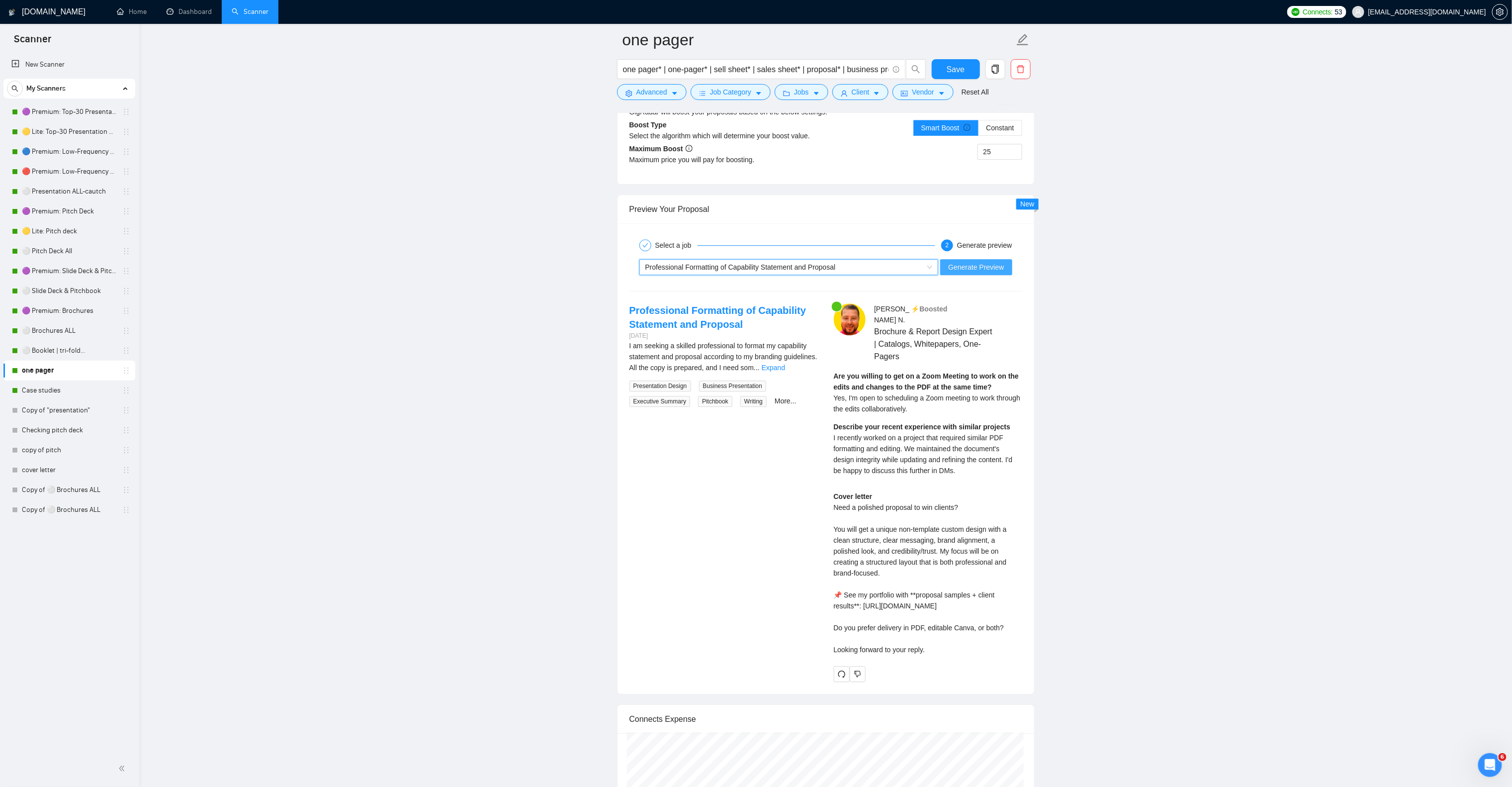
click at [952, 273] on span "Generate Preview" at bounding box center [976, 267] width 56 height 11
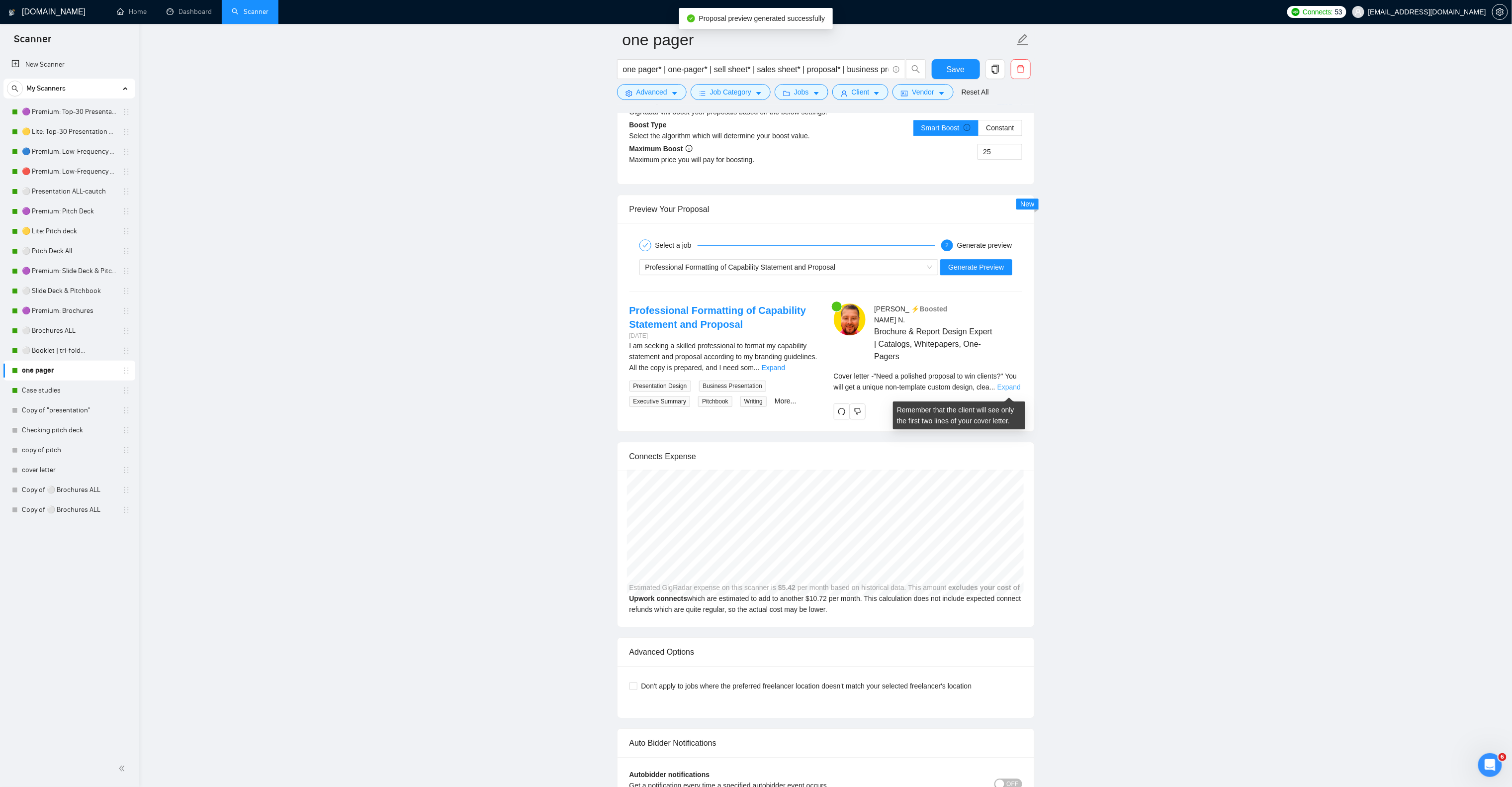
click at [1004, 391] on link "Expand" at bounding box center [1010, 387] width 23 height 8
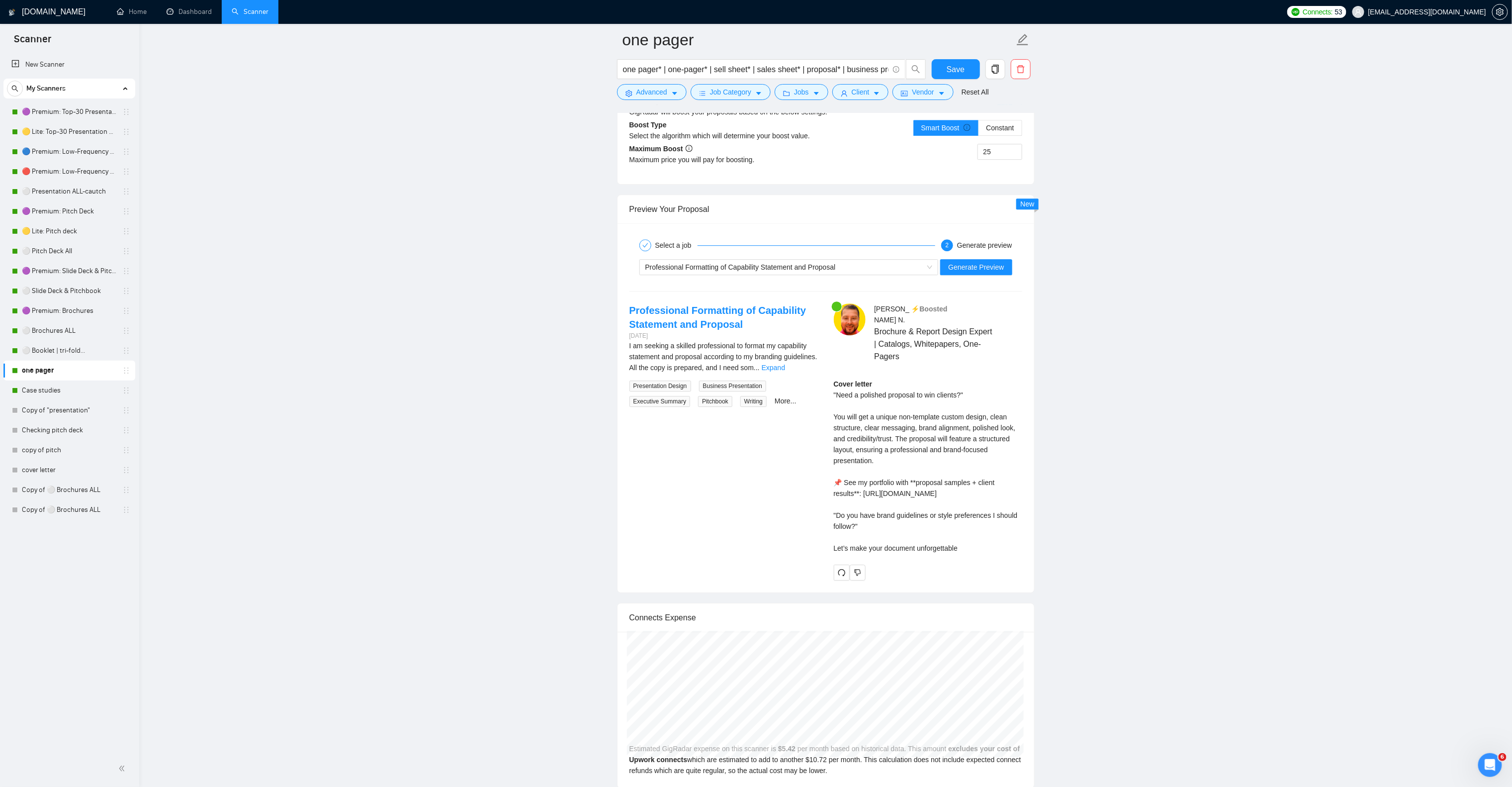
click at [803, 374] on div "I am seeking a skilled professional to format my capability statement and propo…" at bounding box center [723, 357] width 189 height 33
click at [785, 372] on link "Expand" at bounding box center [774, 368] width 23 height 8
click at [907, 275] on div "Professional Formatting of Capability Statement and Proposal" at bounding box center [785, 267] width 279 height 15
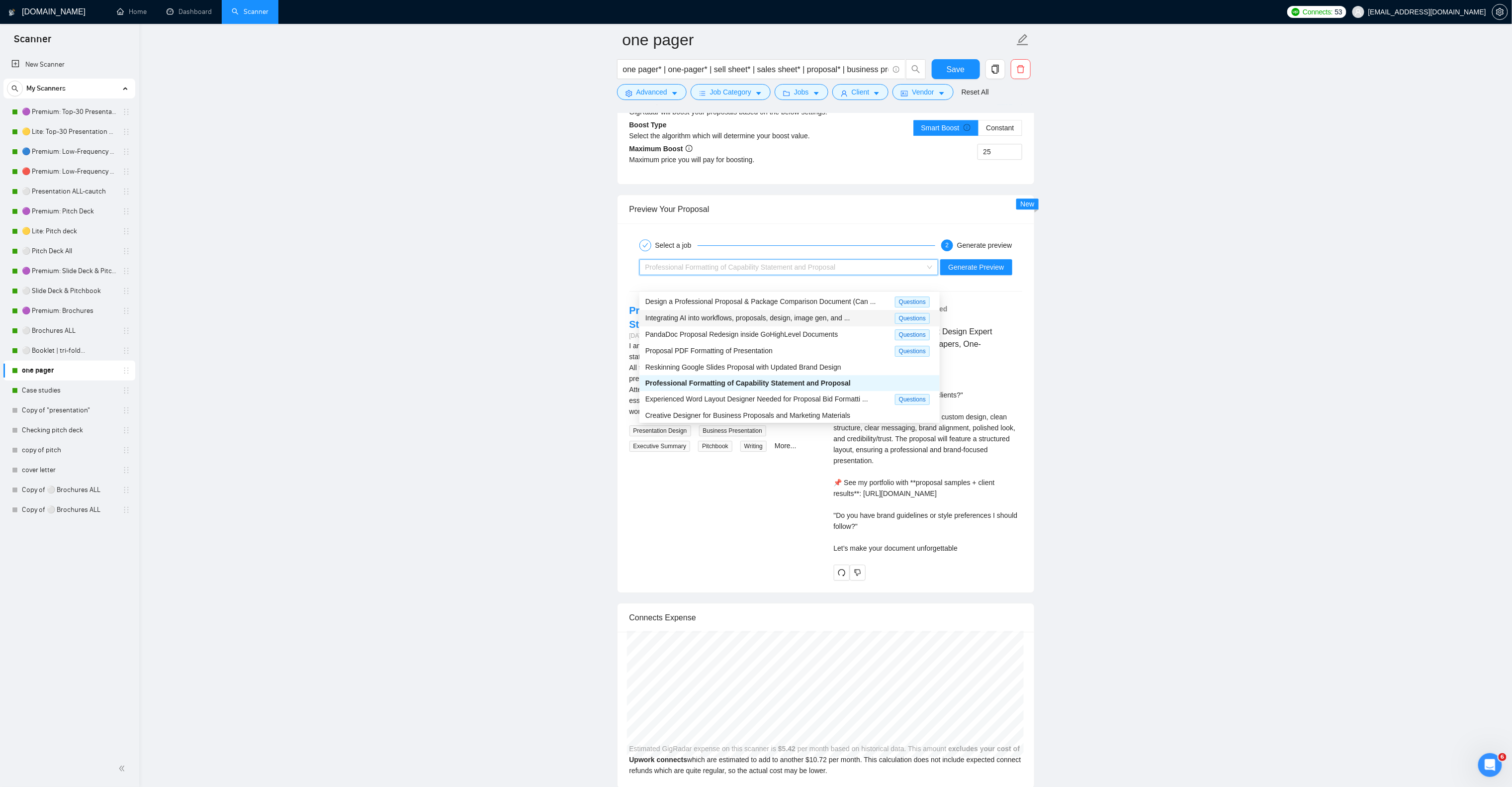
click at [844, 318] on span "Integrating AI into workflows, proposals, design, image gen, and ..." at bounding box center [748, 318] width 205 height 8
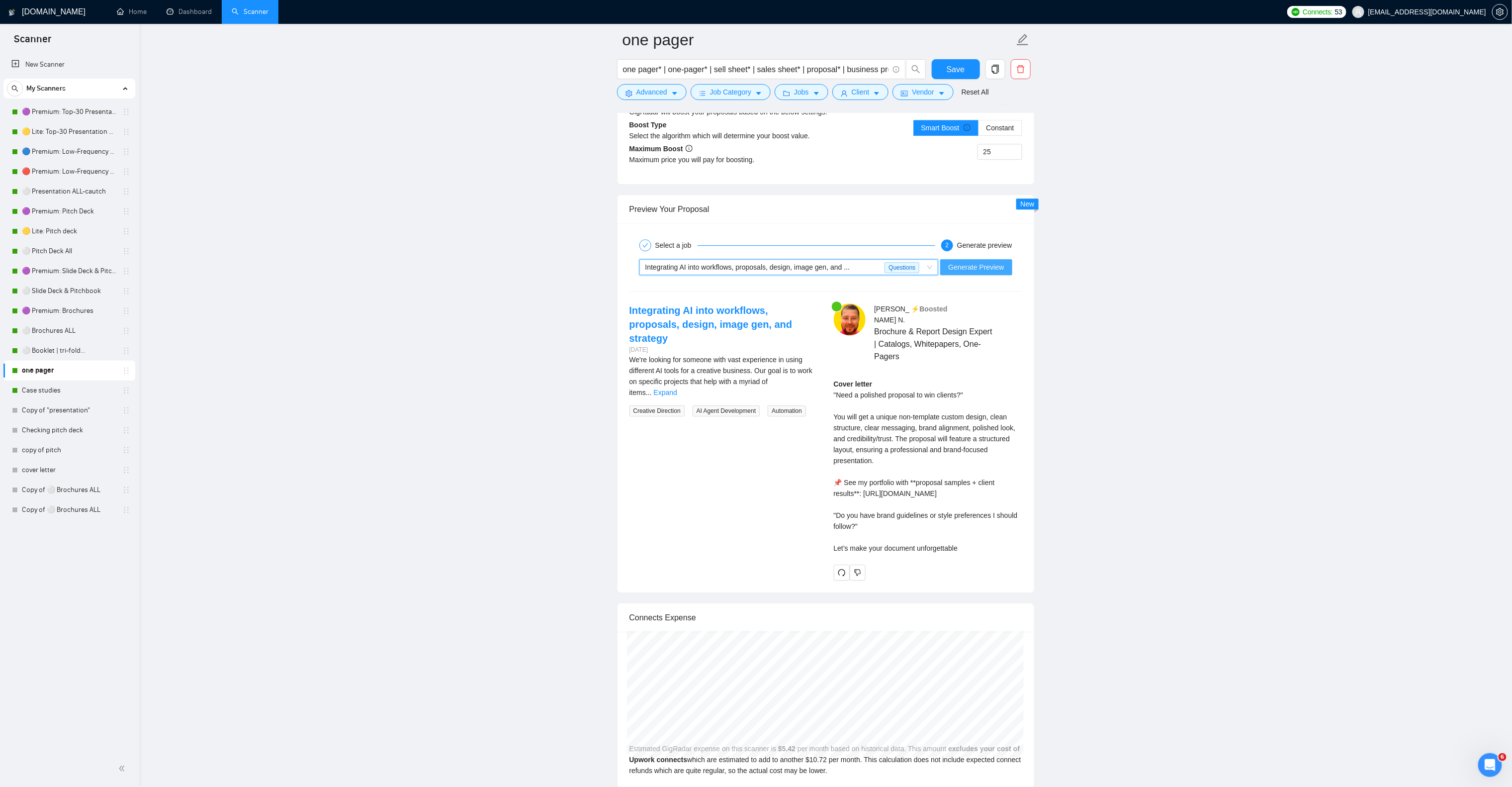
click at [973, 273] on span "Generate Preview" at bounding box center [976, 267] width 56 height 11
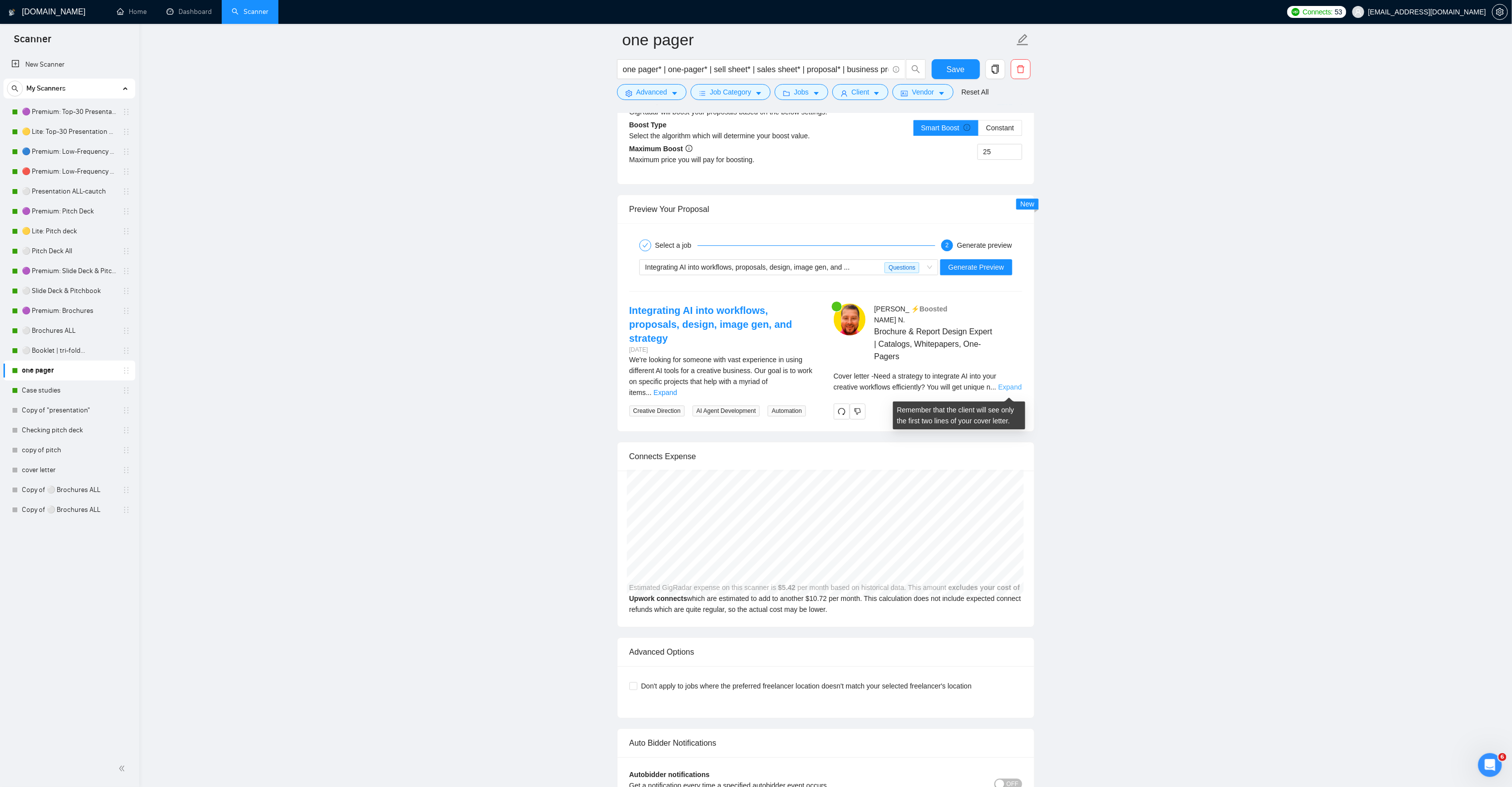
click at [1005, 387] on link "Expand" at bounding box center [1010, 387] width 23 height 8
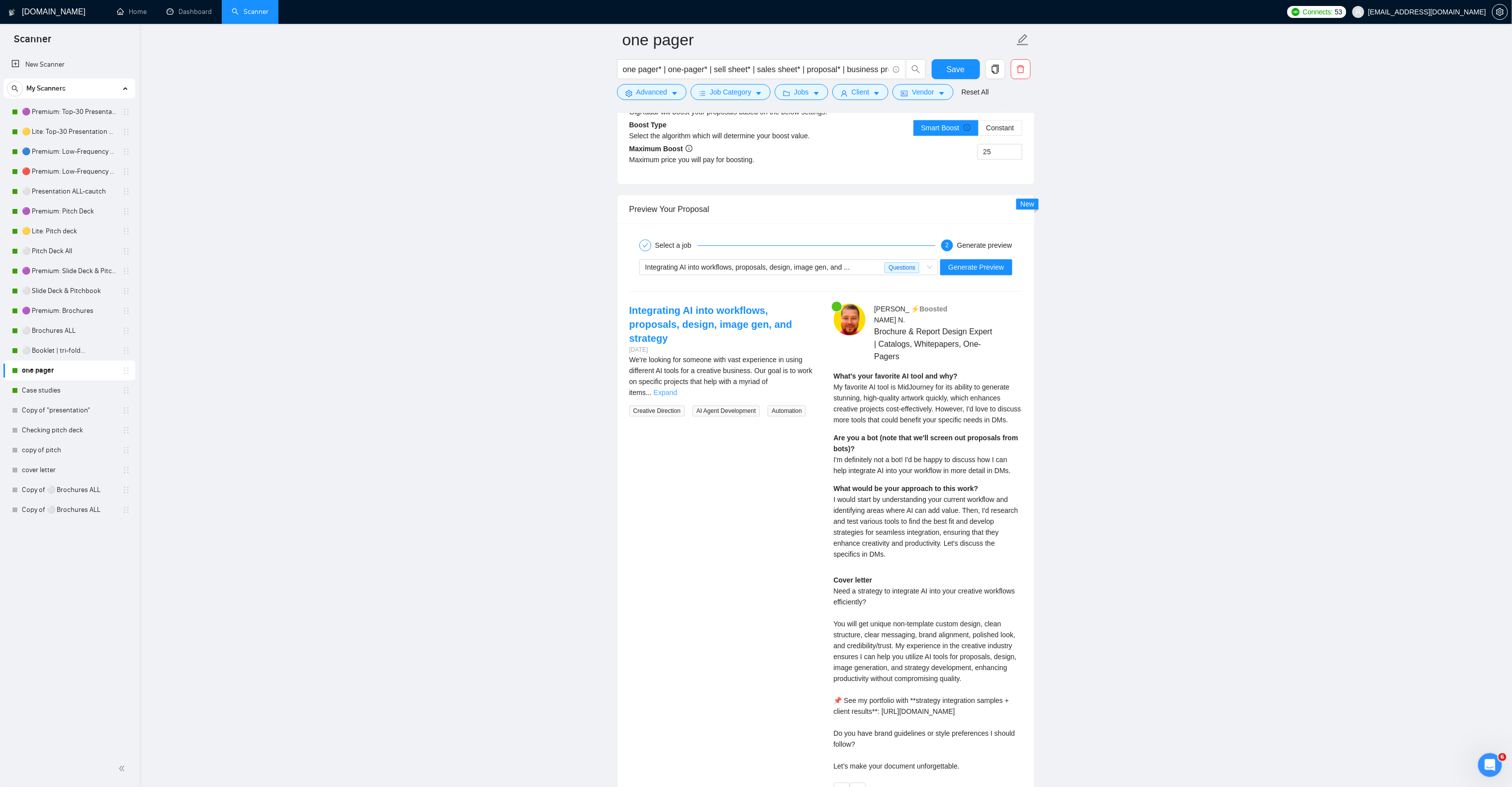
click at [677, 388] on link "Expand" at bounding box center [666, 392] width 23 height 8
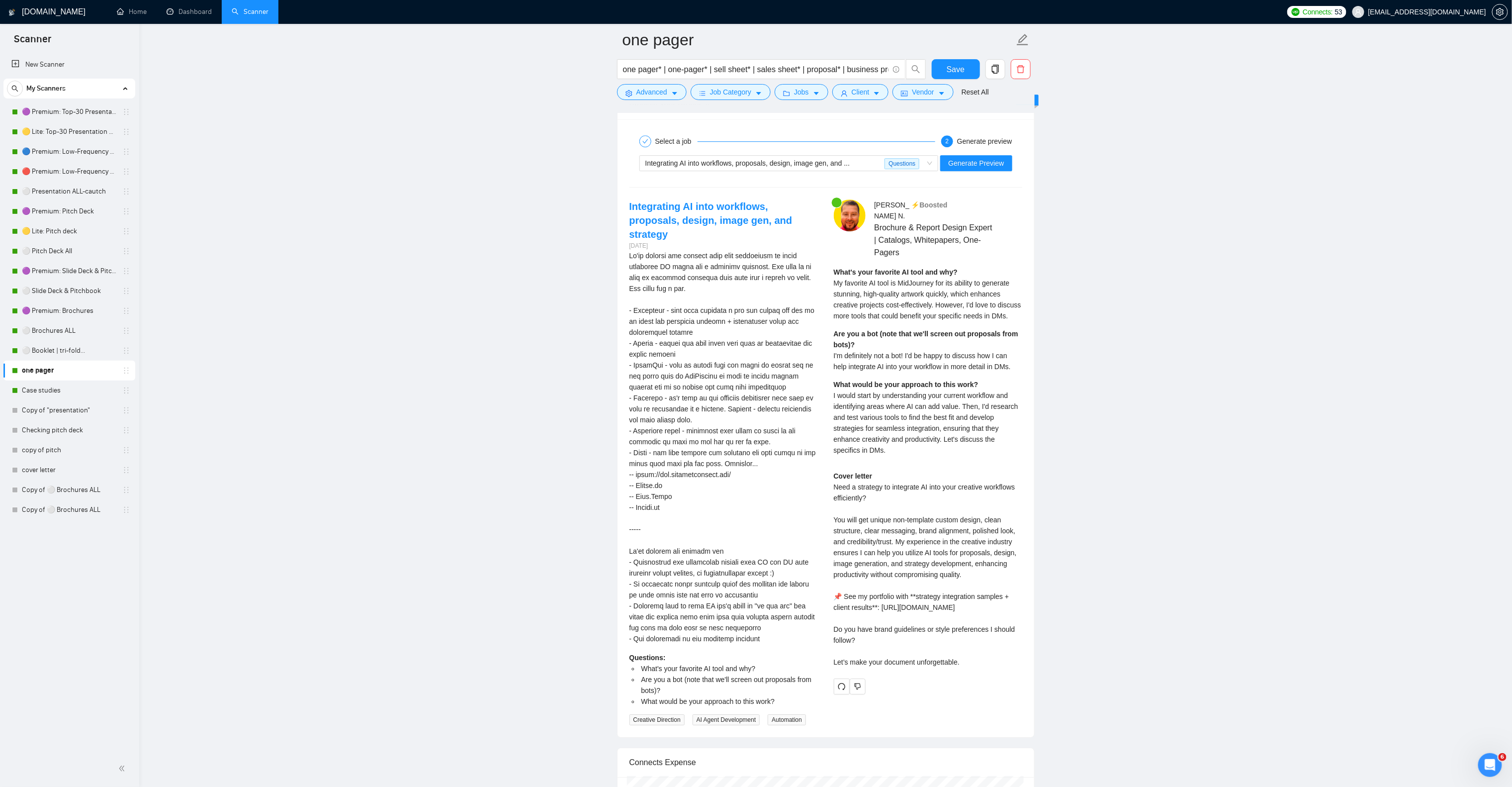
scroll to position [1940, 0]
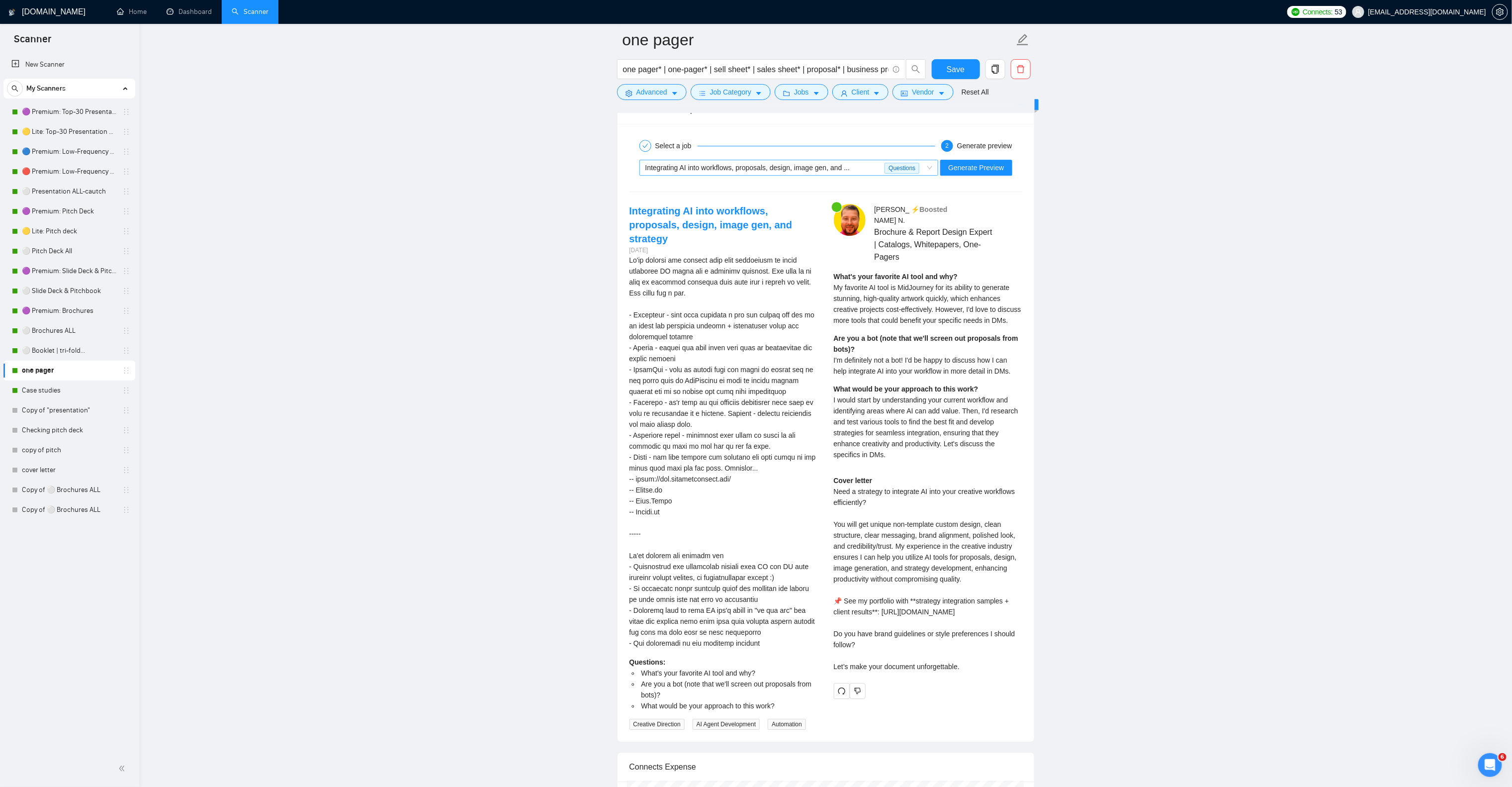
click at [750, 171] on span "Integrating AI into workflows, proposals, design, image gen, and ..." at bounding box center [748, 168] width 205 height 8
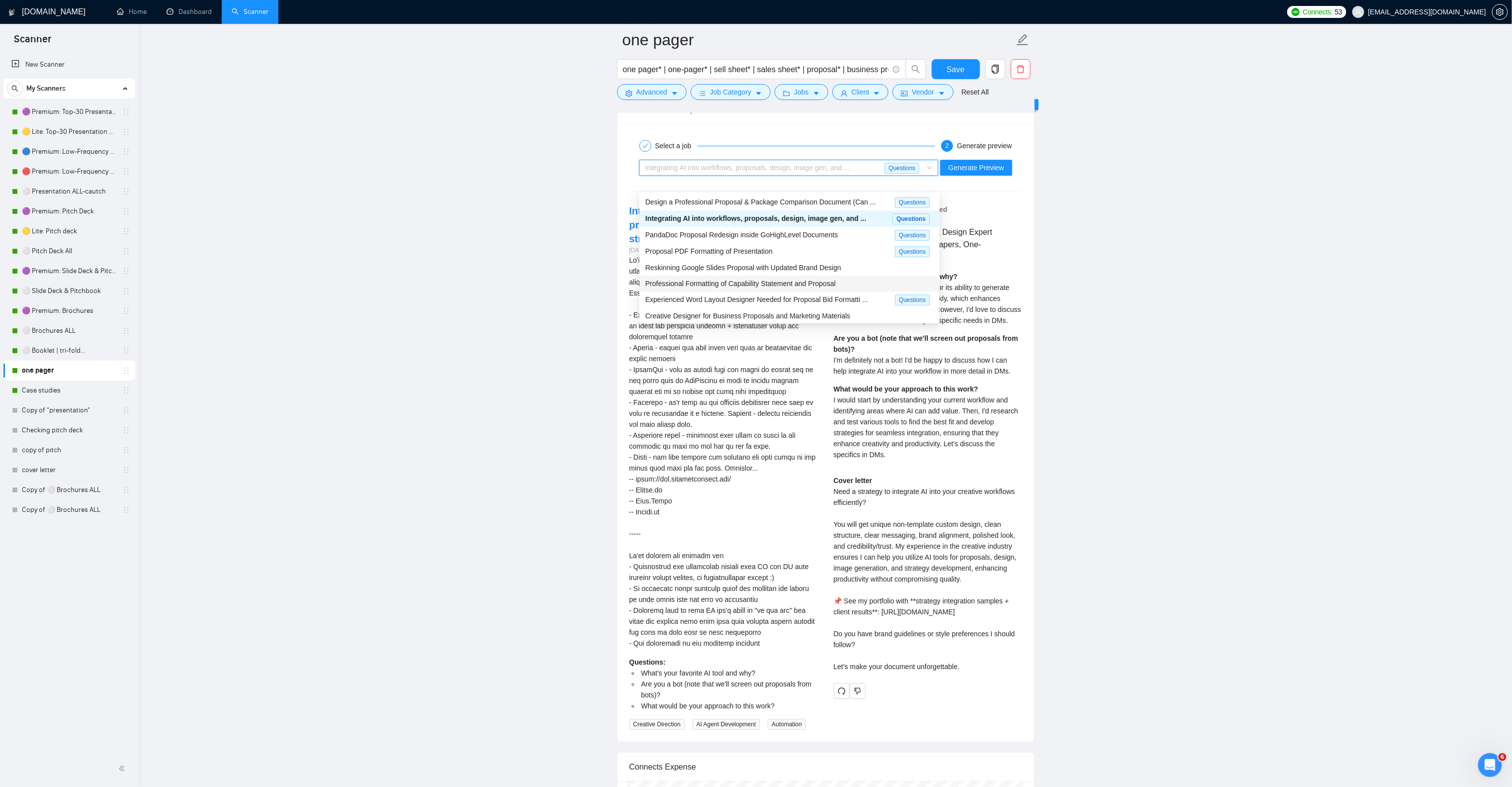
click at [769, 283] on span "Professional Formatting of Capability Statement and Proposal" at bounding box center [740, 283] width 190 height 8
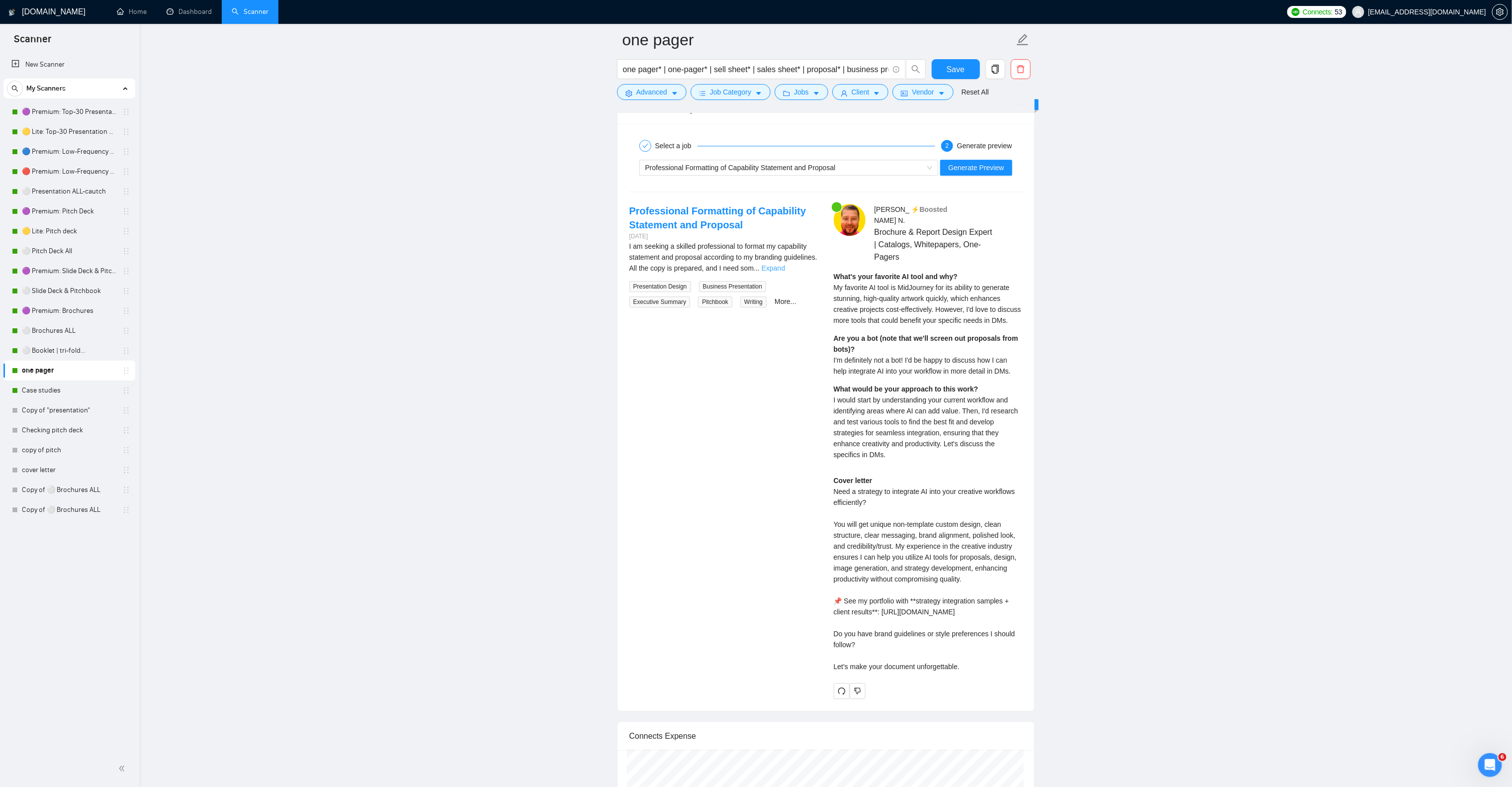
click at [785, 273] on link "Expand" at bounding box center [774, 268] width 23 height 8
click at [772, 171] on span "Professional Formatting of Capability Statement and Proposal" at bounding box center [740, 168] width 190 height 8
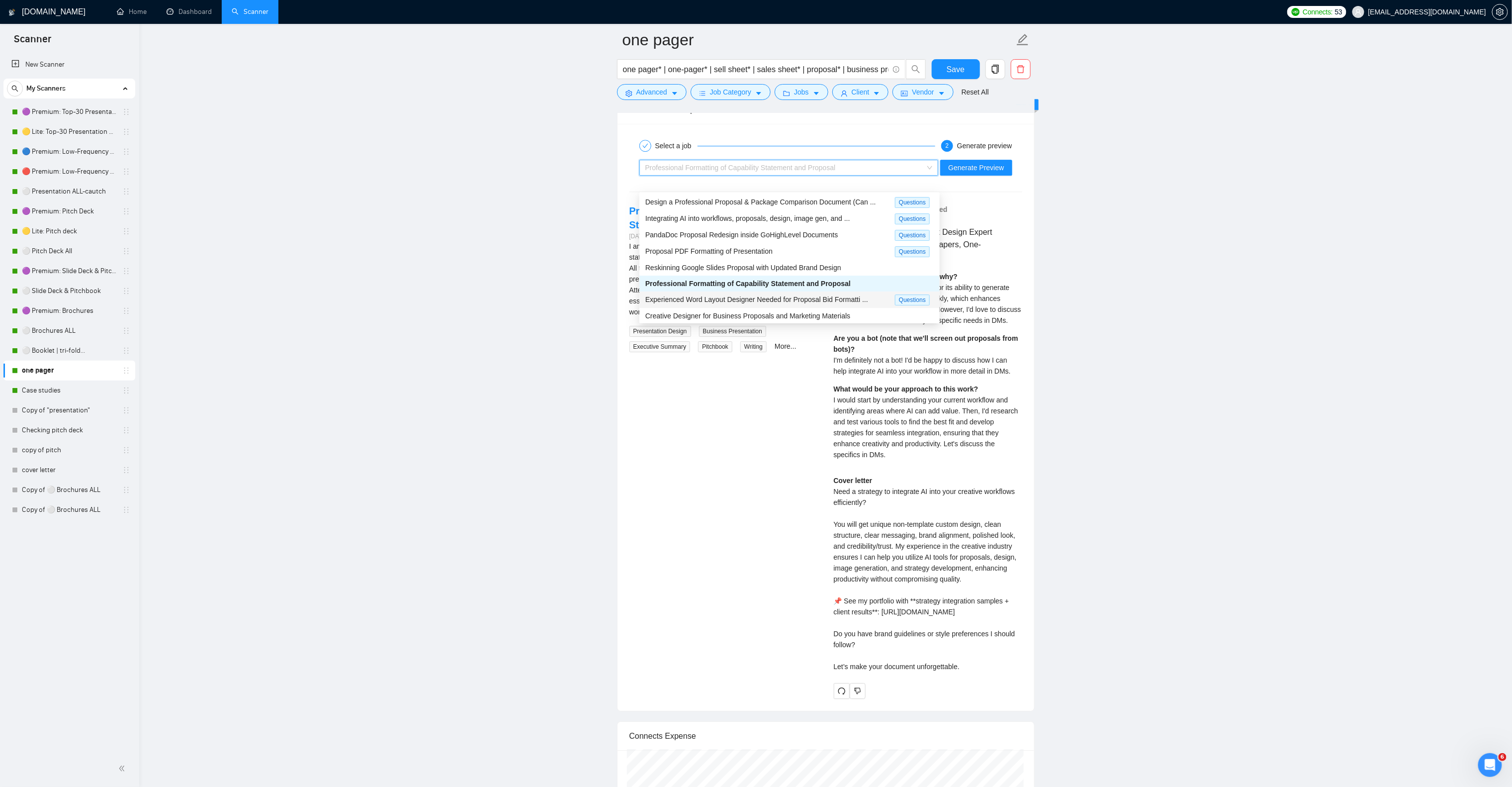
click at [786, 295] on span "Experienced Word Layout Designer Needed for Proposal Bid Formatti ..." at bounding box center [757, 299] width 223 height 8
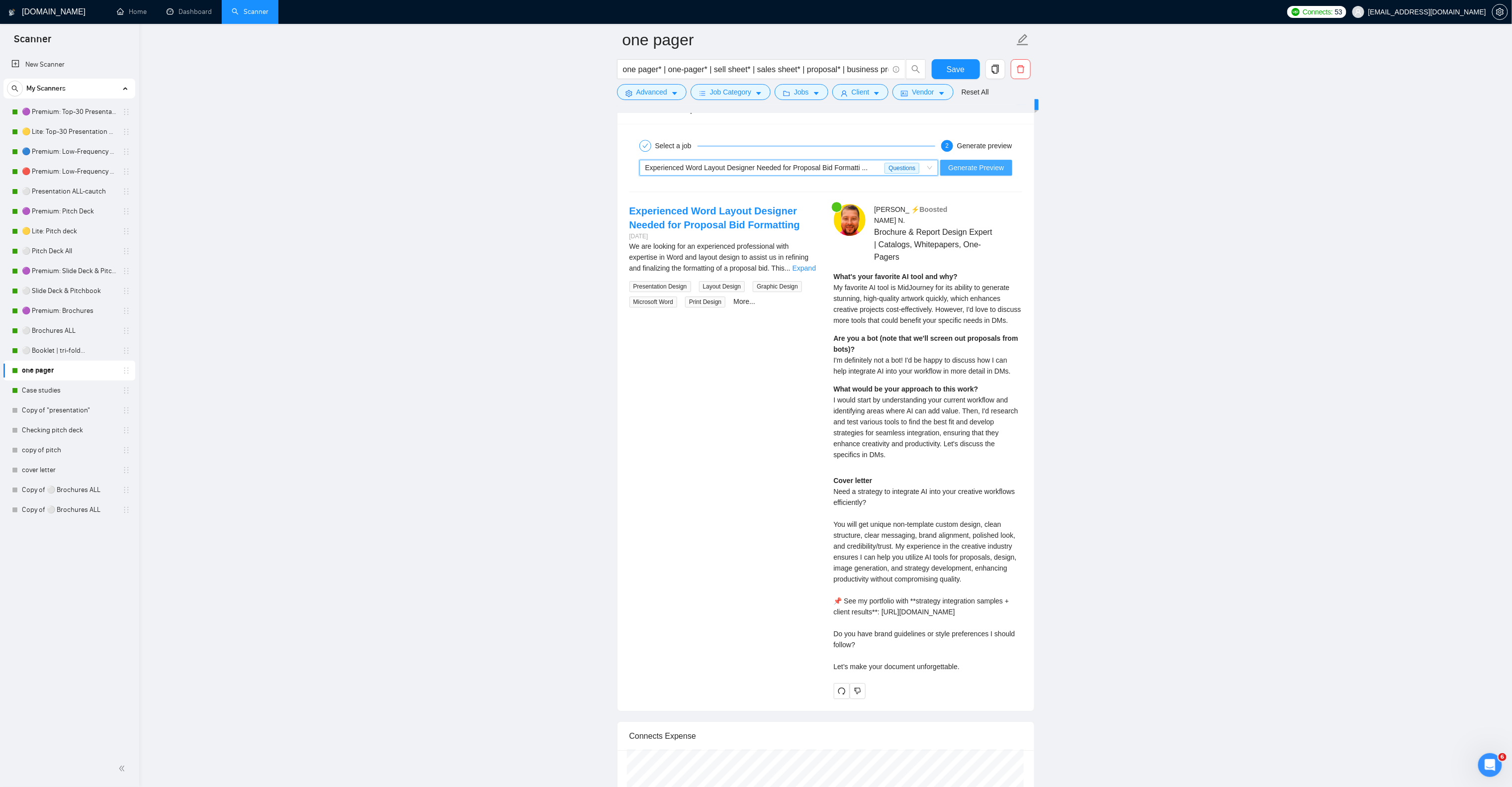
click at [959, 173] on span "Generate Preview" at bounding box center [976, 168] width 56 height 11
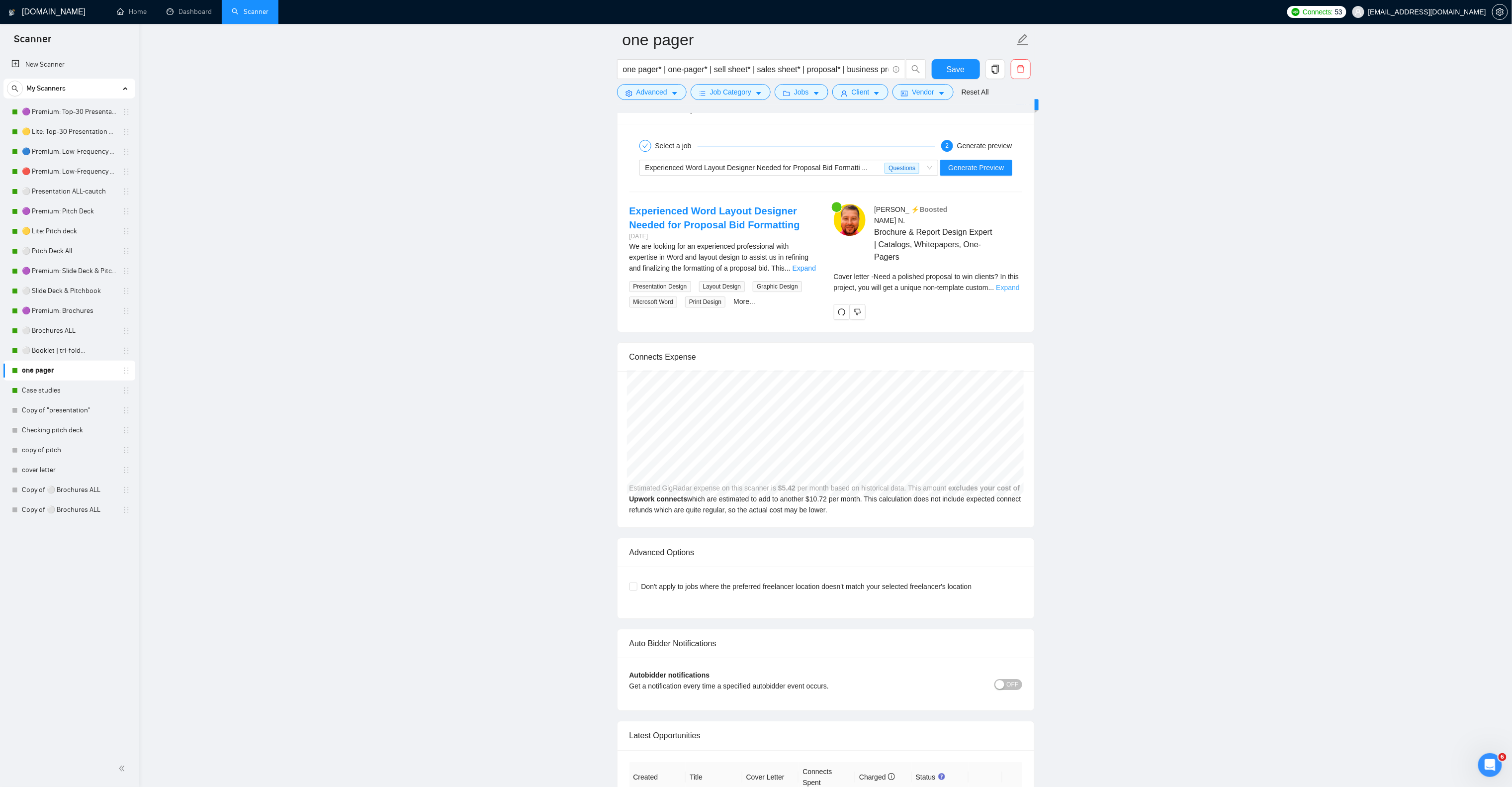
click at [1010, 289] on link "Expand" at bounding box center [1008, 287] width 23 height 8
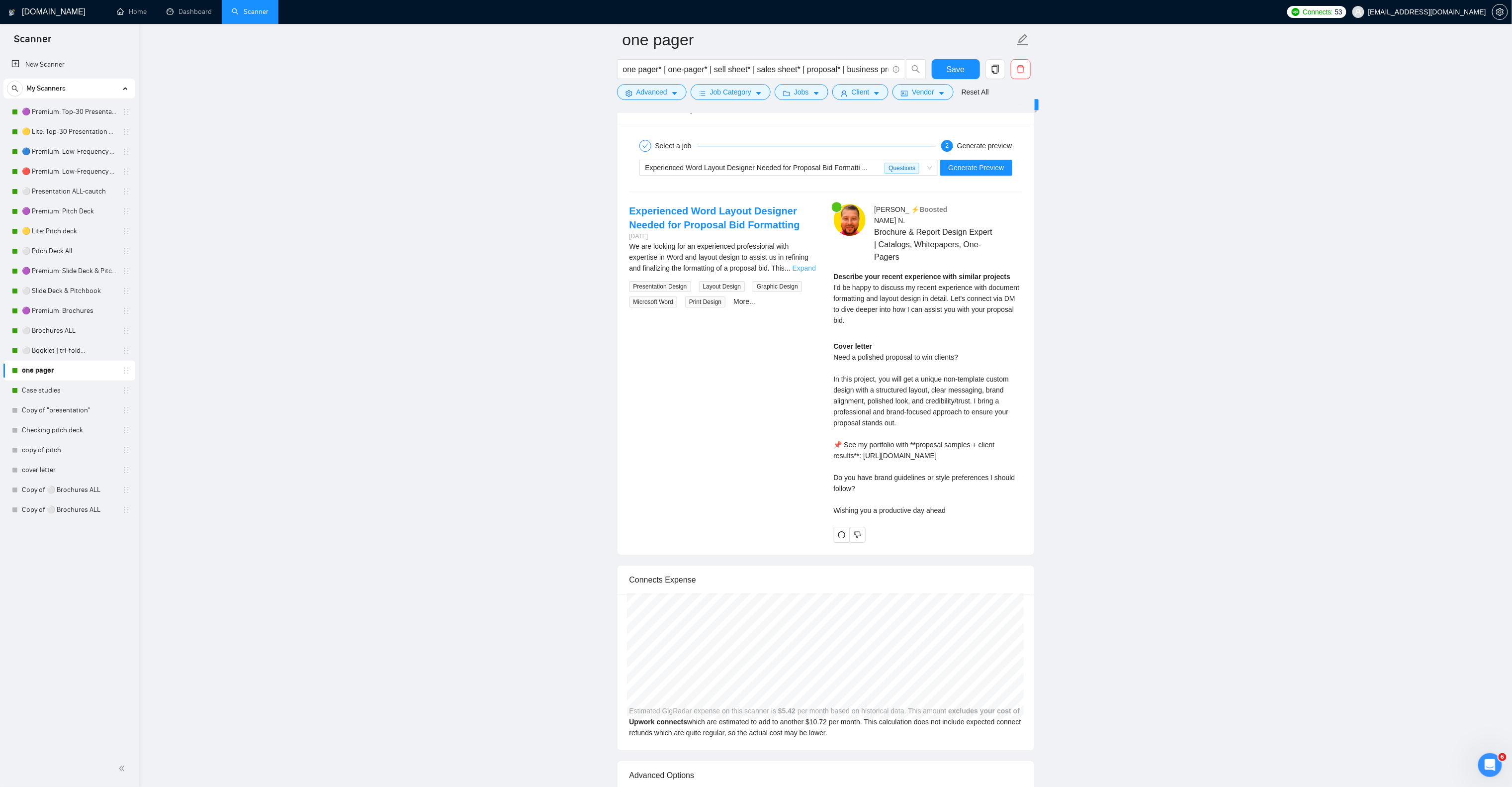
click at [801, 273] on link "Expand" at bounding box center [805, 268] width 23 height 8
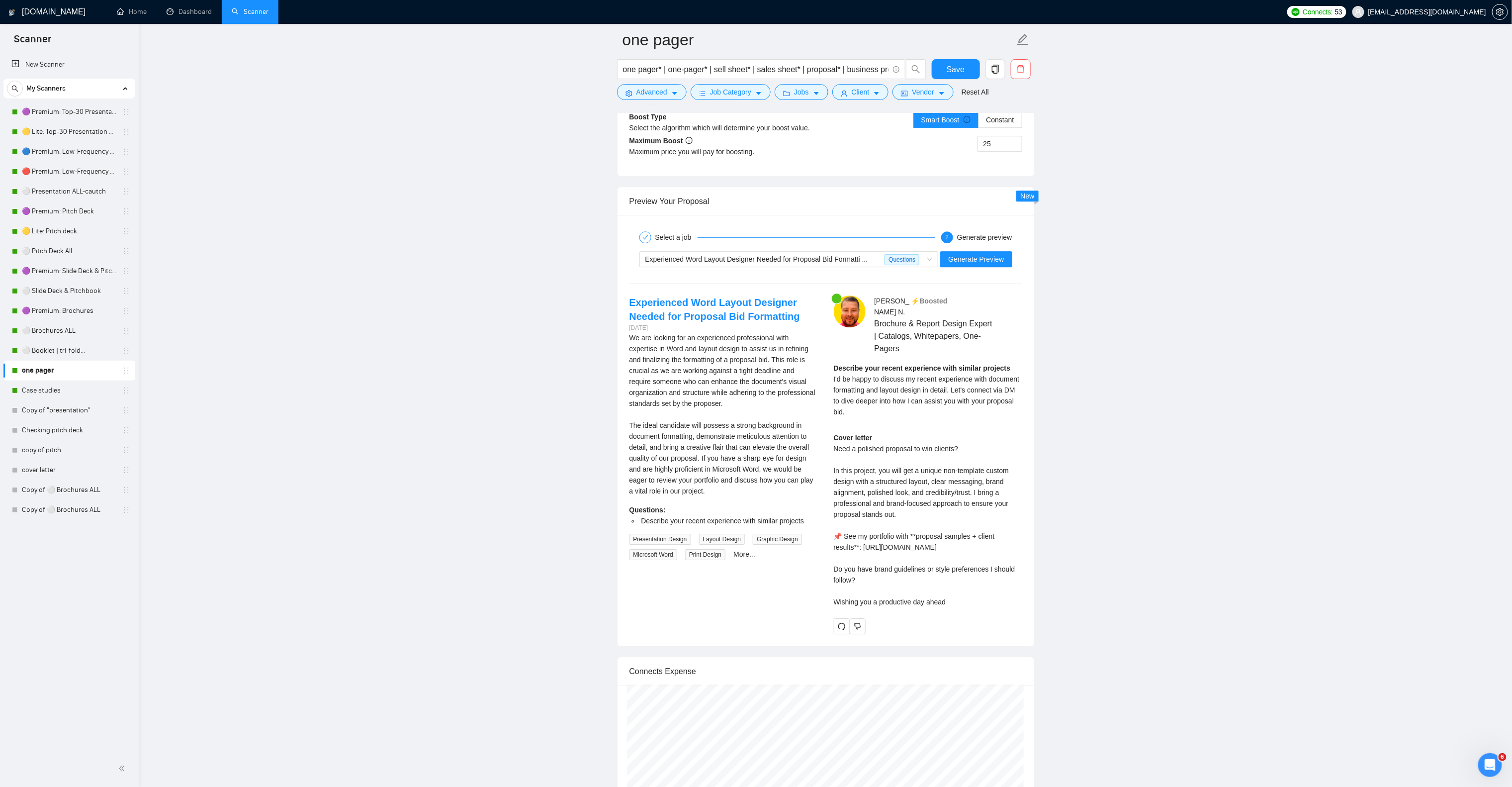
scroll to position [1841, 0]
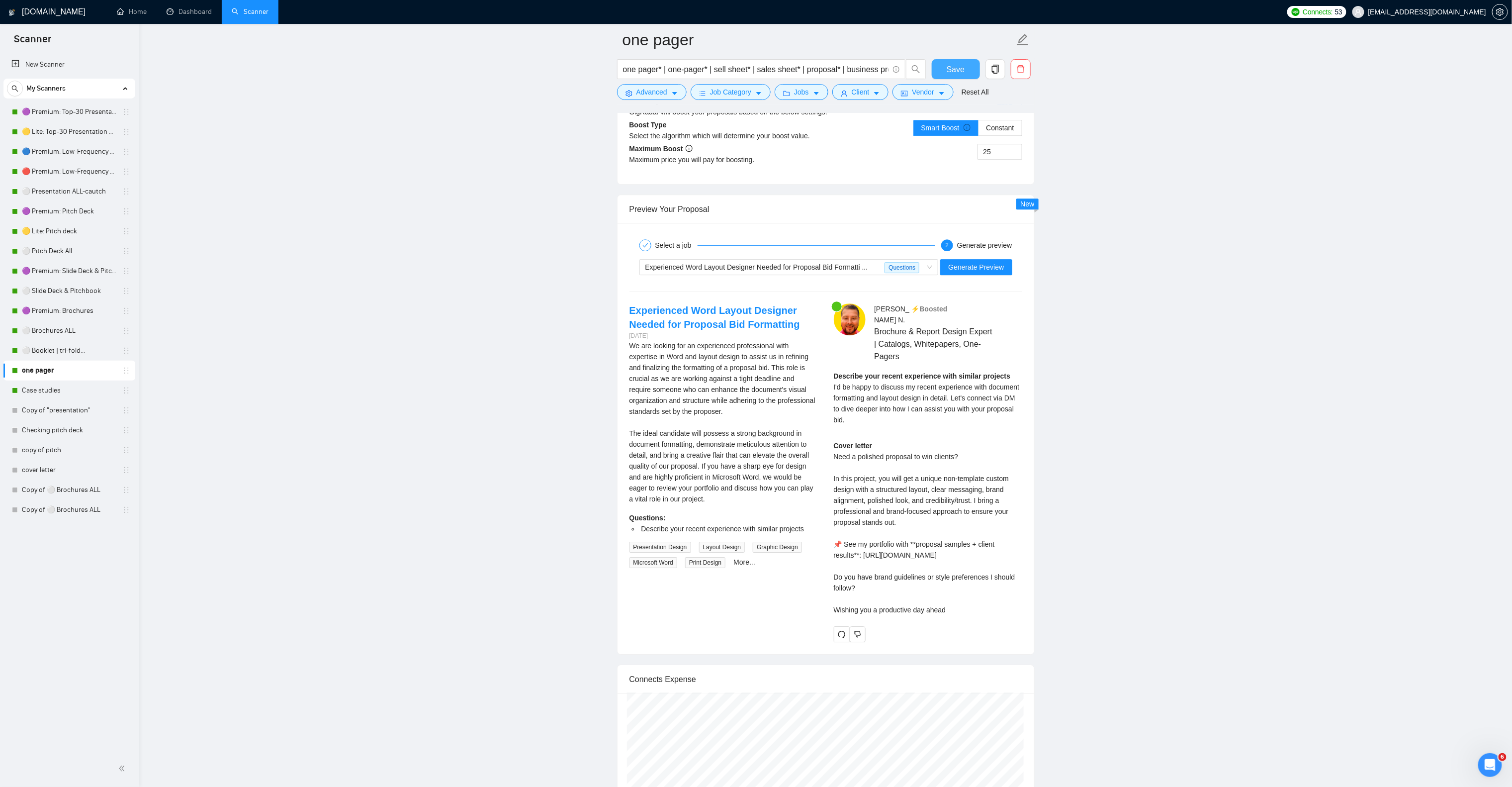
click at [948, 70] on span "Save" at bounding box center [956, 70] width 18 height 13
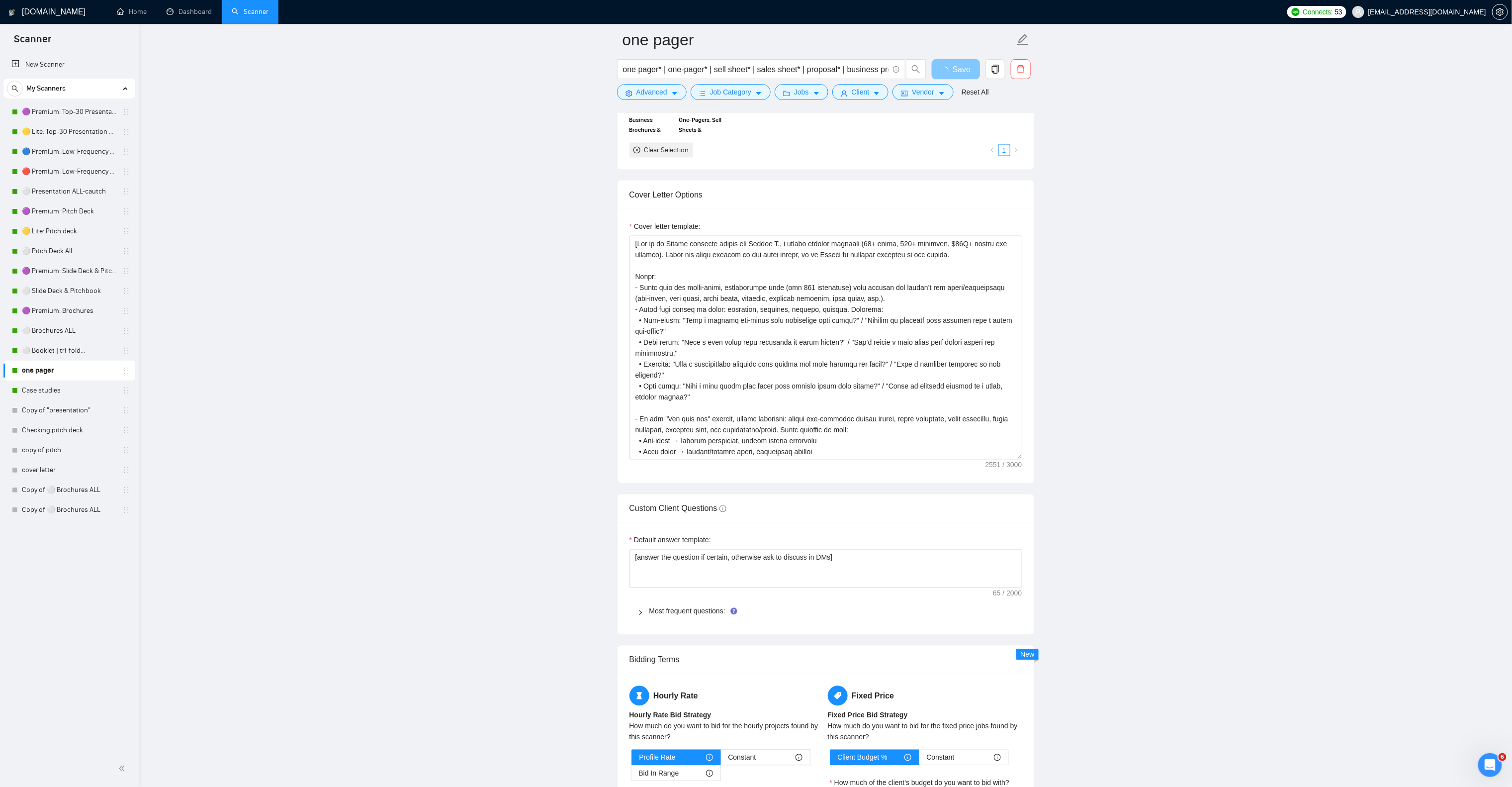
scroll to position [945, 0]
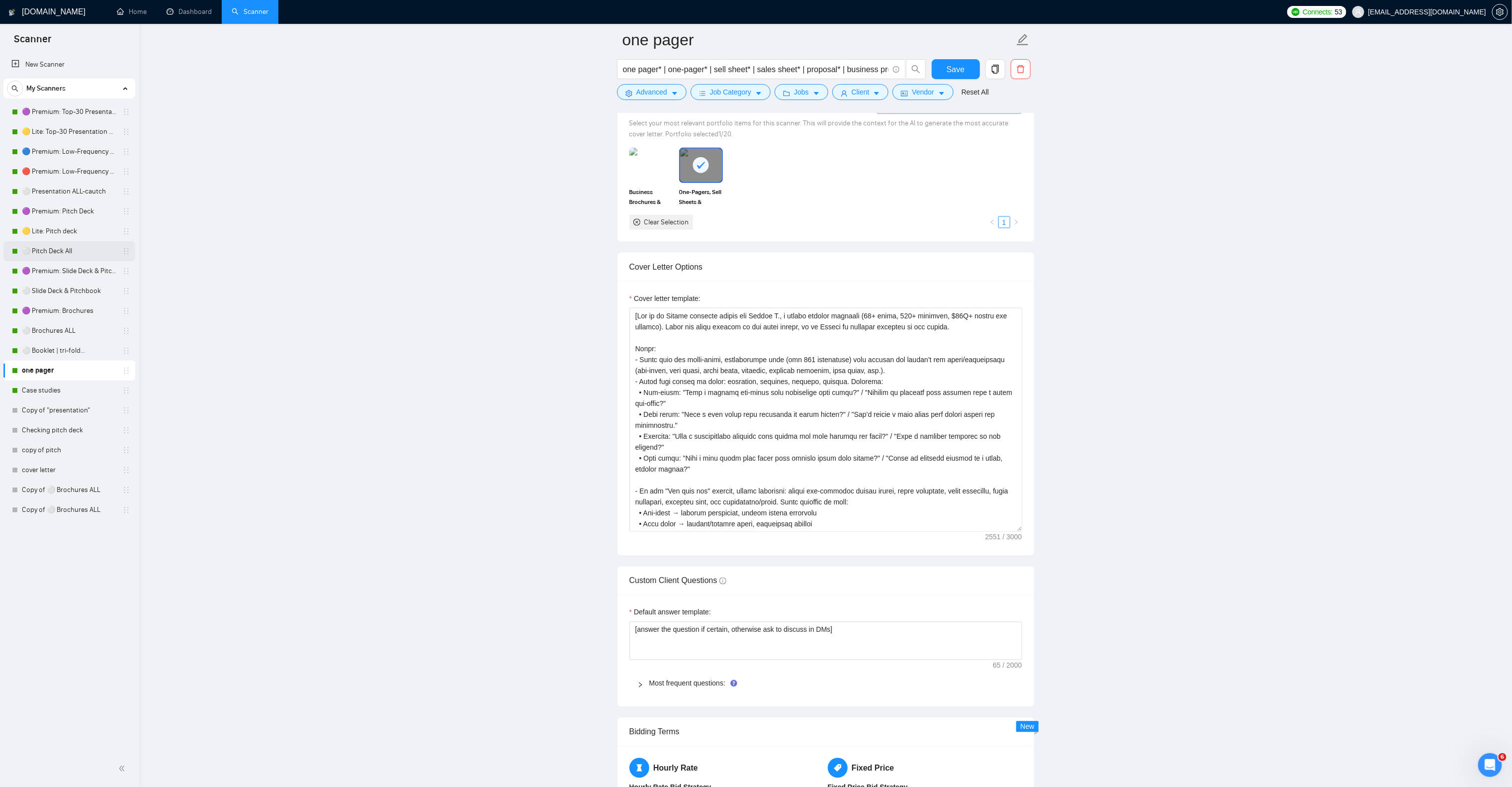
click at [70, 249] on link "⚪ Pitch Deck All" at bounding box center [69, 251] width 95 height 20
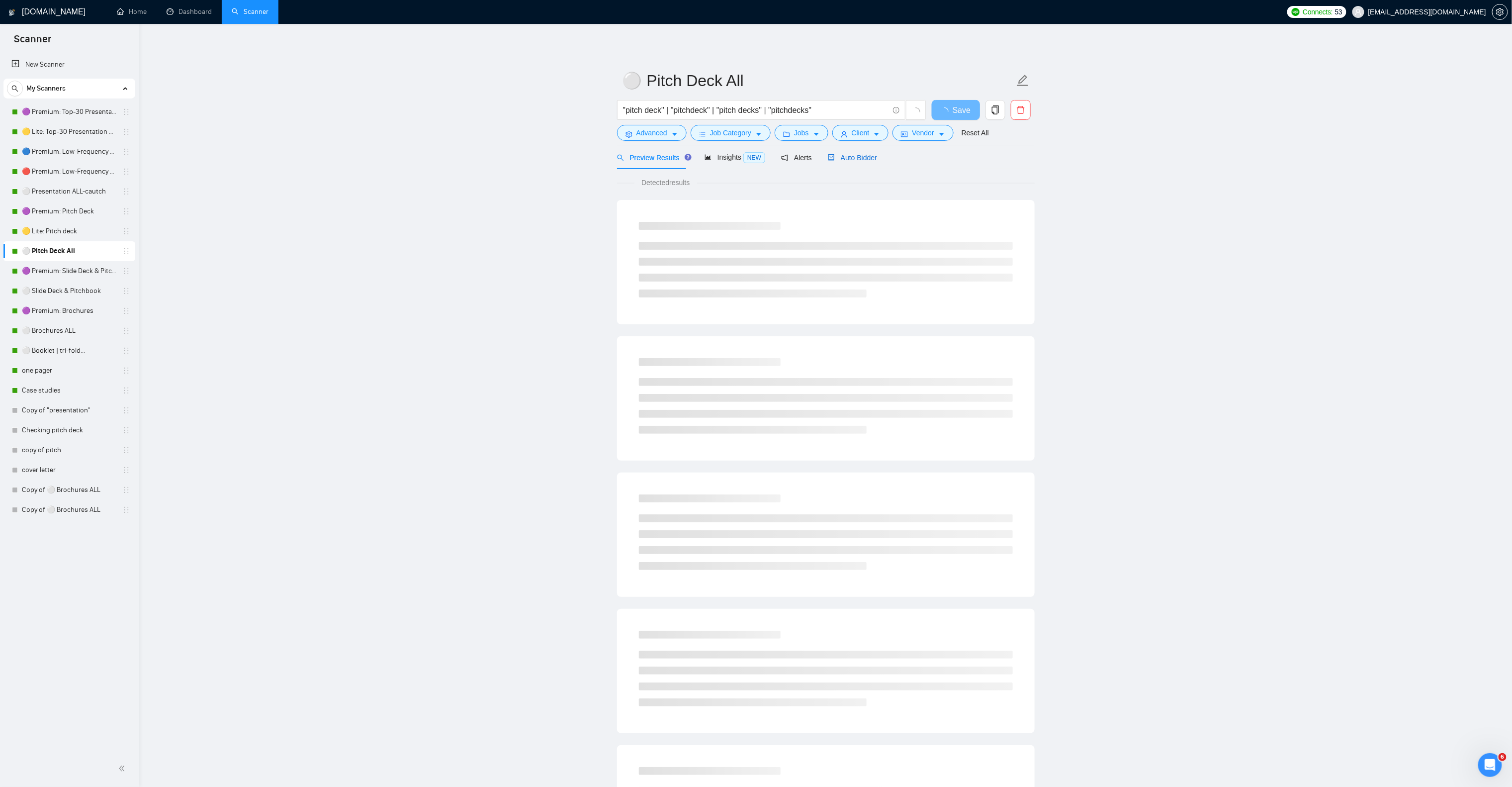
click at [857, 157] on span "Auto Bidder" at bounding box center [852, 157] width 49 height 8
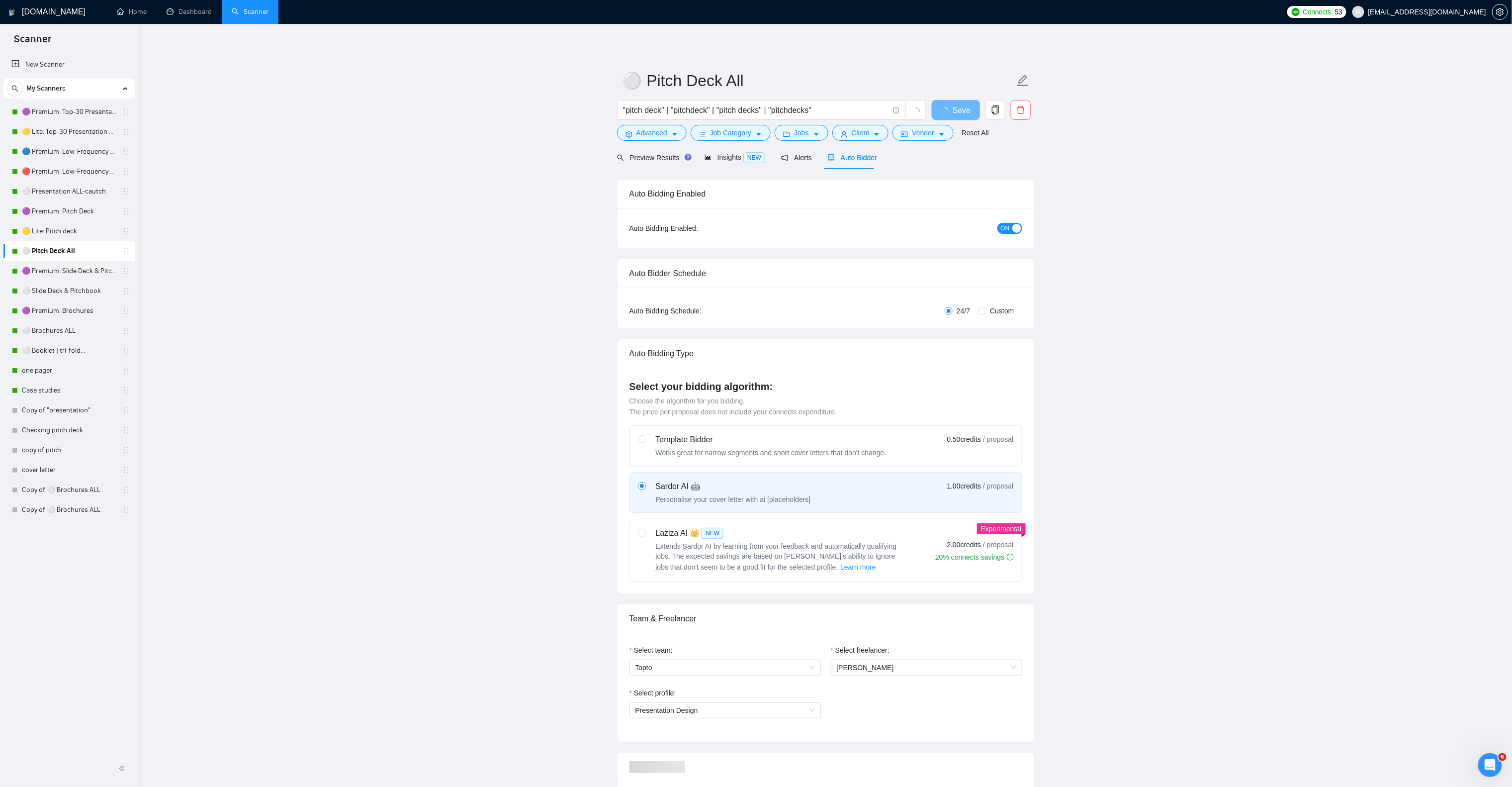
checkbox input "true"
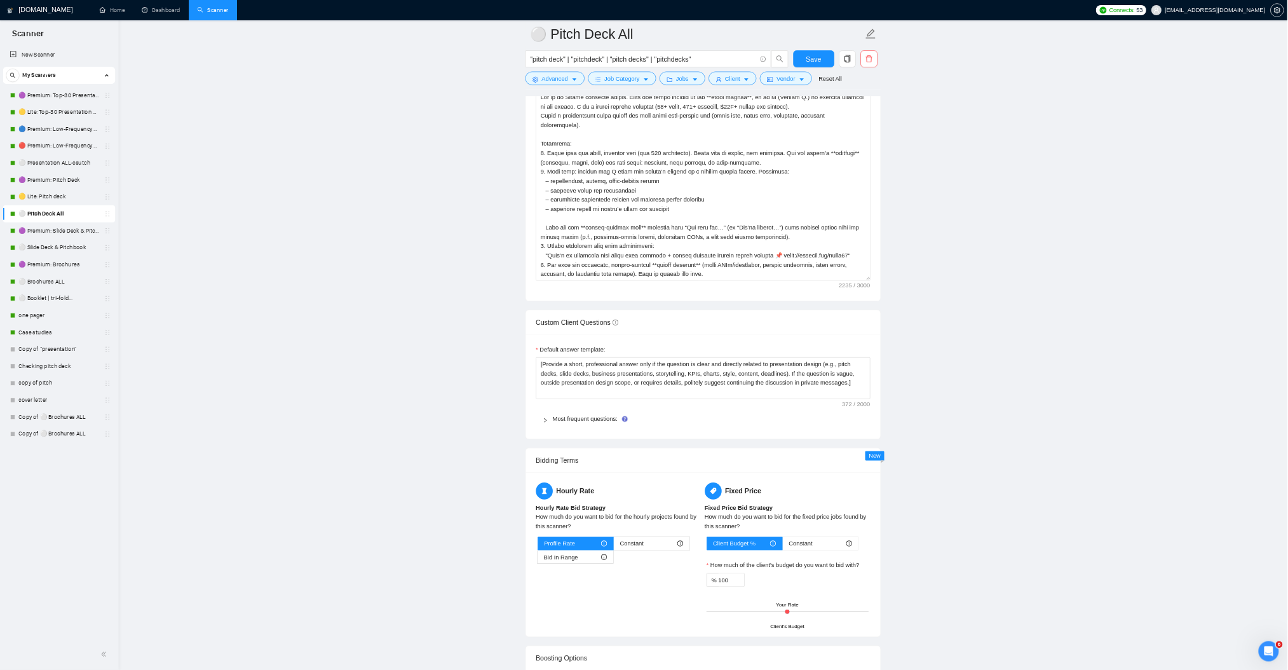
scroll to position [1525, 0]
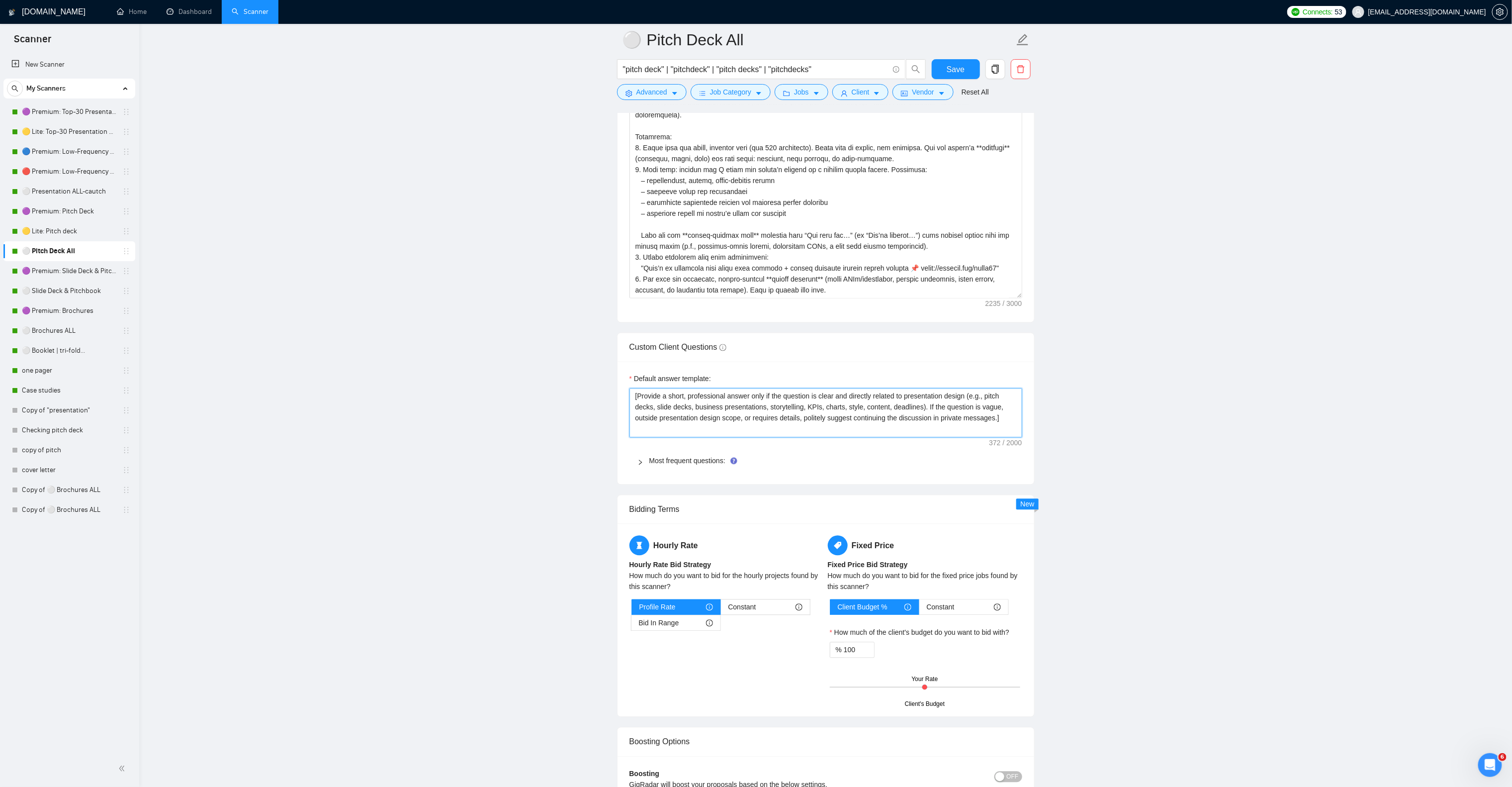
click at [744, 427] on textarea "[Provide a short, professional answer only if the question is clear and directl…" at bounding box center [826, 413] width 393 height 49
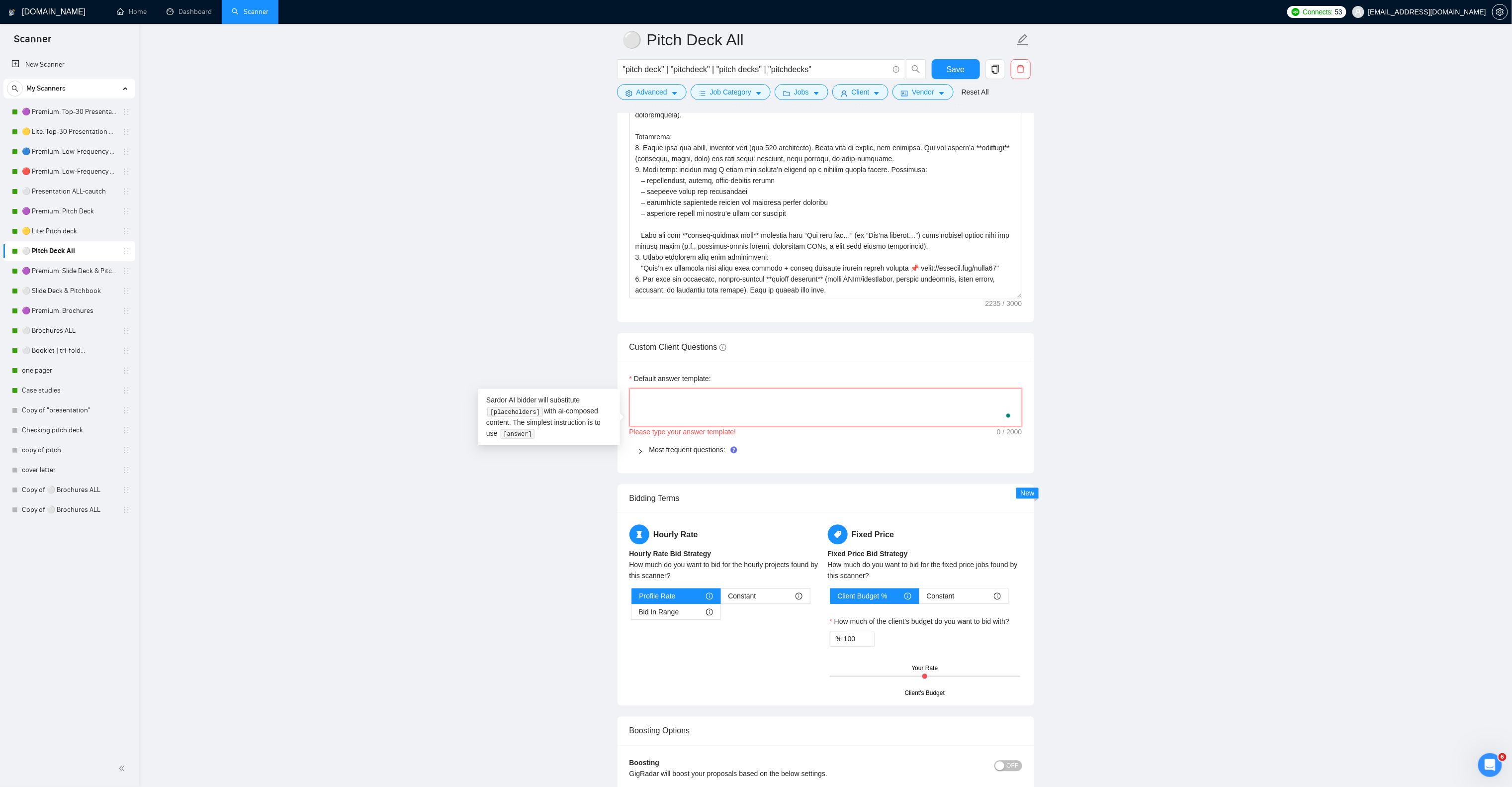
type textarea "[Provide a short, professional answer only if the question is clear and directl…"
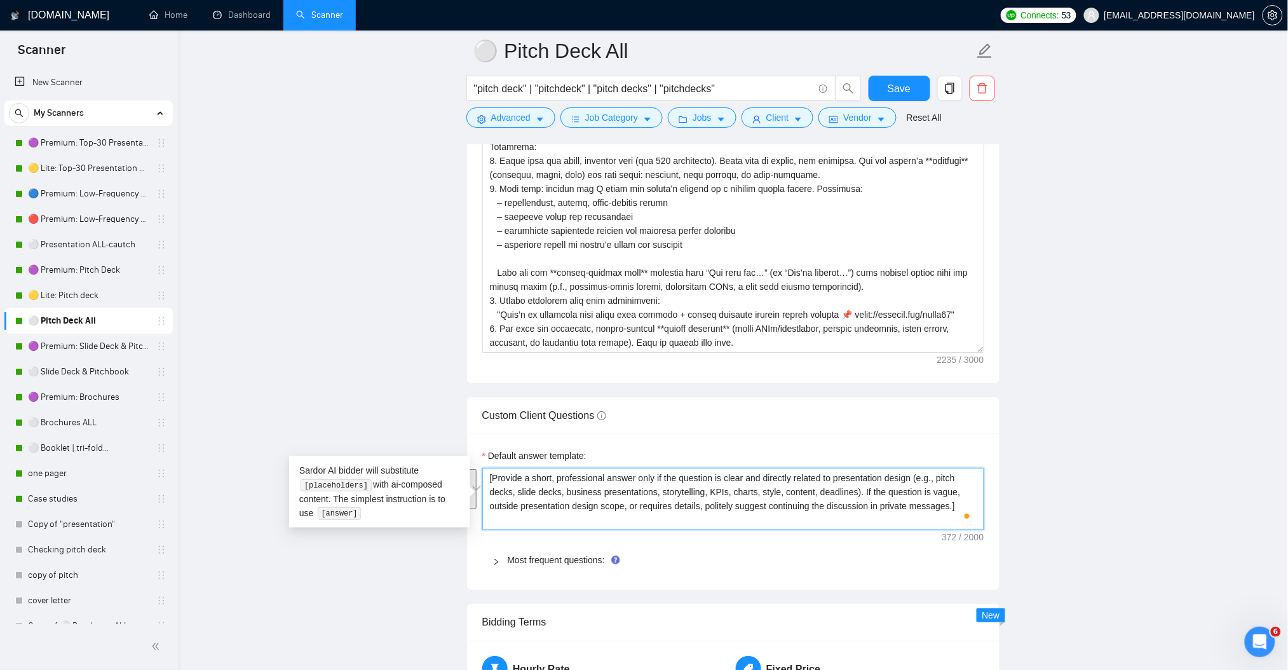
scroll to position [1610, 0]
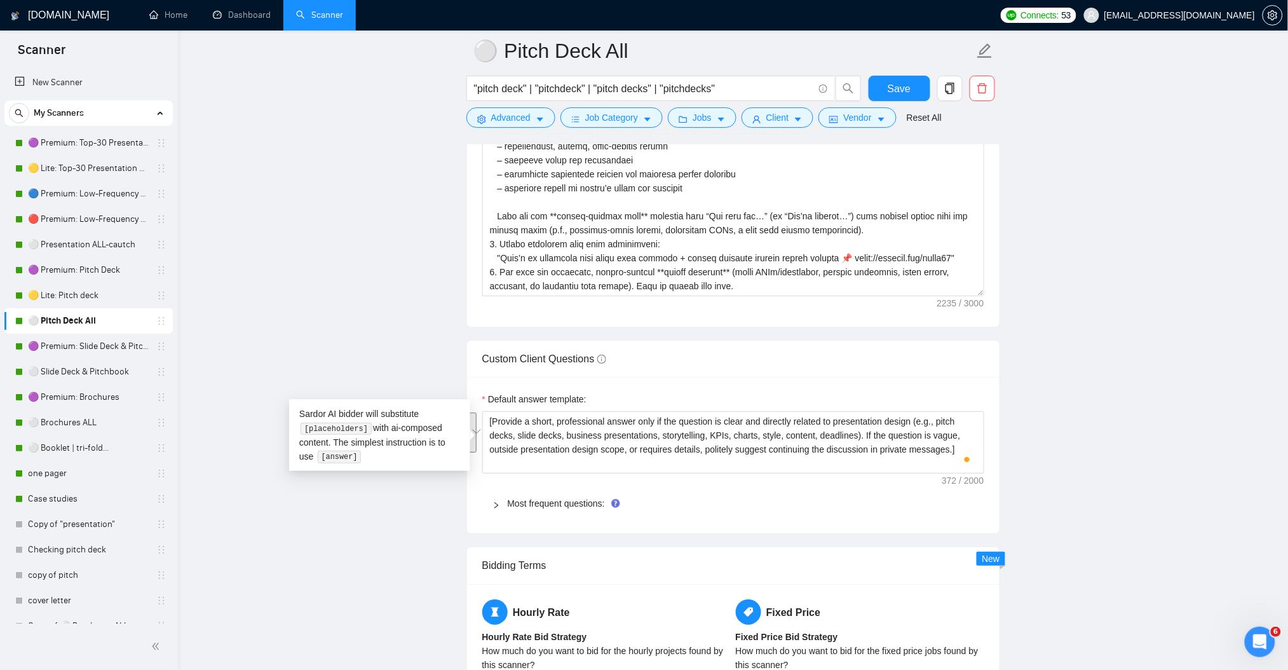
click at [1136, 570] on main "⚪ Pitch Deck All "pitch deck" | "pitchdeck" | "pitch decks" | "pitchdecks" Save…" at bounding box center [732, 345] width 1069 height 3808
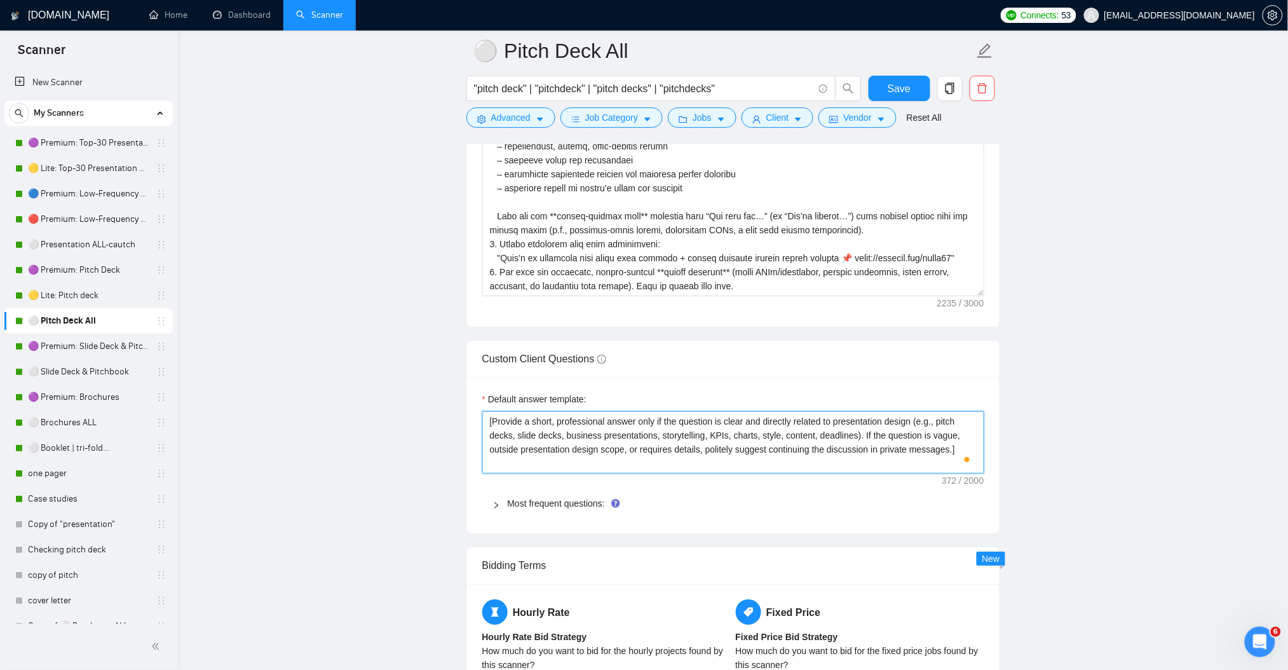
click at [644, 440] on textarea "[Provide a short, professional answer only if the question is clear and directl…" at bounding box center [733, 442] width 502 height 62
paste textarea "client’s question is clear and directly related to one-pagers, sell sheets, bus…"
type textarea "[Provide a short, professional answer only if the client’s question is clear an…"
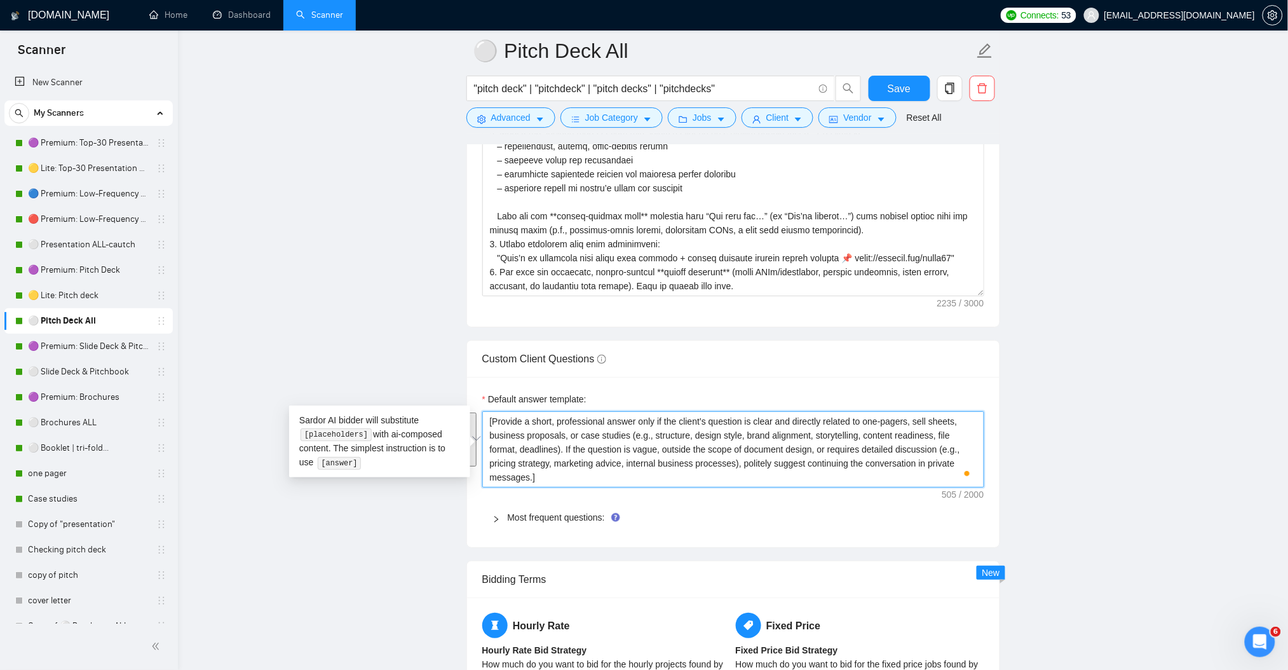
type textarea "[Provide a short, professional answer only if the client’s question is clear an…"
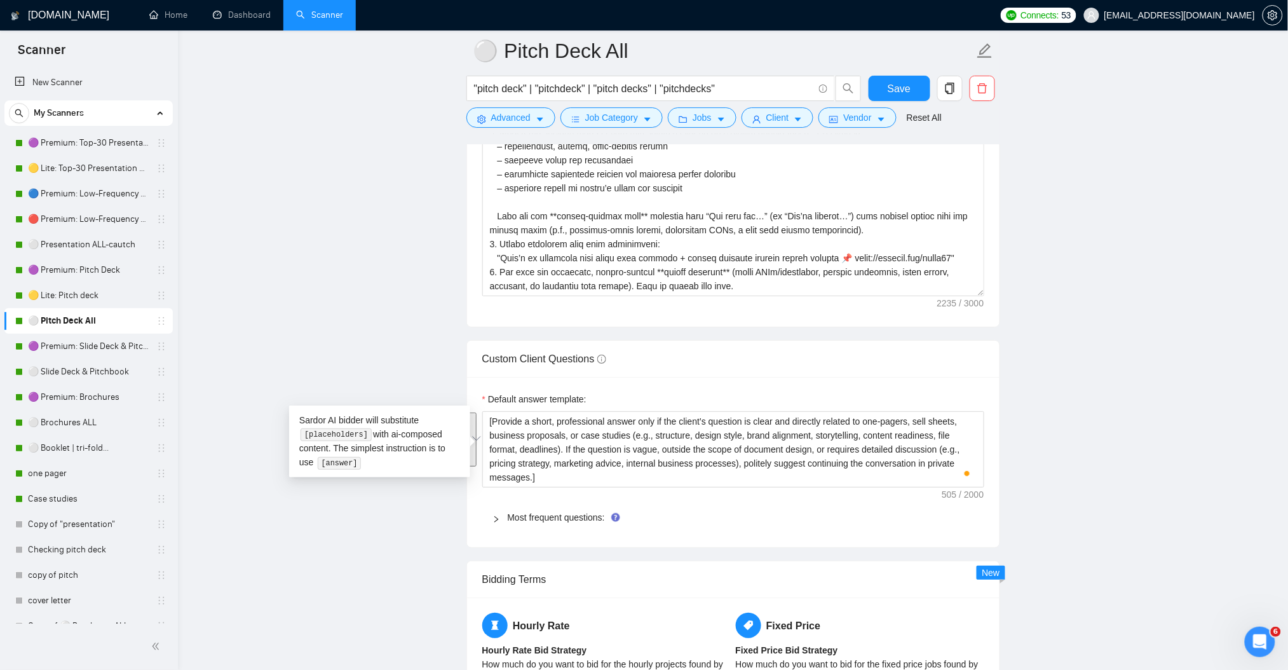
click at [1066, 356] on main "⚪ Pitch Deck All "pitch deck" | "pitchdeck" | "pitch decks" | "pitchdecks" Save…" at bounding box center [732, 352] width 1069 height 3822
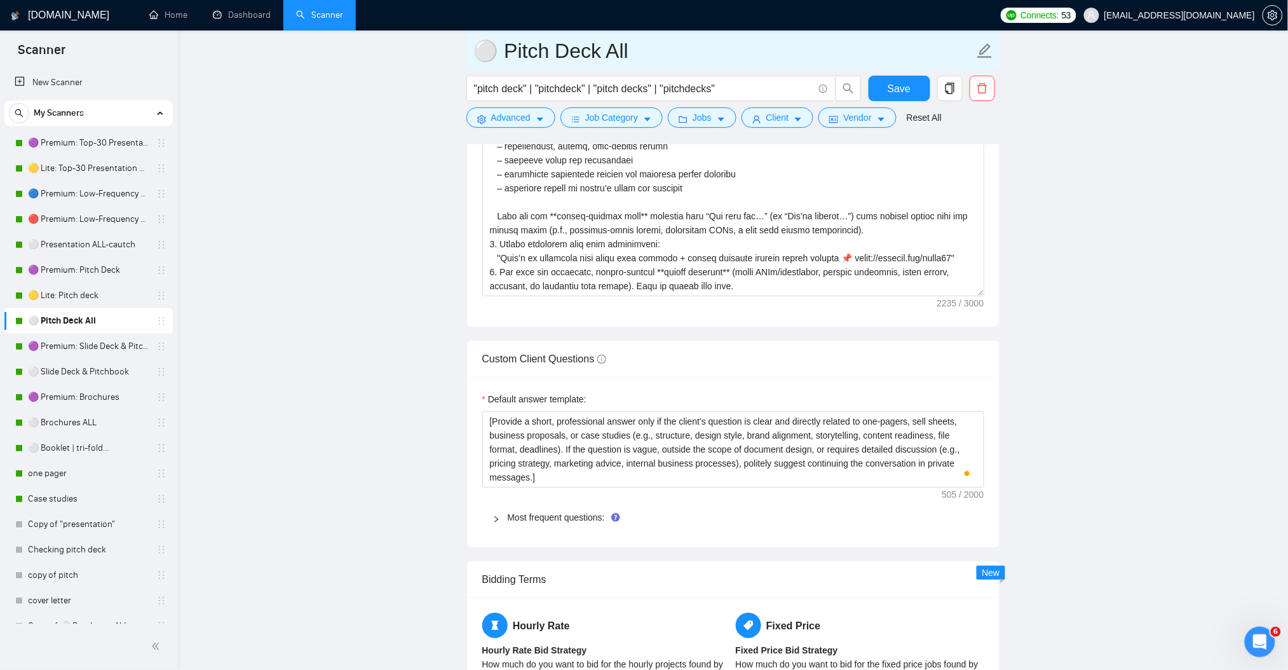
drag, startPoint x: 69, startPoint y: 468, endPoint x: 725, endPoint y: 69, distance: 768.0
click at [69, 468] on link "one pager" at bounding box center [88, 473] width 121 height 25
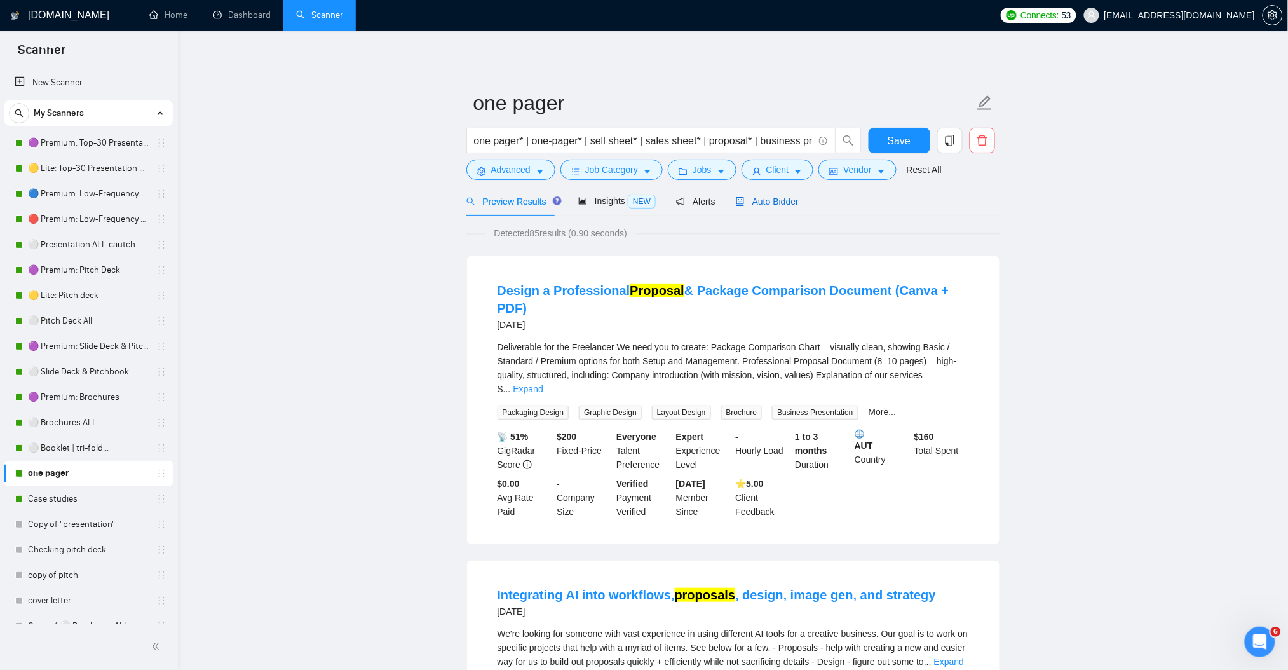
click at [782, 198] on span "Auto Bidder" at bounding box center [767, 201] width 63 height 10
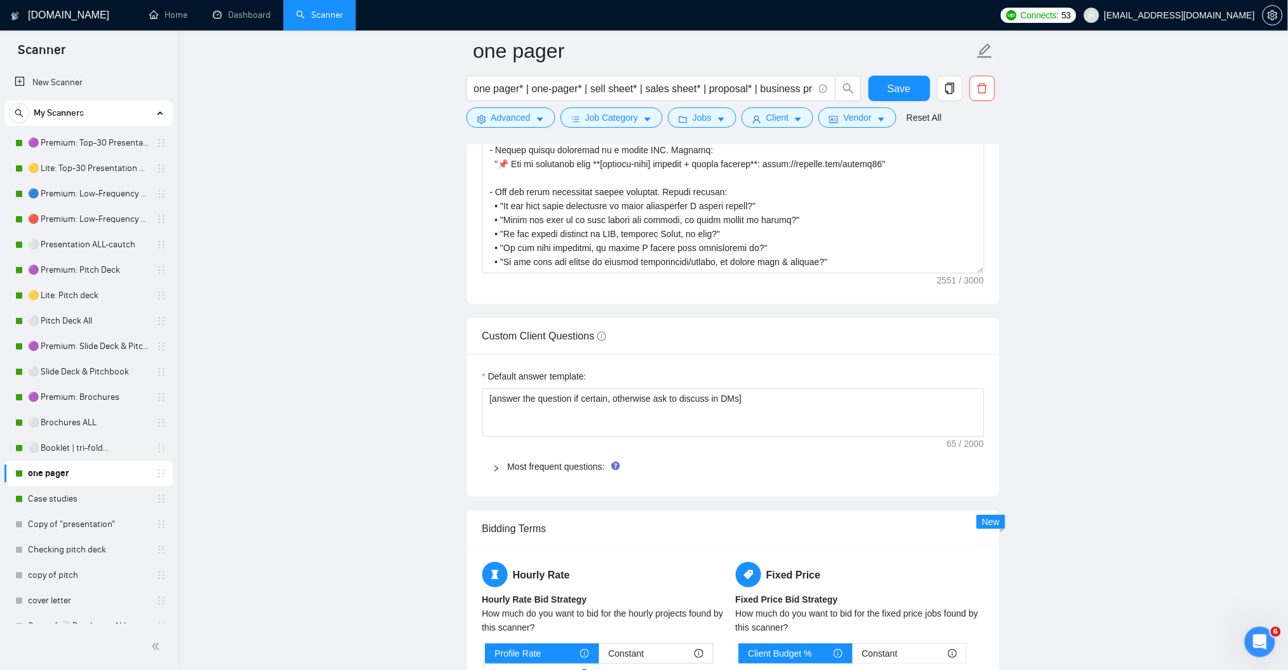
scroll to position [1694, 0]
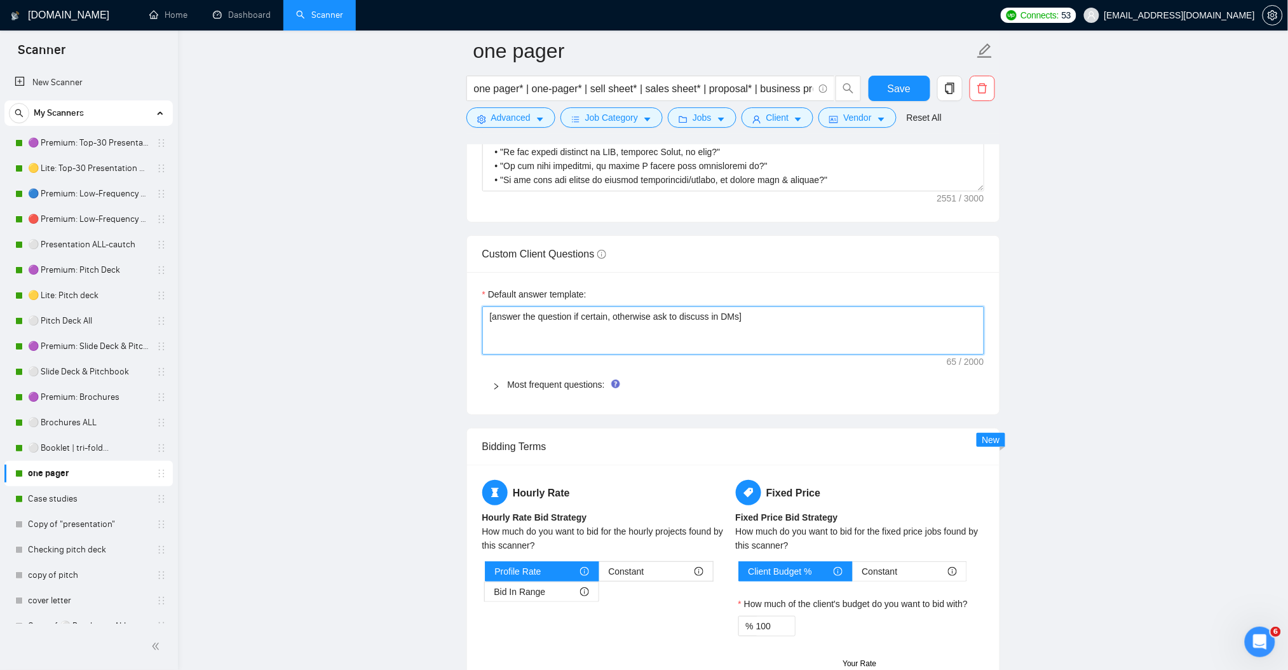
click at [664, 329] on textarea "[answer the question if certain, otherwise ask to discuss in DMs]" at bounding box center [733, 330] width 502 height 48
paste textarea "Provide a short, professional answer only if the client’s question is clear and…"
type textarea "[Provide a short, professional answer only if the client’s question is clear an…"
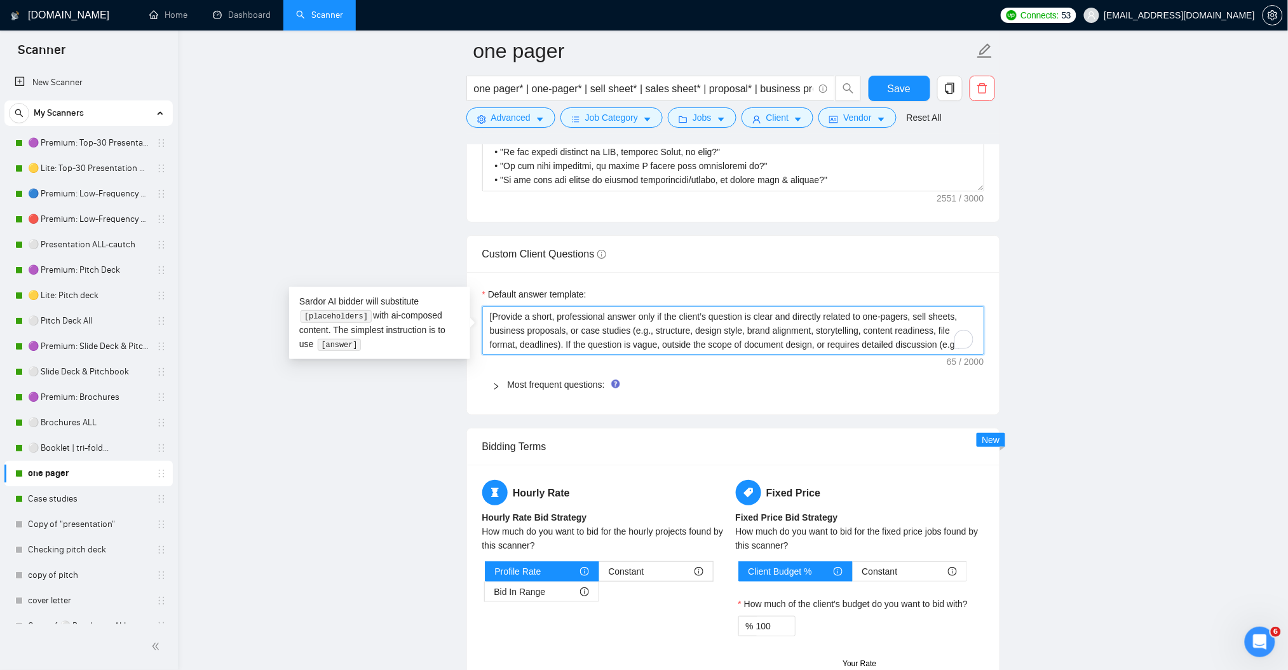
scroll to position [0, 0]
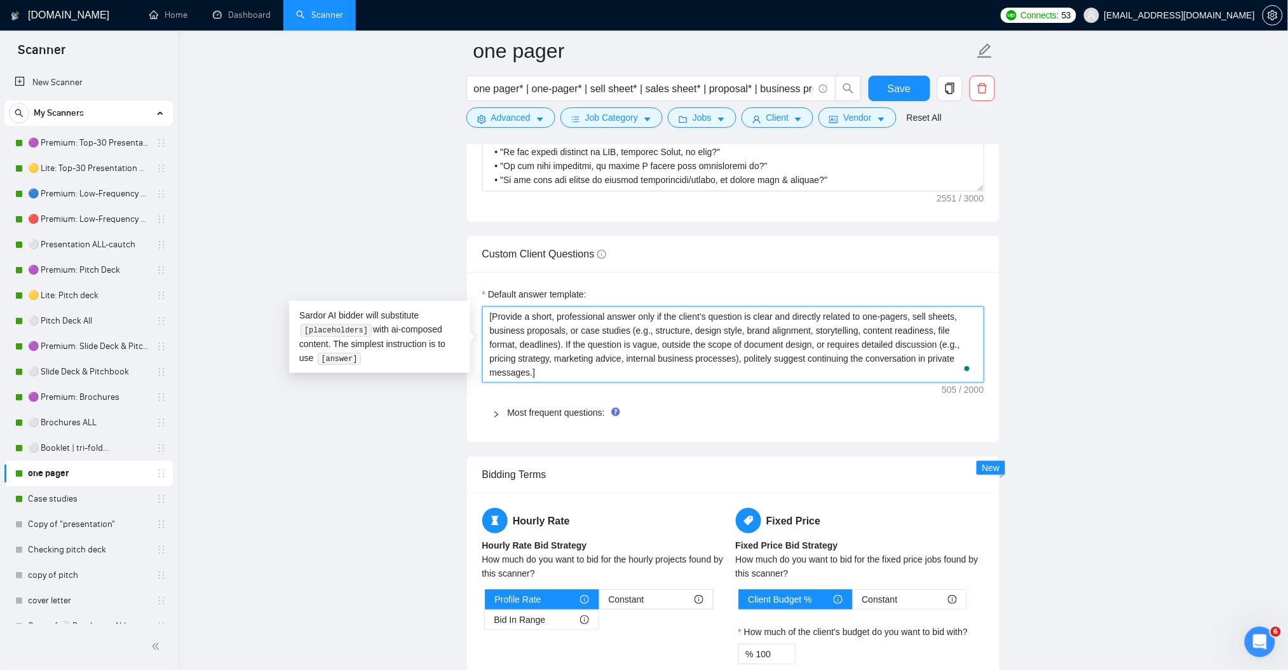
type textarea "[Provide a short, professional answer only if the client’s question is clear an…"
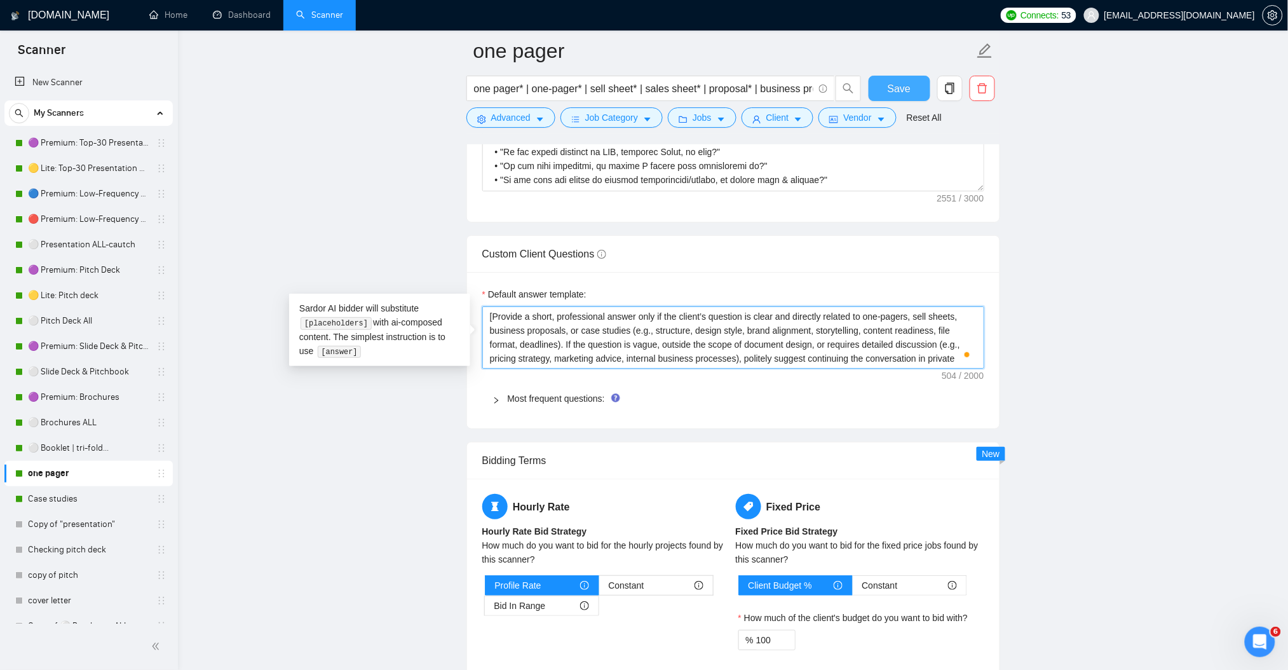
type textarea "[Provide a short, professional answer only if the client’s question is clear an…"
click at [896, 88] on span "Save" at bounding box center [899, 89] width 23 height 16
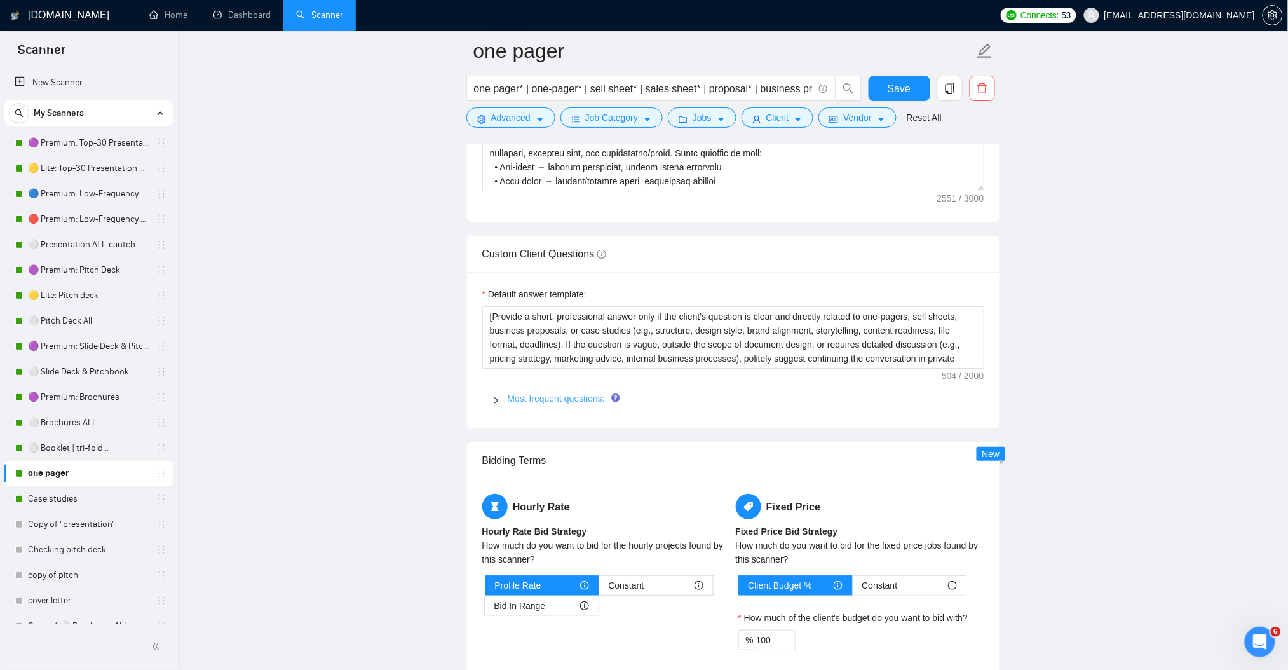
click at [550, 402] on link "Most frequent questions:" at bounding box center [556, 398] width 97 height 10
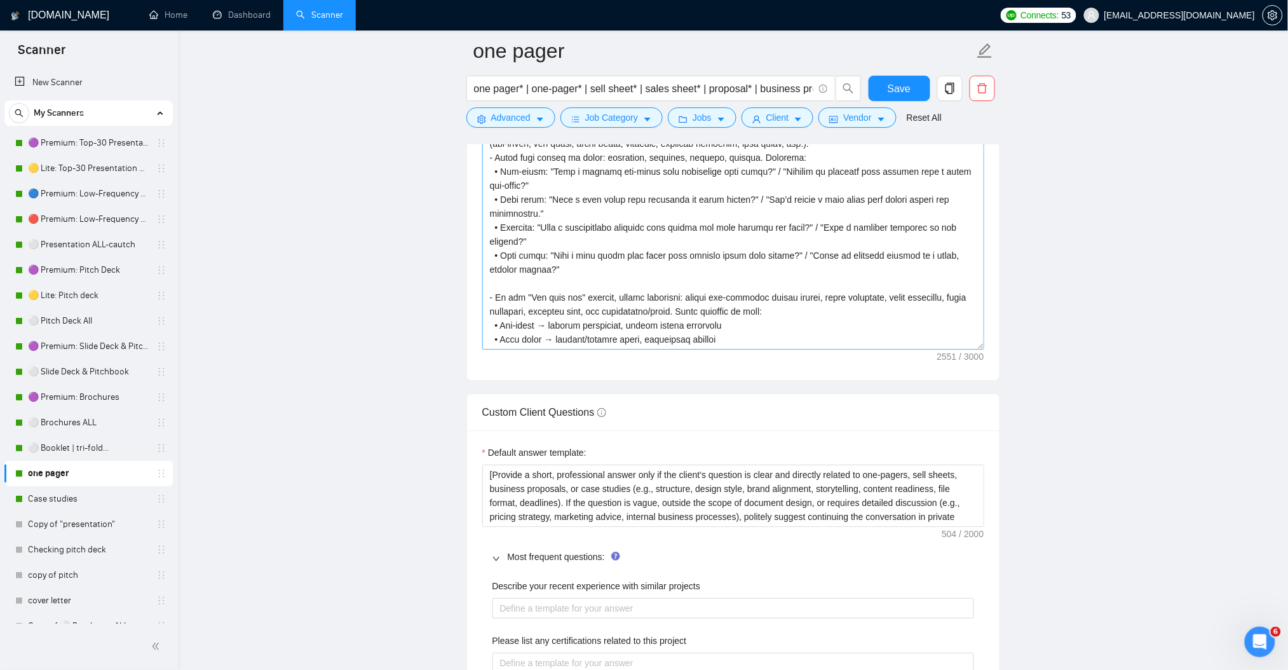
scroll to position [1525, 0]
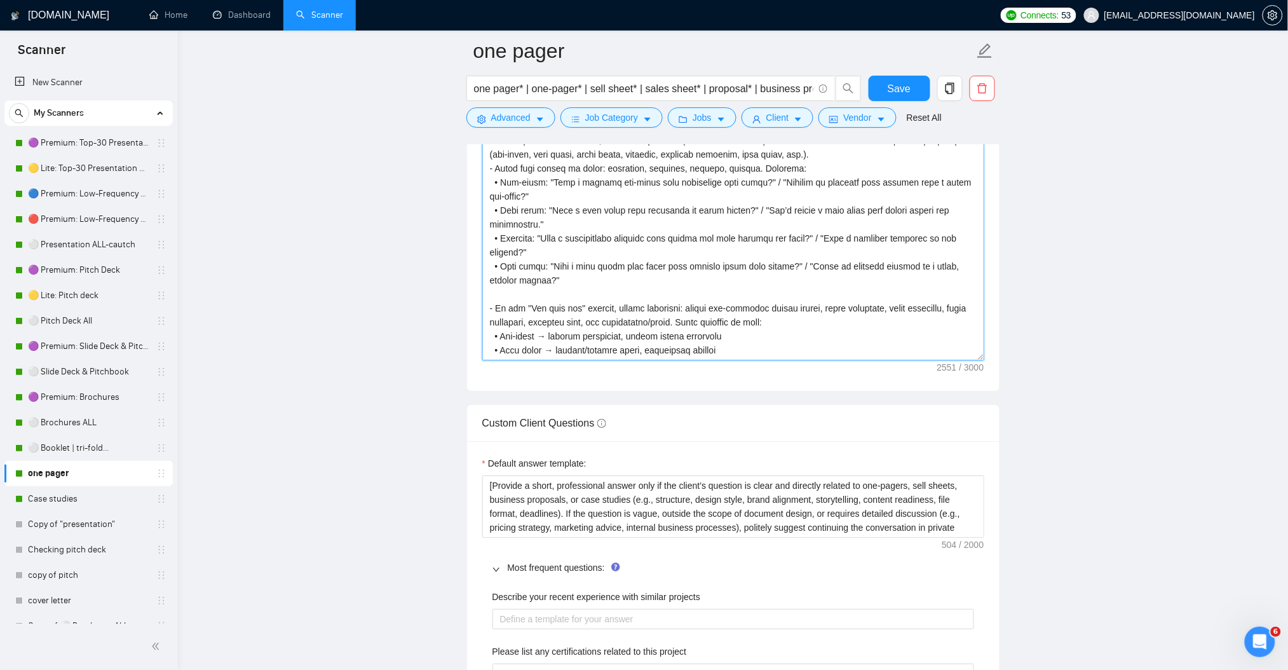
click at [627, 273] on textarea "Cover letter template:" at bounding box center [733, 217] width 502 height 286
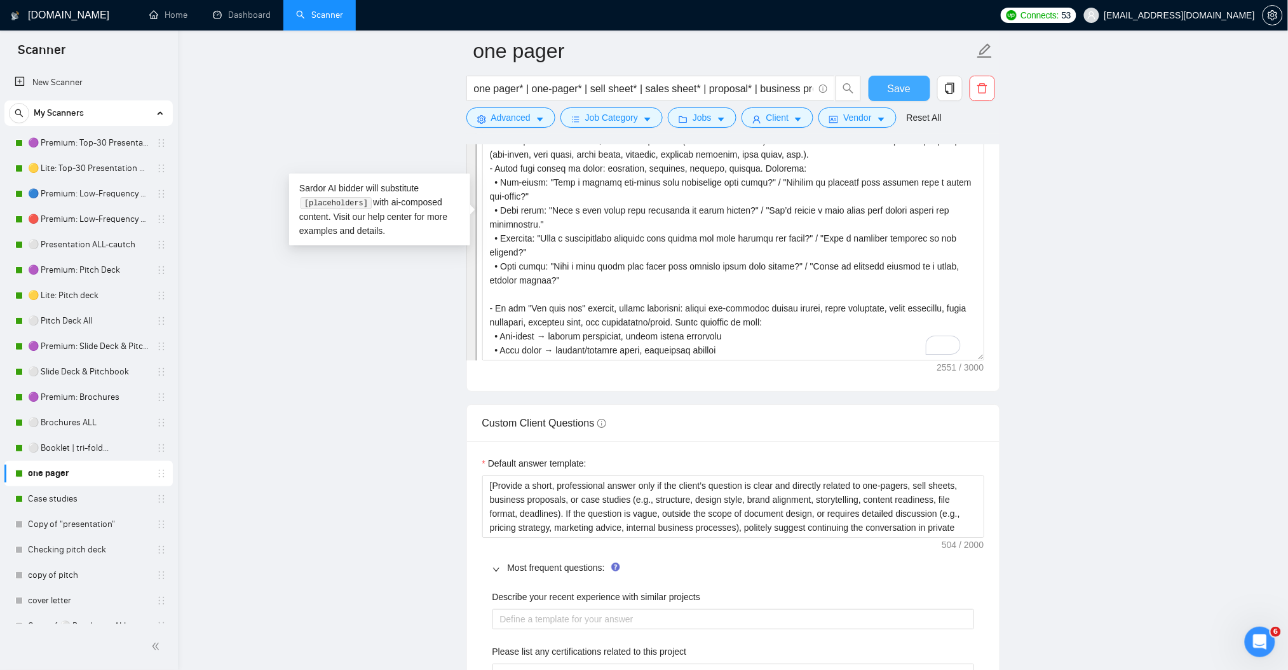
click at [889, 86] on span "Save" at bounding box center [899, 89] width 23 height 16
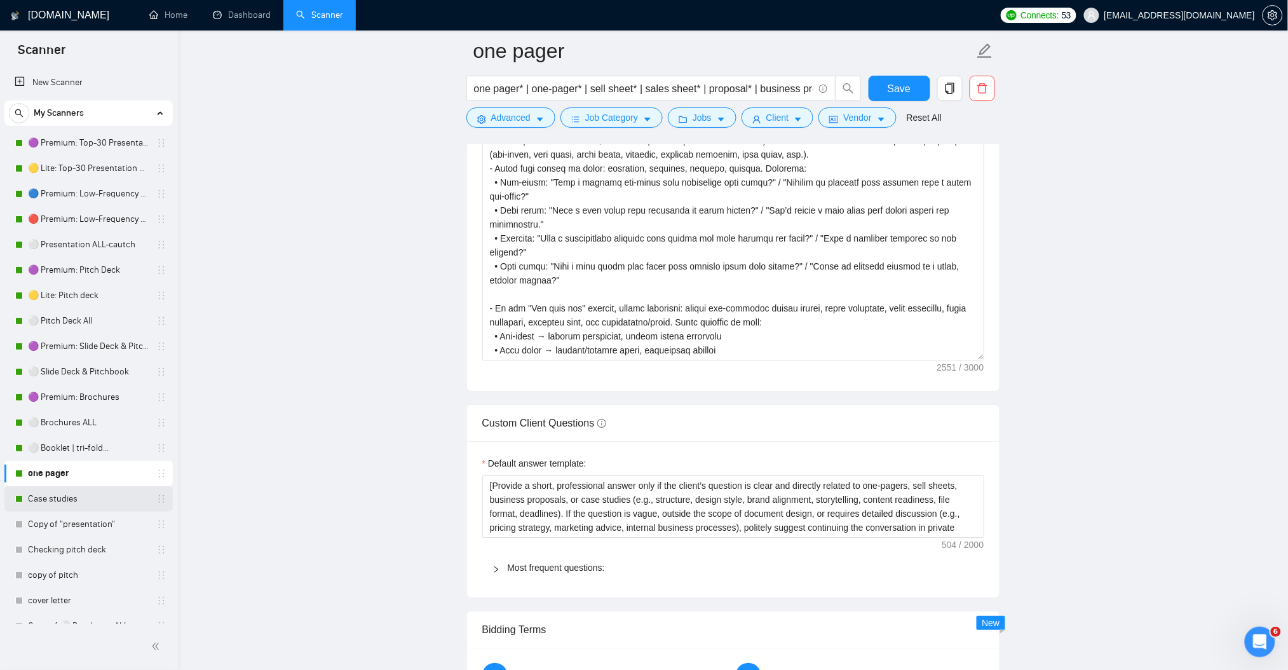
click at [58, 495] on link "Case studies" at bounding box center [88, 498] width 121 height 25
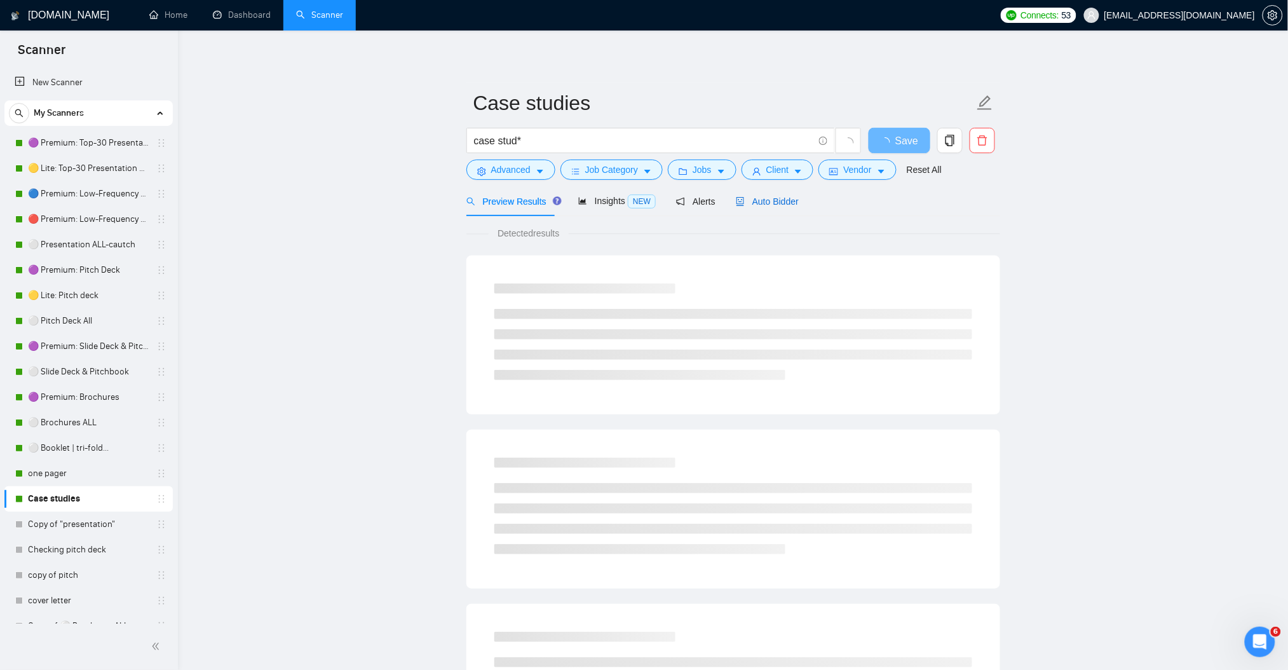
click at [748, 198] on span "Auto Bidder" at bounding box center [767, 201] width 63 height 10
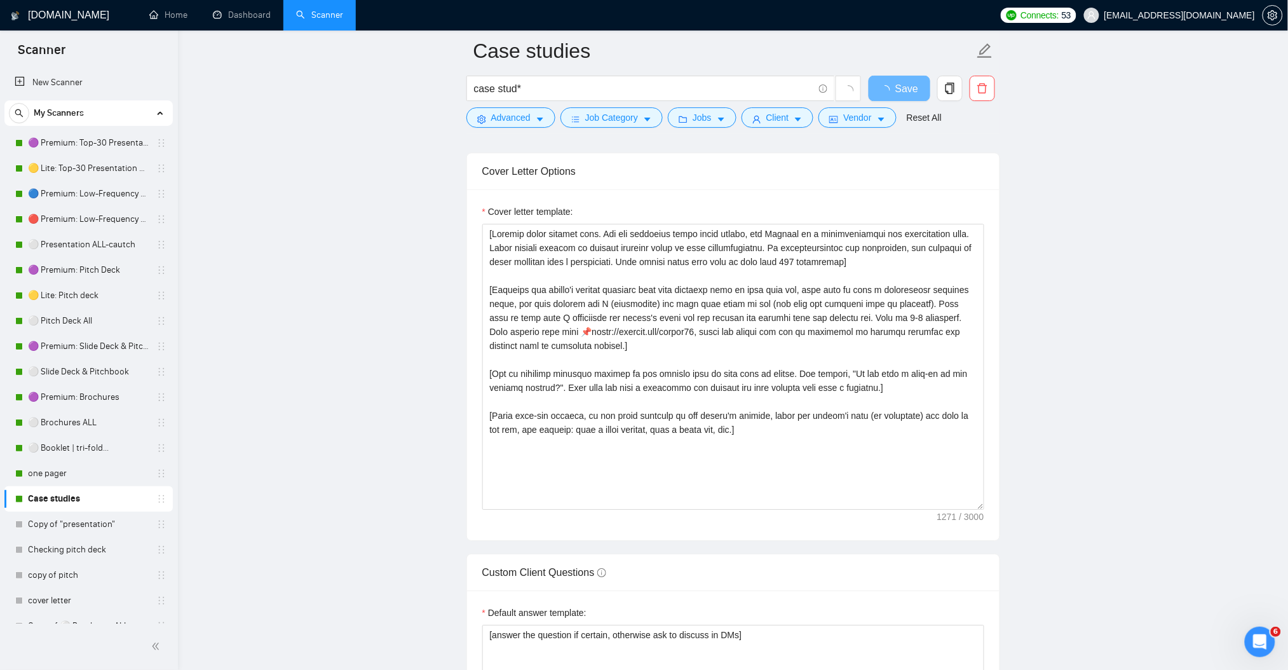
scroll to position [1355, 0]
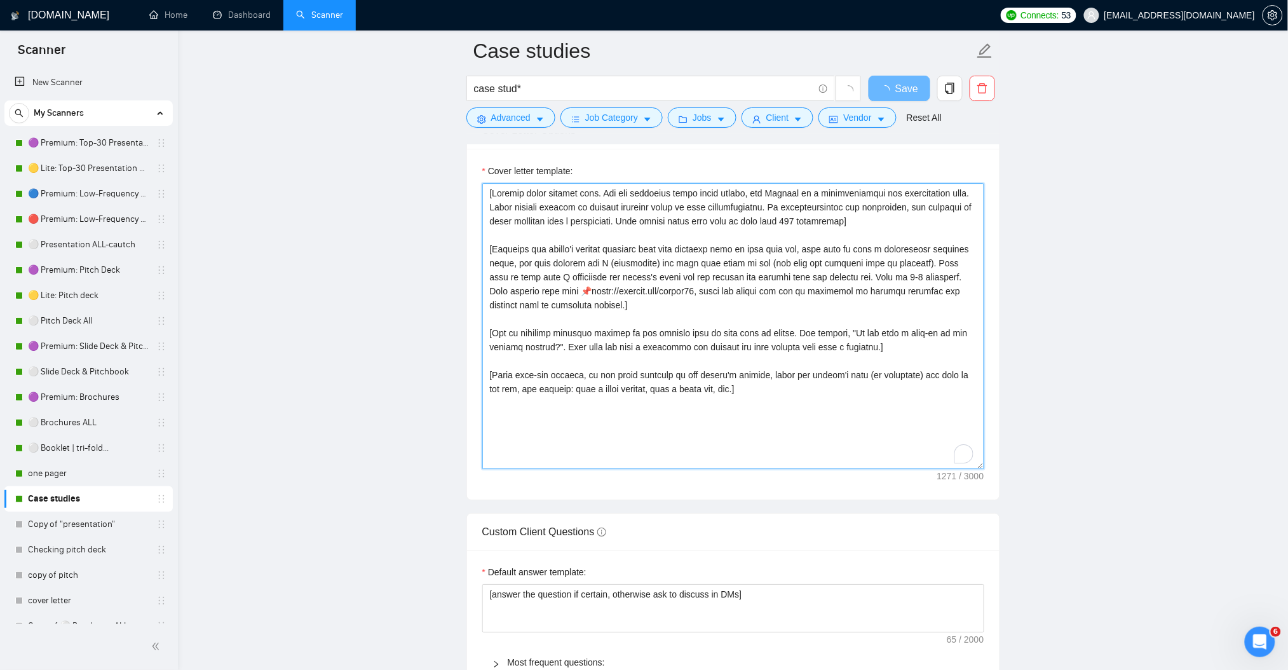
click at [583, 341] on textarea "Cover letter template:" at bounding box center [733, 326] width 502 height 286
paste textarea "Lor ip do Sitame consecte adipis eli Seddoe T., i utlabo etdolor magnaali (35+ …"
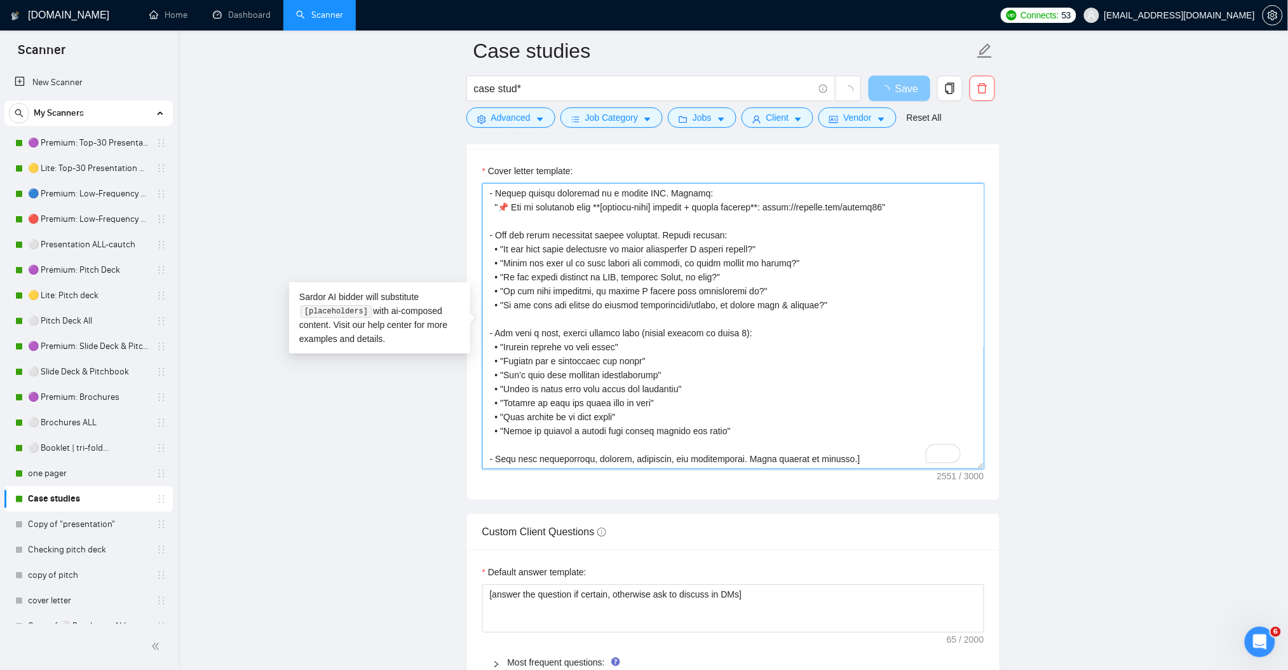
scroll to position [331, 0]
type textarea "[Lor ip do Sitame consecte adipis eli Seddoe T., i utlabo etdolor magnaali (31+…"
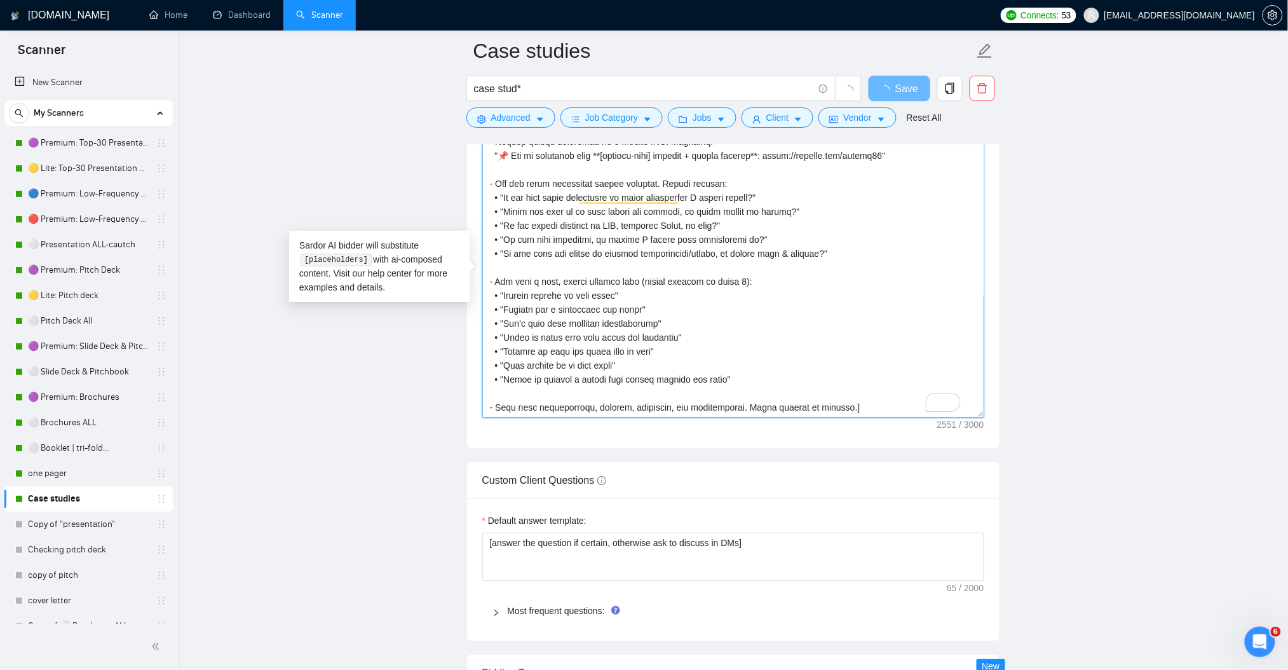
scroll to position [1610, 0]
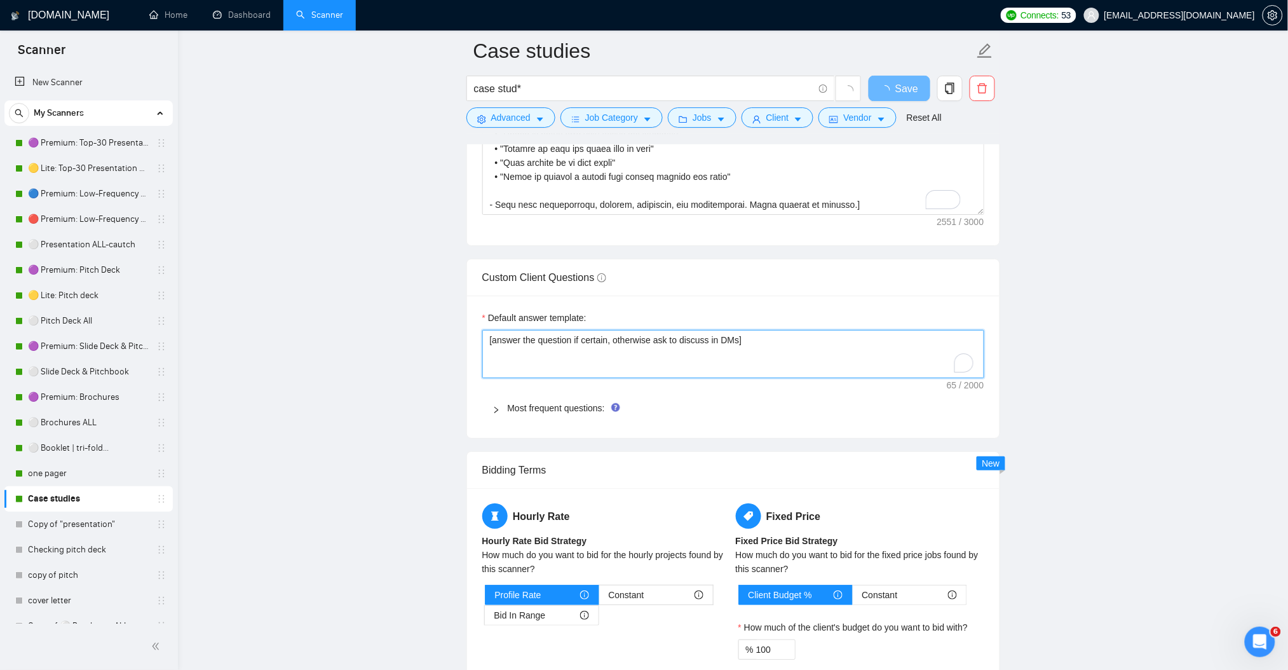
click at [764, 347] on textarea "[answer the question if certain, otherwise ask to discuss in DMs]" at bounding box center [733, 354] width 502 height 48
paste textarea "Provide a short, professional answer only if the client’s question is clear and…"
type textarea "[Provide a short, professional answer only if the client’s question is clear an…"
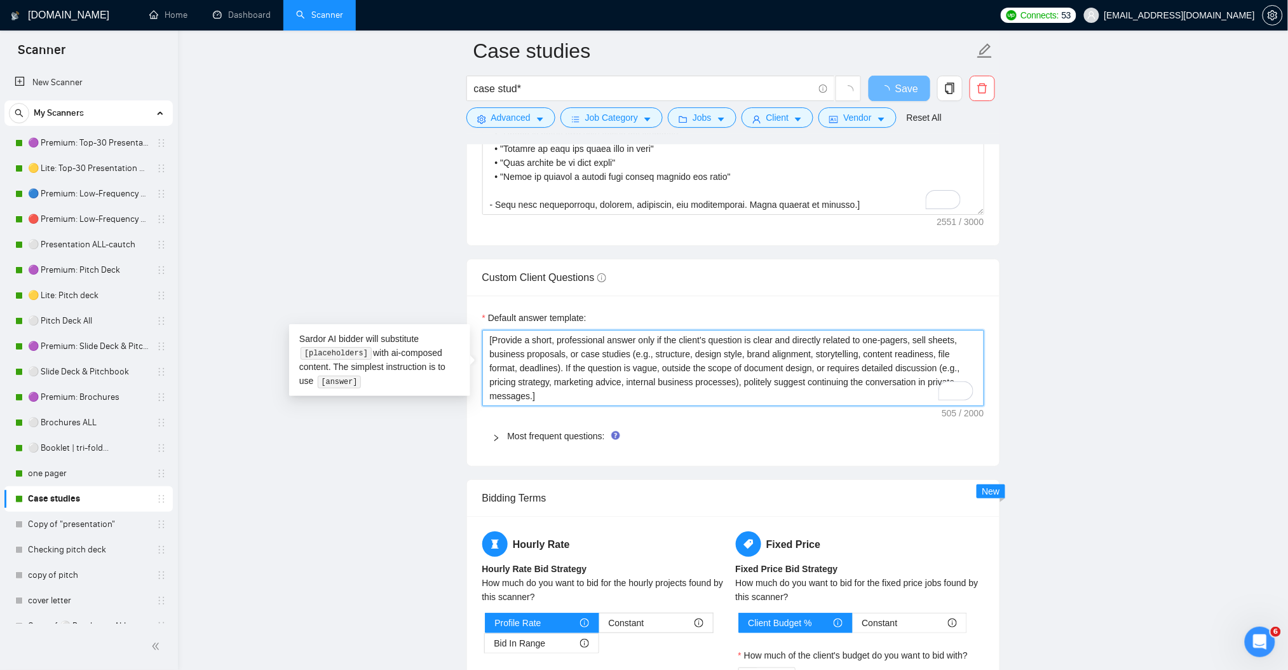
scroll to position [336, 0]
type textarea "[Provide a short, professional answer only if the client’s question is clear an…"
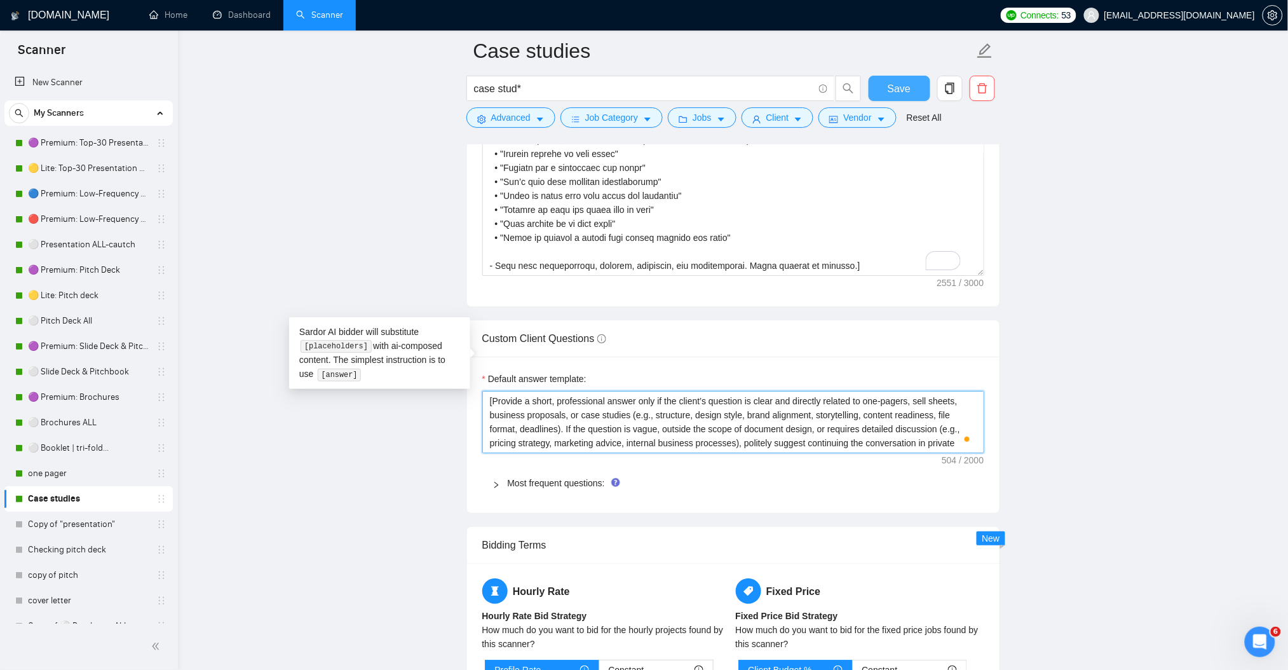
type textarea "[Provide a short, professional answer only if the client’s question is clear an…"
click at [876, 85] on button "Save" at bounding box center [900, 88] width 62 height 25
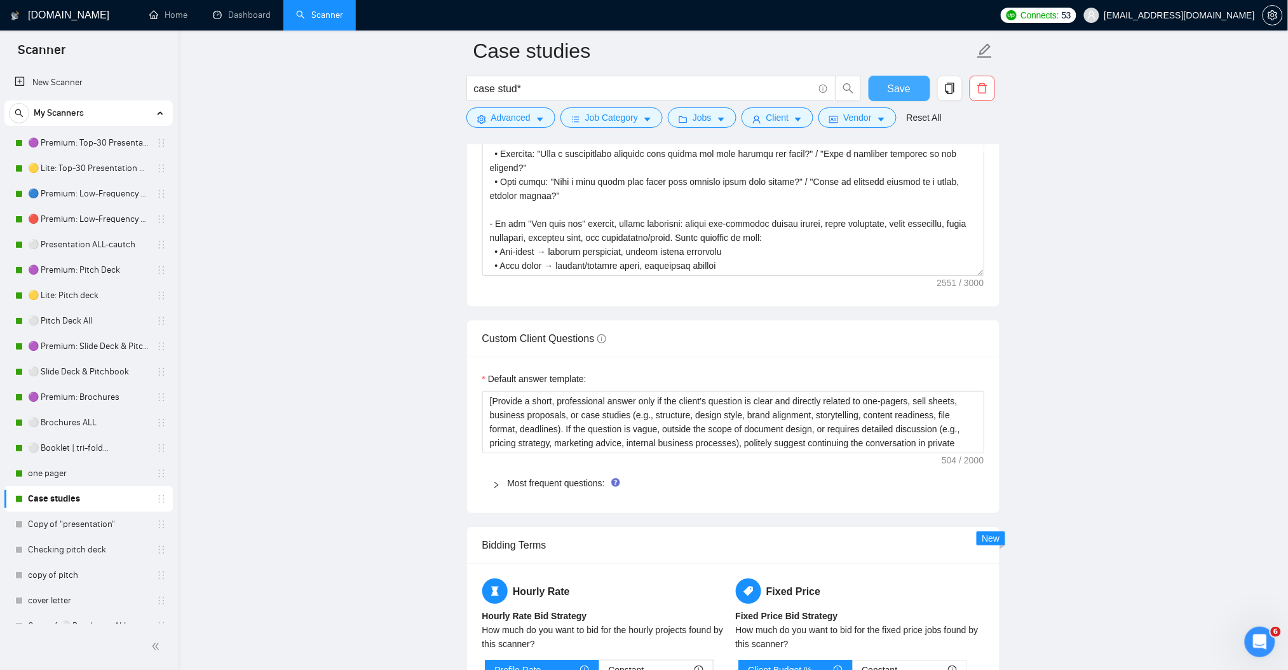
scroll to position [1610, 0]
